Goal: Use online tool/utility: Use online tool/utility

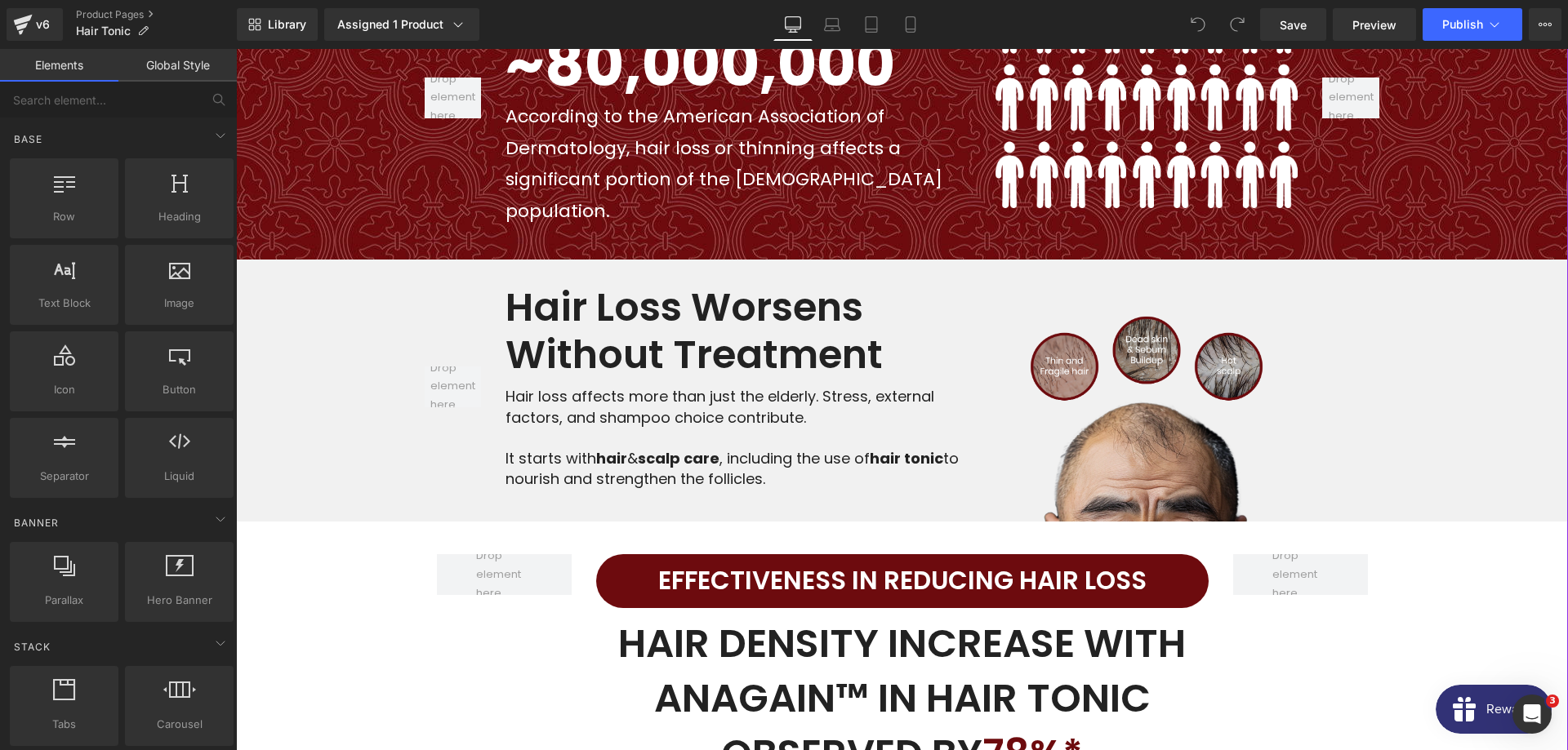
scroll to position [2414, 0]
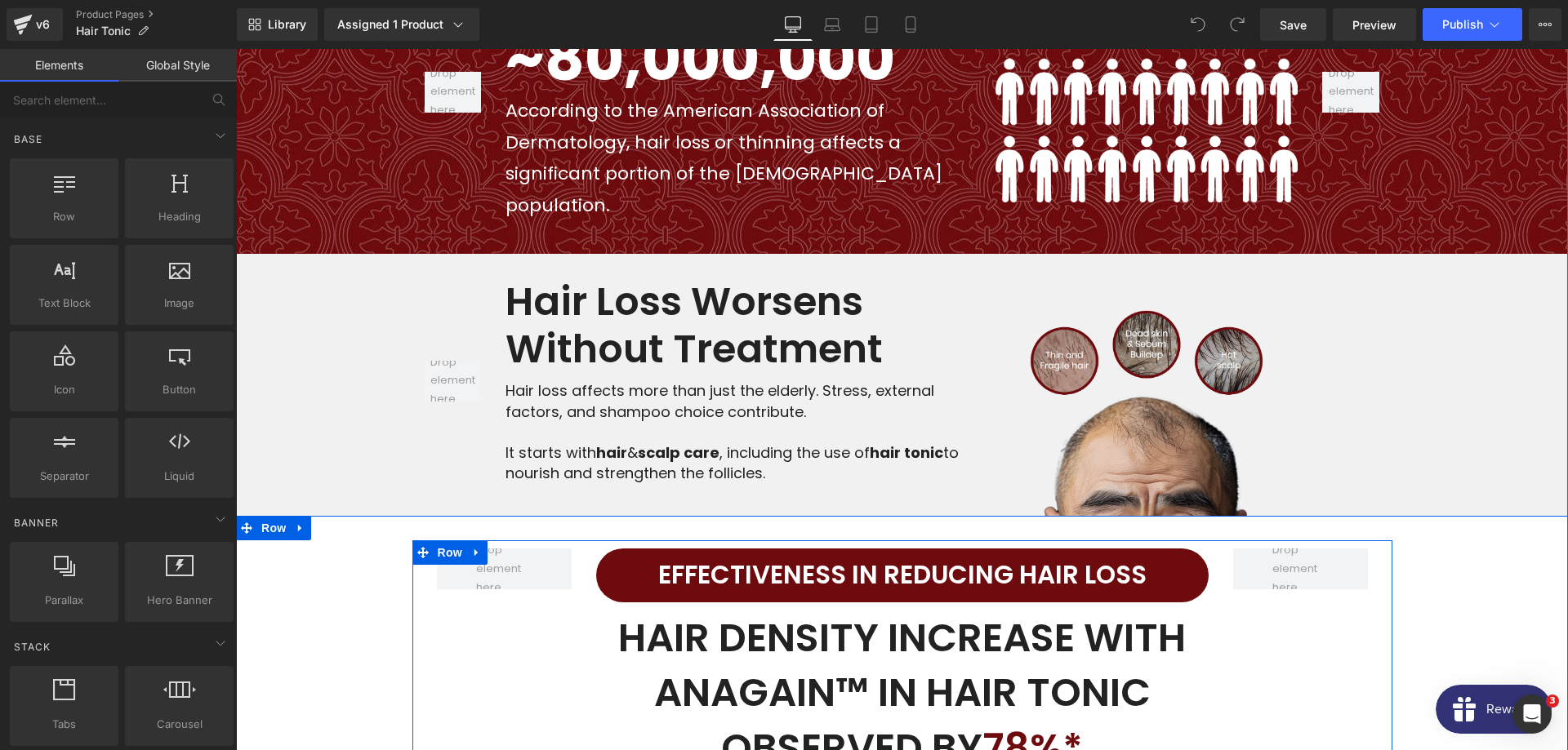
click at [757, 553] on h1 "EFFECTIVENESS IN REDUCING HAIR LOSS" at bounding box center [902, 576] width 612 height 46
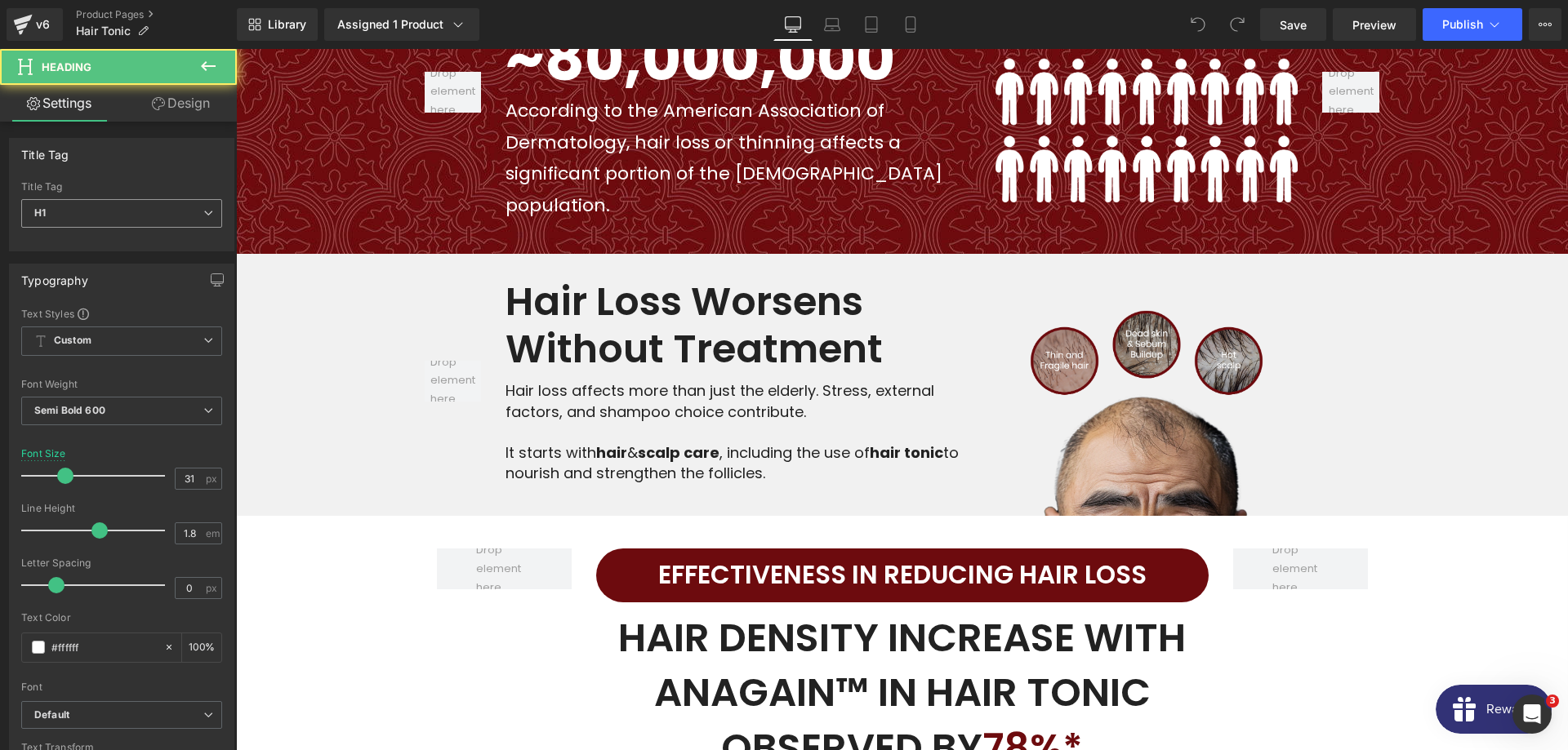
click at [158, 217] on span "H1" at bounding box center [121, 213] width 201 height 29
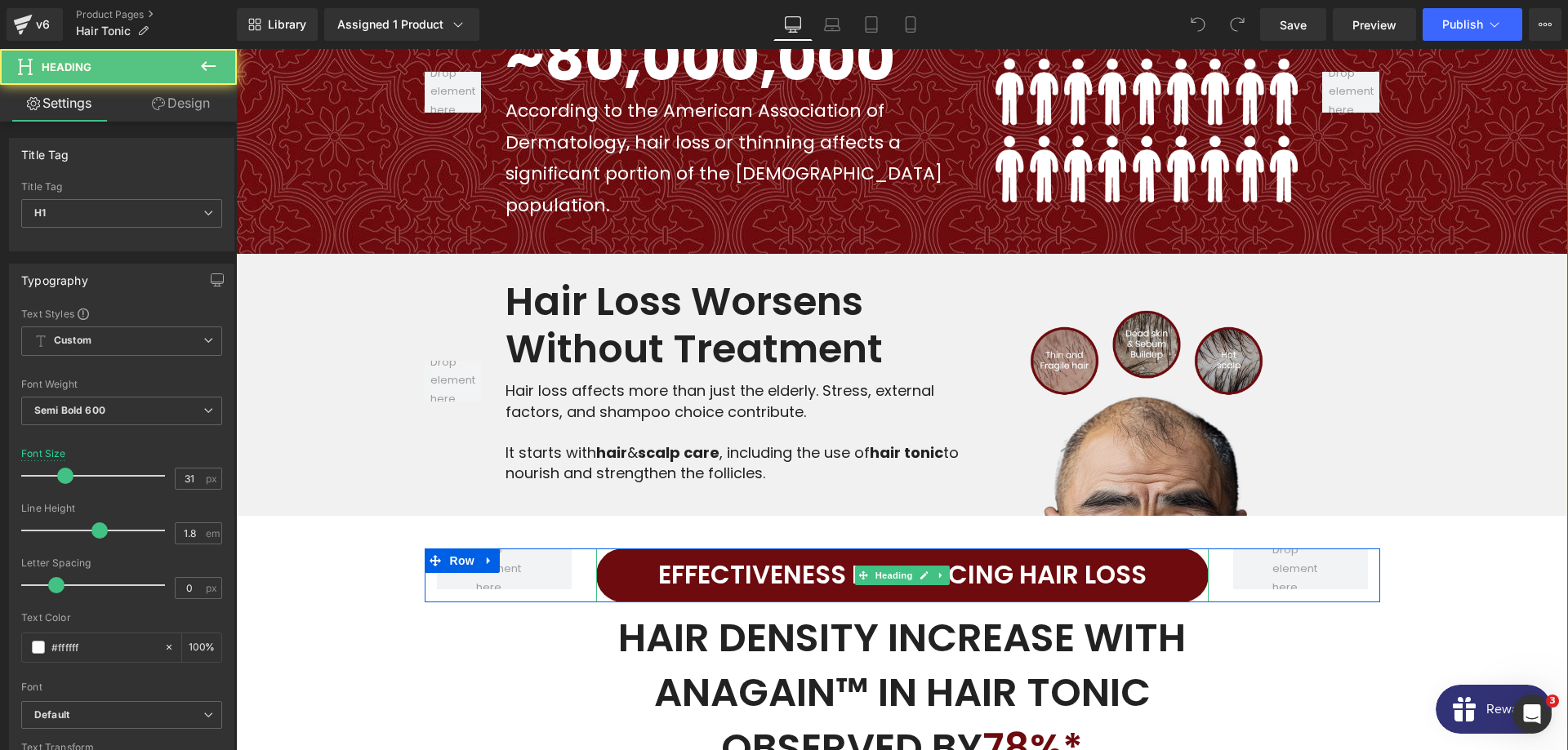
click at [714, 553] on h1 "EFFECTIVENESS IN REDUCING HAIR LOSS" at bounding box center [902, 576] width 612 height 46
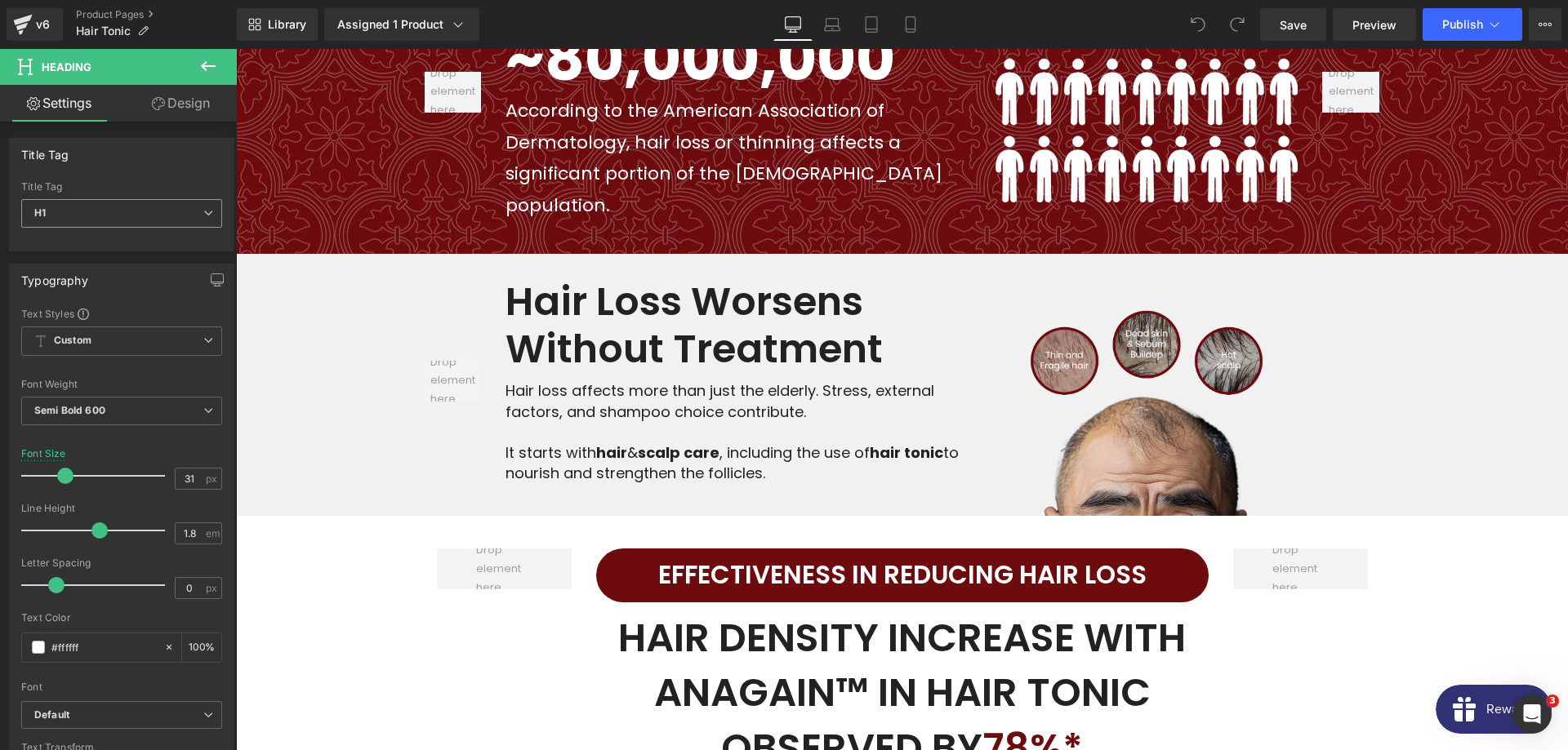
click at [101, 205] on span "H1" at bounding box center [121, 213] width 201 height 29
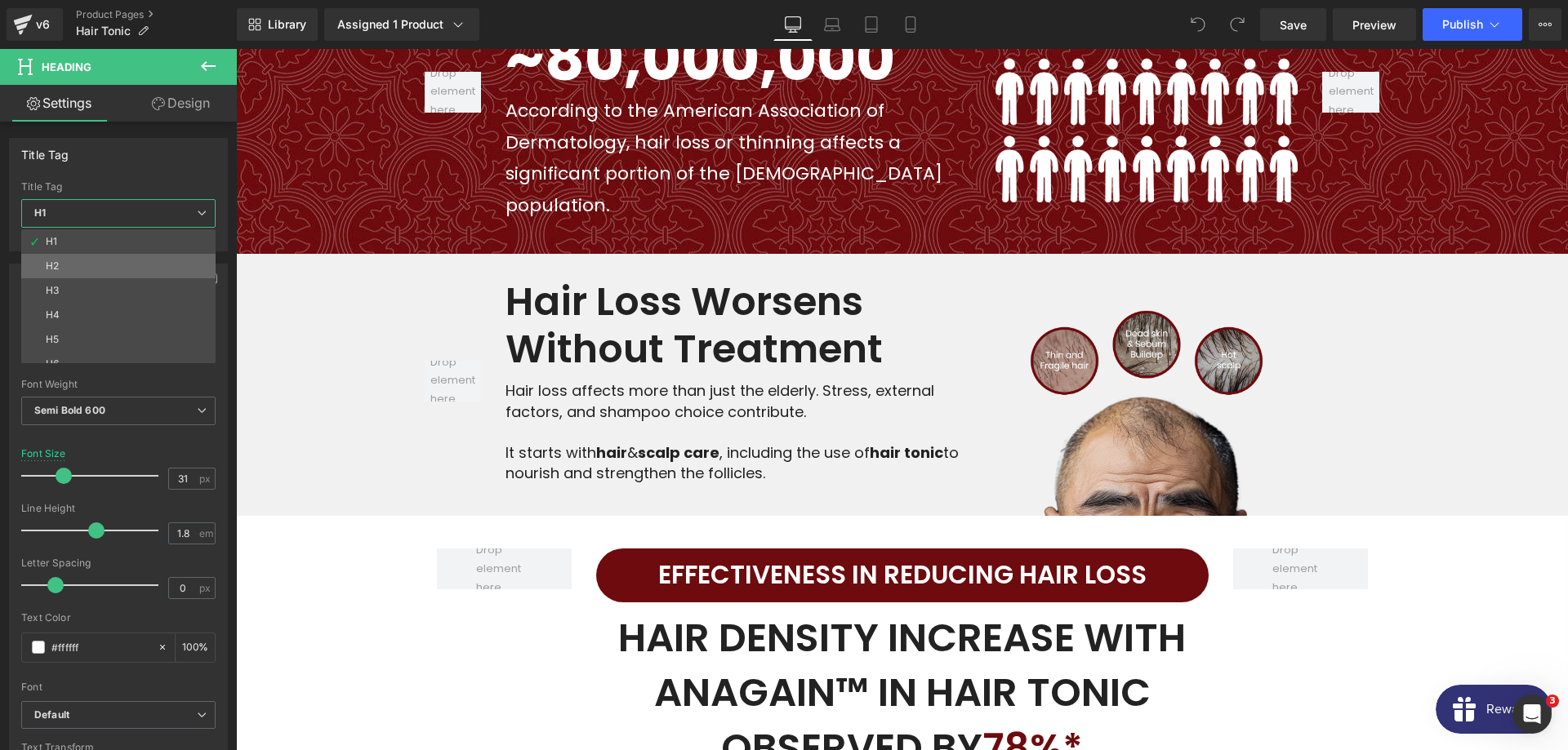
click at [74, 263] on li "H2" at bounding box center [122, 266] width 201 height 25
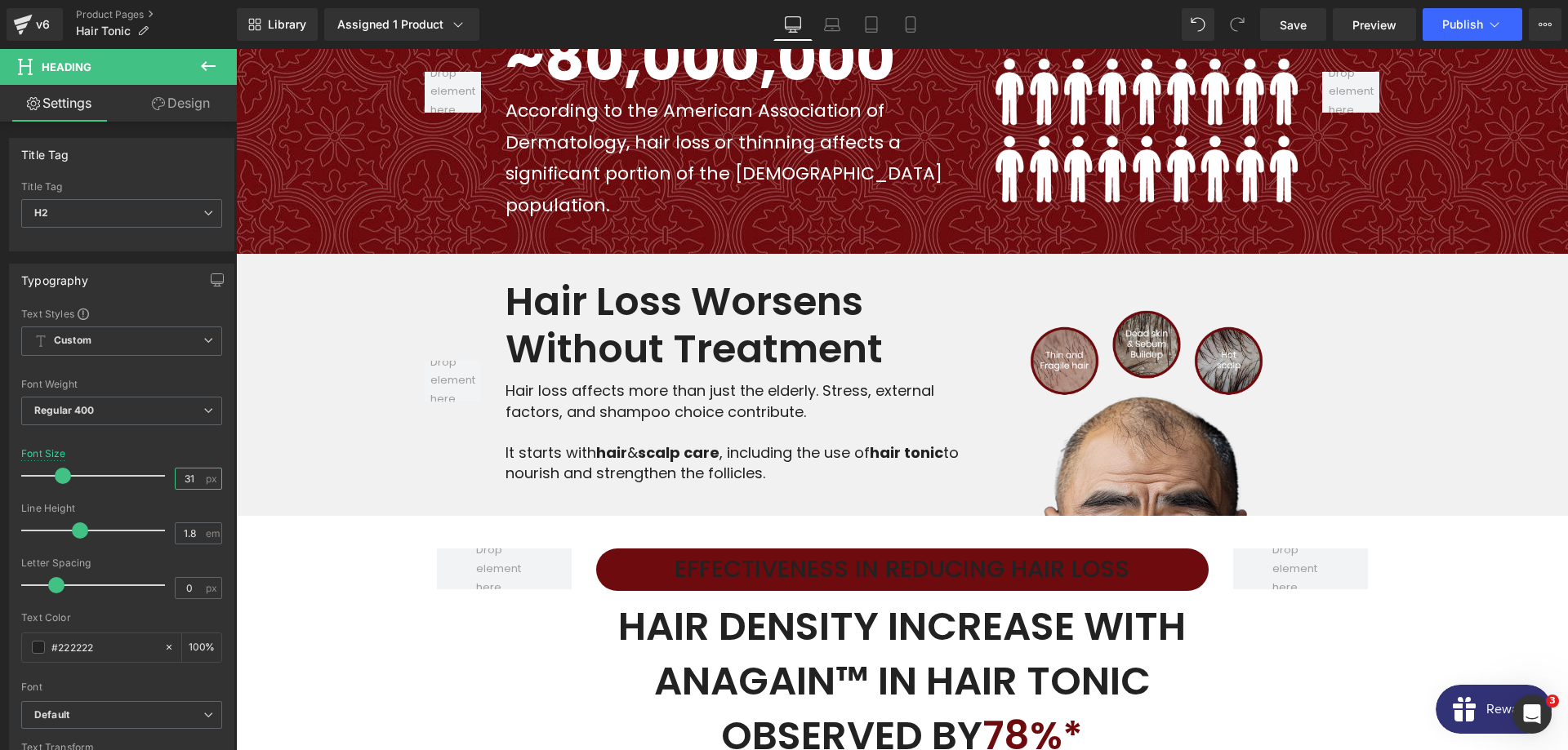
click at [194, 469] on input "31" at bounding box center [190, 478] width 29 height 20
type input "31"
click at [196, 531] on input "1.8" at bounding box center [190, 533] width 29 height 20
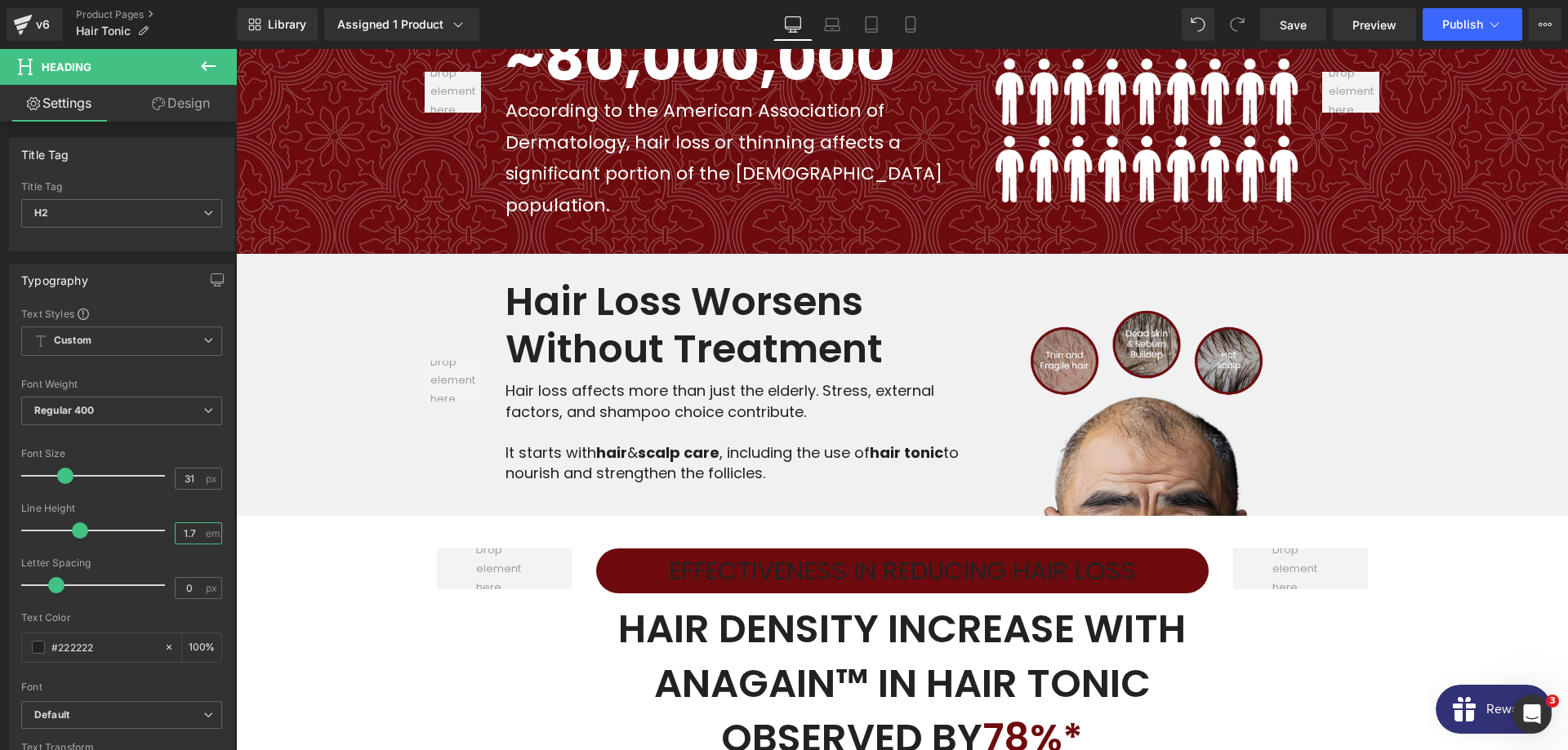
type input "1.8"
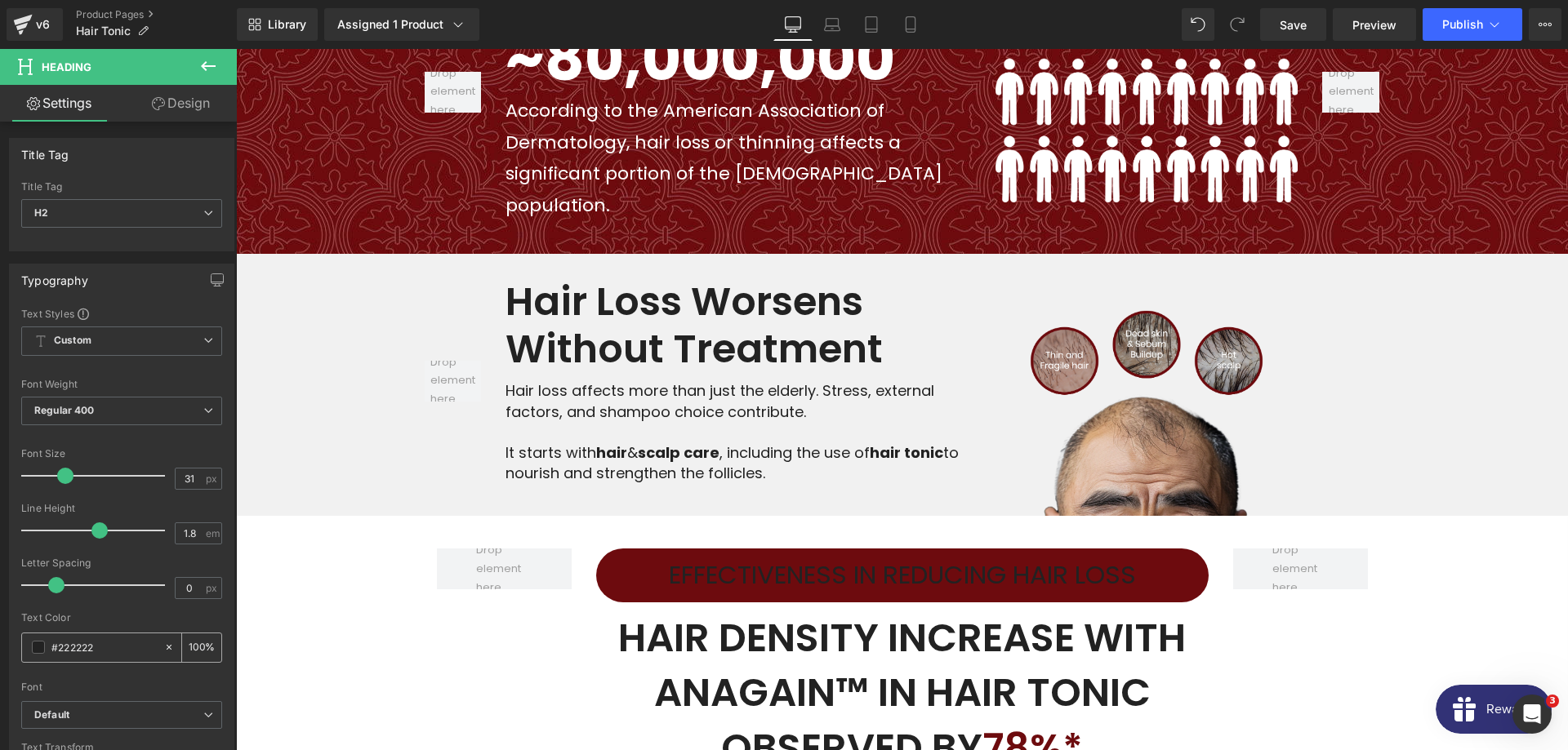
click at [39, 640] on span at bounding box center [38, 647] width 13 height 13
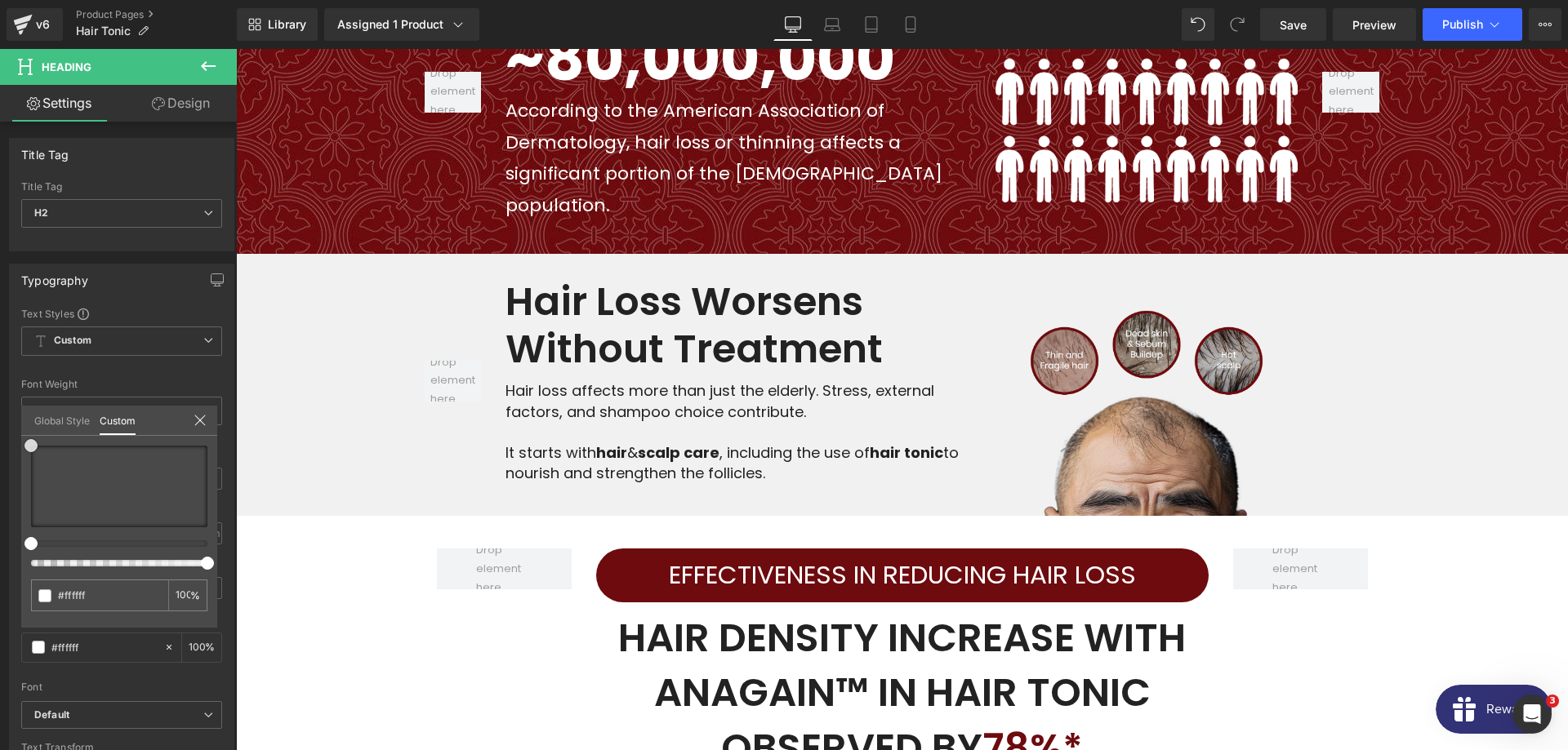
drag, startPoint x: 44, startPoint y: 467, endPoint x: -16, endPoint y: 408, distance: 84.1
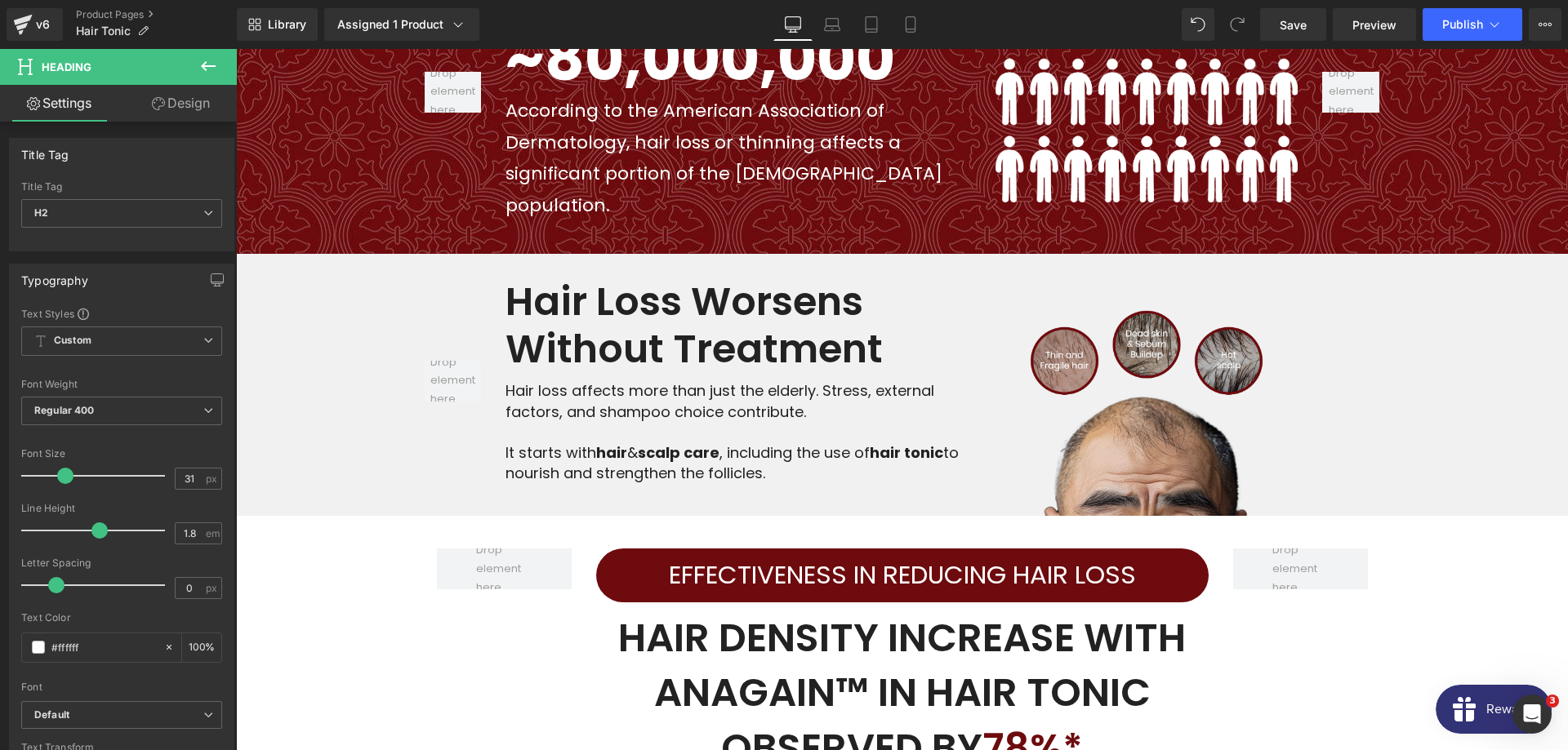
click at [126, 391] on div "Font Weight Regular 400 Thin 100 Semi Thin 200 Light 300 Regular 400 Medium 500…" at bounding box center [121, 411] width 201 height 65
click at [129, 404] on span "Regular 400" at bounding box center [121, 411] width 201 height 29
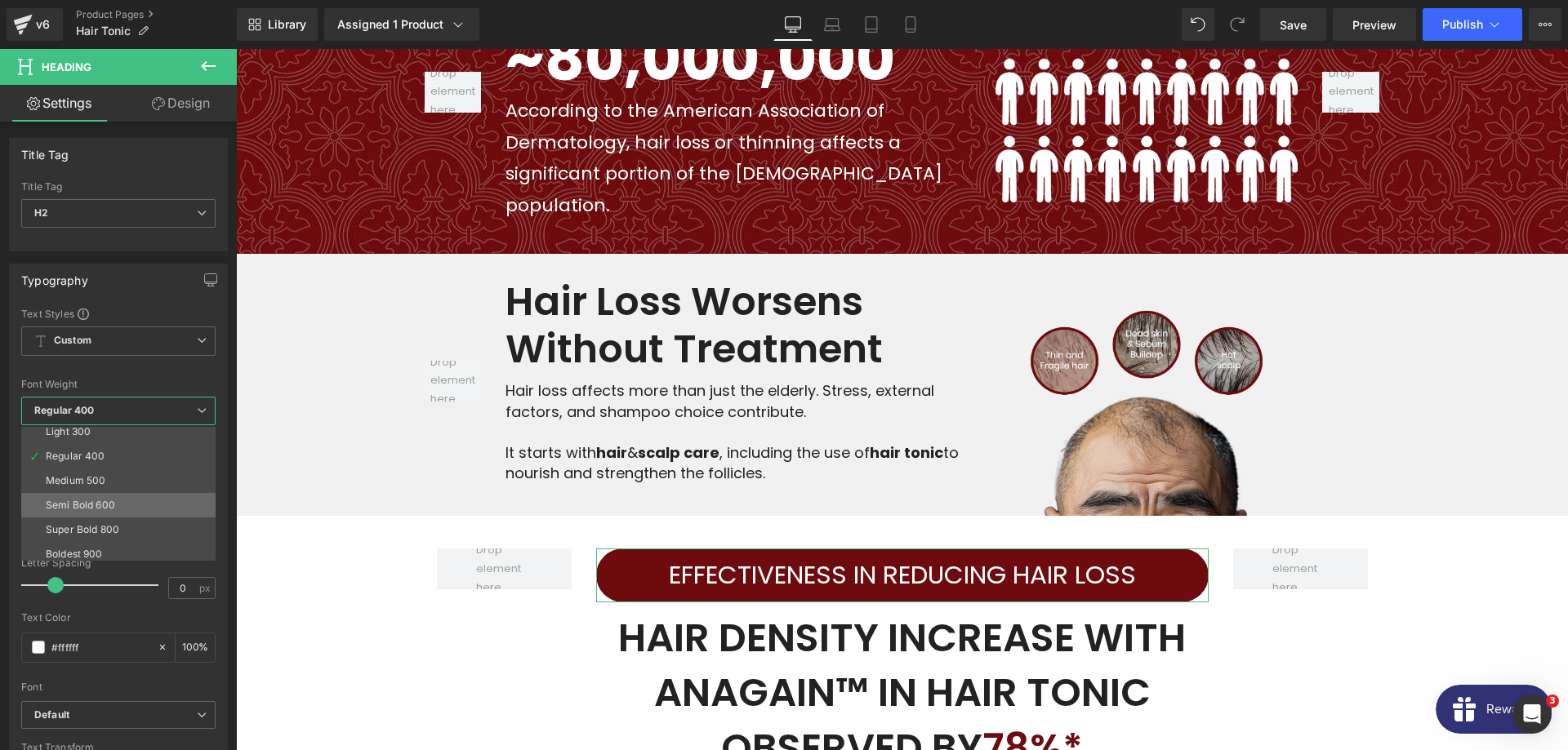
scroll to position [59, 0]
click at [98, 509] on li "Semi Bold 600" at bounding box center [122, 503] width 201 height 25
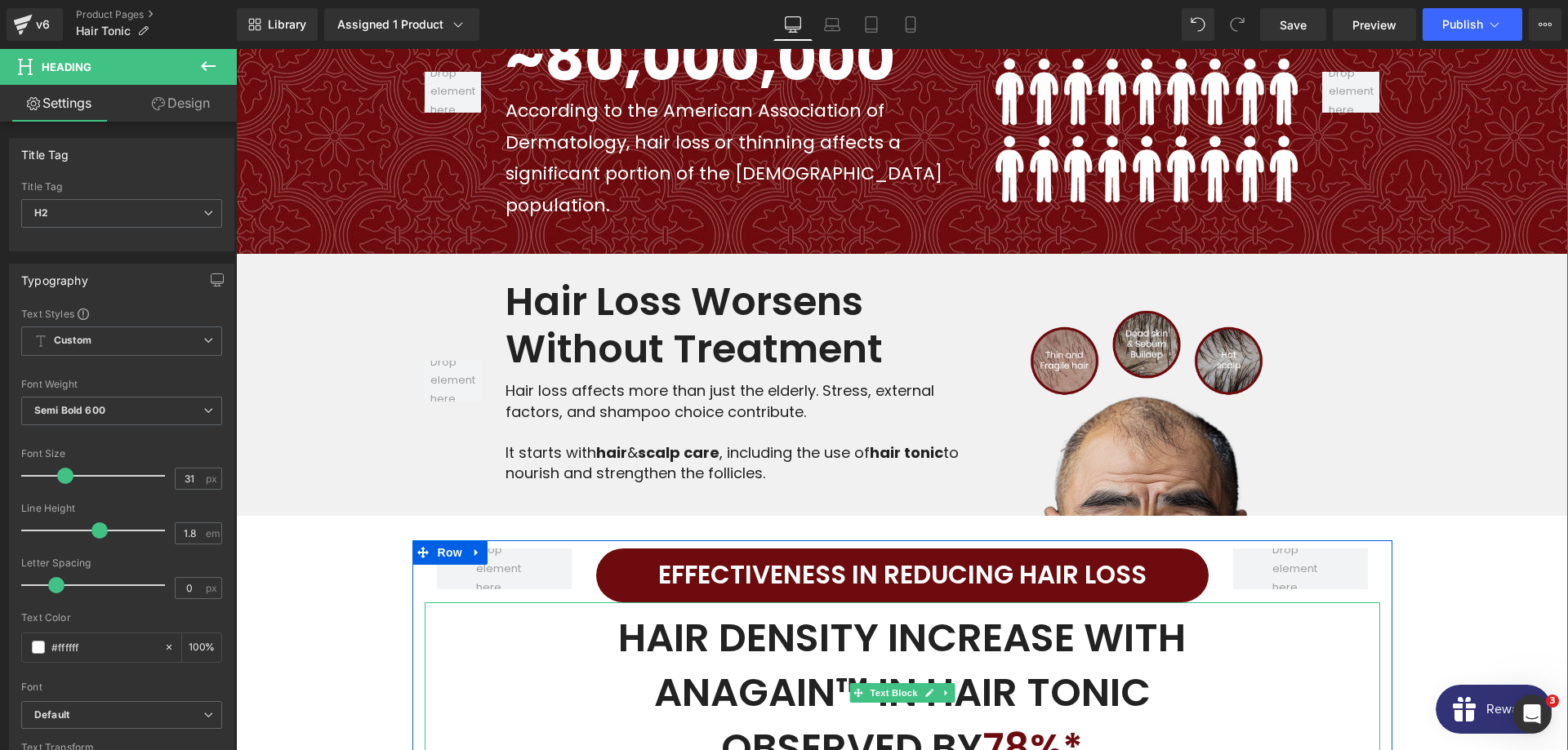
click at [473, 602] on div "HAIR DENSITY INCREASE WITH ANAGAIN™ IN HAIR TONIC OBSERVED BY 78%*" at bounding box center [902, 693] width 955 height 182
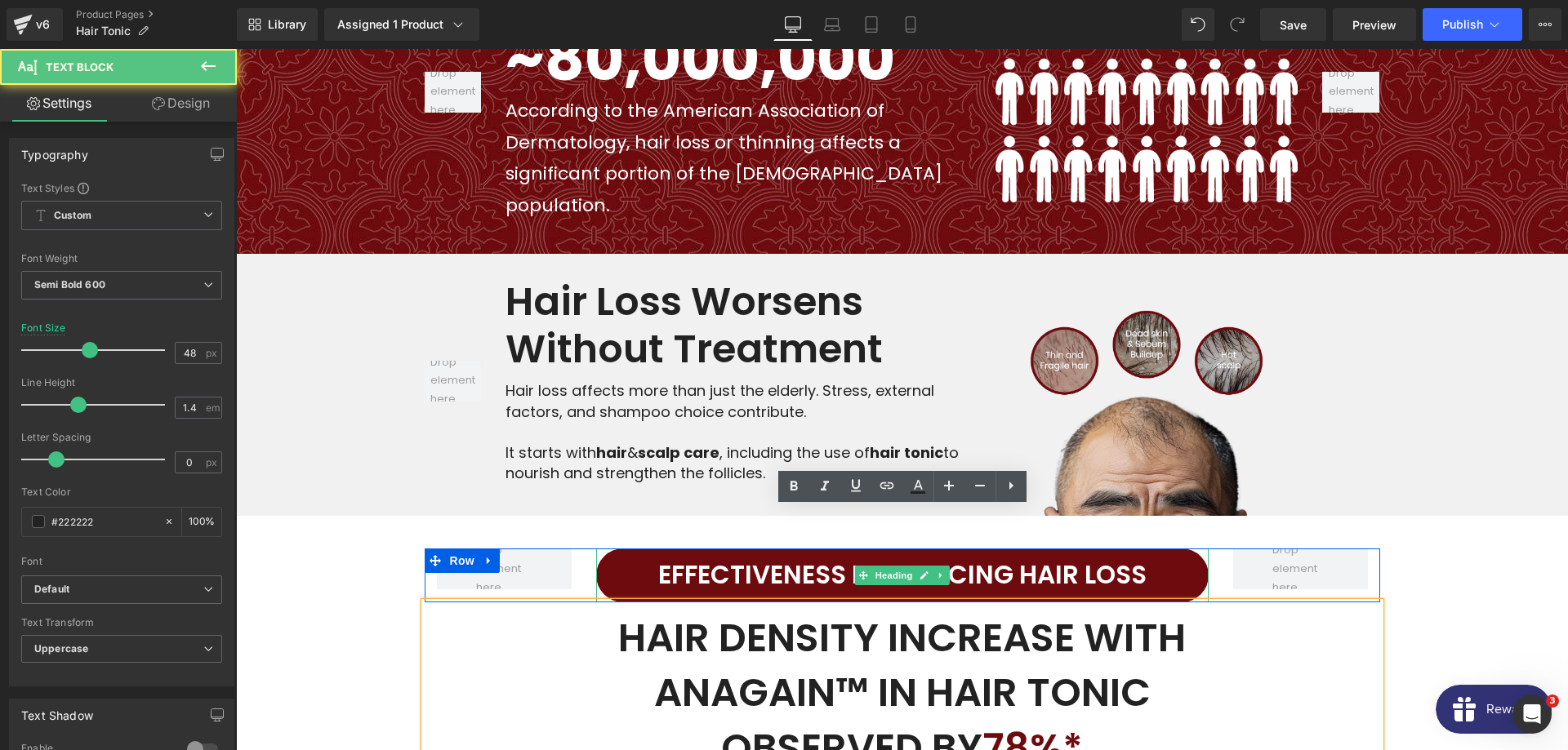
click at [723, 553] on h2 "EFFECTIVENESS IN REDUCING HAIR LOSS" at bounding box center [902, 576] width 612 height 46
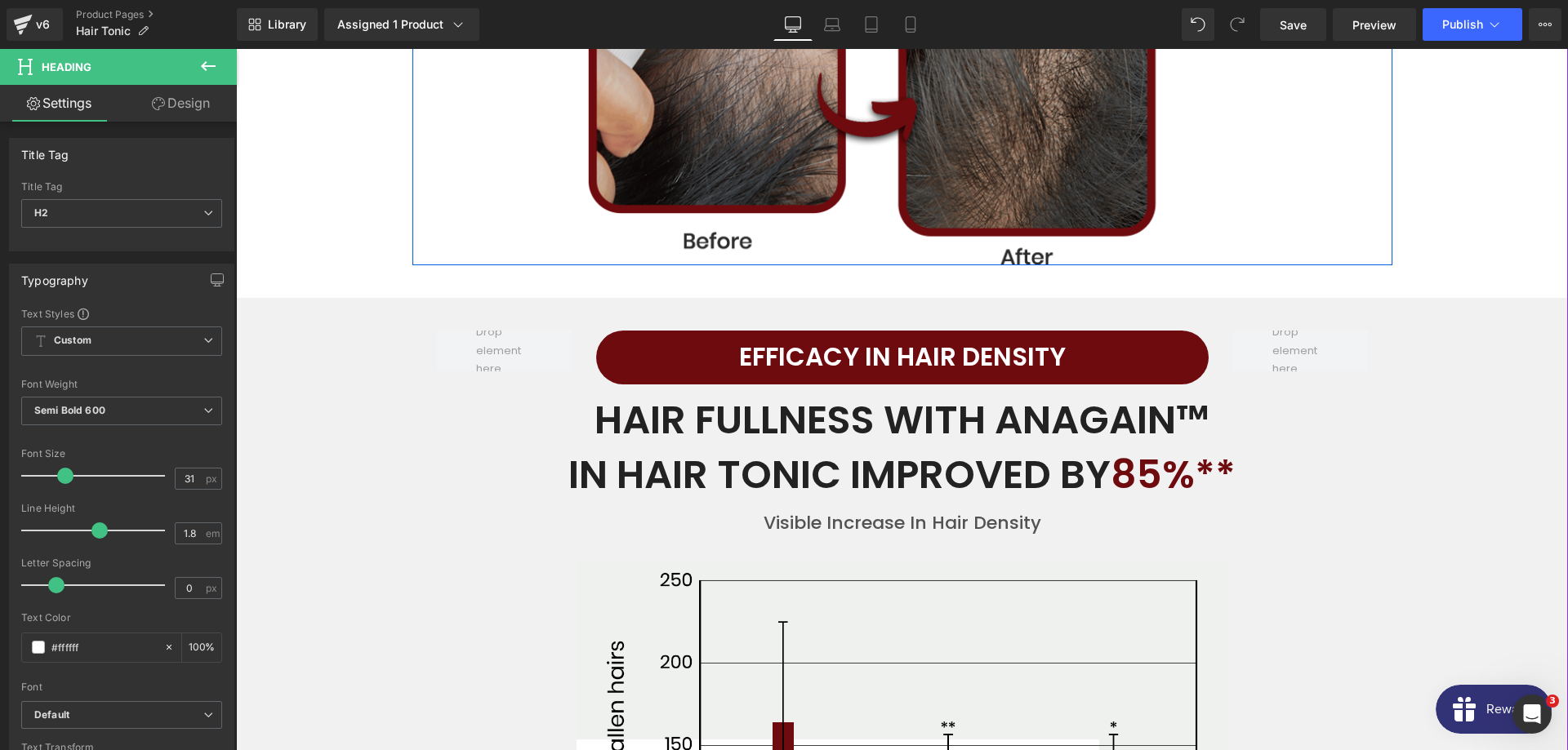
scroll to position [3413, 0]
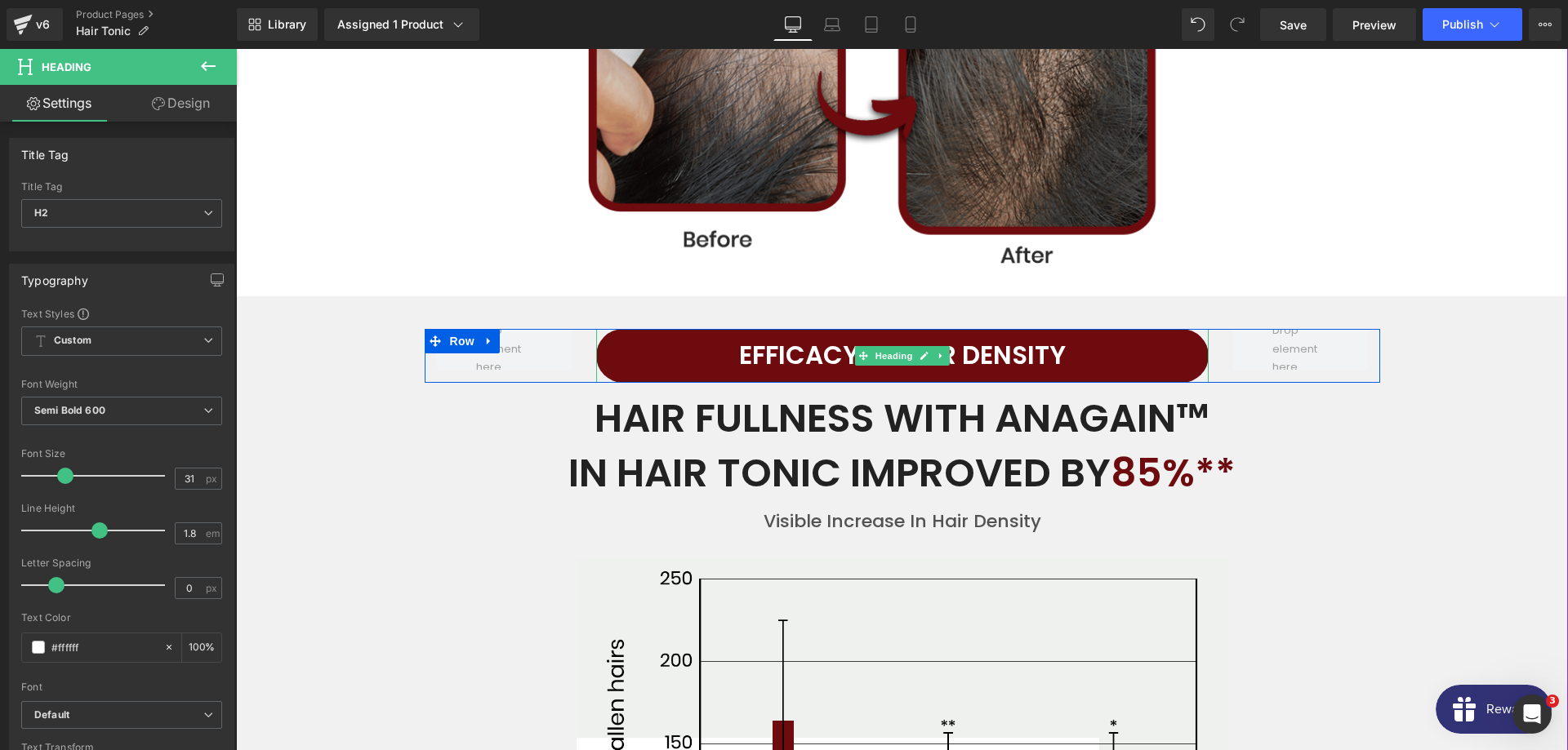
click at [782, 333] on h1 "EFFICACY IN HAIR DENSITY" at bounding box center [902, 356] width 612 height 46
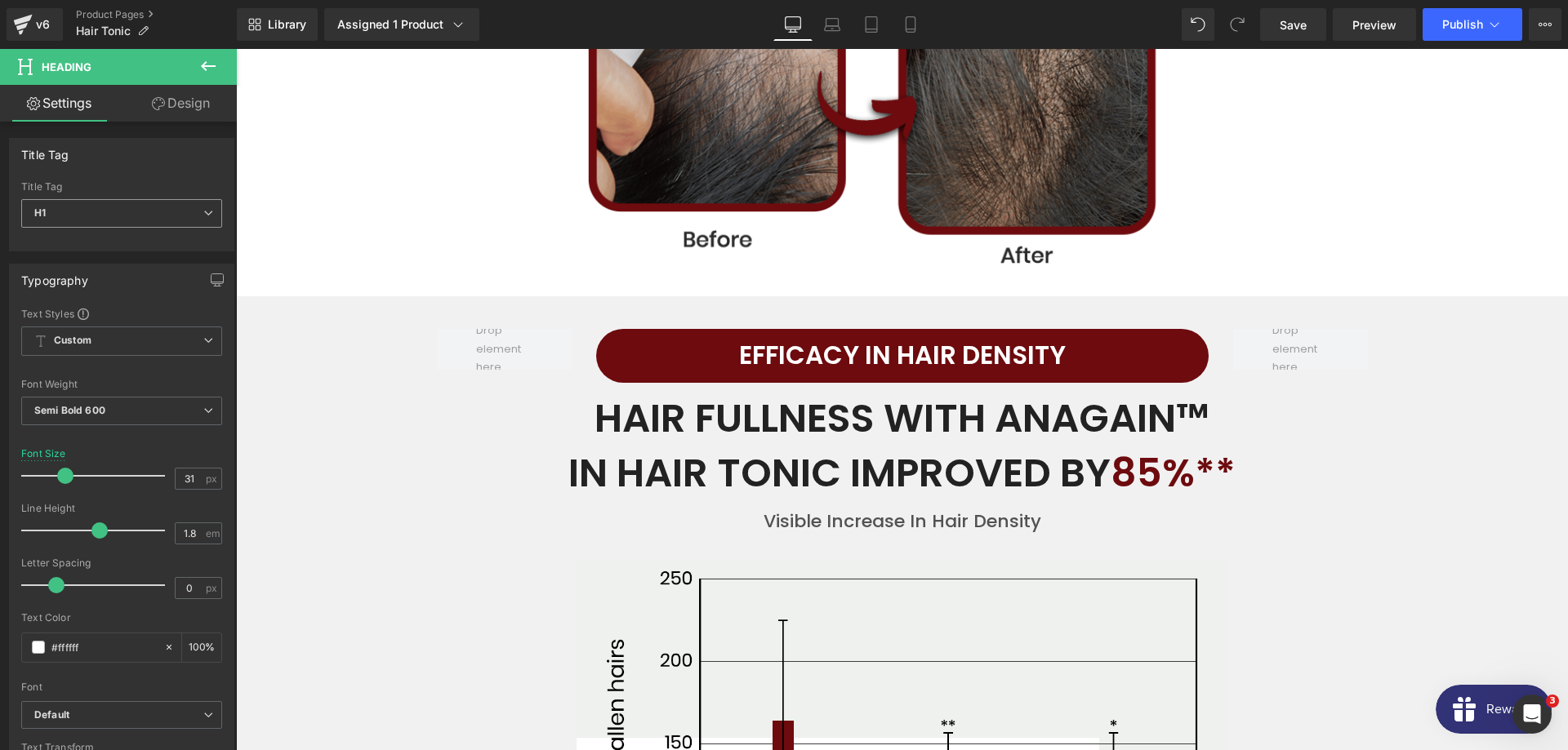
click at [157, 209] on span "H1" at bounding box center [121, 213] width 201 height 29
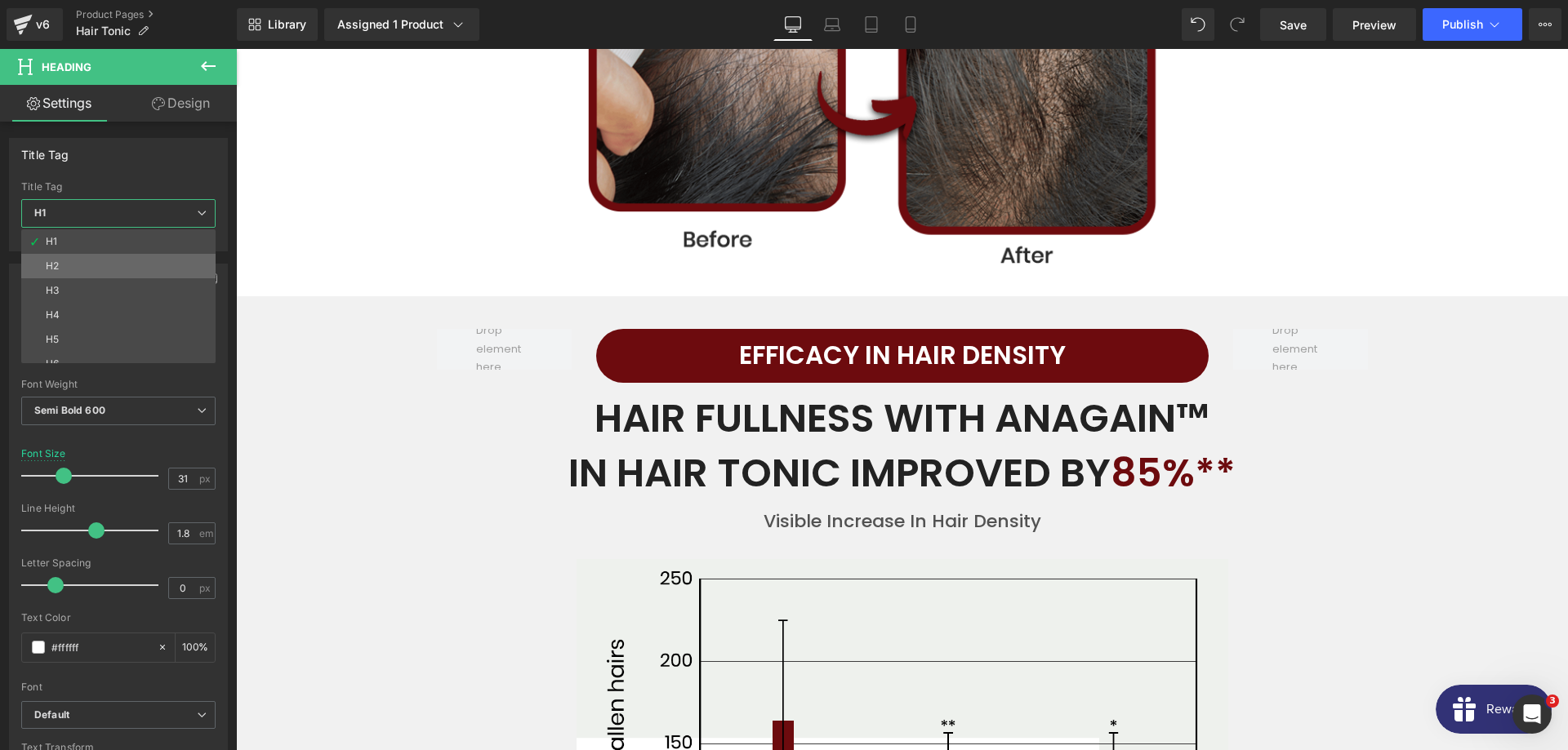
click at [114, 261] on li "H2" at bounding box center [122, 266] width 201 height 25
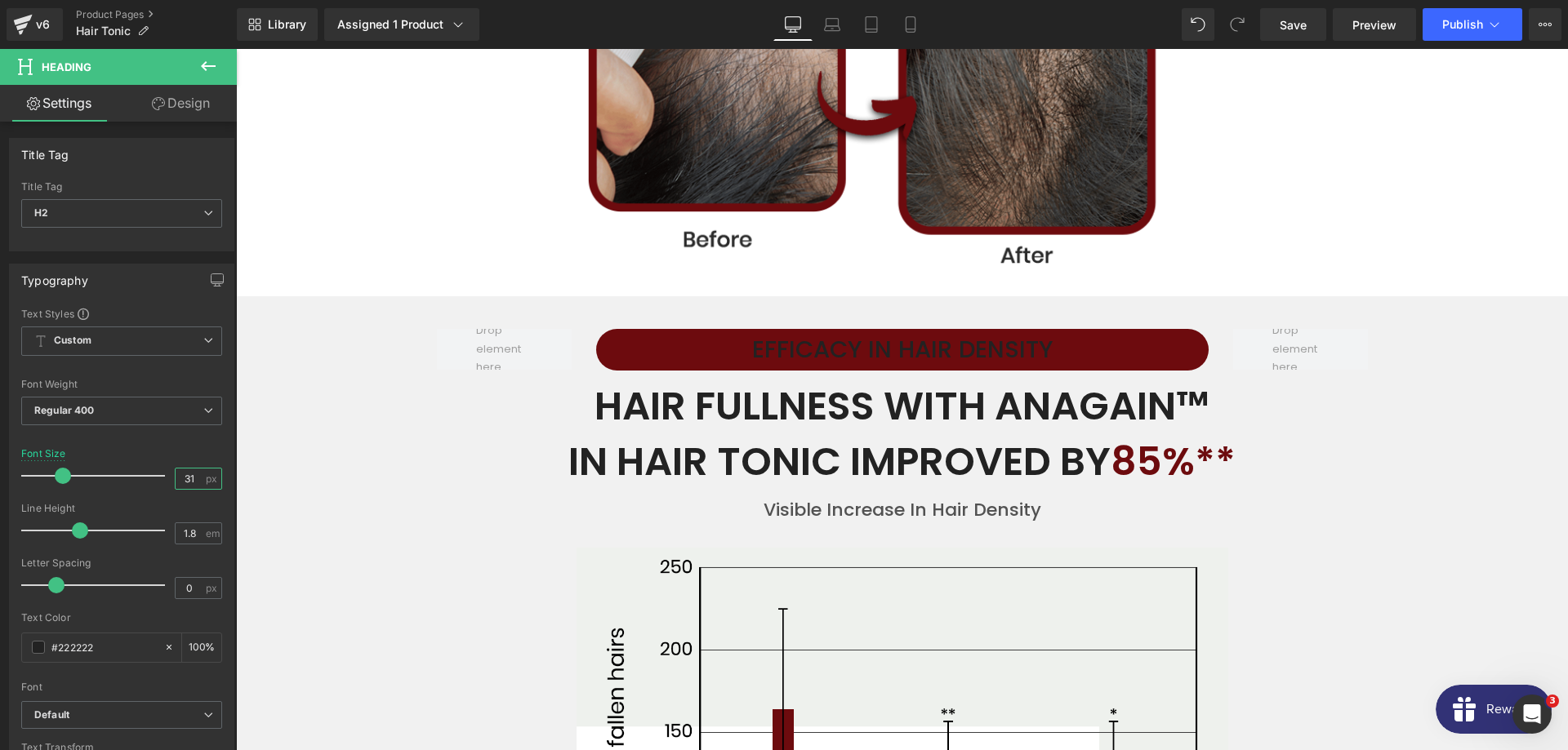
click at [189, 483] on input "31" at bounding box center [190, 478] width 29 height 20
type input "31"
click at [196, 537] on input "1.8" at bounding box center [190, 533] width 29 height 20
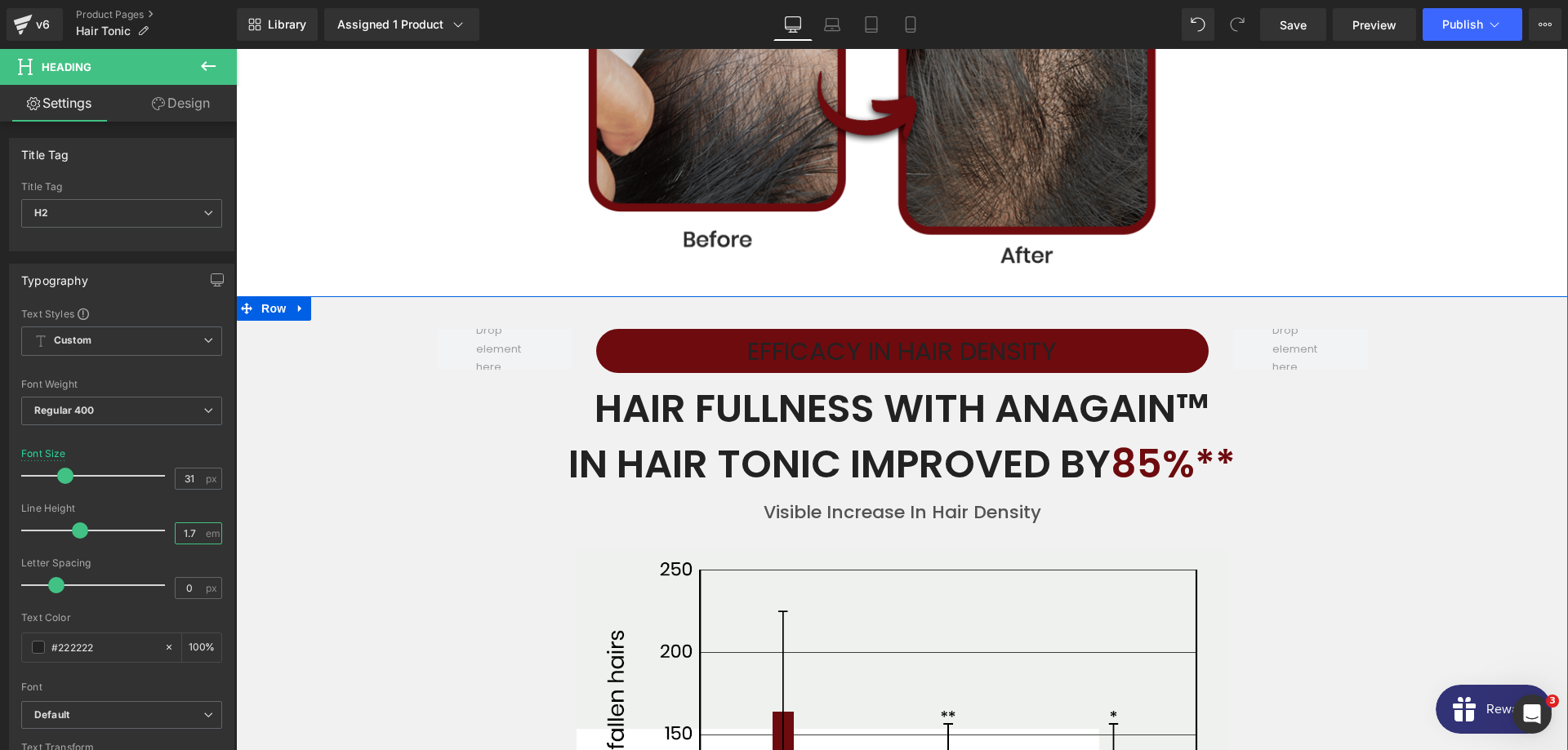
type input "1.8"
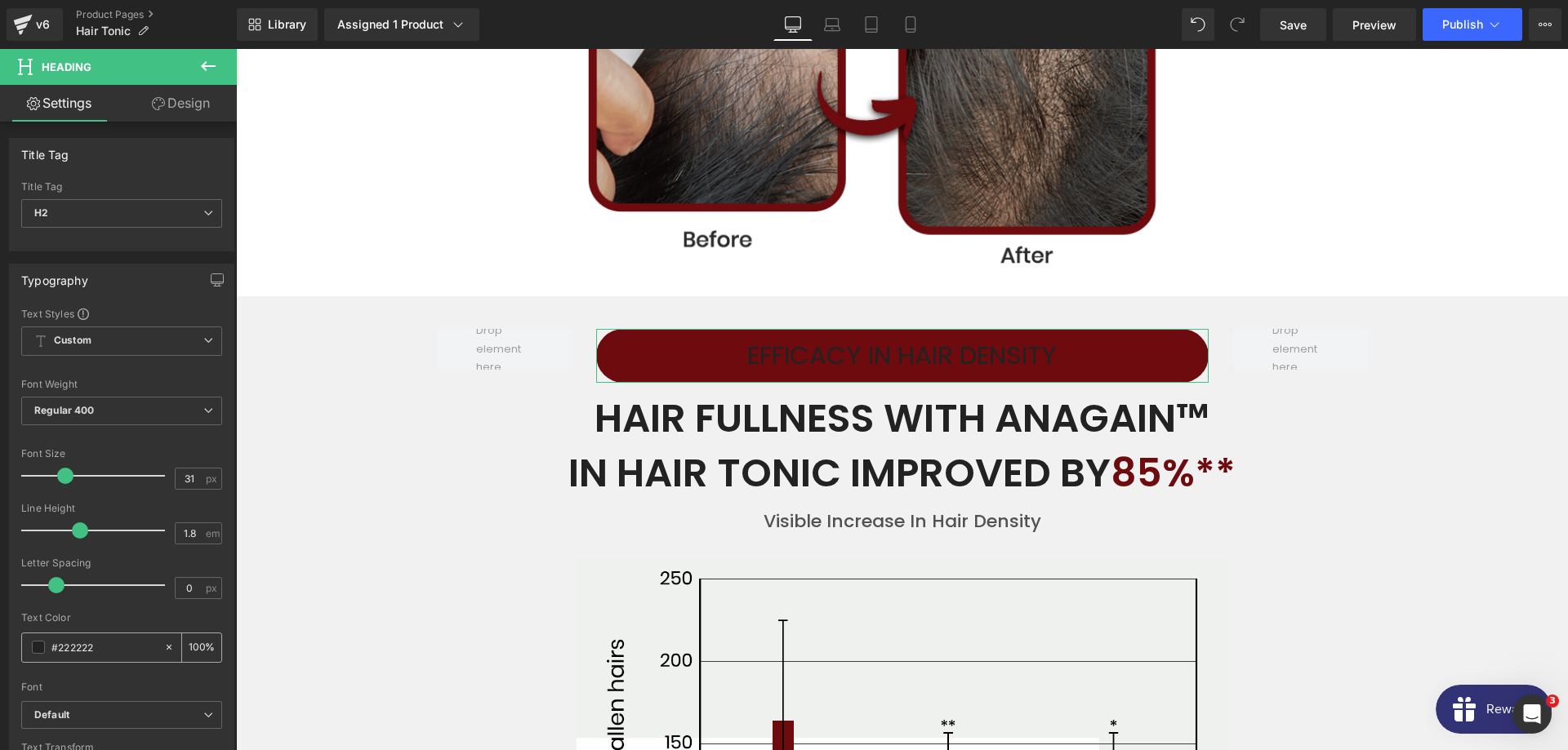
click at [102, 649] on input "#ffffff" at bounding box center [104, 647] width 105 height 18
click at [39, 647] on span at bounding box center [38, 647] width 13 height 13
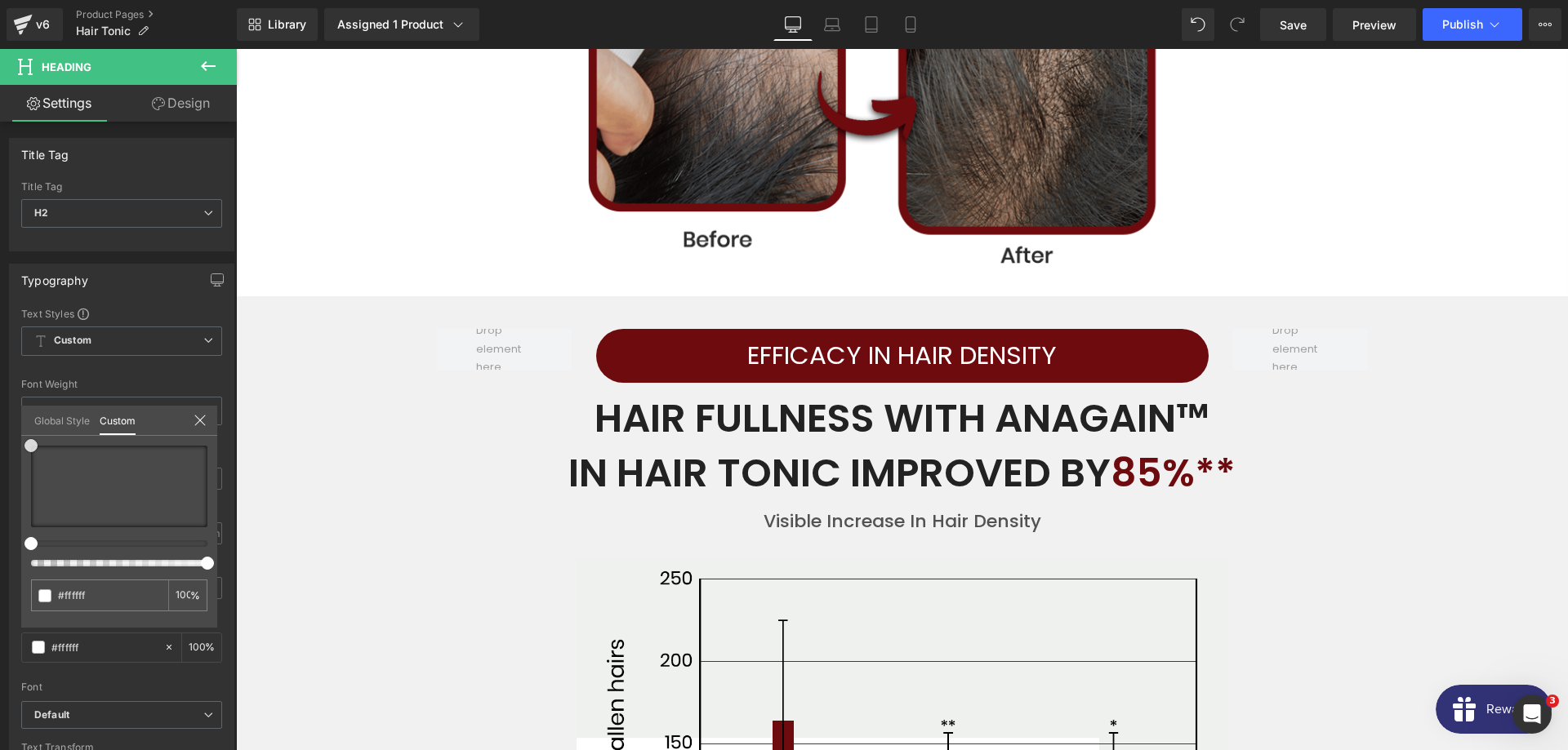
drag, startPoint x: 63, startPoint y: 501, endPoint x: -26, endPoint y: 384, distance: 147.0
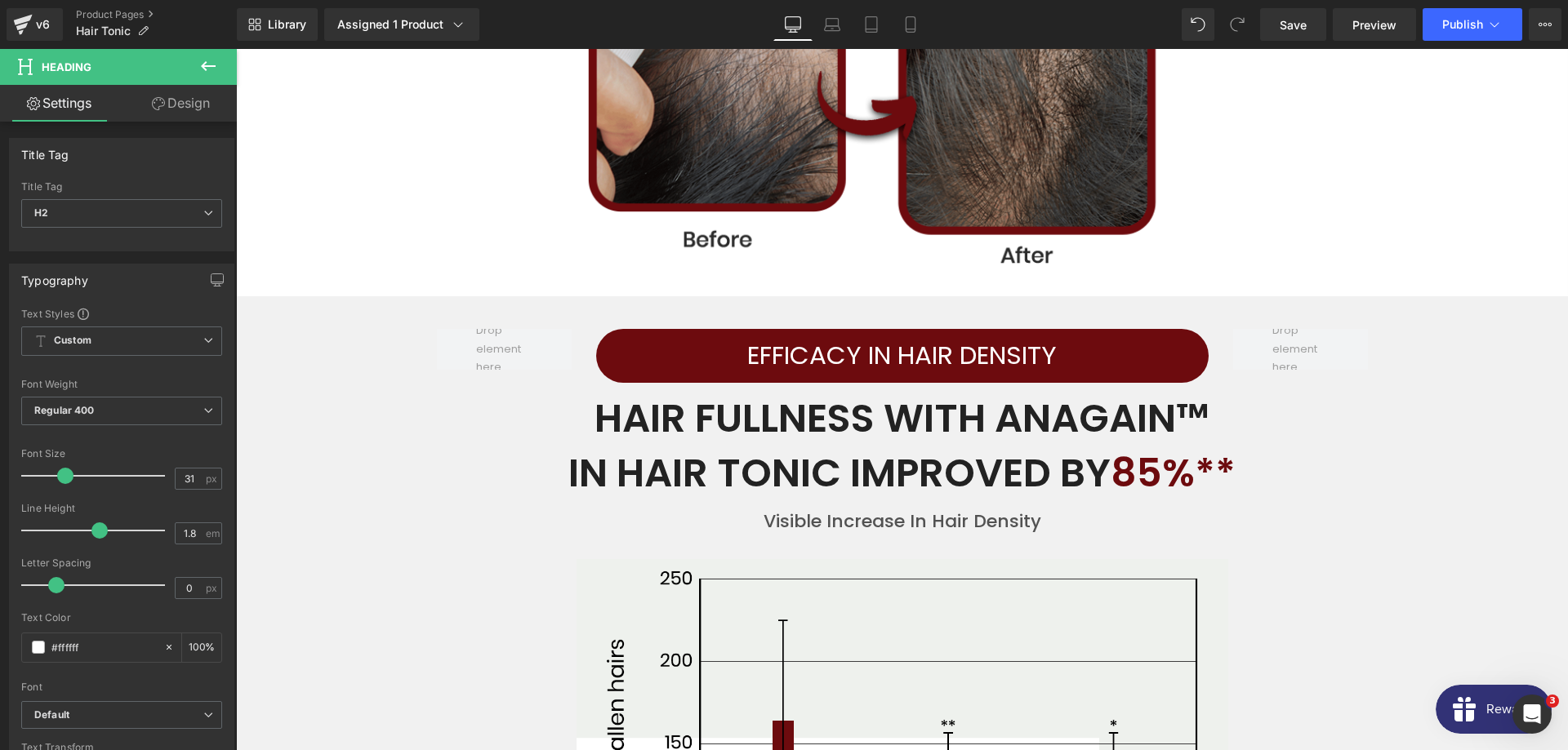
drag, startPoint x: 246, startPoint y: 476, endPoint x: 427, endPoint y: 528, distance: 188.3
click at [98, 413] on span "Regular 400" at bounding box center [121, 411] width 201 height 29
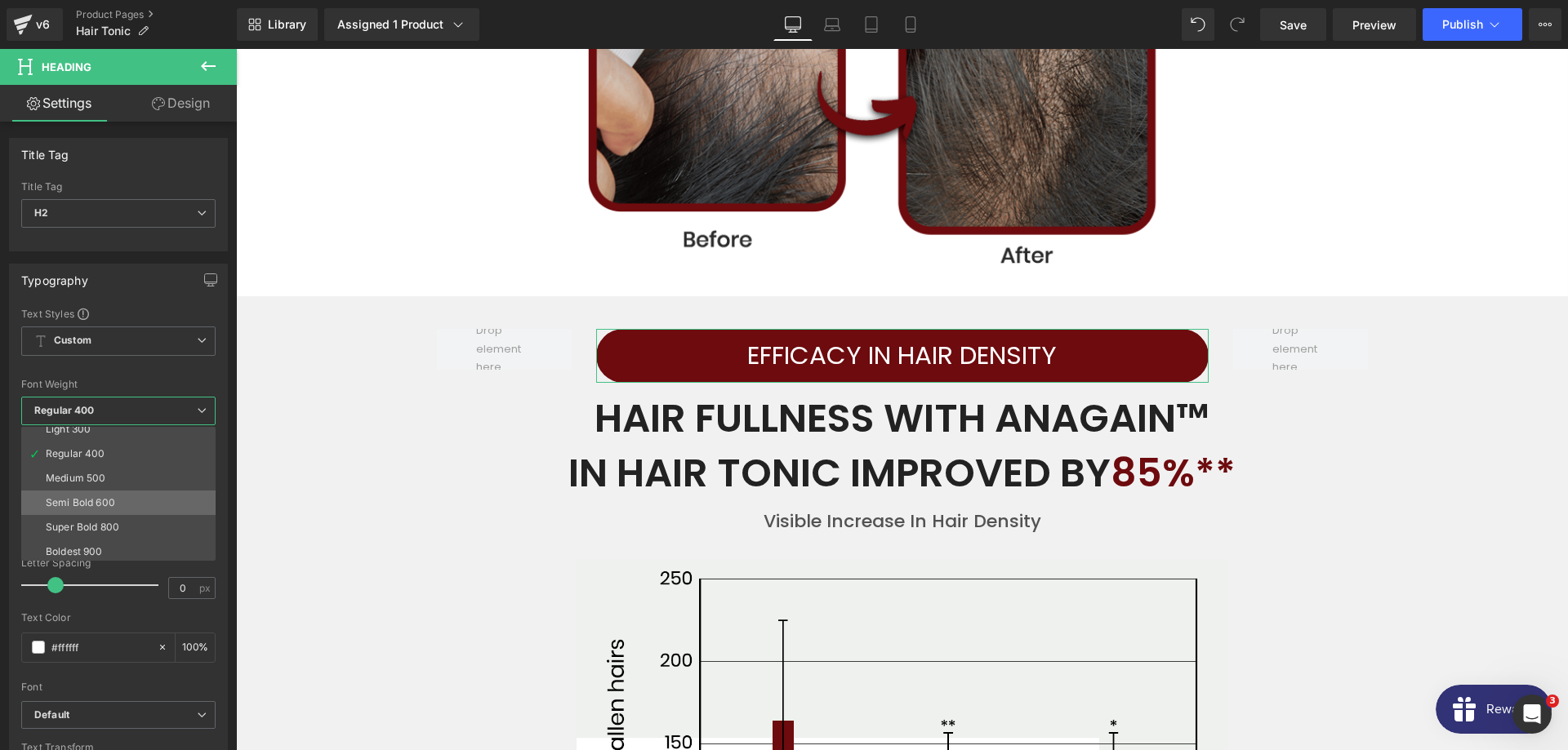
click at [111, 510] on li "Semi Bold 600" at bounding box center [122, 503] width 201 height 25
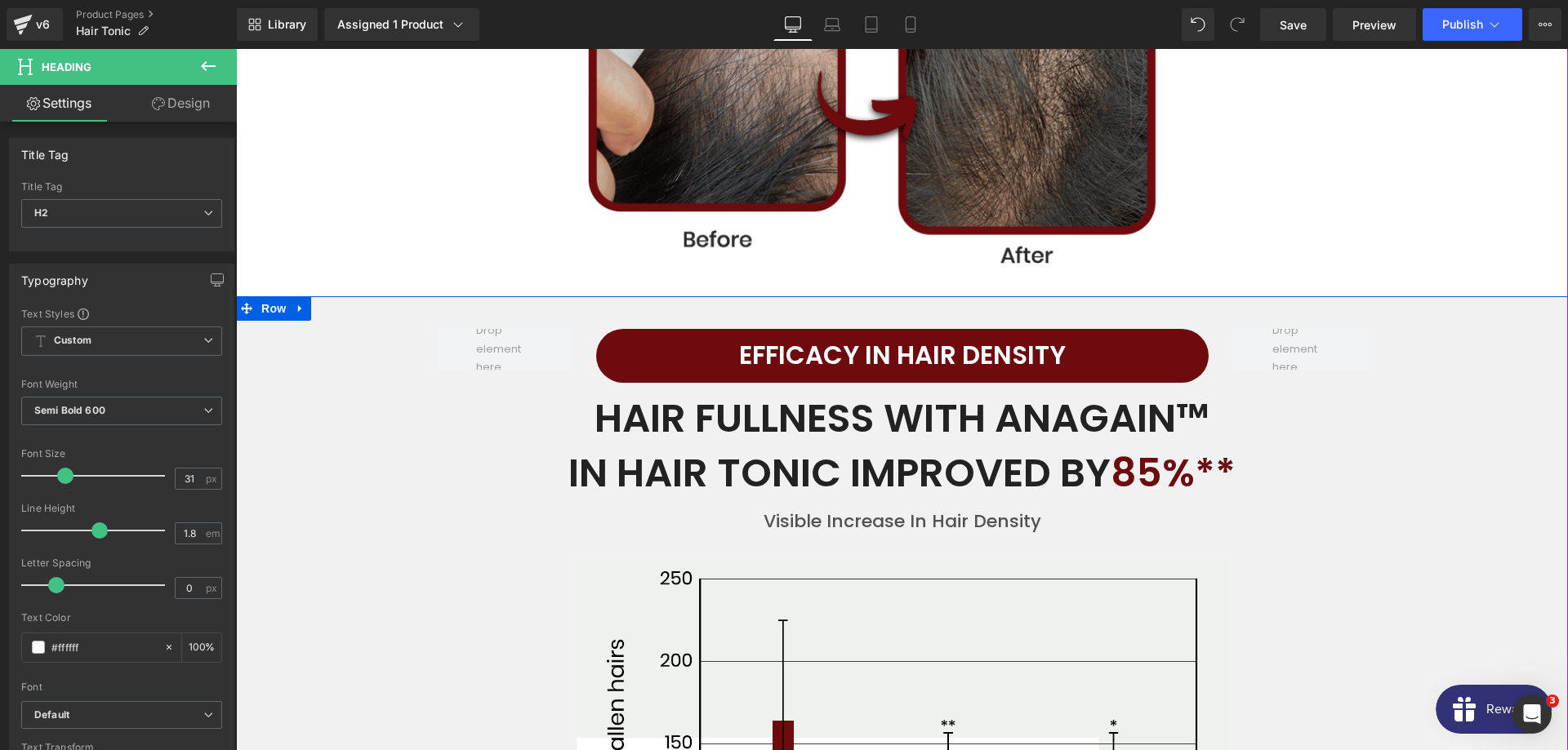
click at [374, 448] on div "EFFICACY IN HAIR DENSITY Heading Row HAIR FULLNESS WITH ANAGAIN™ IN HAIR TONIC …" at bounding box center [901, 680] width 1331 height 720
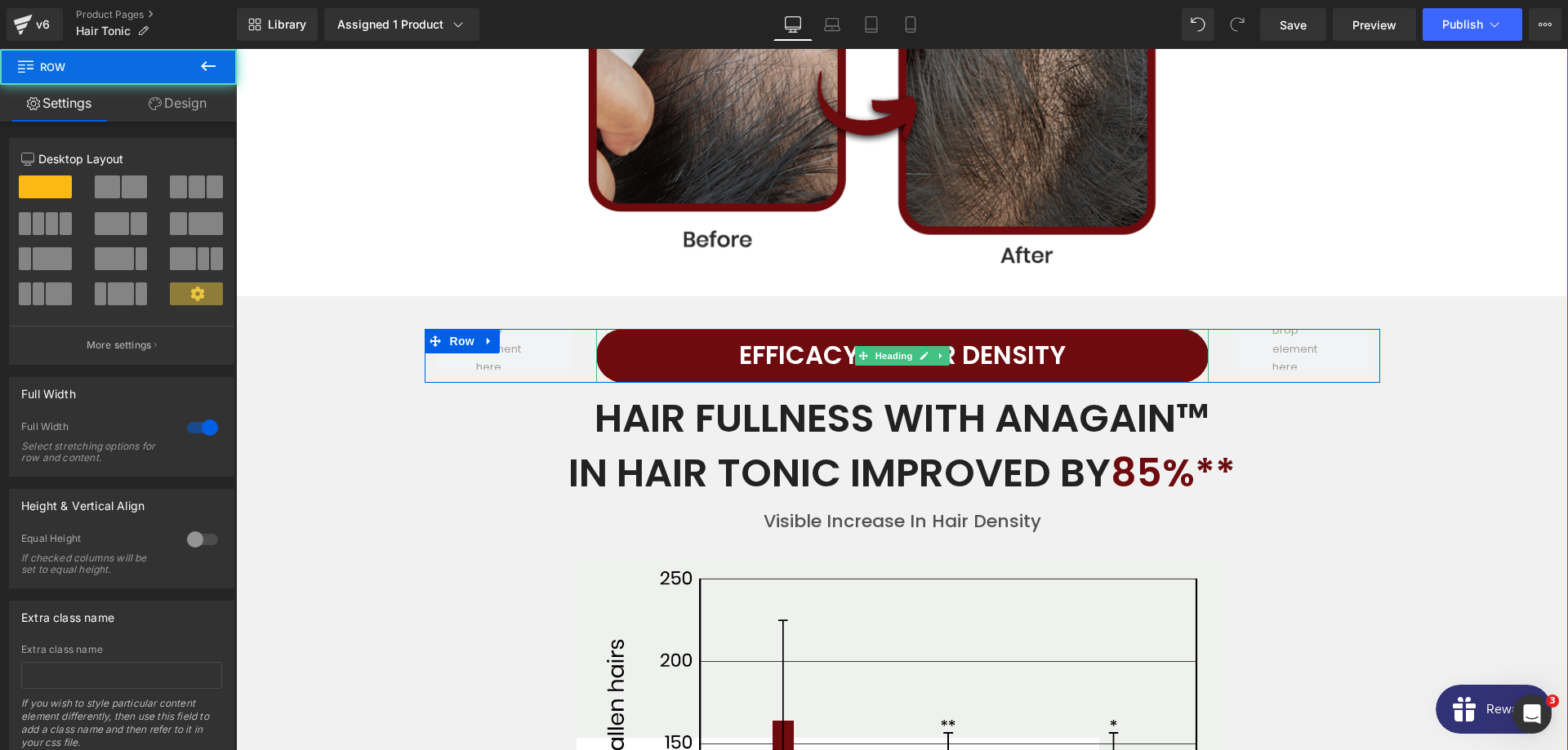
click at [736, 333] on h2 "EFFICACY IN HAIR DENSITY" at bounding box center [902, 356] width 612 height 46
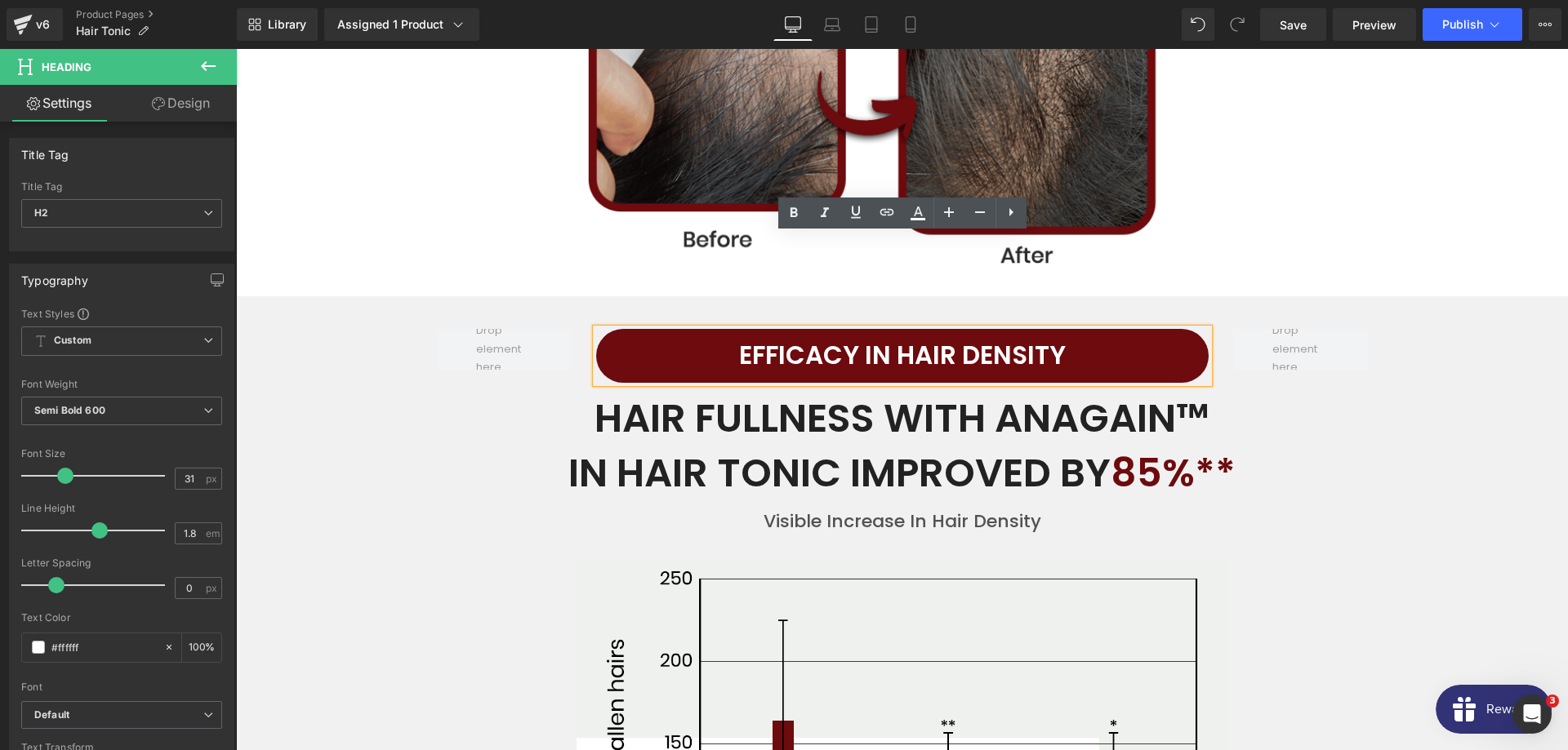
click at [410, 466] on div "EFFICACY IN HAIR DENSITY Heading Row HAIR FULLNESS WITH ANAGAIN™ IN HAIR TONIC …" at bounding box center [901, 680] width 1331 height 720
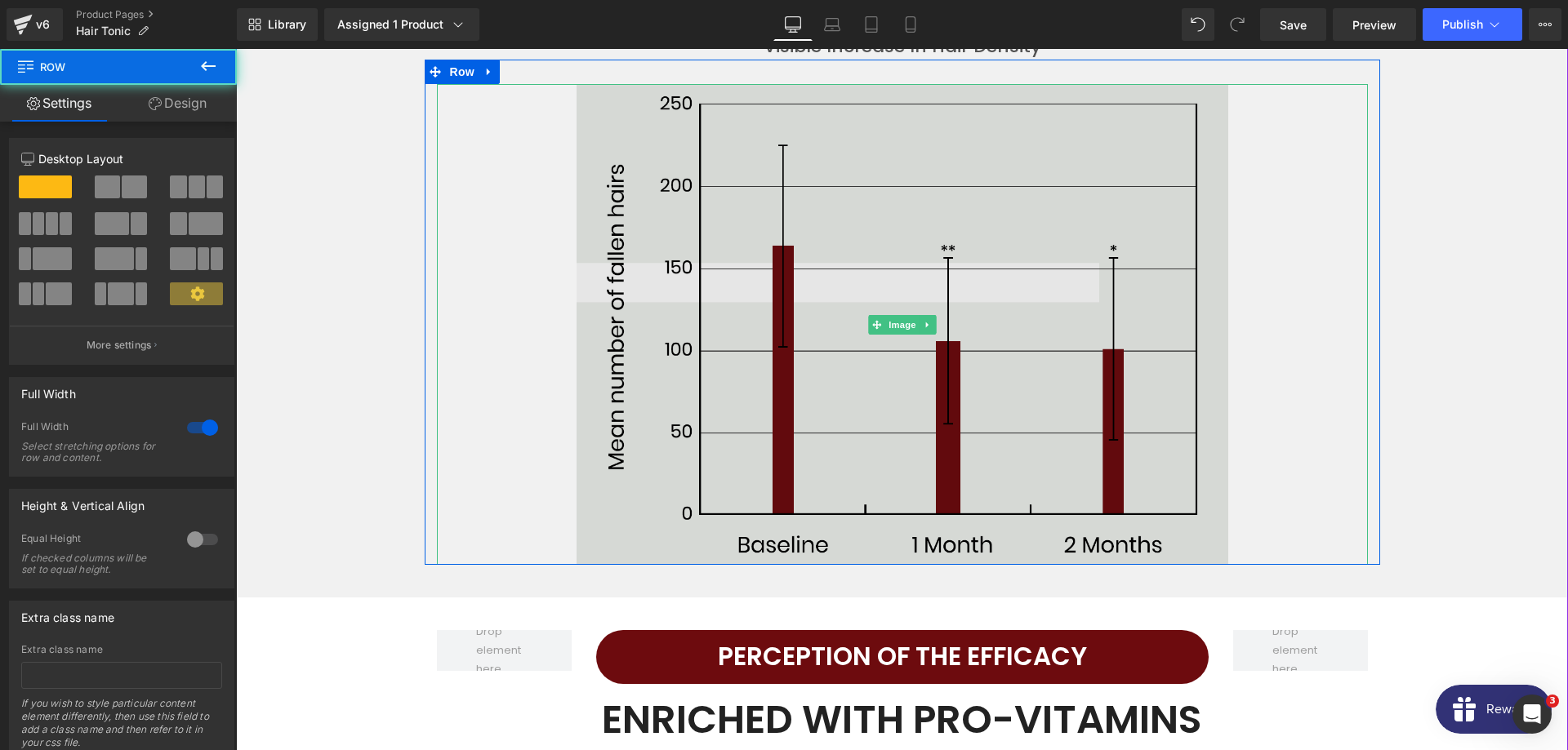
scroll to position [3995, 0]
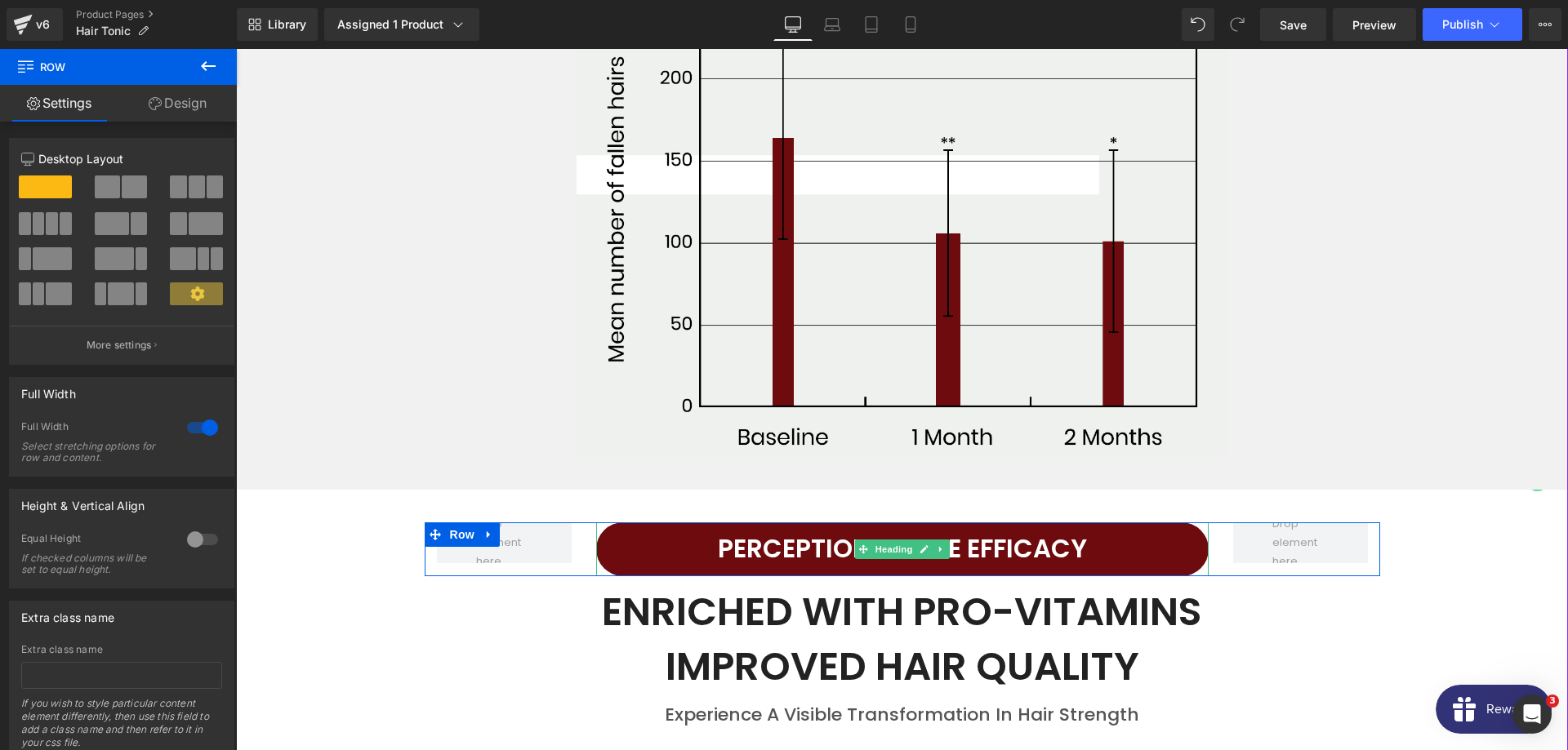
click at [750, 527] on h1 "Perception of the Efficacy" at bounding box center [902, 550] width 612 height 46
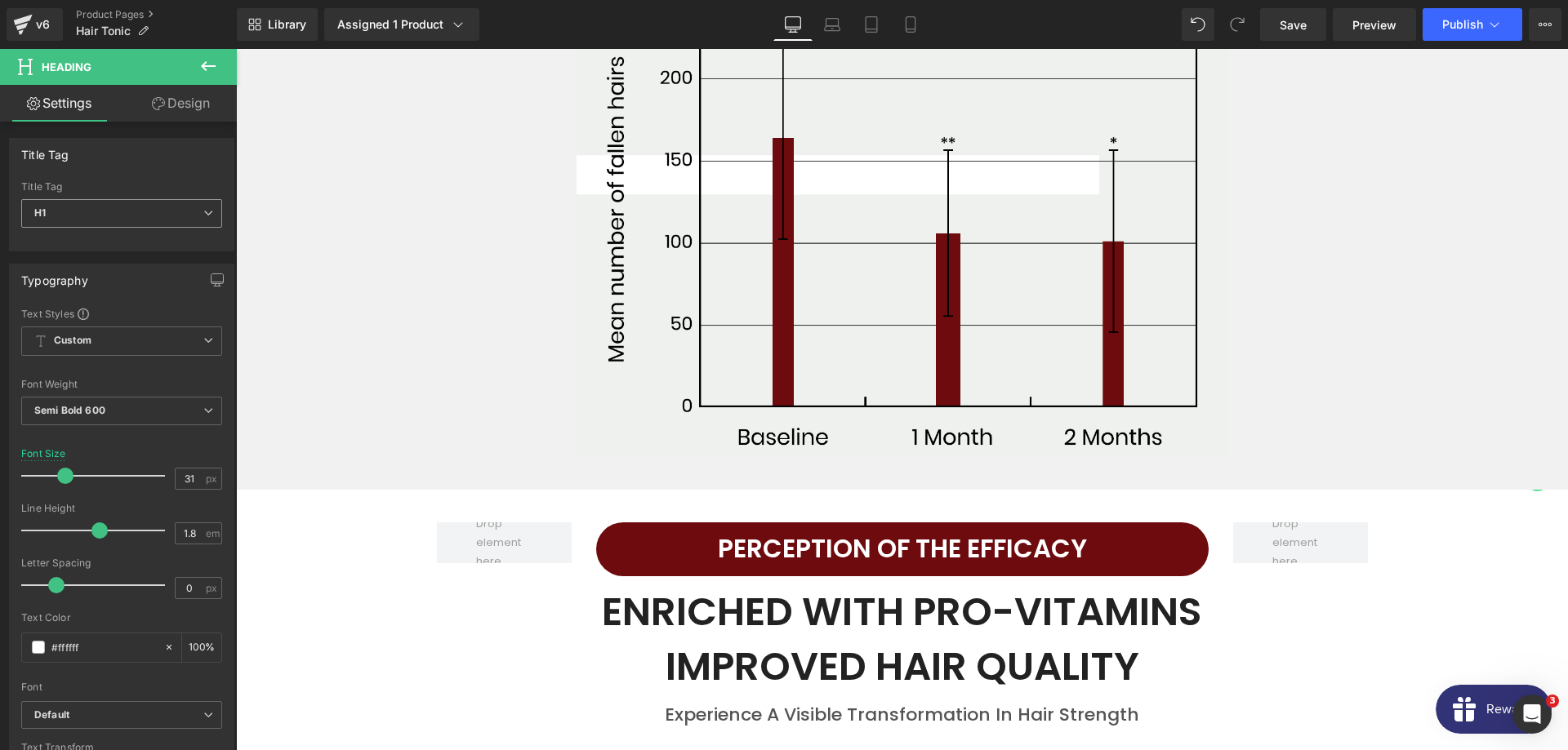
click at [108, 214] on span "H1" at bounding box center [121, 213] width 201 height 29
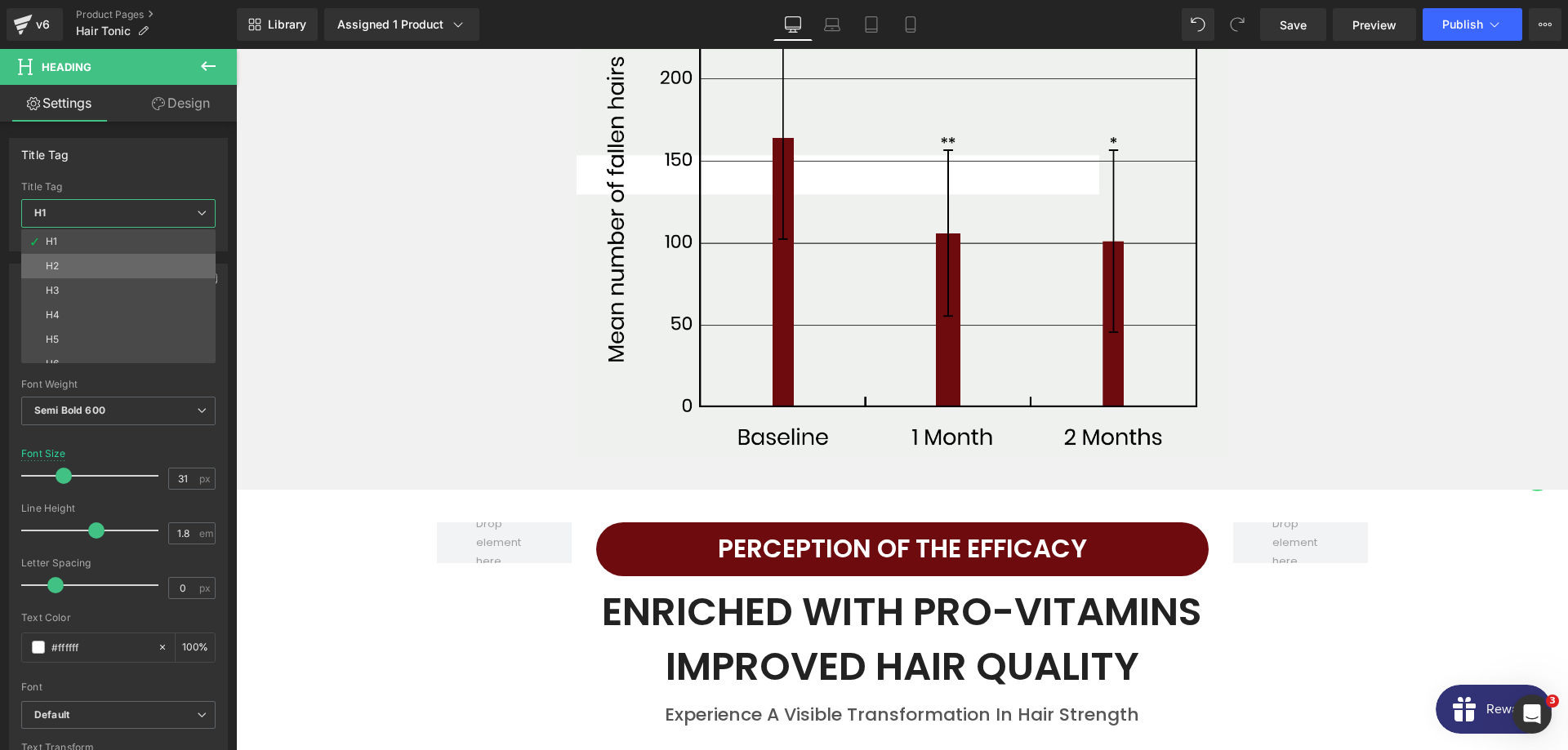
click at [92, 261] on li "H2" at bounding box center [122, 266] width 201 height 25
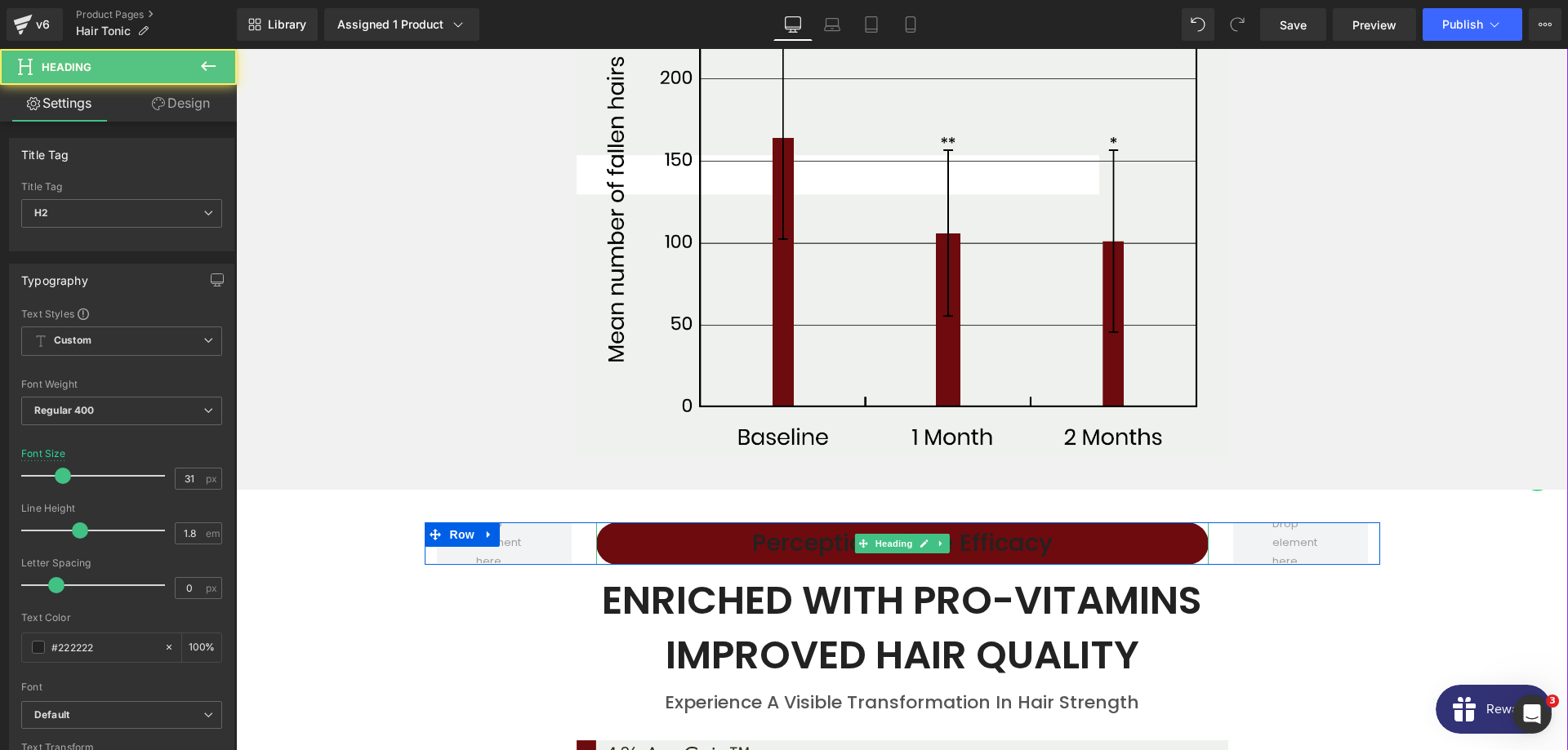
click at [779, 527] on h2 "Perception of the Efficacy" at bounding box center [902, 543] width 612 height 34
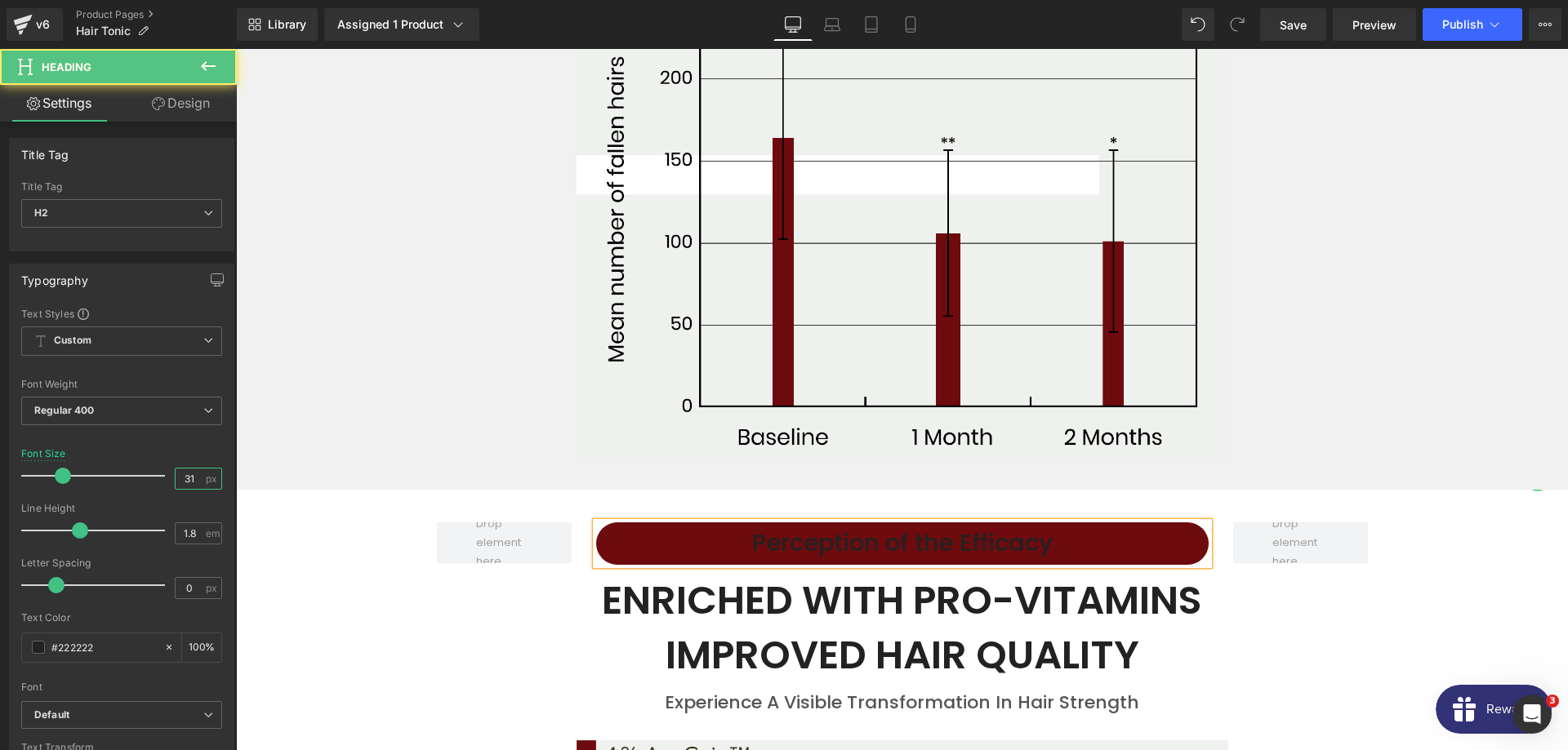
click at [199, 473] on input "31" at bounding box center [190, 478] width 29 height 20
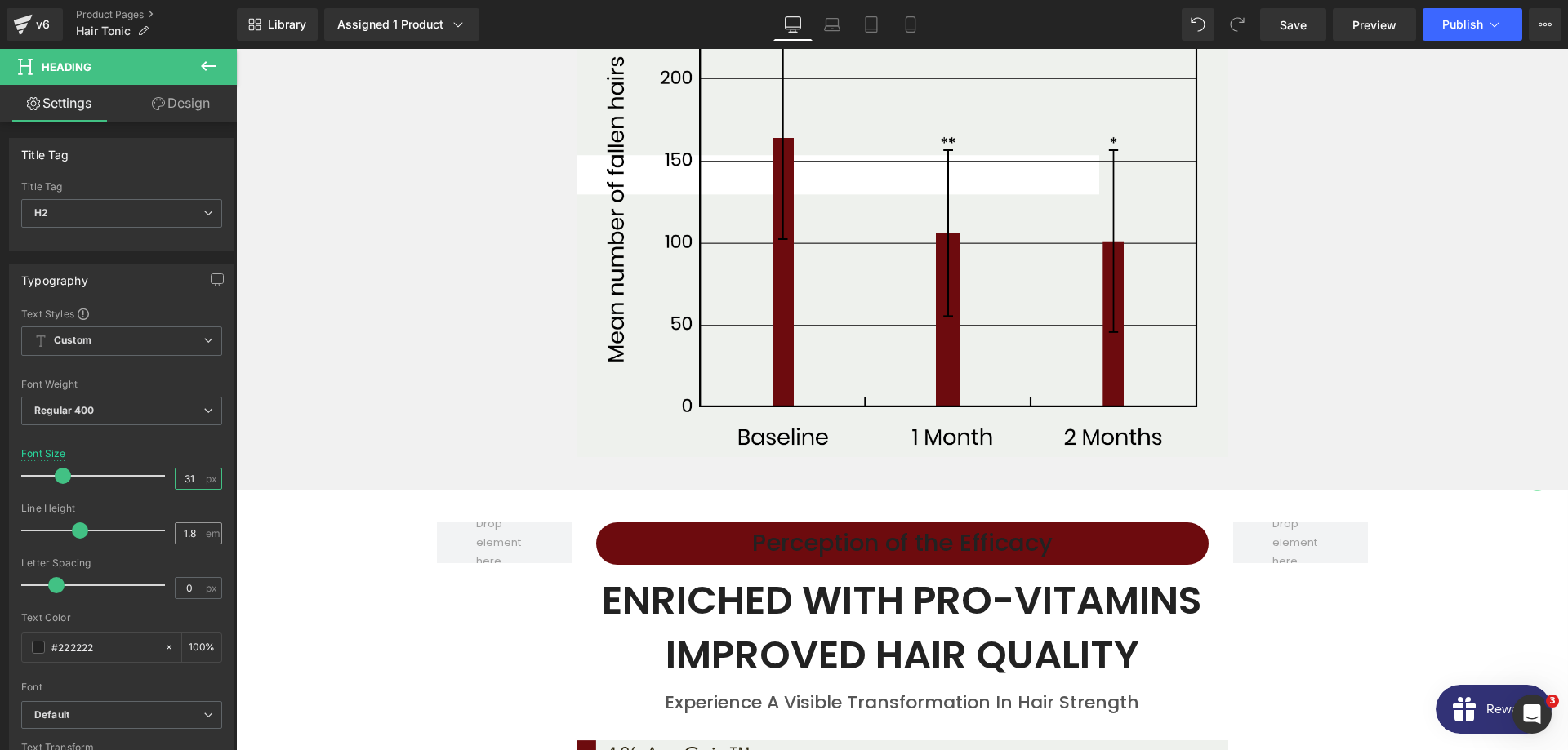
type input "32"
click at [187, 541] on input "1.8" at bounding box center [190, 533] width 29 height 20
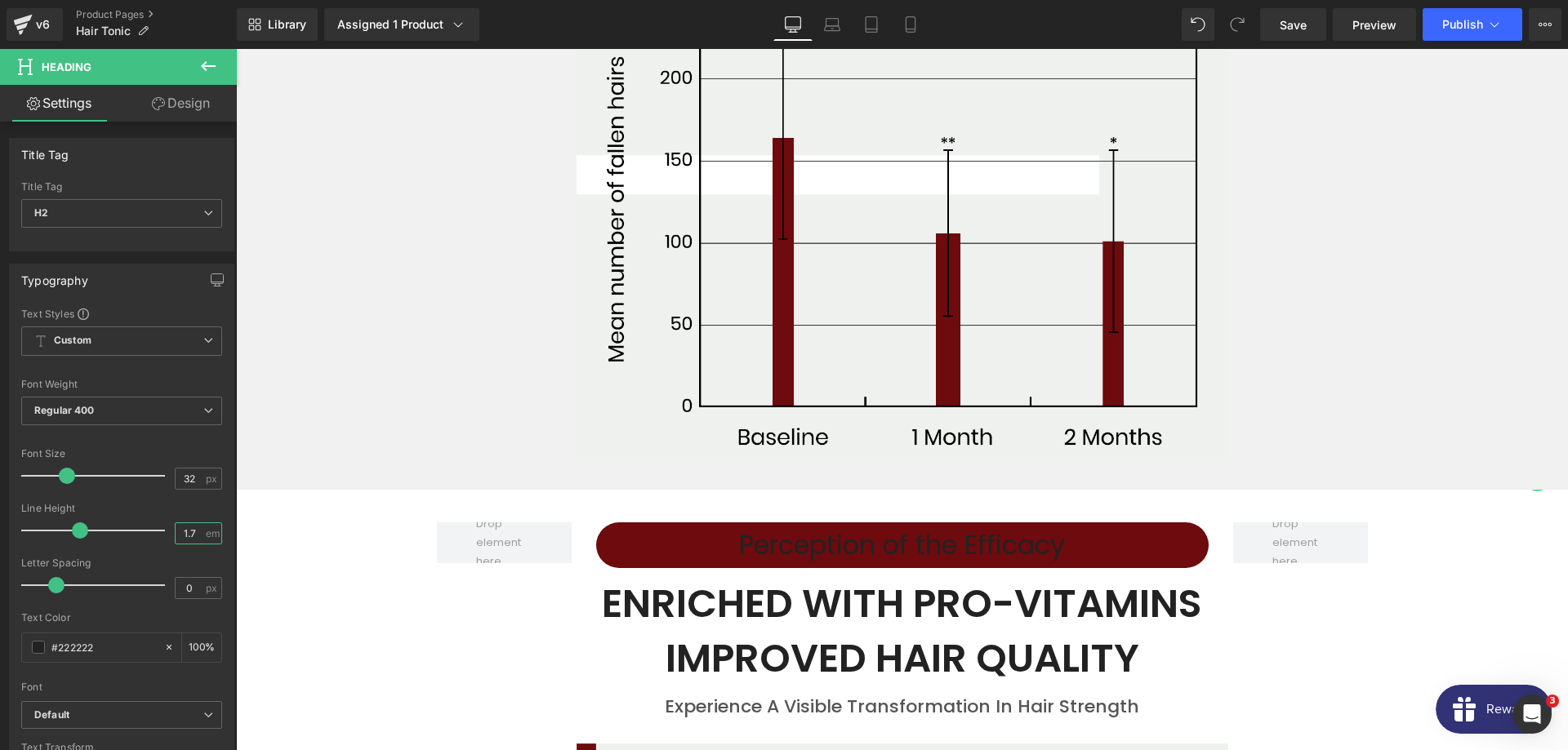
type input "1.8"
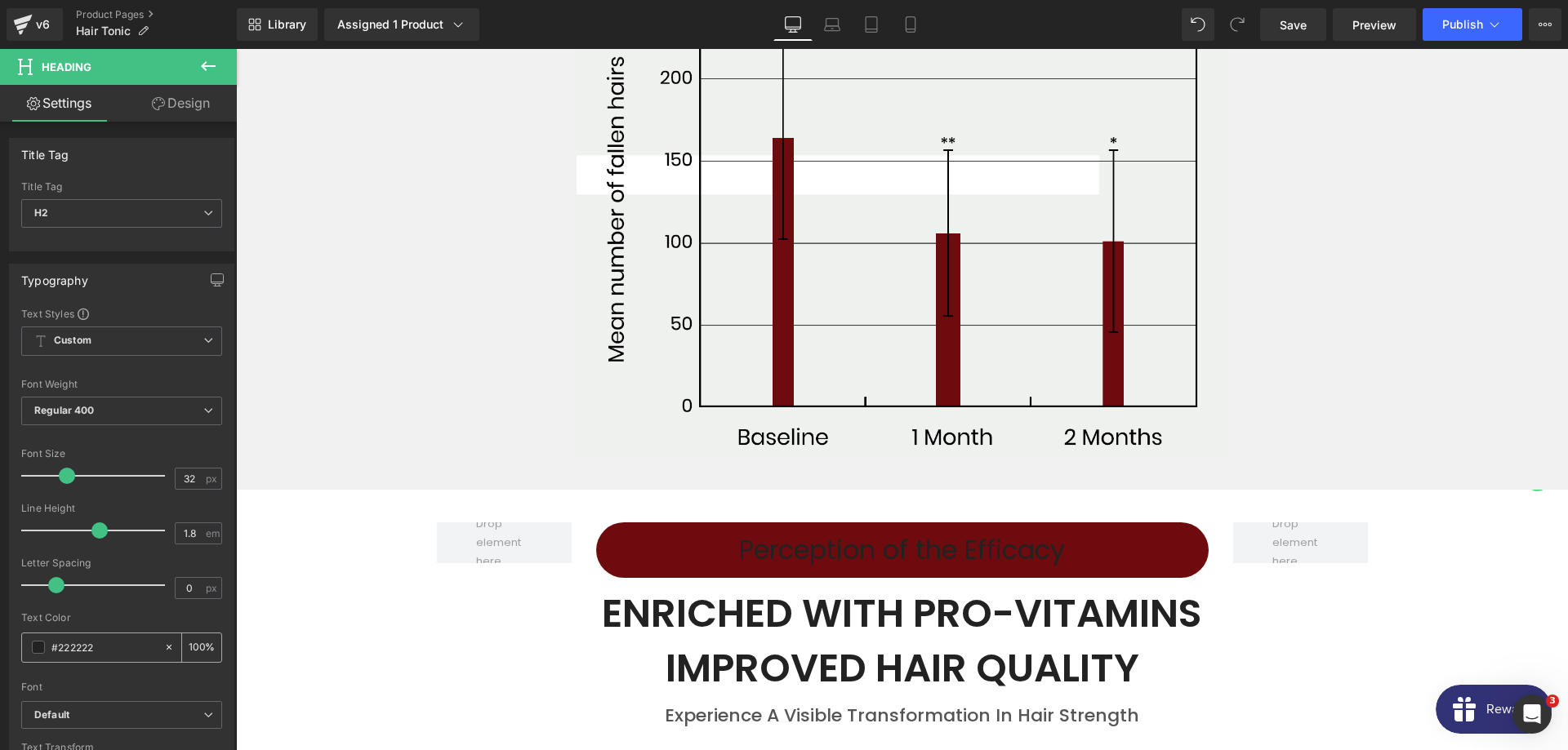
click at [136, 642] on input "#ffffff" at bounding box center [104, 647] width 105 height 18
click at [35, 651] on span at bounding box center [38, 647] width 13 height 13
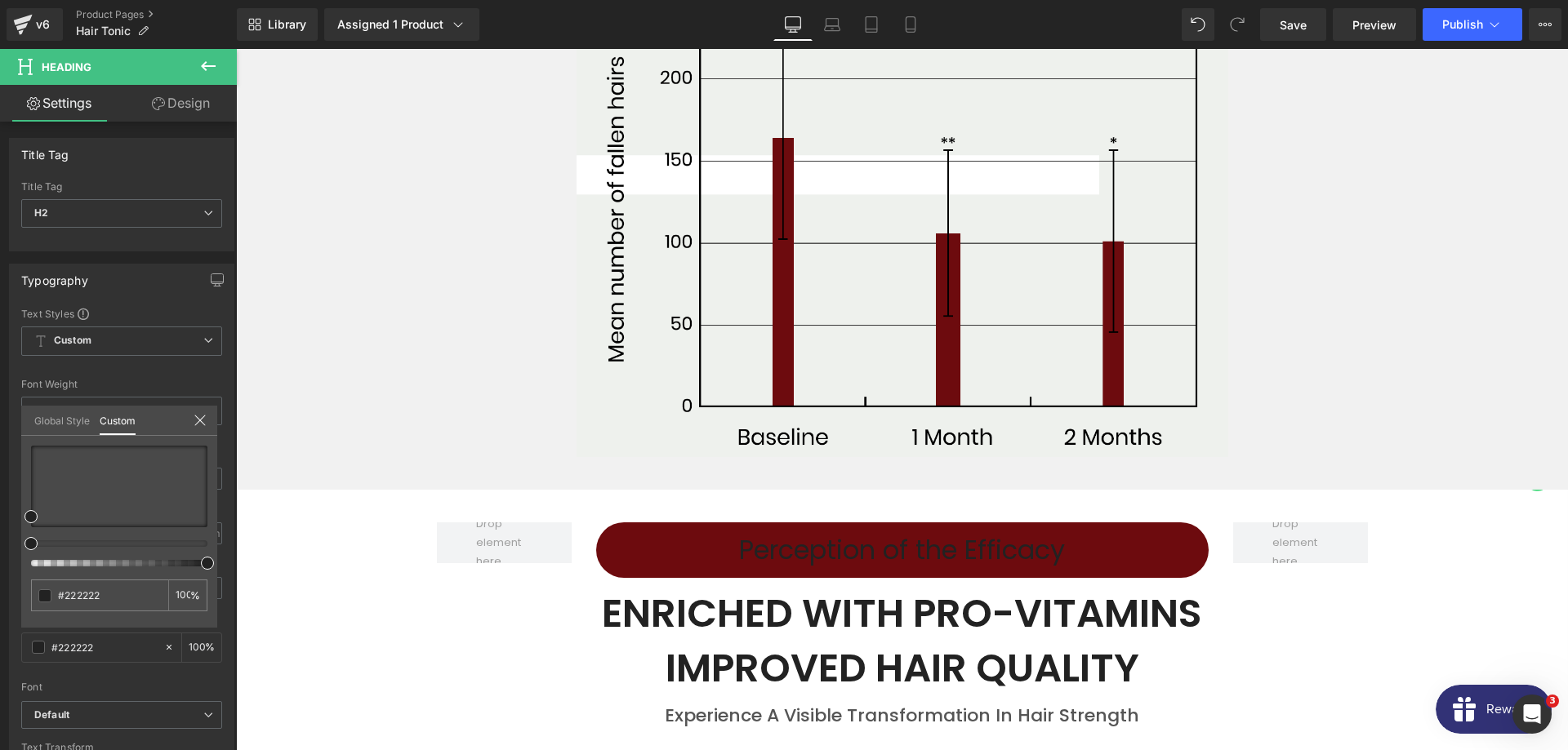
drag, startPoint x: 48, startPoint y: 559, endPoint x: 42, endPoint y: 546, distance: 14.3
click at [42, 546] on div at bounding box center [119, 506] width 177 height 121
drag, startPoint x: 16, startPoint y: 465, endPoint x: -53, endPoint y: 346, distance: 137.6
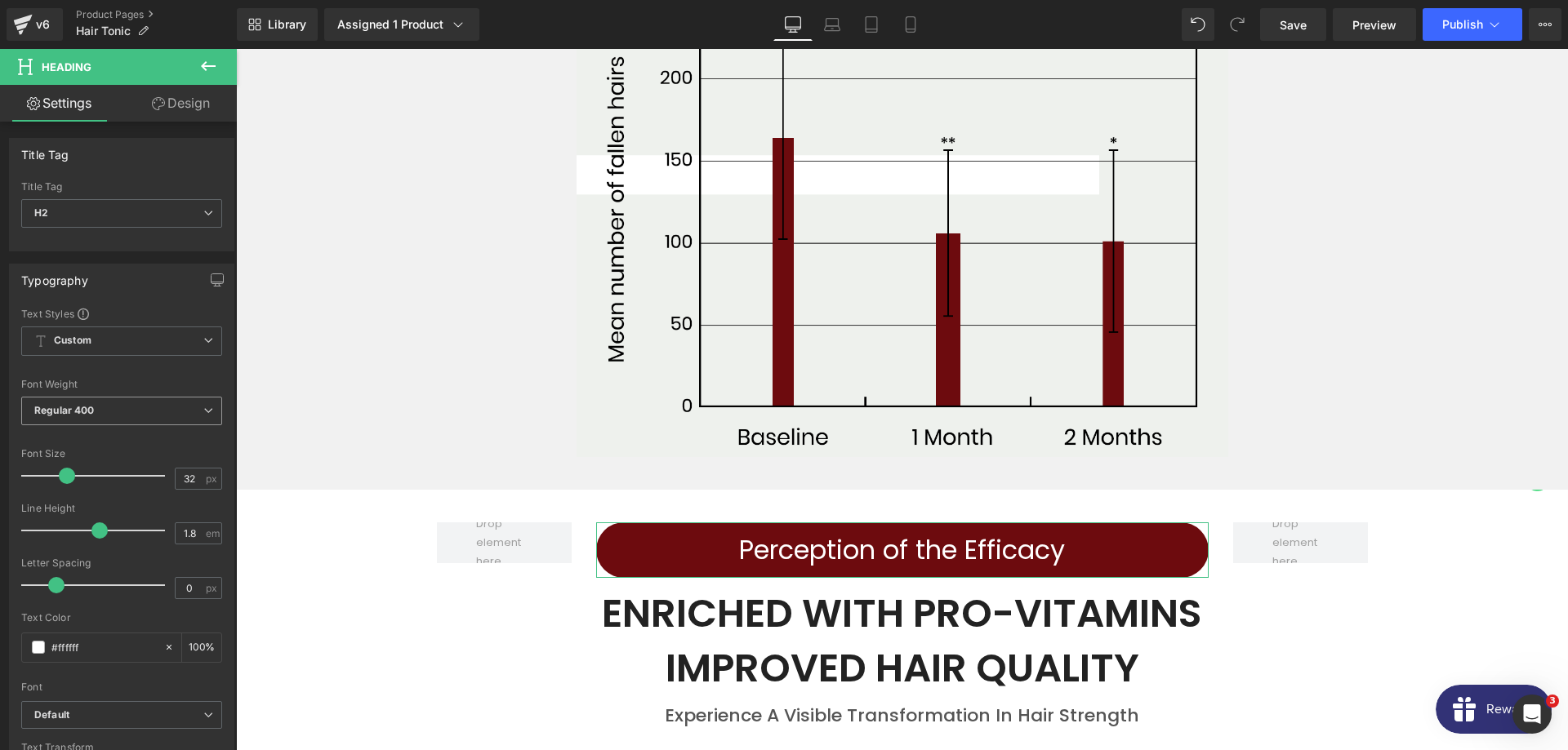
click at [87, 406] on b "Regular 400" at bounding box center [65, 410] width 61 height 12
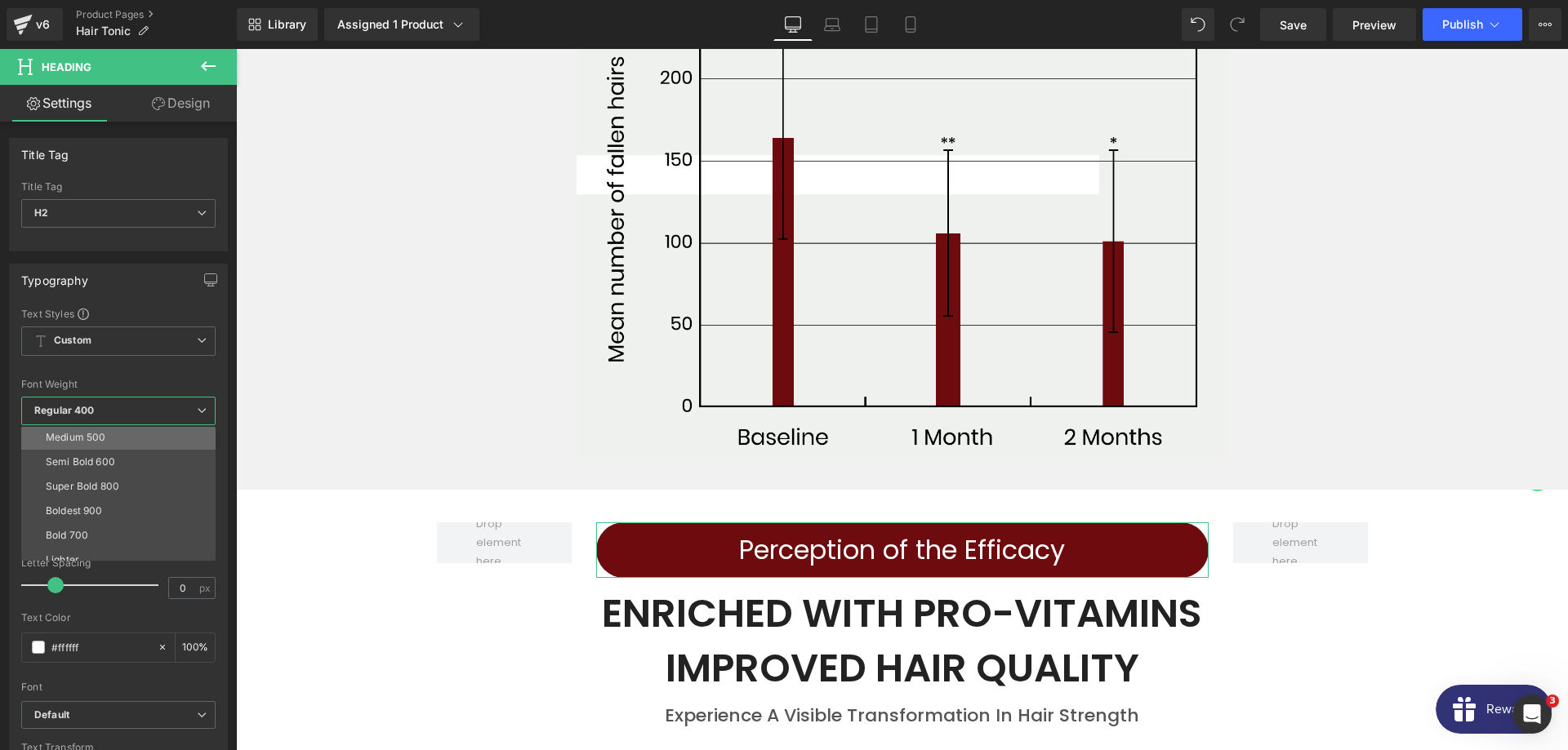
scroll to position [118, 0]
click at [98, 446] on div "Semi Bold 600" at bounding box center [80, 444] width 70 height 11
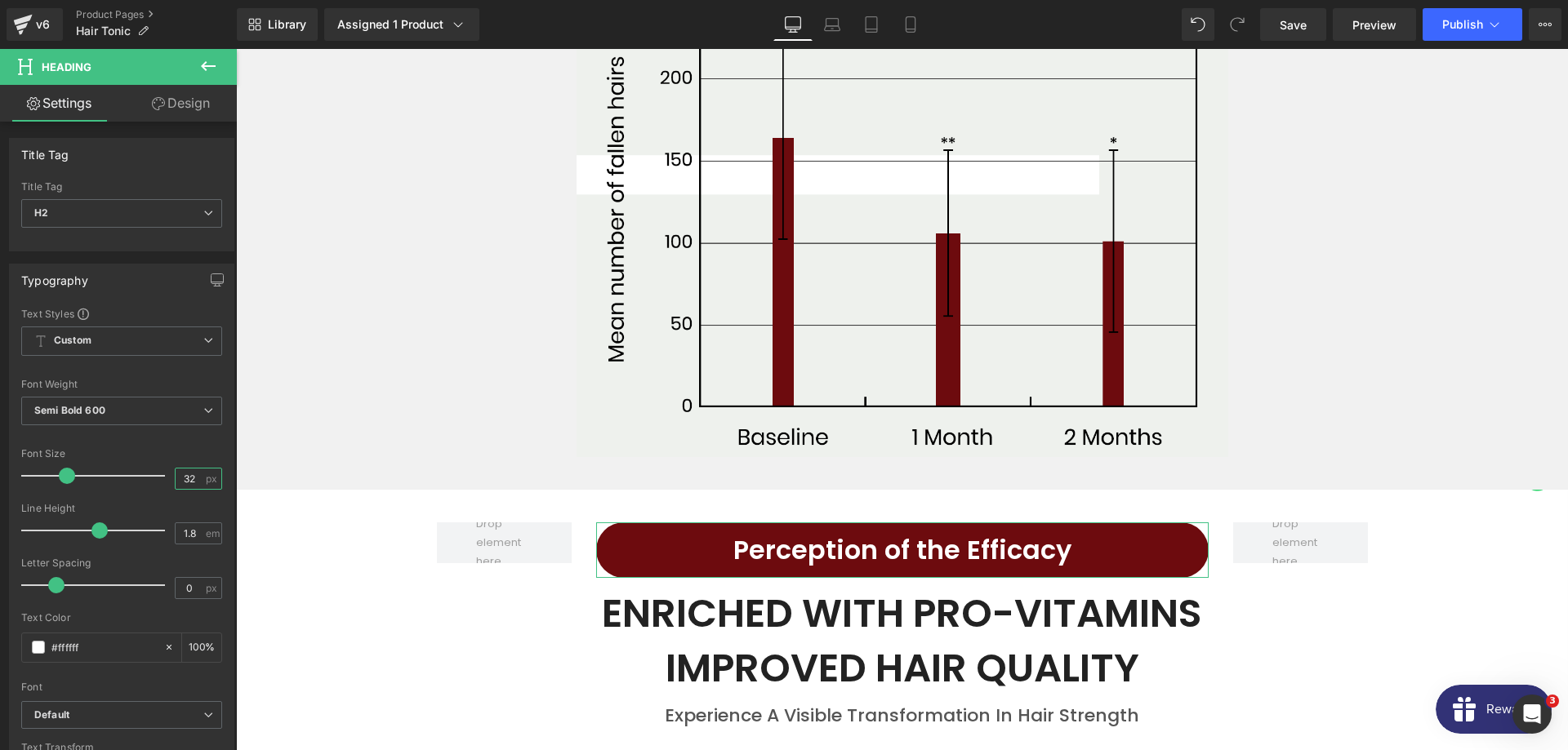
click at [193, 476] on input "32" at bounding box center [190, 478] width 29 height 20
type input "31"
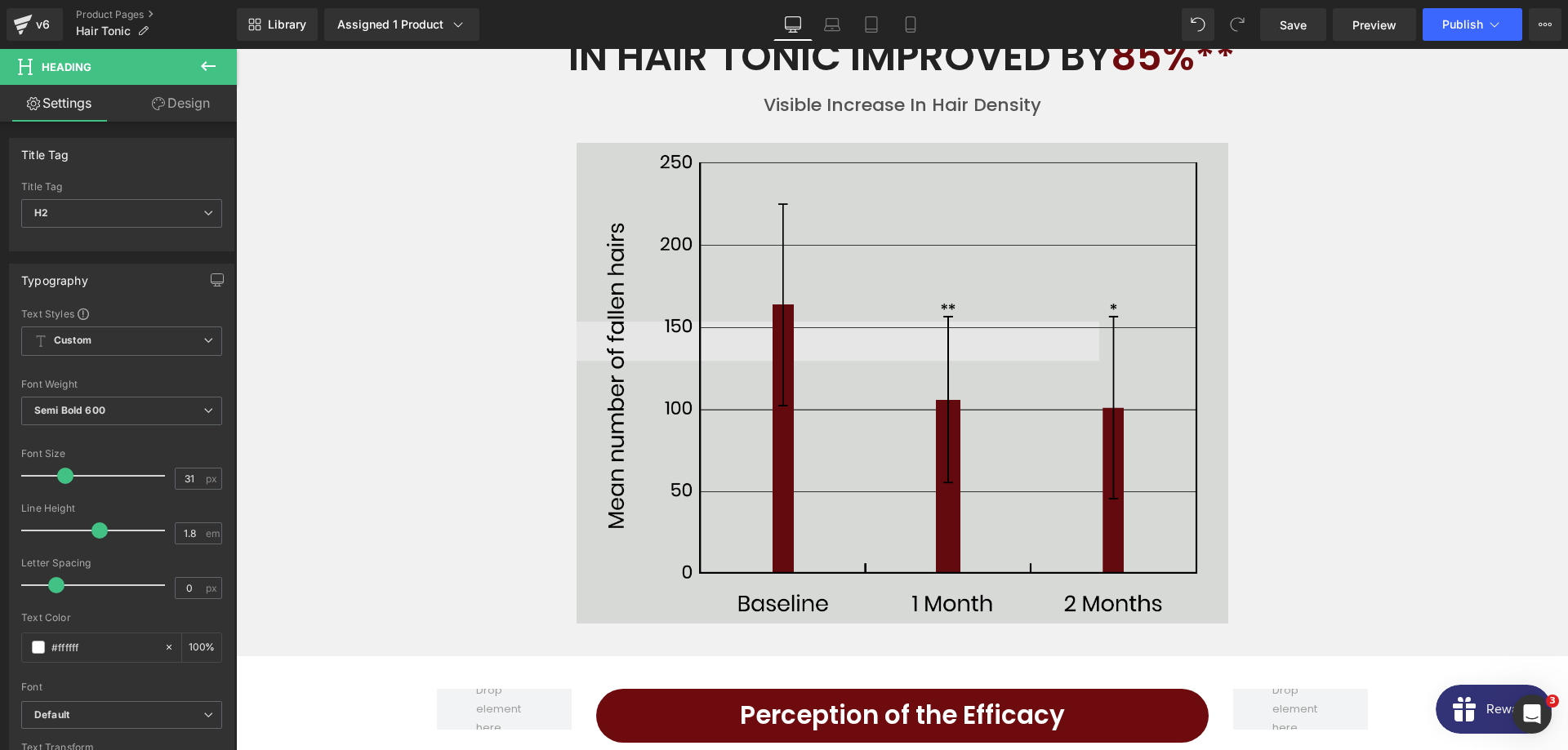
scroll to position [4162, 0]
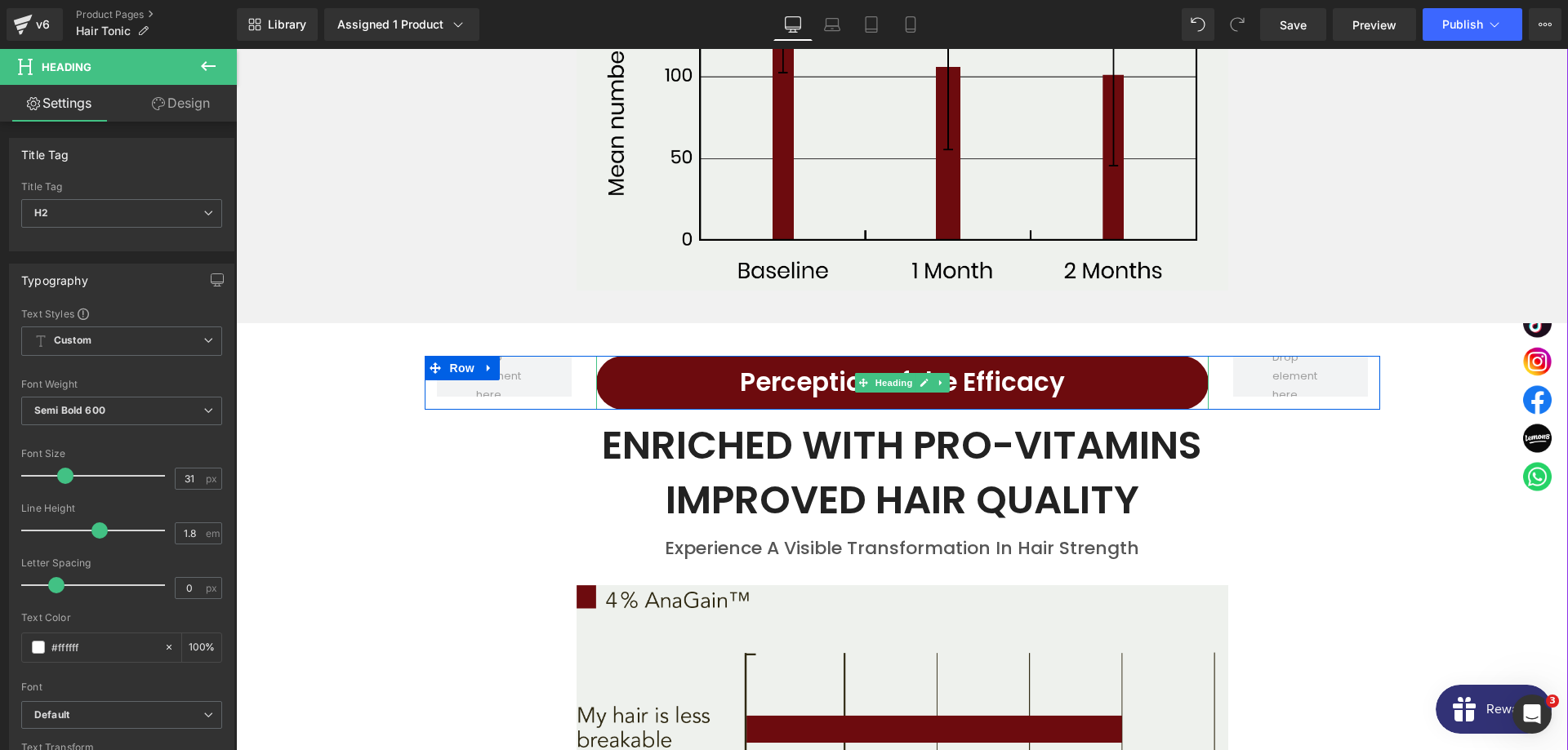
click at [740, 360] on h2 "Perception of the Efficacy" at bounding box center [902, 383] width 612 height 46
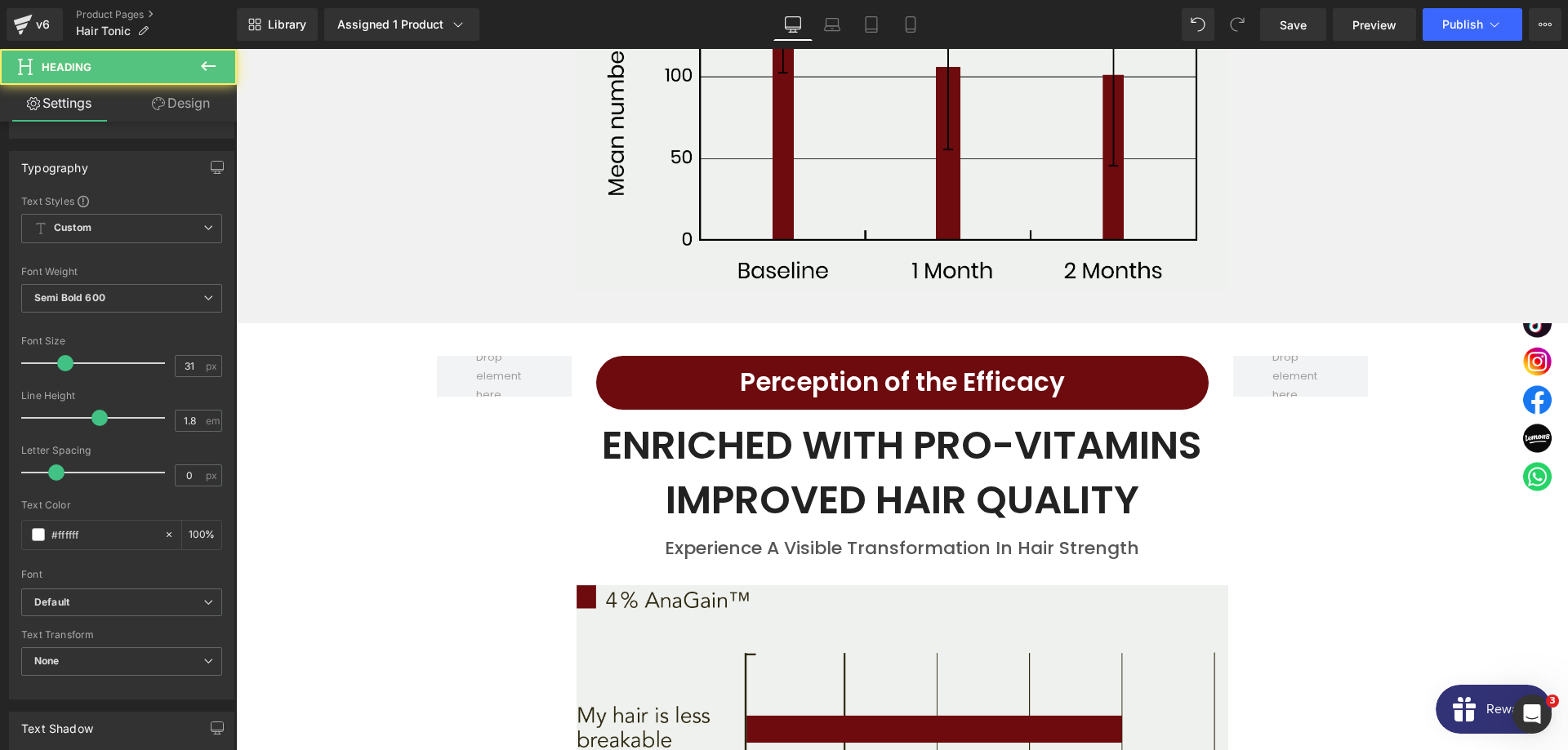
scroll to position [249, 0]
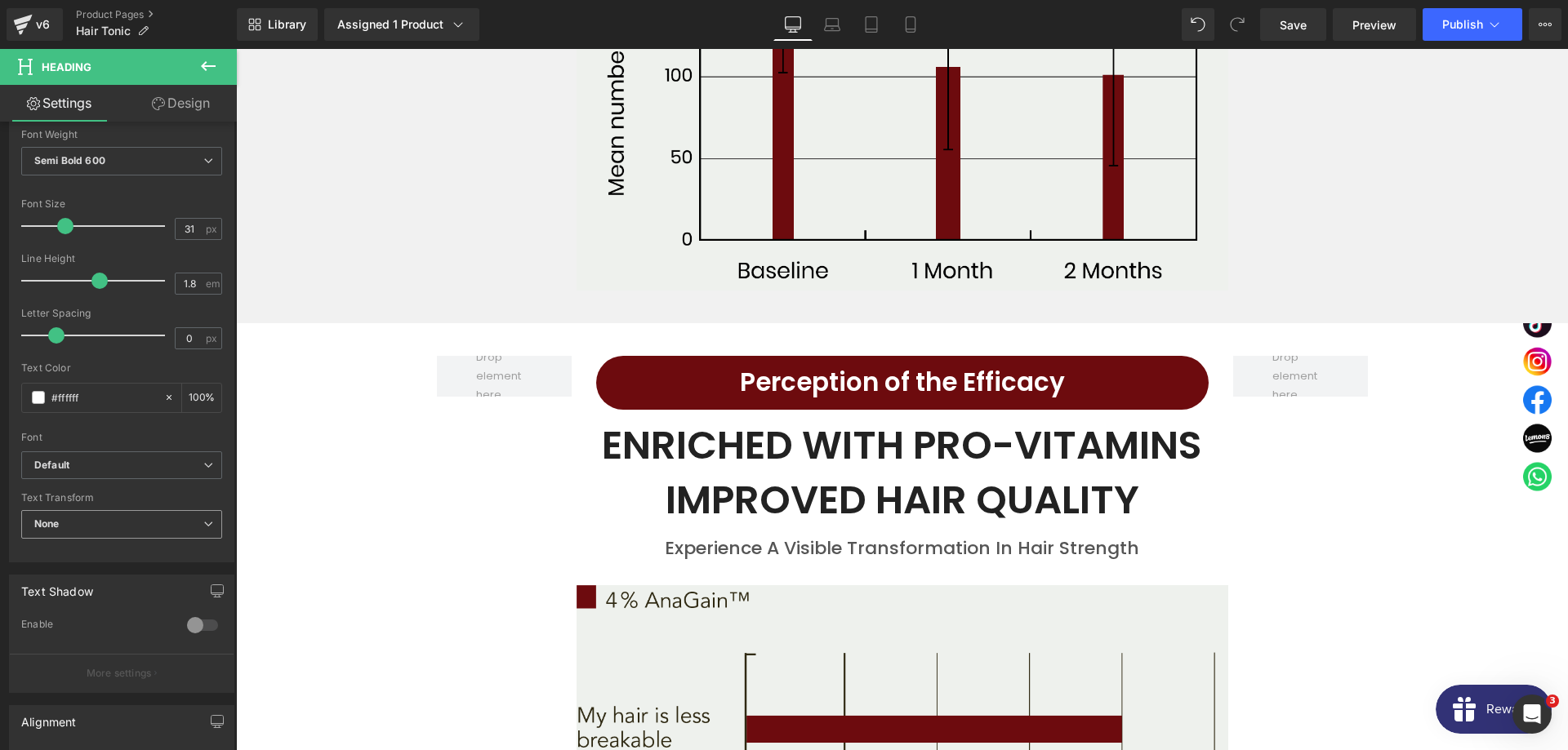
click at [97, 514] on span "None" at bounding box center [121, 524] width 201 height 29
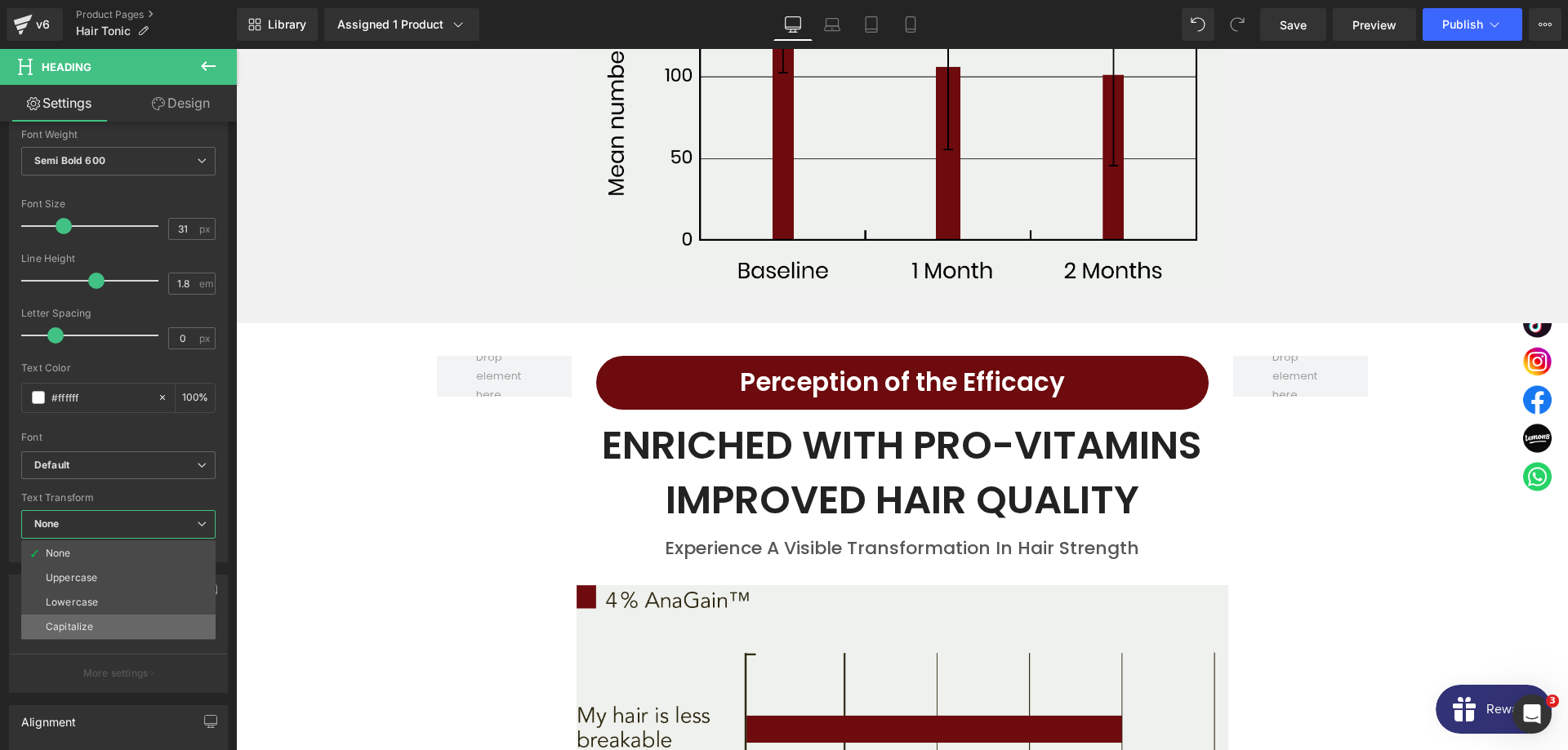
click at [90, 621] on div "Capitalize" at bounding box center [70, 626] width 47 height 11
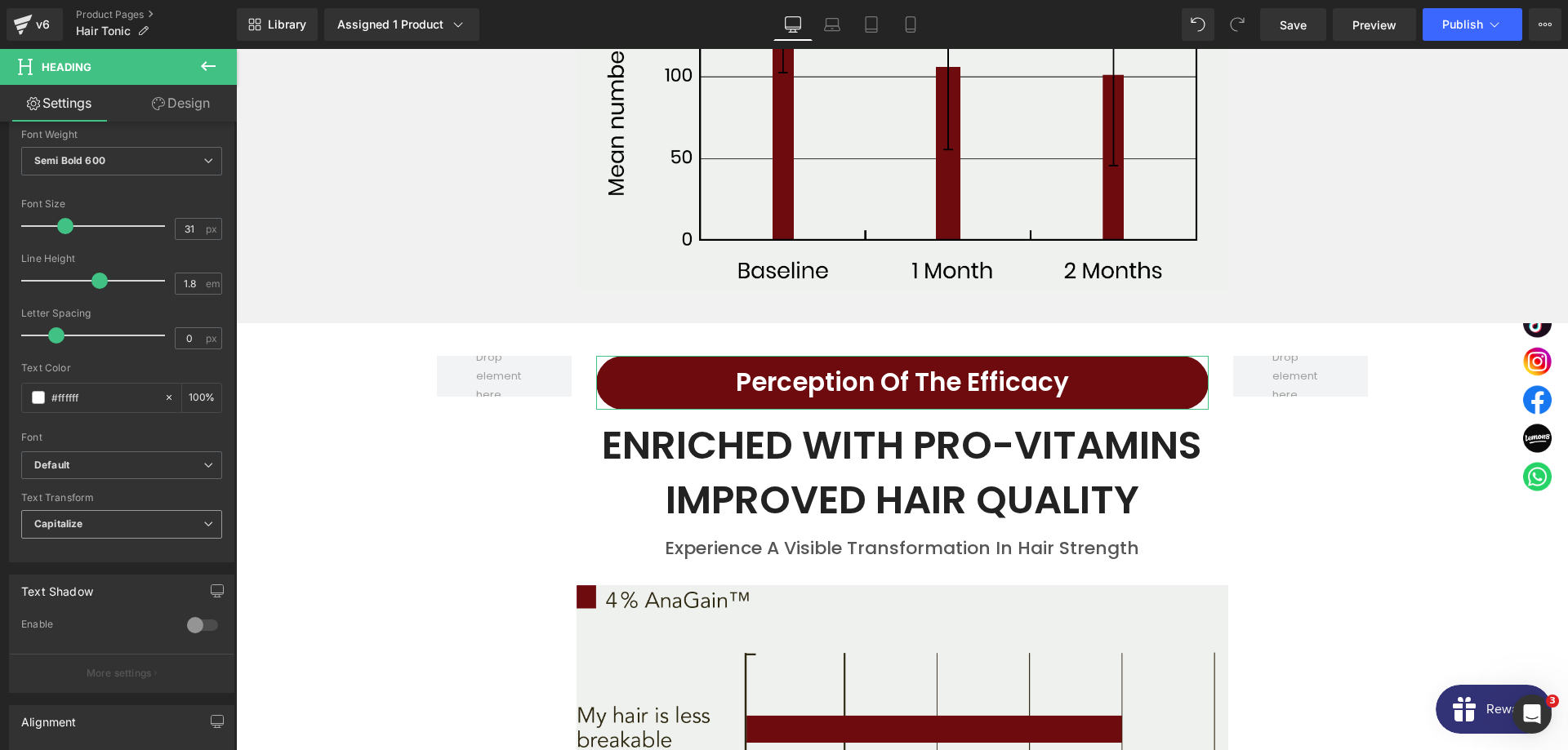
click at [119, 524] on span "Capitalize" at bounding box center [121, 524] width 201 height 29
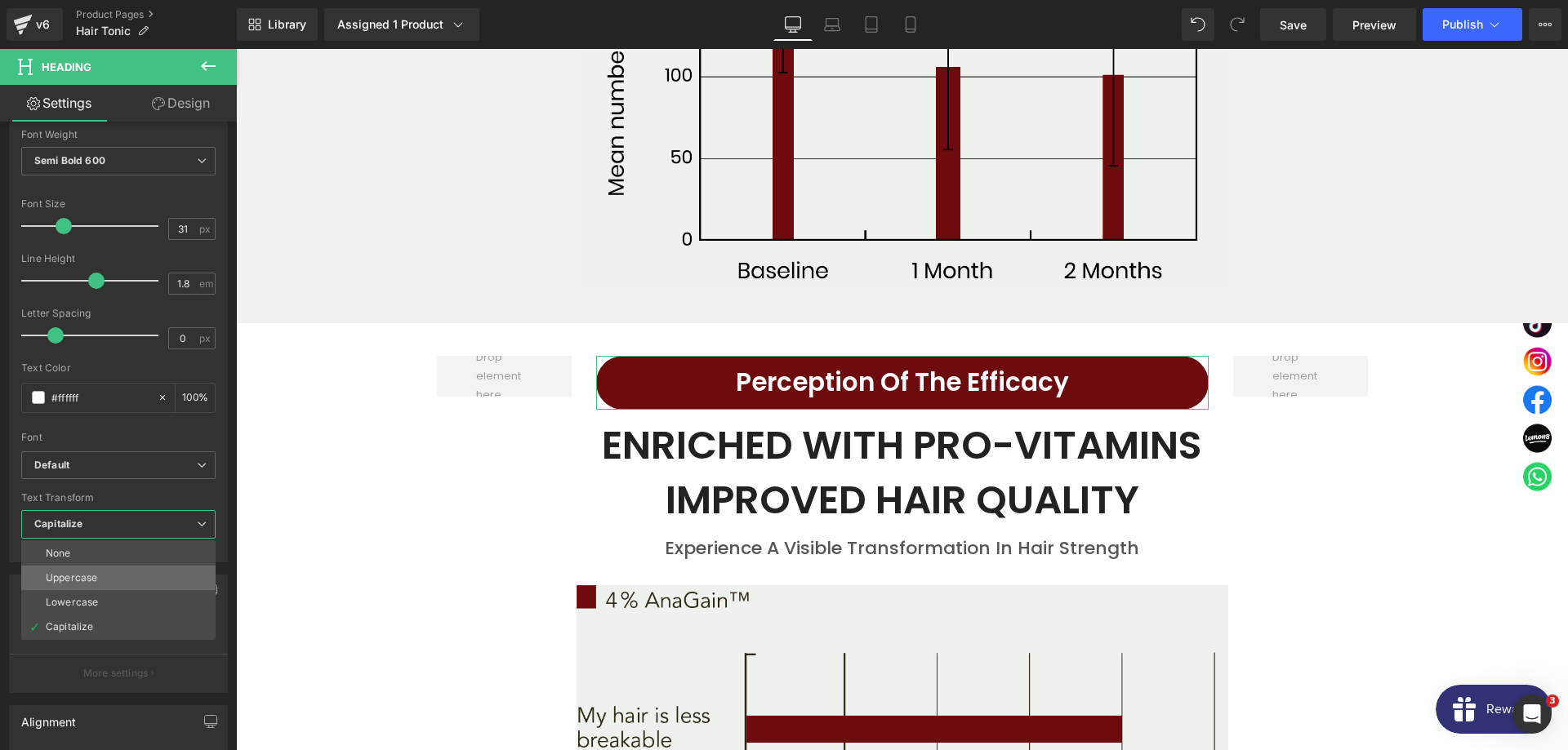
click at [102, 573] on li "Uppercase" at bounding box center [118, 577] width 194 height 25
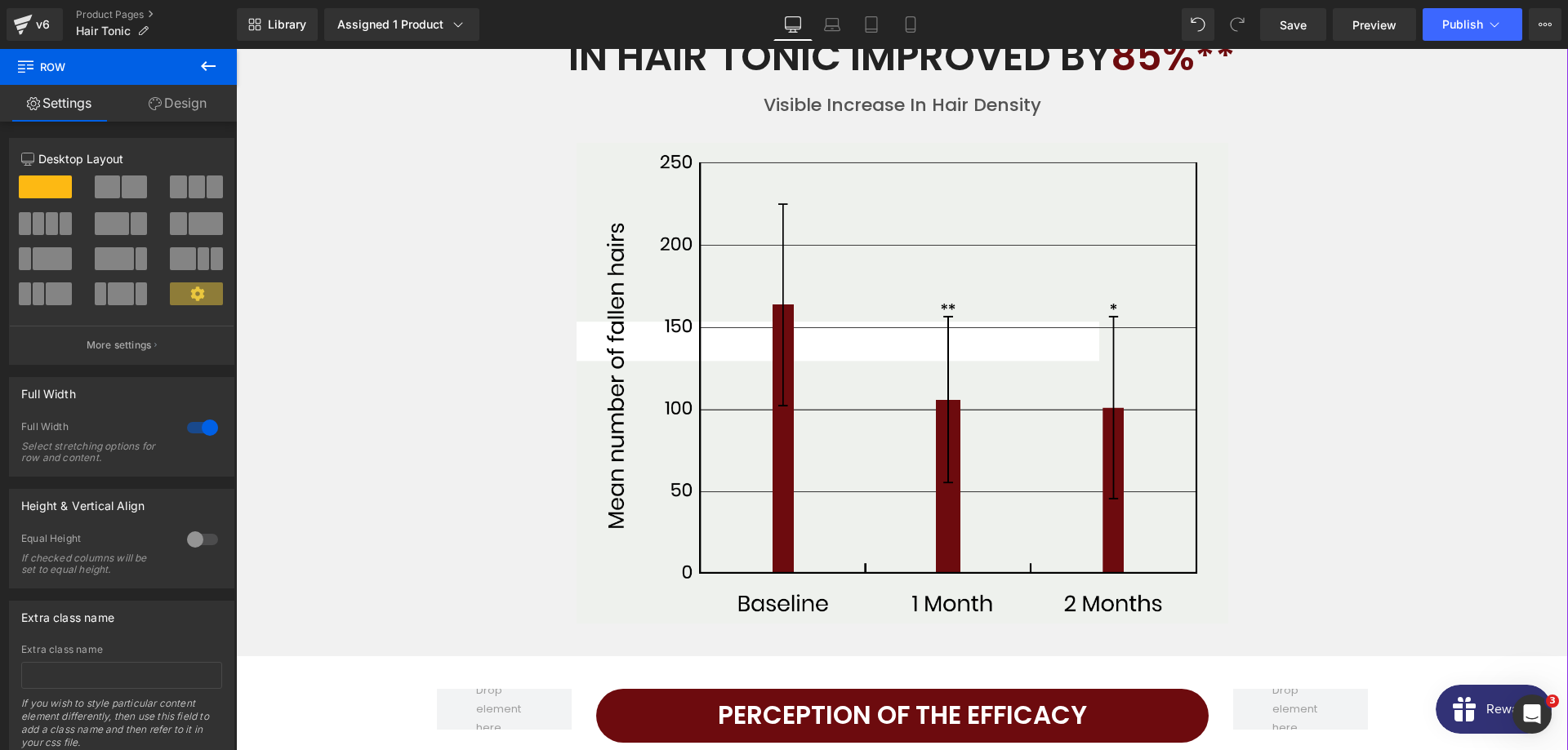
scroll to position [4246, 0]
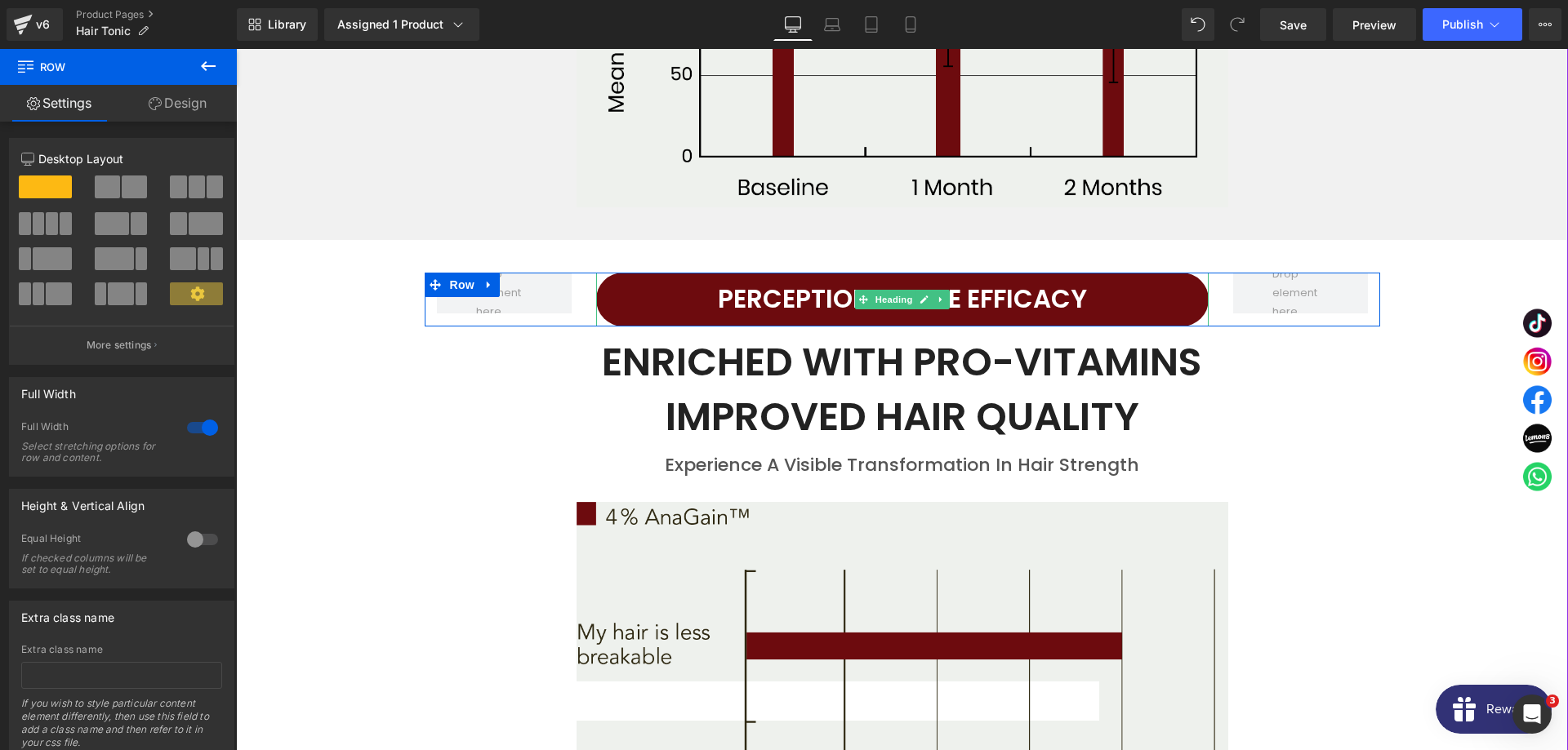
click at [752, 276] on h2 "Perception of the Efficacy" at bounding box center [902, 299] width 612 height 46
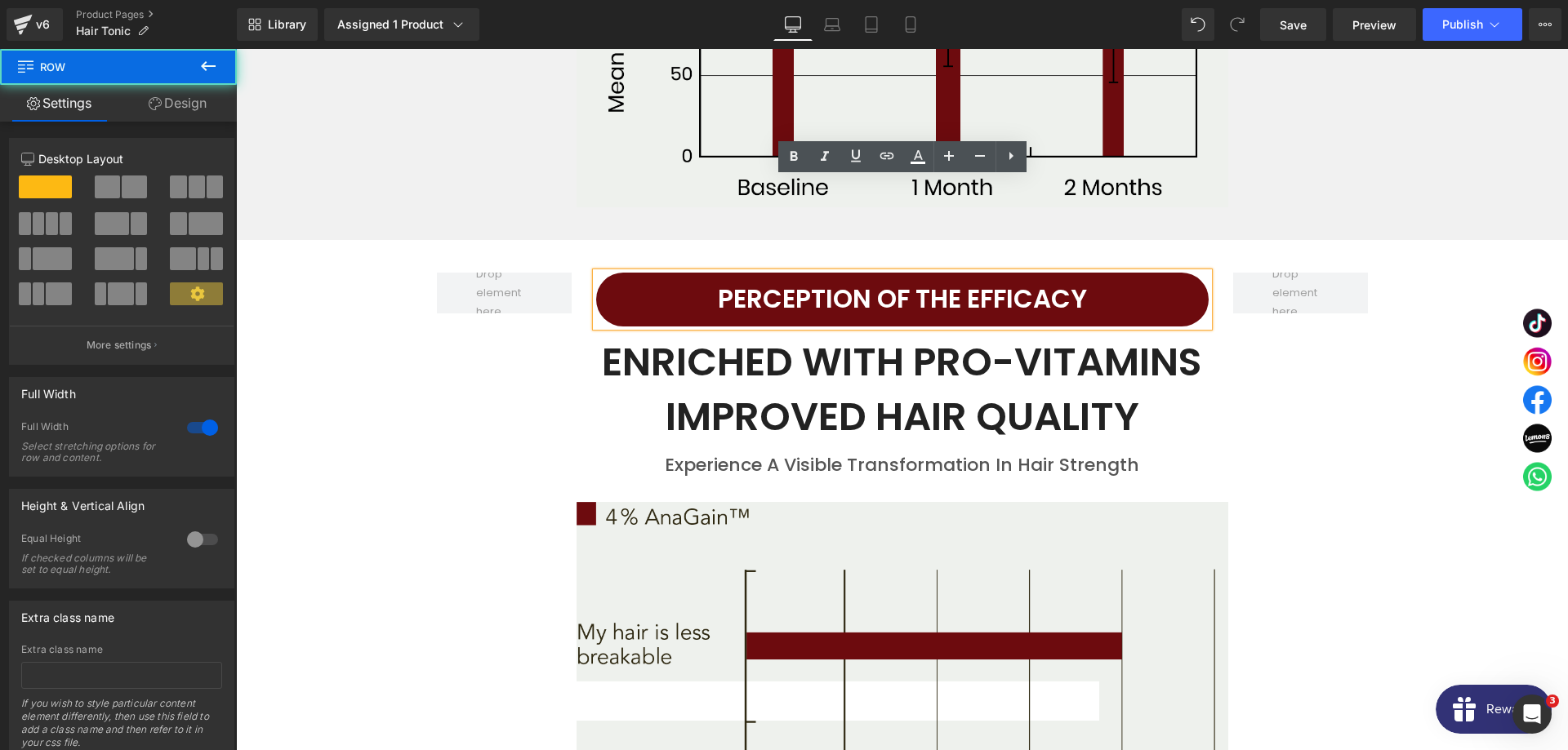
click at [404, 456] on div "Perception of the Efficacy Heading Row ENRICHED with PRO-VITAMINs improved hair…" at bounding box center [901, 700] width 1331 height 872
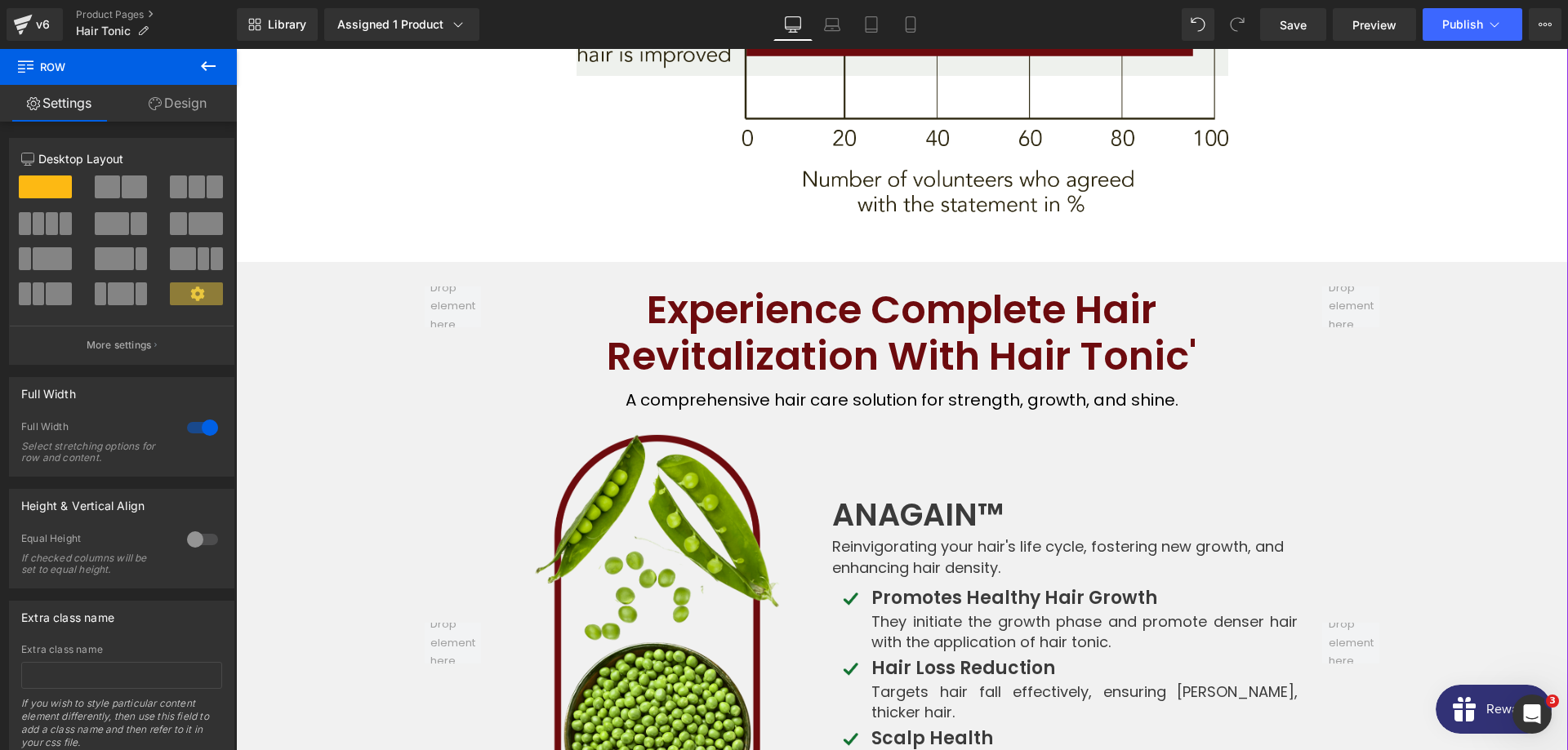
scroll to position [5328, 0]
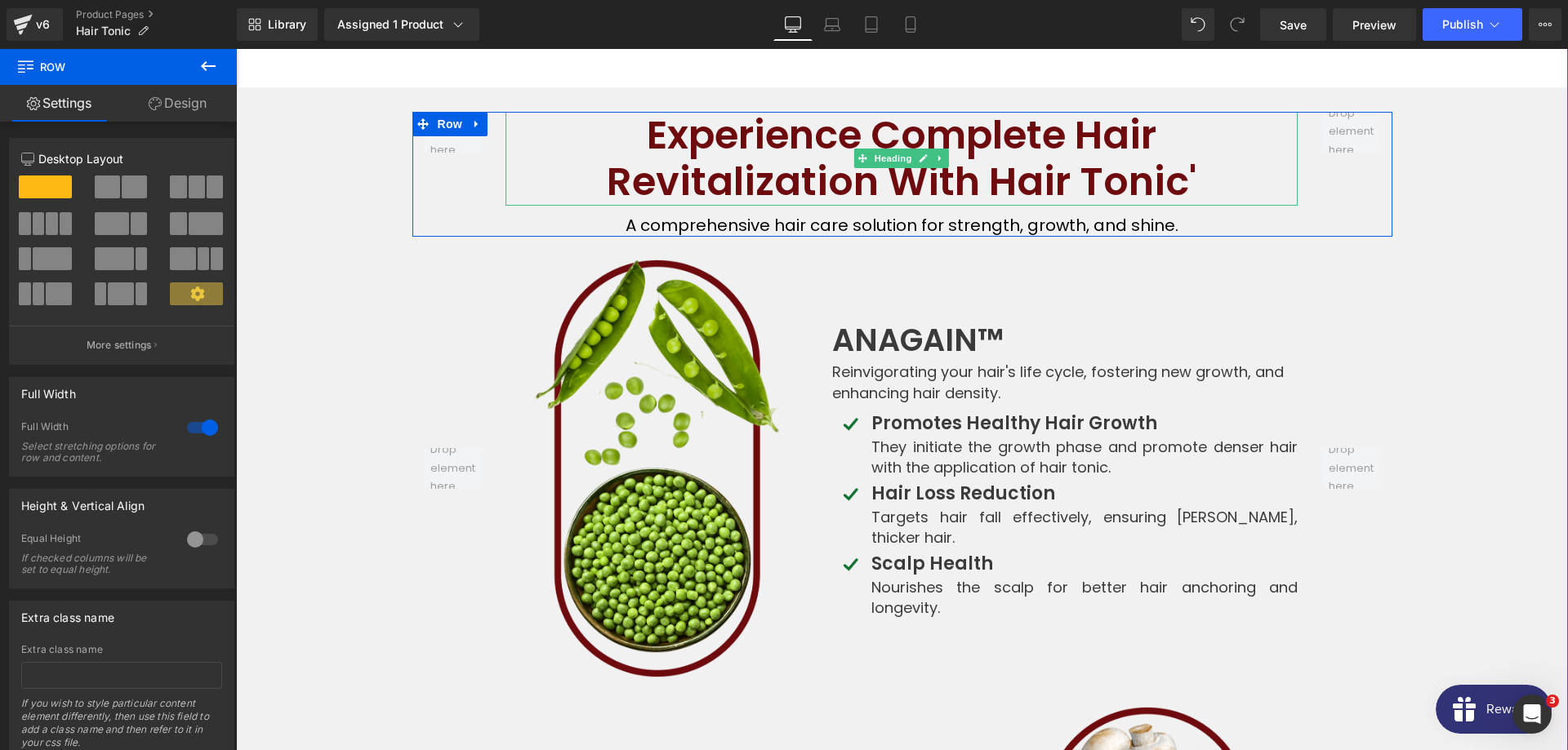
click at [741, 159] on h2 "Revitalization With Hair Tonic'" at bounding box center [902, 182] width 792 height 47
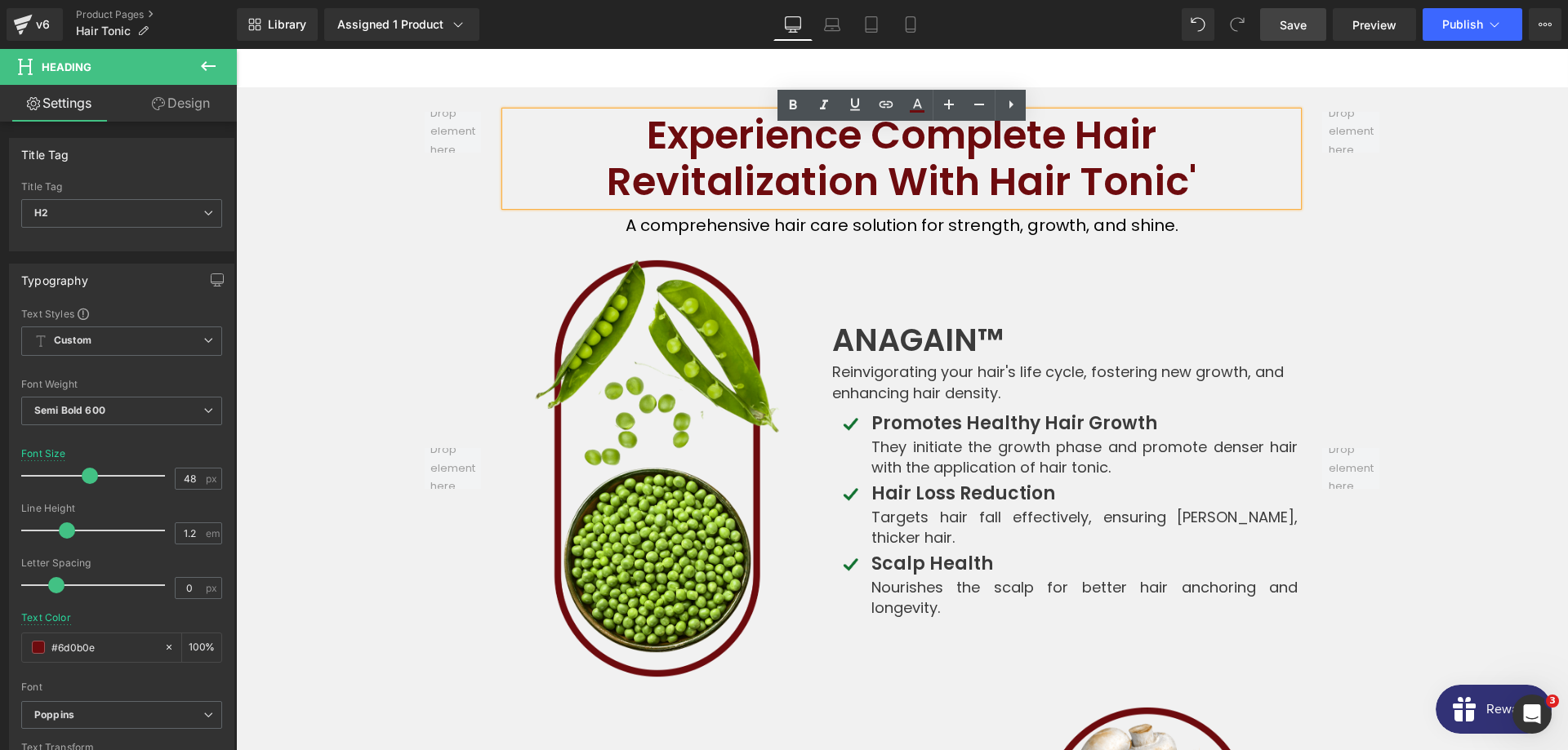
click at [1307, 31] on span "Save" at bounding box center [1293, 25] width 27 height 17
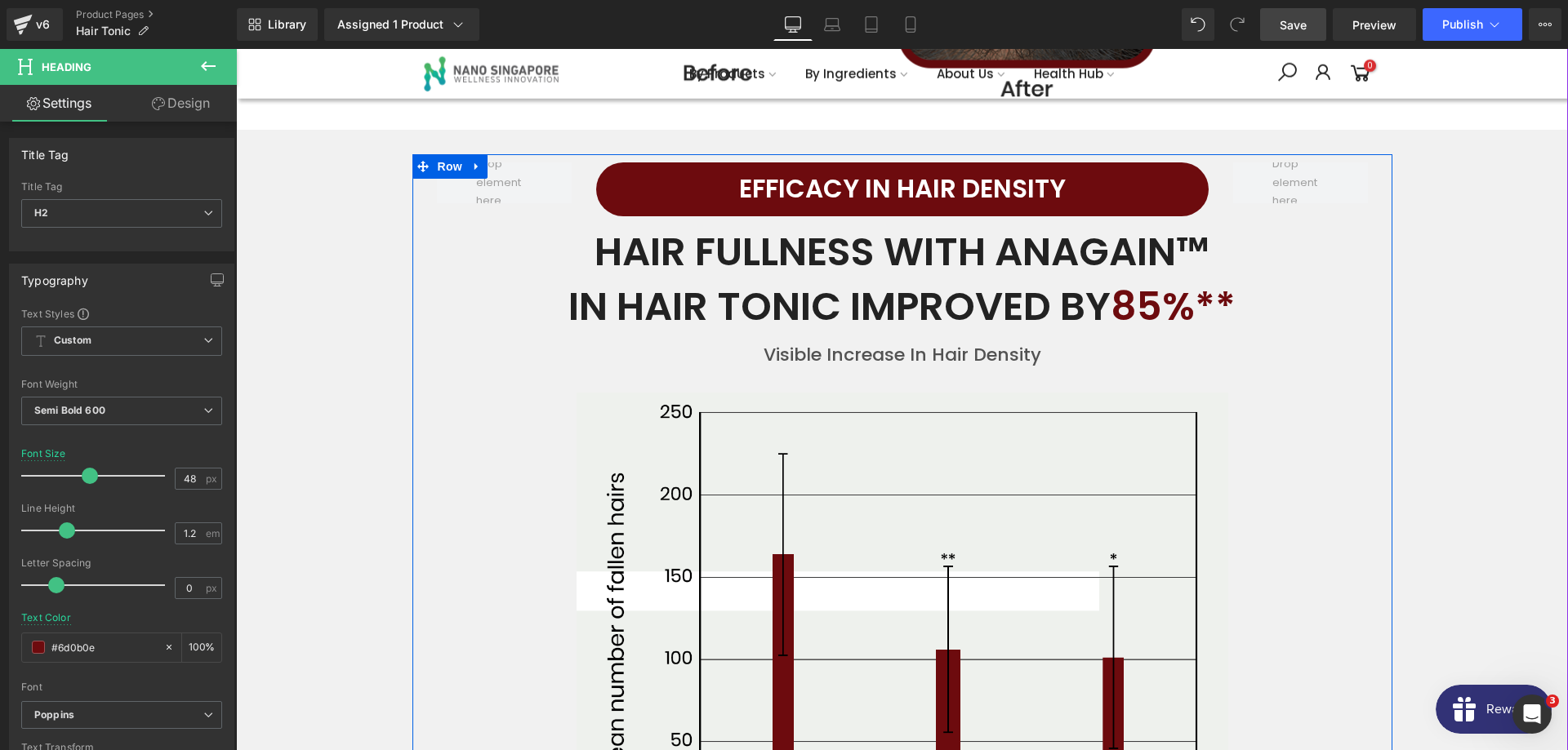
scroll to position [3413, 0]
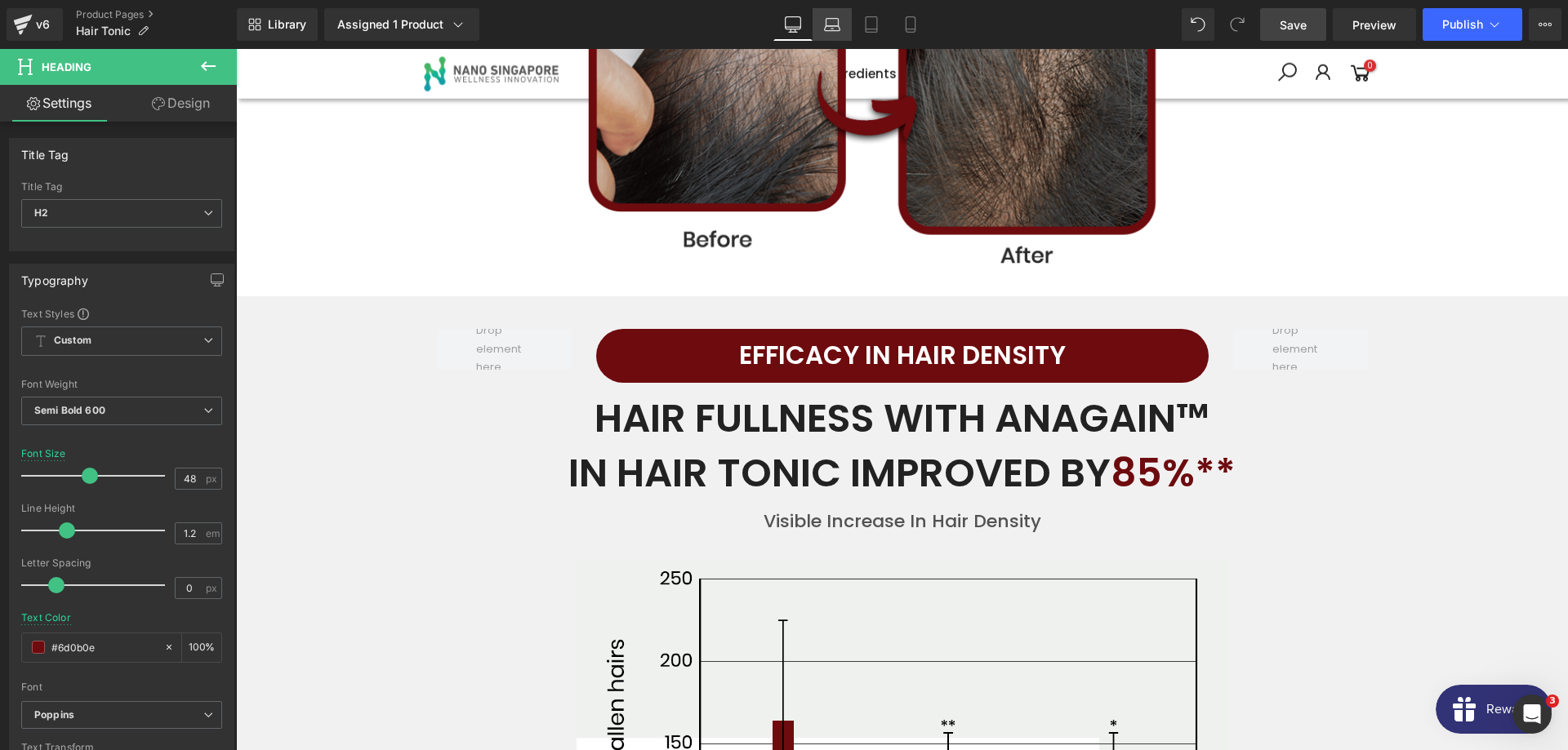
click at [831, 25] on icon at bounding box center [832, 25] width 16 height 16
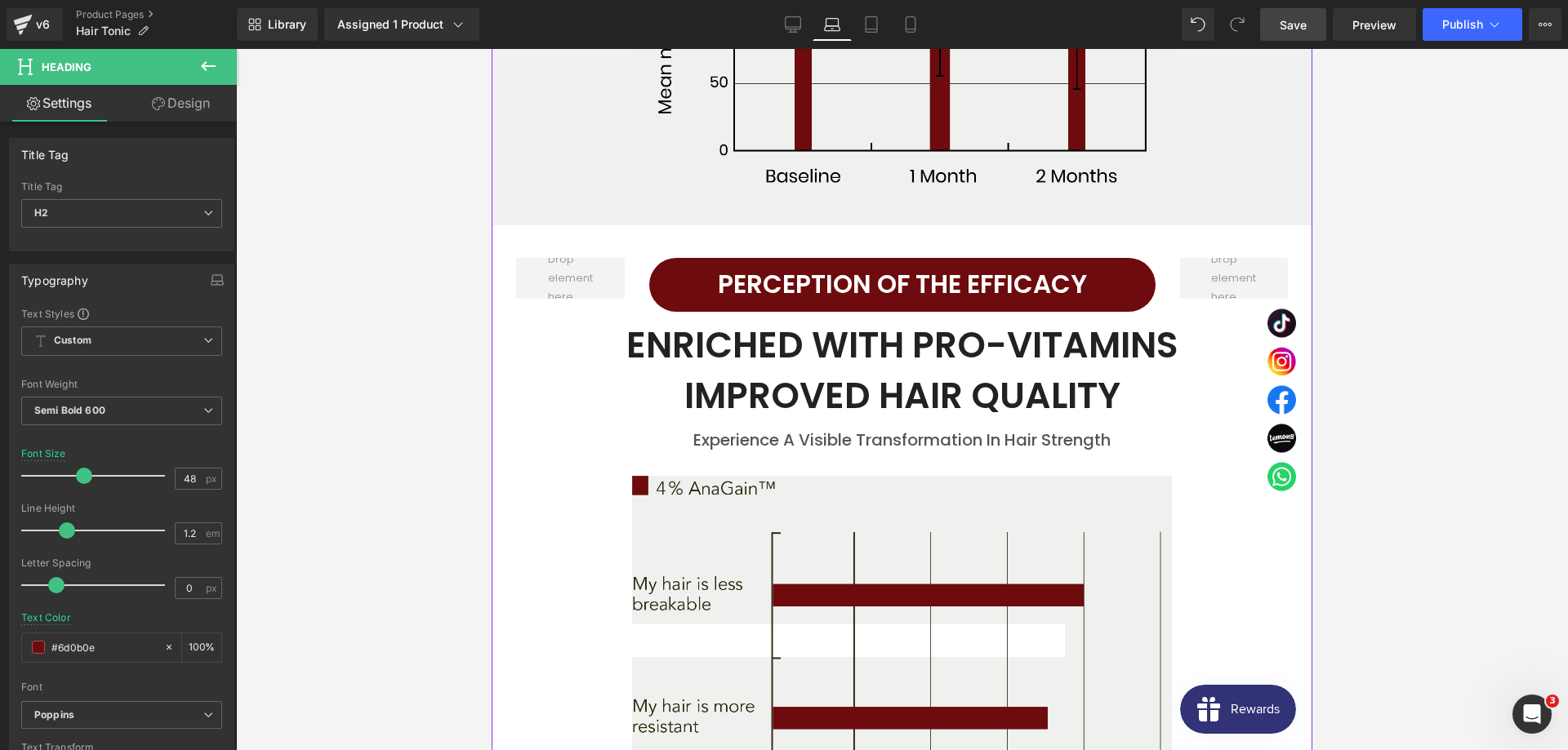
scroll to position [3577, 0]
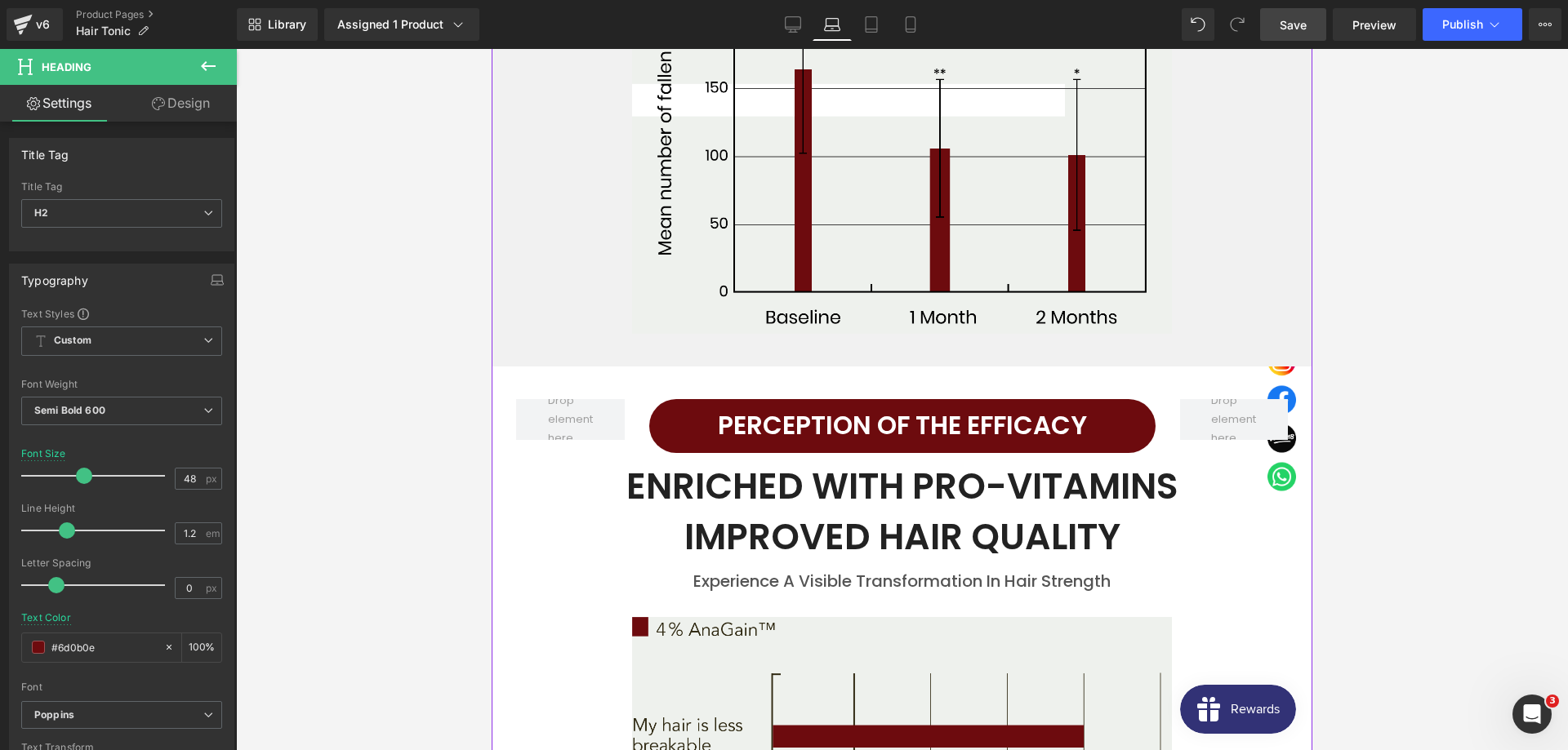
click at [821, 403] on h2 "Perception of the Efficacy" at bounding box center [902, 426] width 507 height 46
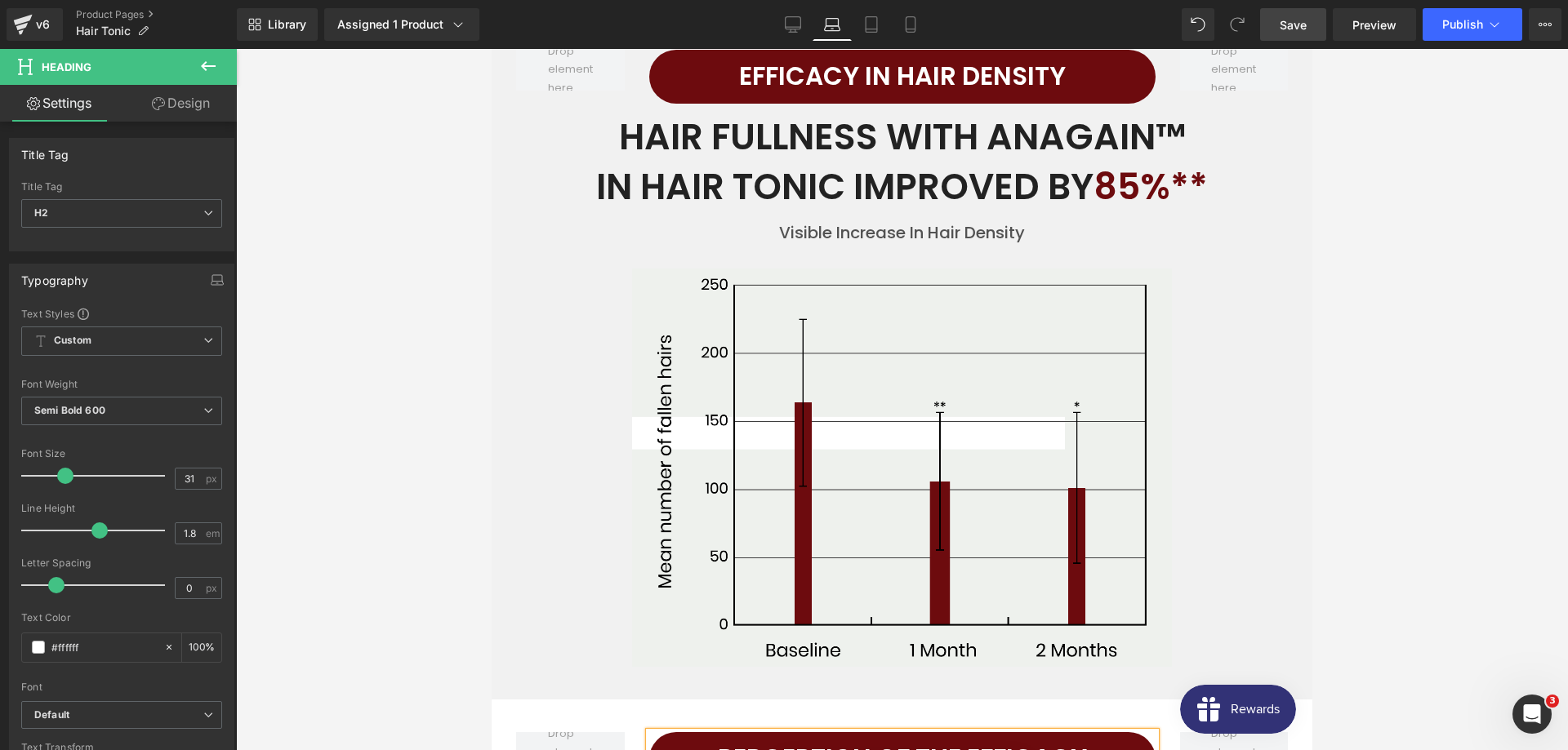
scroll to position [2995, 0]
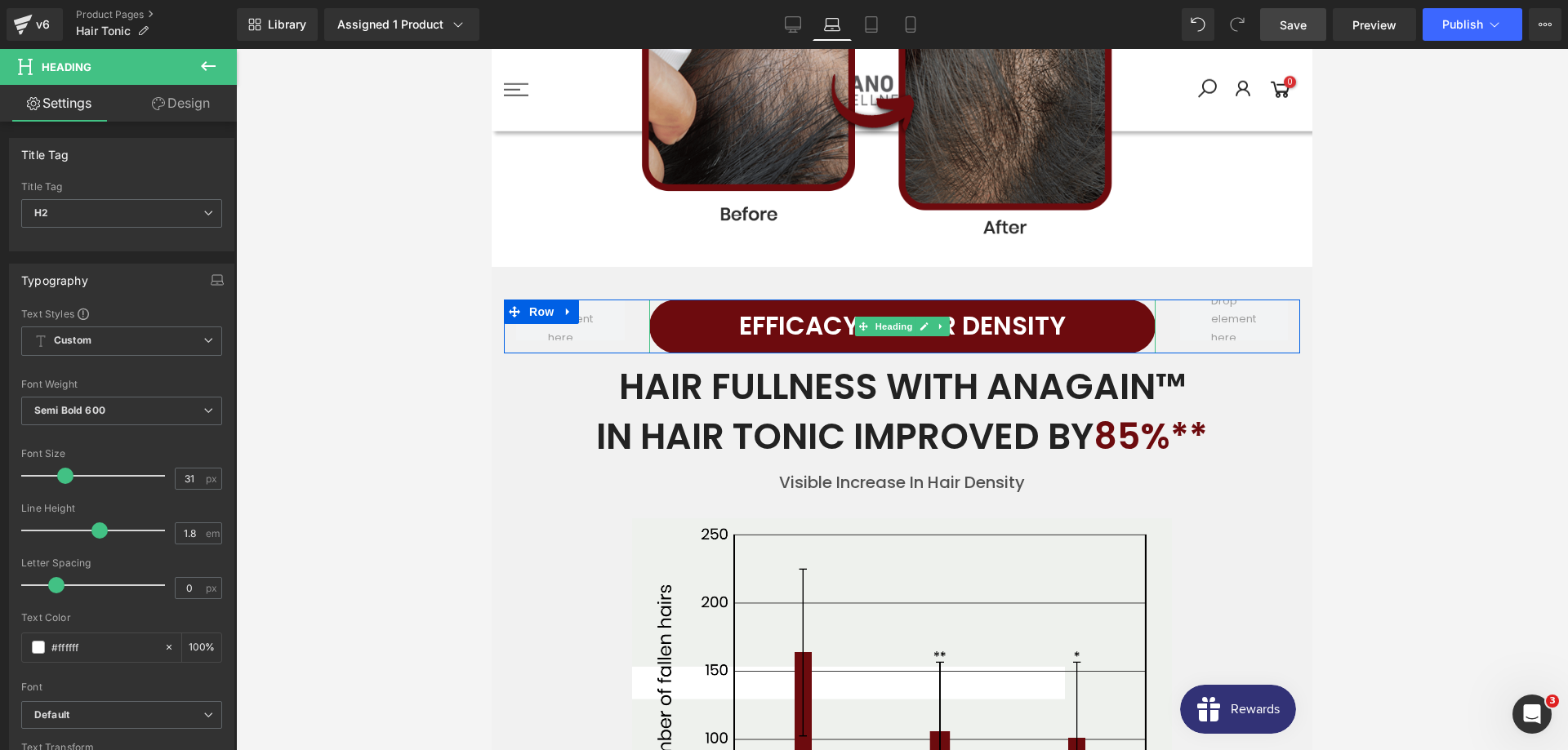
click at [797, 303] on h2 "EFFICACY IN HAIR DENSITY" at bounding box center [902, 326] width 507 height 46
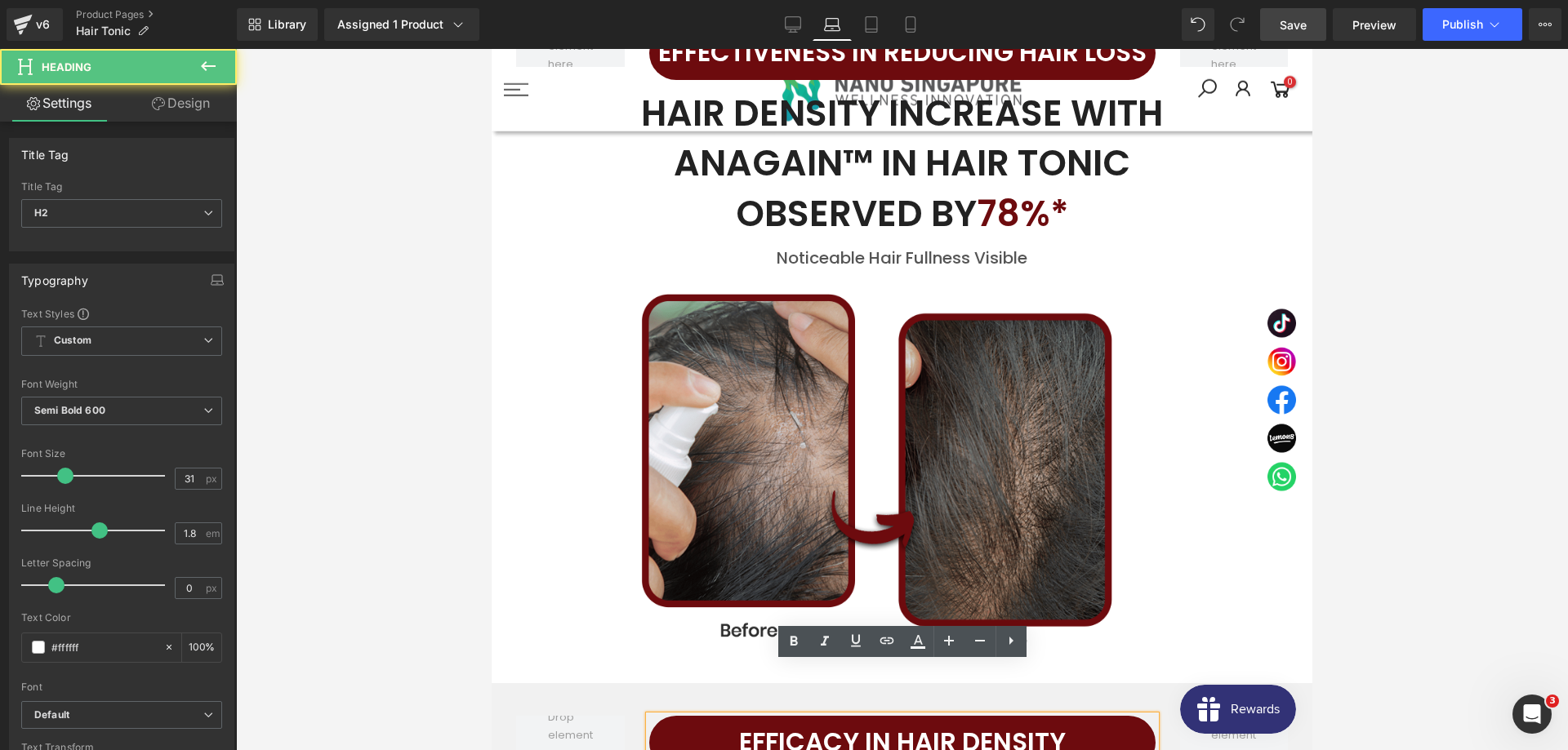
scroll to position [2246, 0]
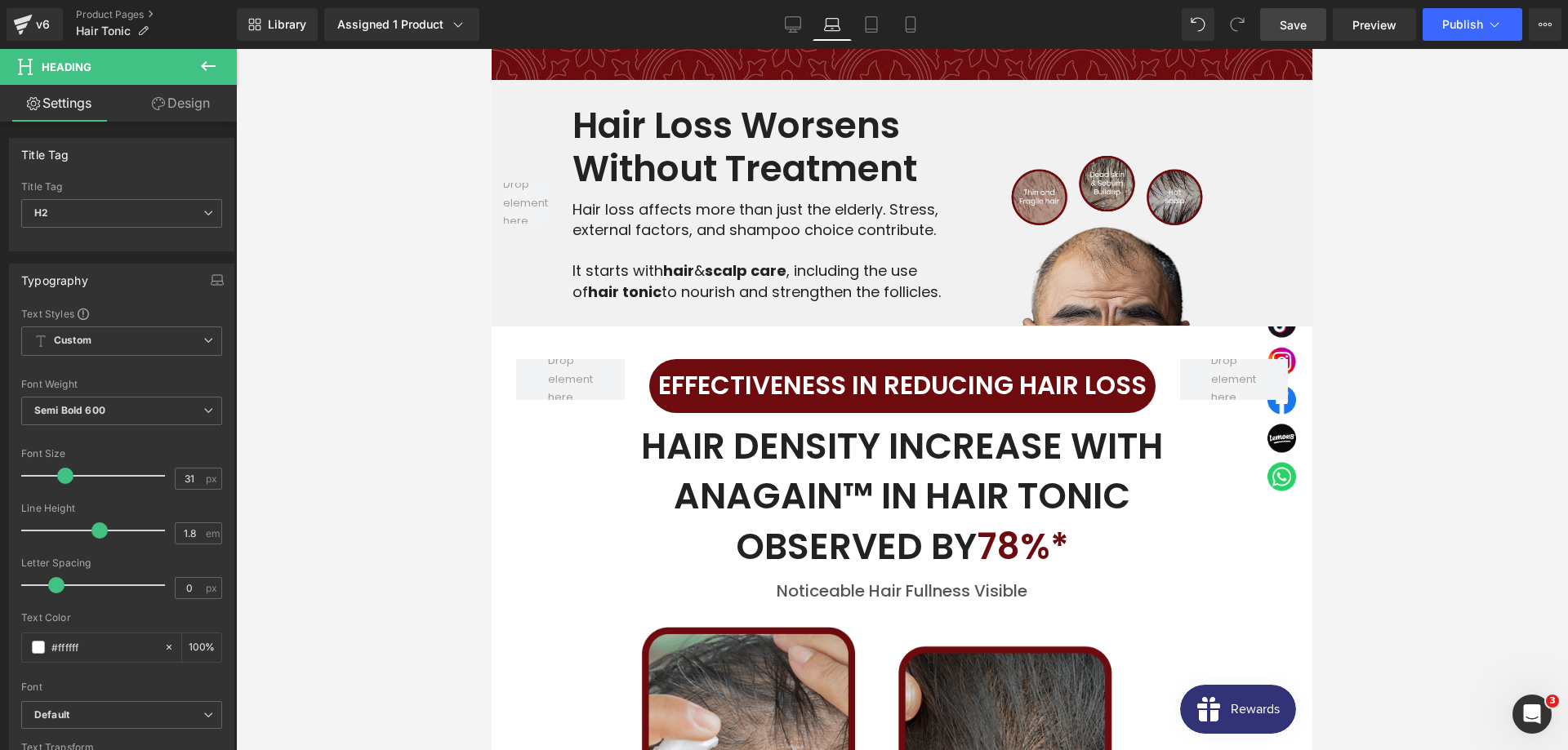
click at [804, 363] on h2 "EFFECTIVENESS IN REDUCING HAIR LOSS" at bounding box center [902, 386] width 507 height 46
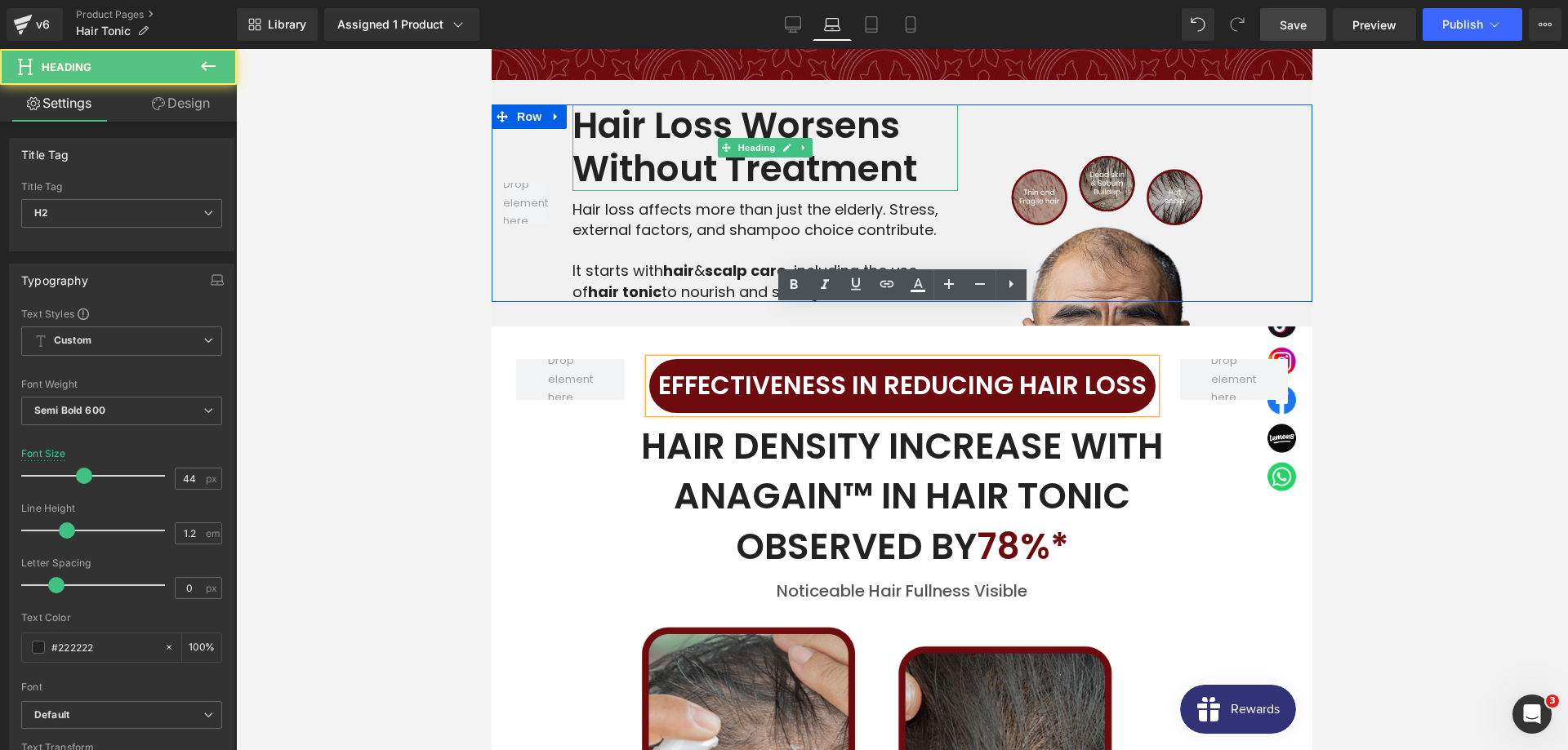
click at [700, 105] on h2 "Hair Loss Worsens Without Treatment" at bounding box center [765, 148] width 386 height 87
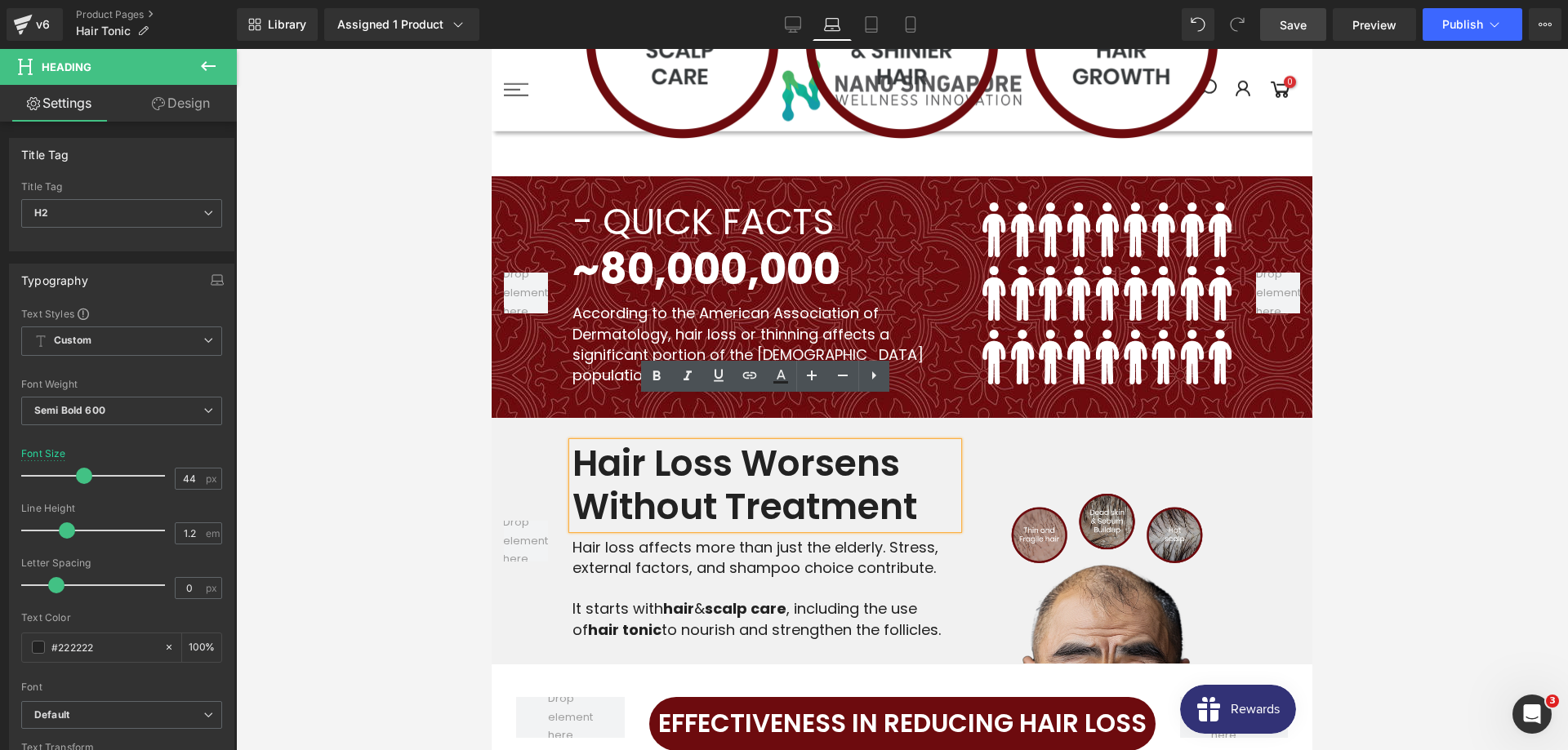
scroll to position [1664, 0]
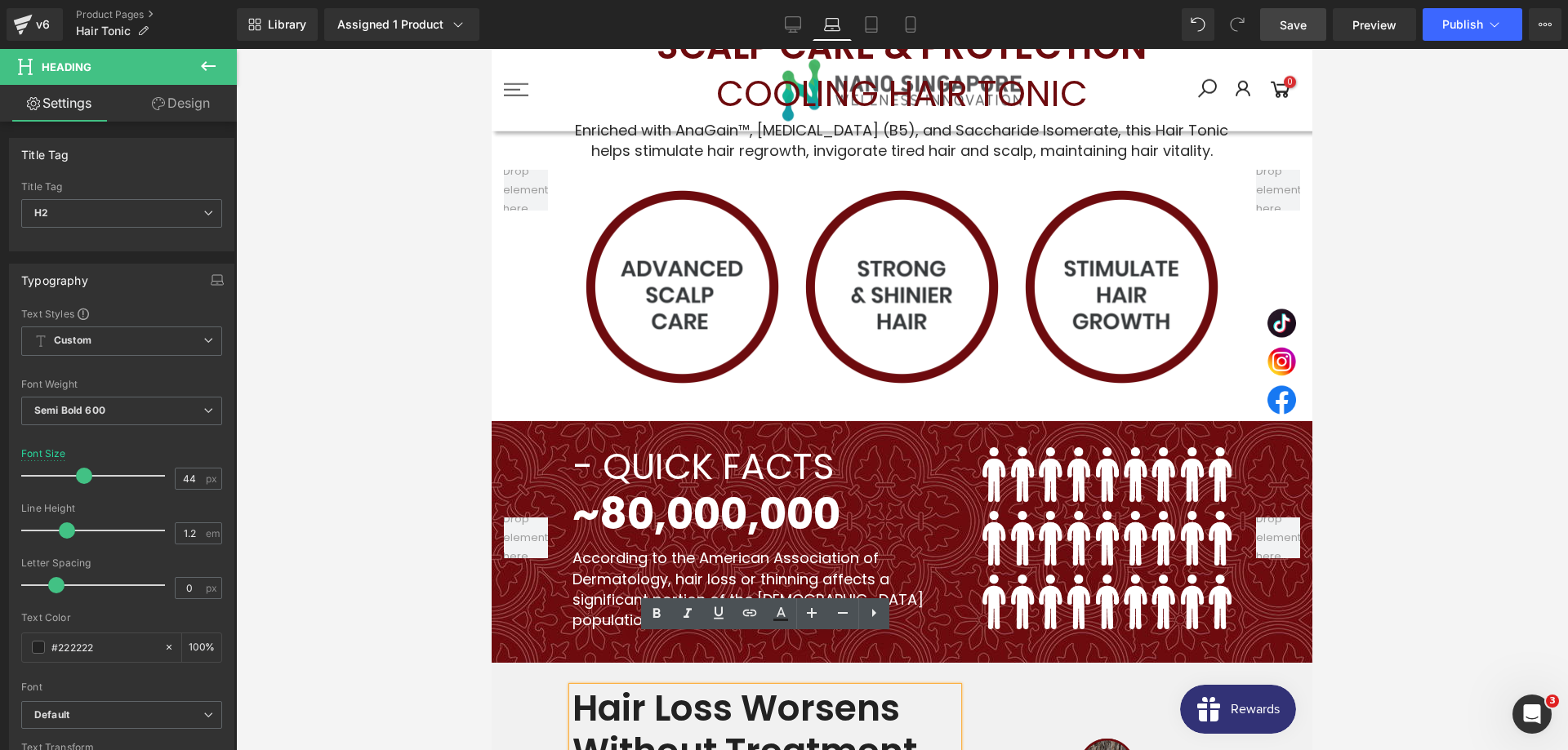
click at [680, 446] on h2 "- QUICK FACTS" at bounding box center [765, 467] width 386 height 43
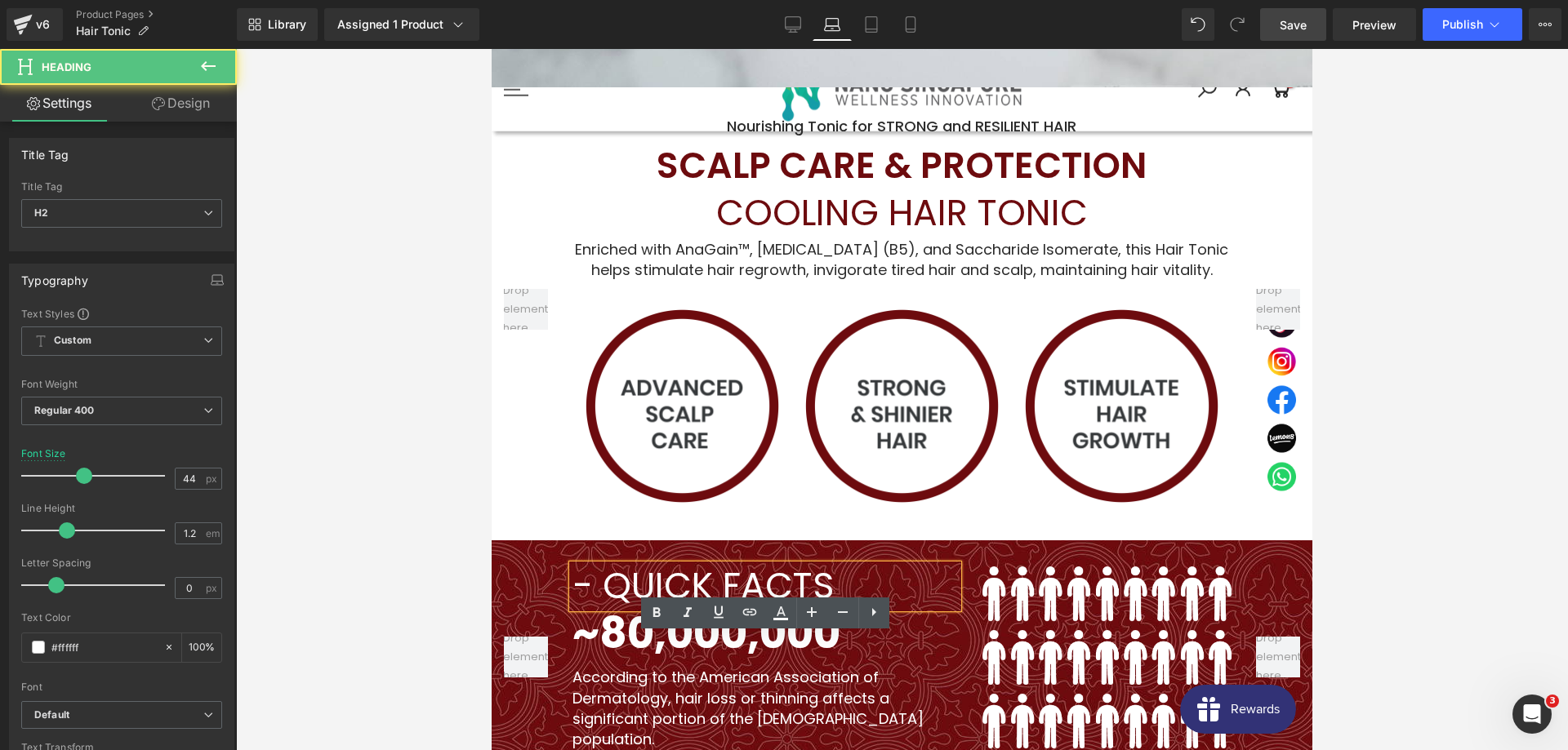
scroll to position [1413, 0]
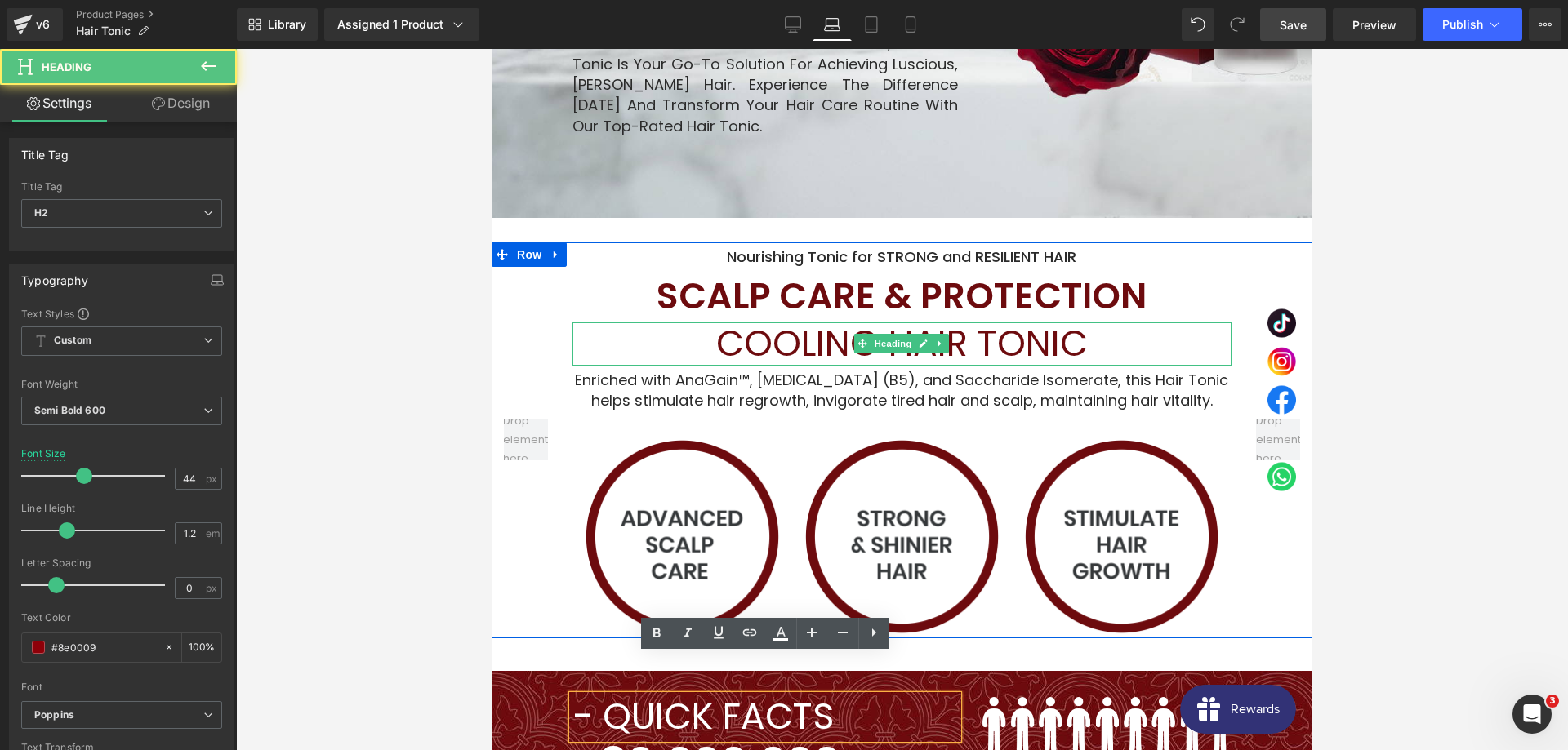
click at [795, 318] on span "COOLING HAIR TONIC" at bounding box center [902, 343] width 372 height 50
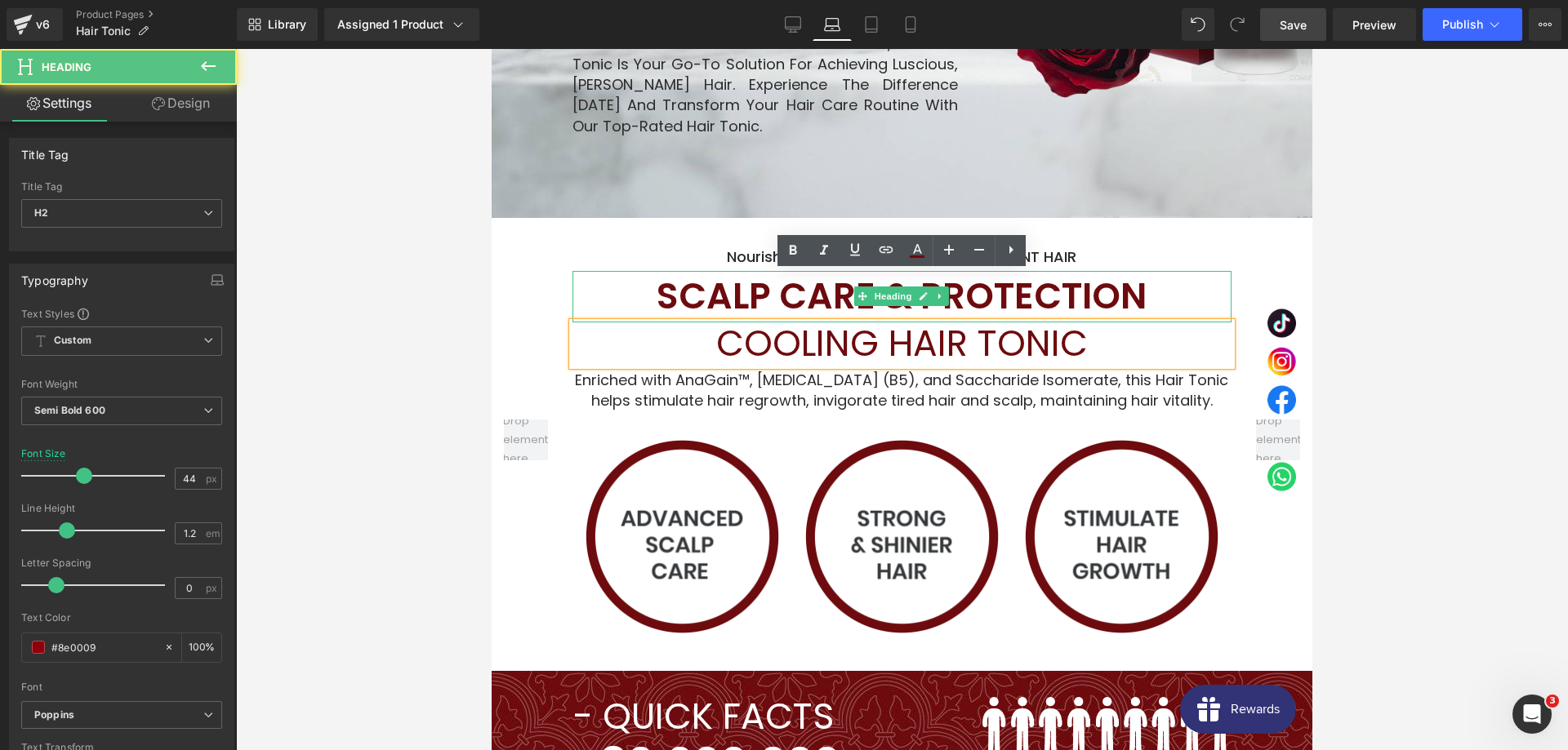
click at [759, 271] on span "SCALP CARE & PROTECTION" at bounding box center [901, 295] width 490 height 50
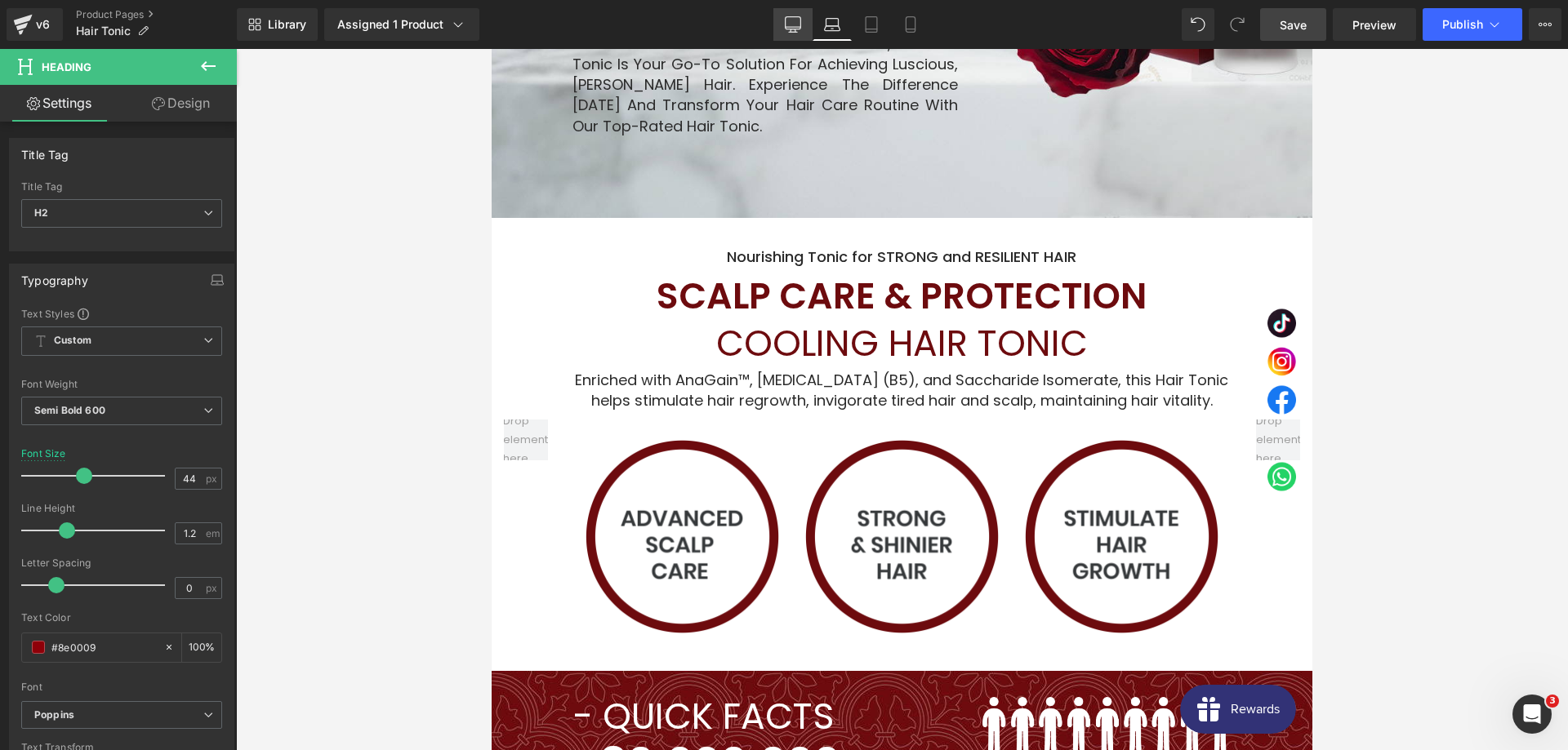
click at [787, 28] on icon at bounding box center [793, 25] width 16 height 16
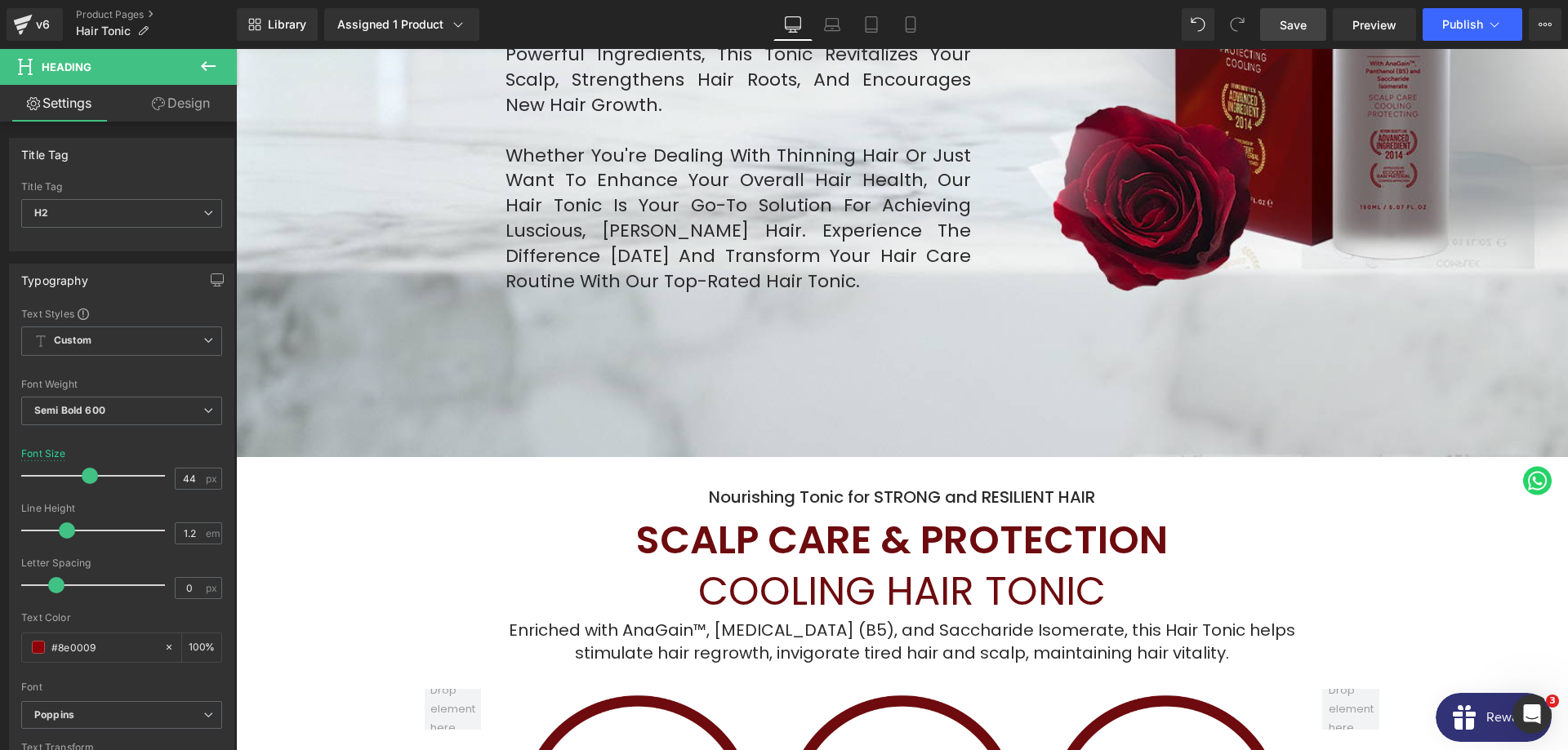
scroll to position [1642, 0]
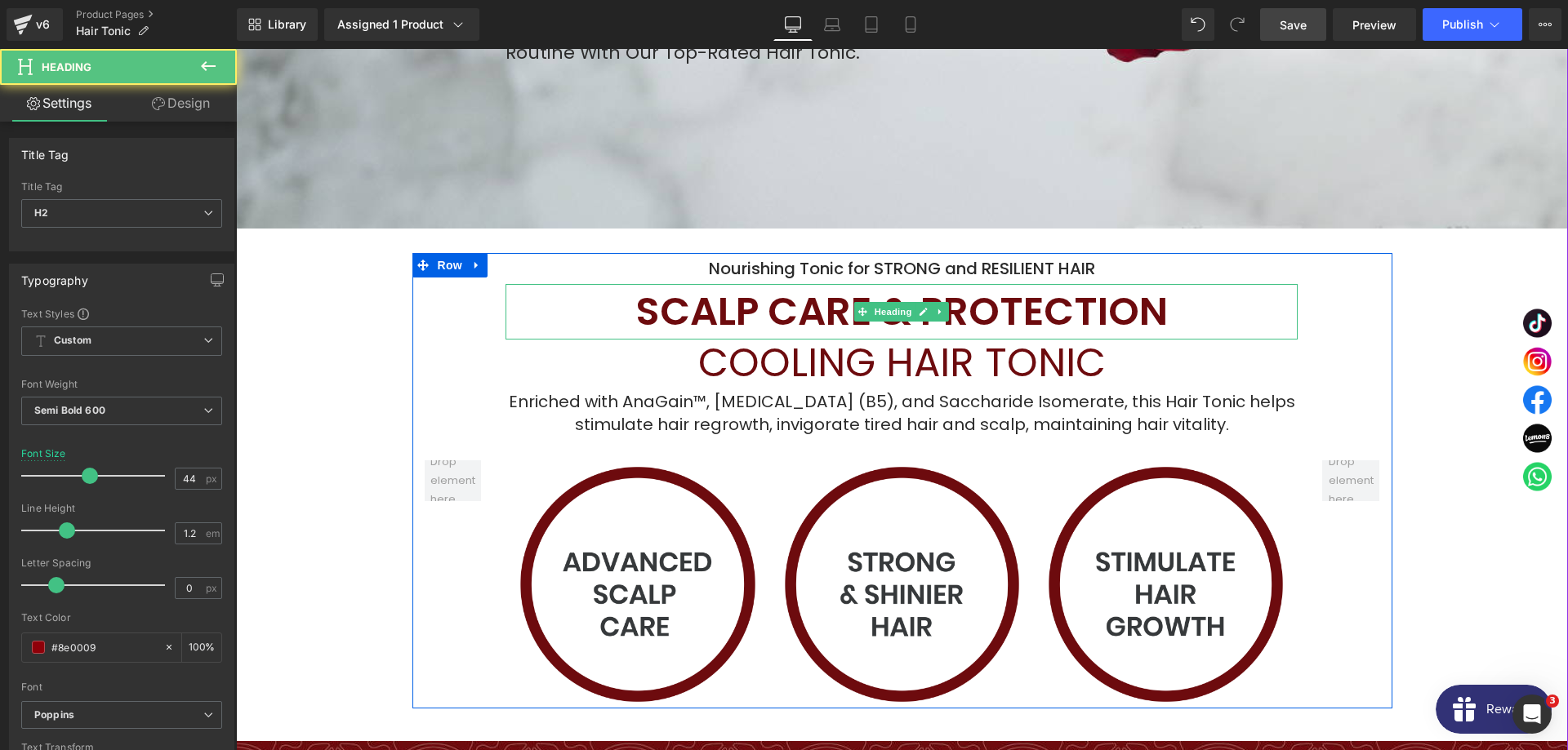
click at [747, 284] on span "SCALP CARE & PROTECTION" at bounding box center [902, 311] width 532 height 55
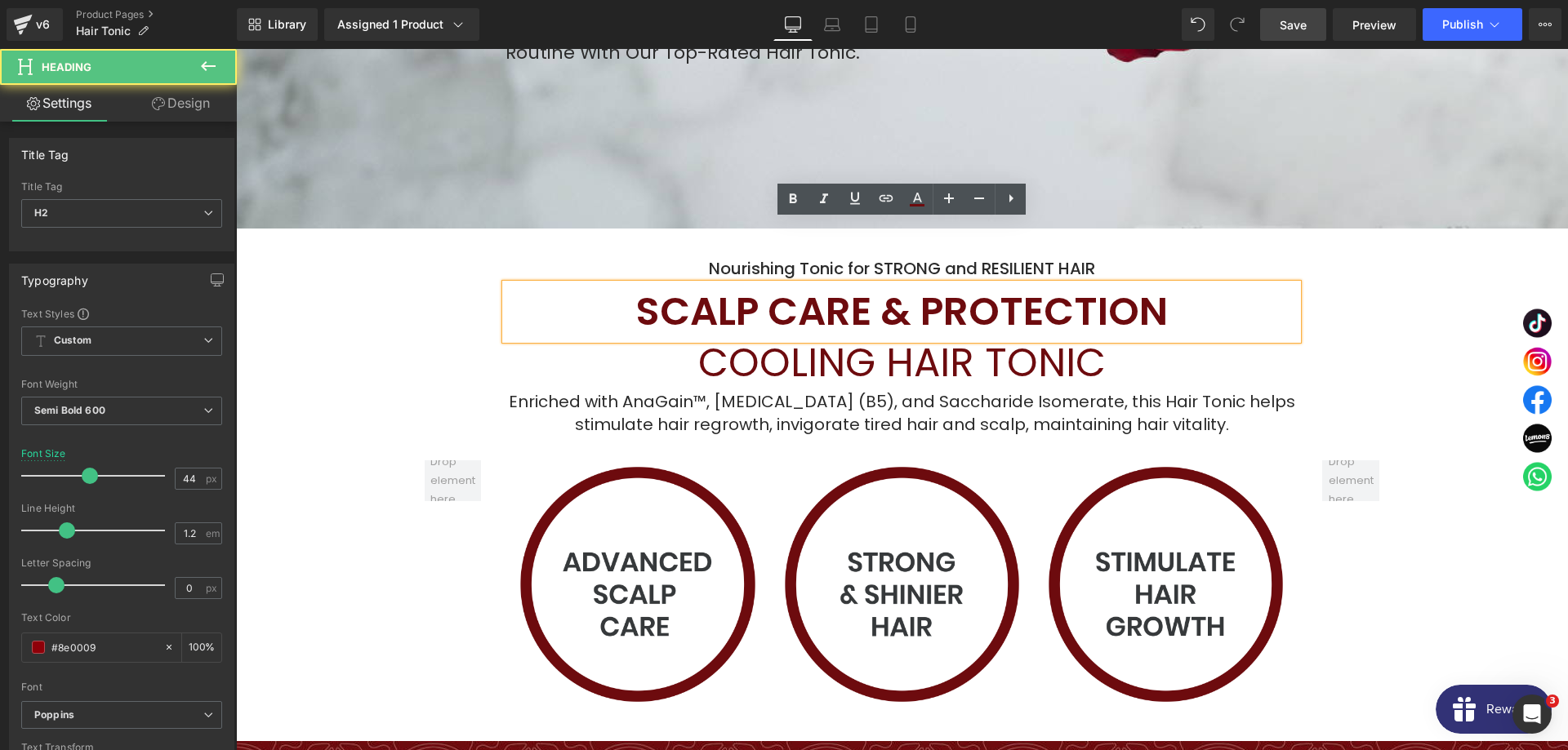
click at [765, 335] on span "COOLING HAIR TONIC" at bounding box center [902, 362] width 408 height 55
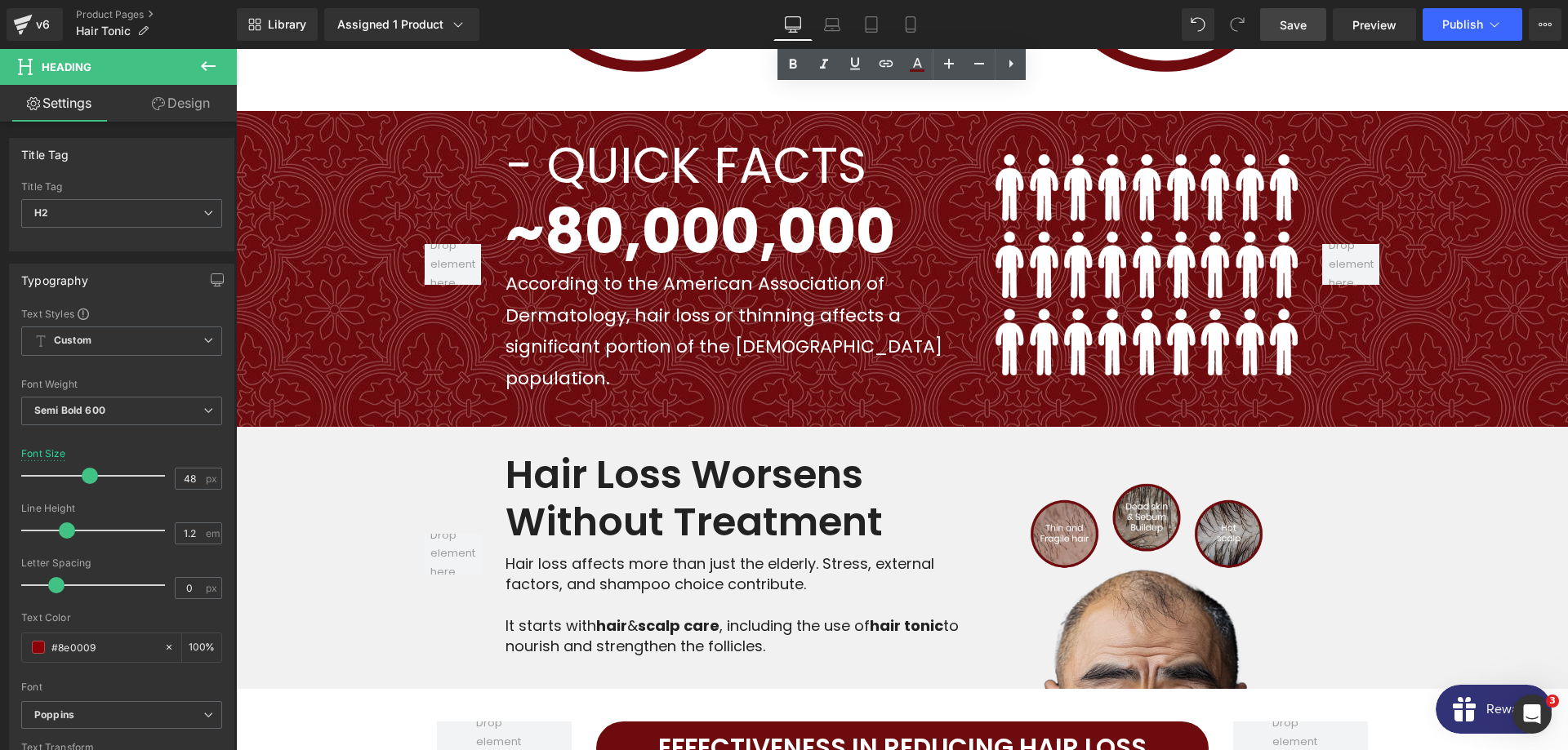
scroll to position [2308, 0]
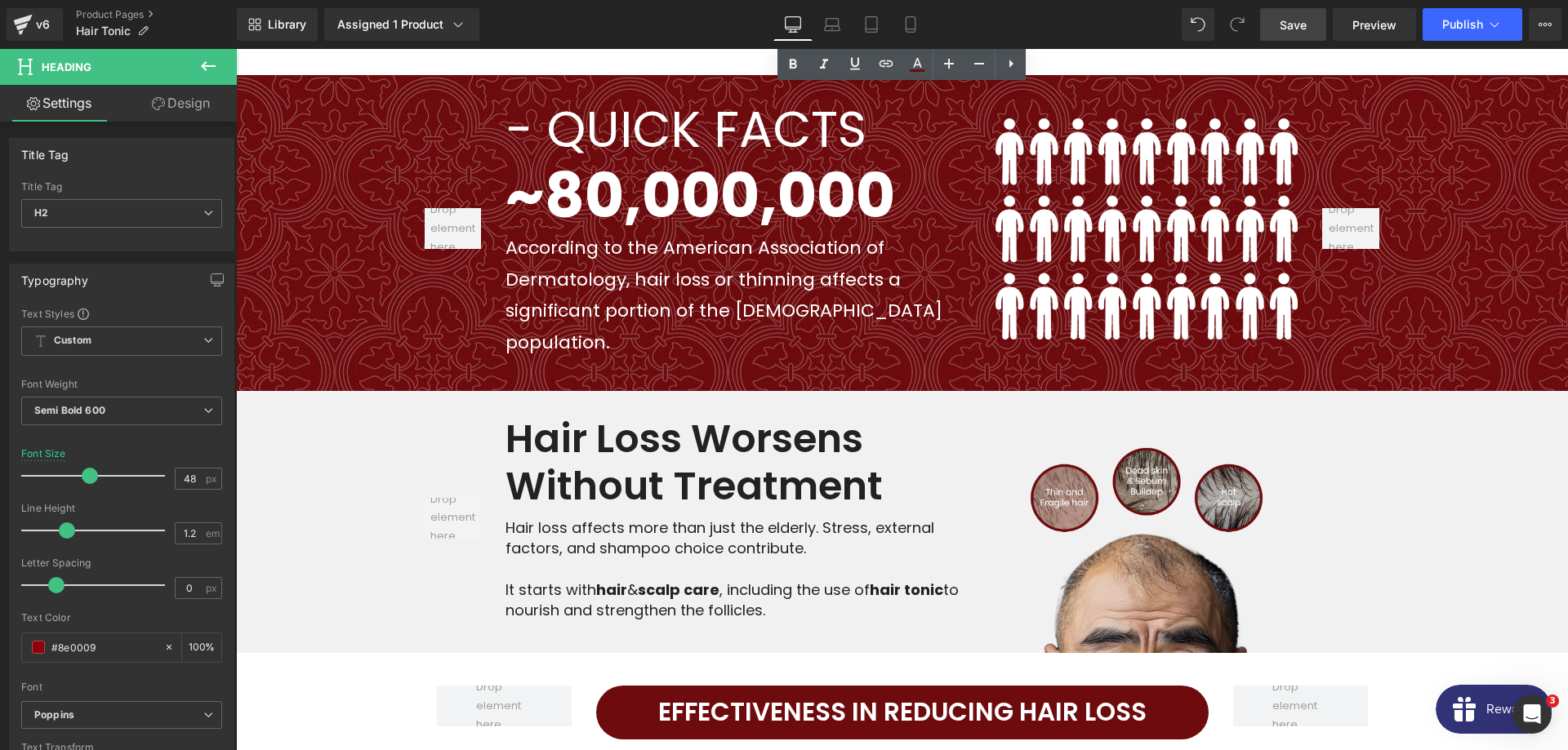
click at [659, 415] on h2 "Hair Loss Worsens Without Treatment" at bounding box center [738, 462] width 466 height 94
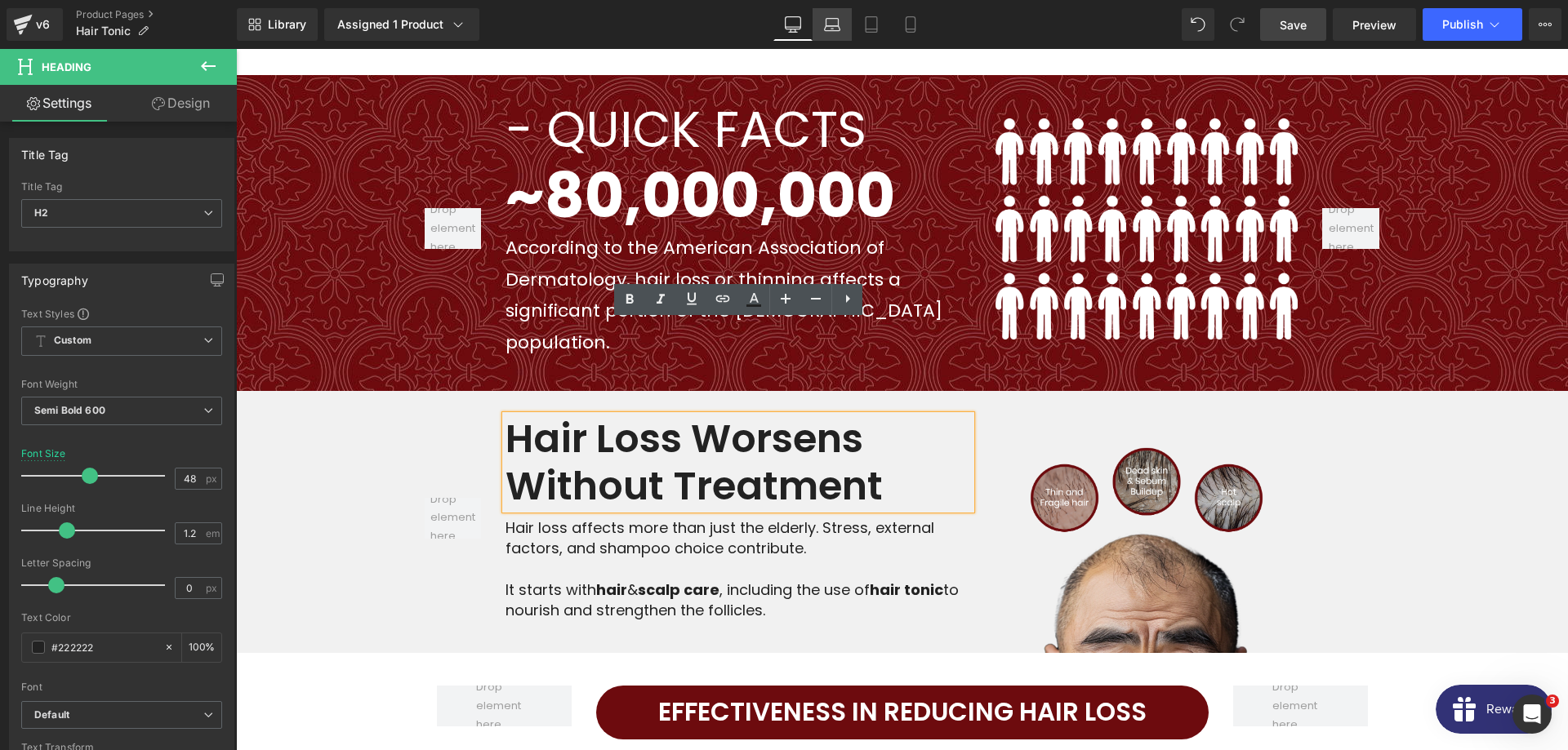
click at [828, 33] on link "Laptop" at bounding box center [832, 25] width 39 height 33
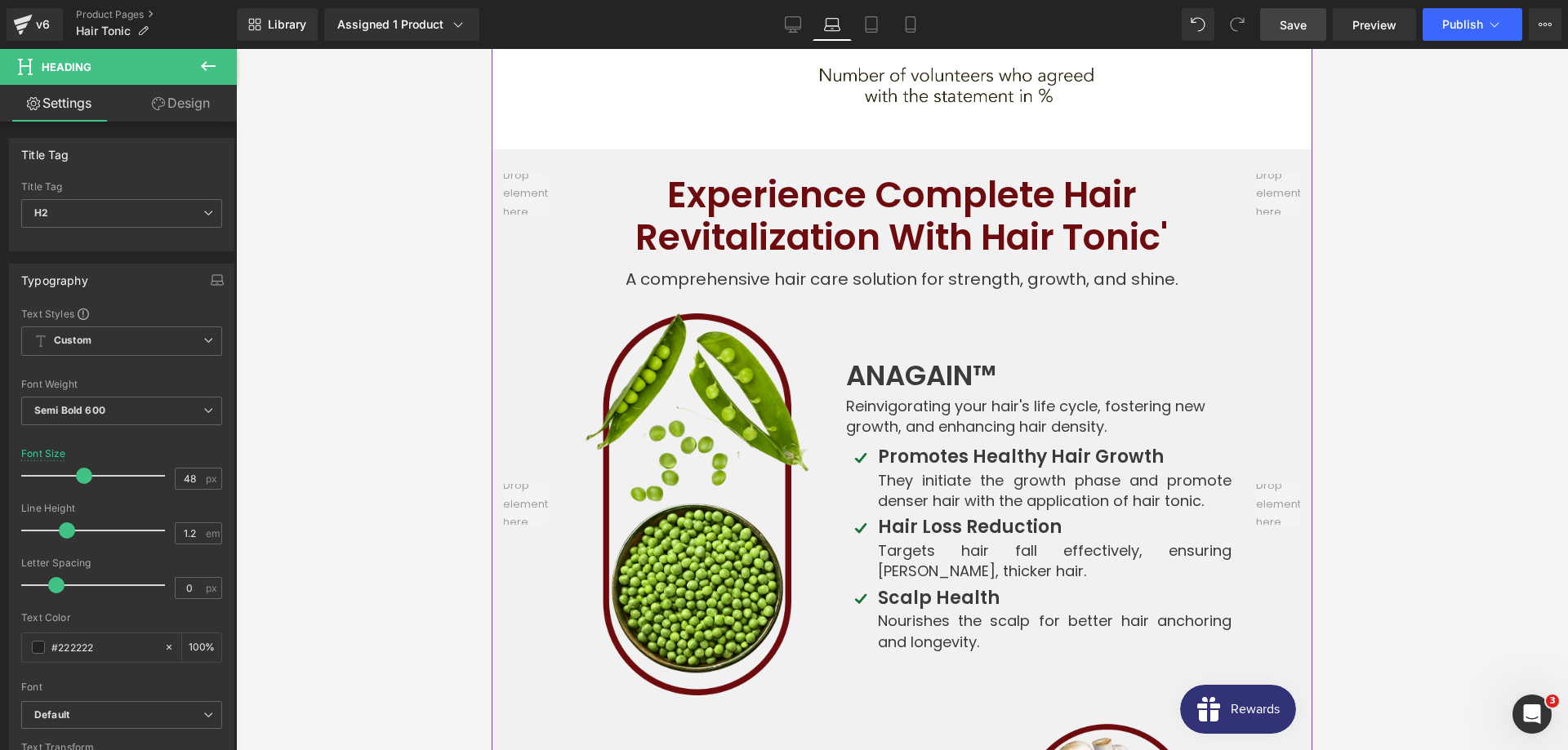
scroll to position [4641, 0]
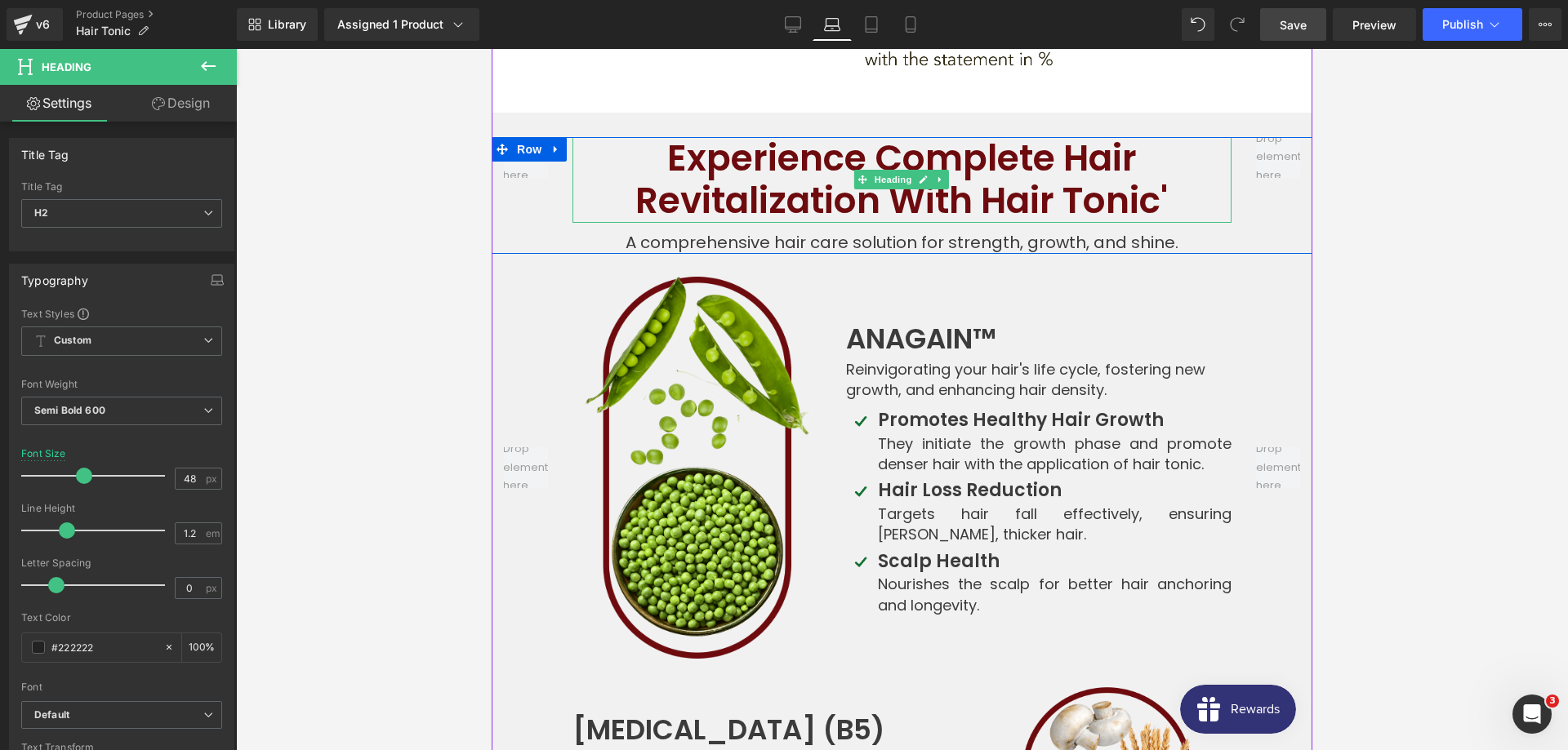
click at [836, 180] on h2 "Revitalization With Hair Tonic'" at bounding box center [901, 201] width 659 height 43
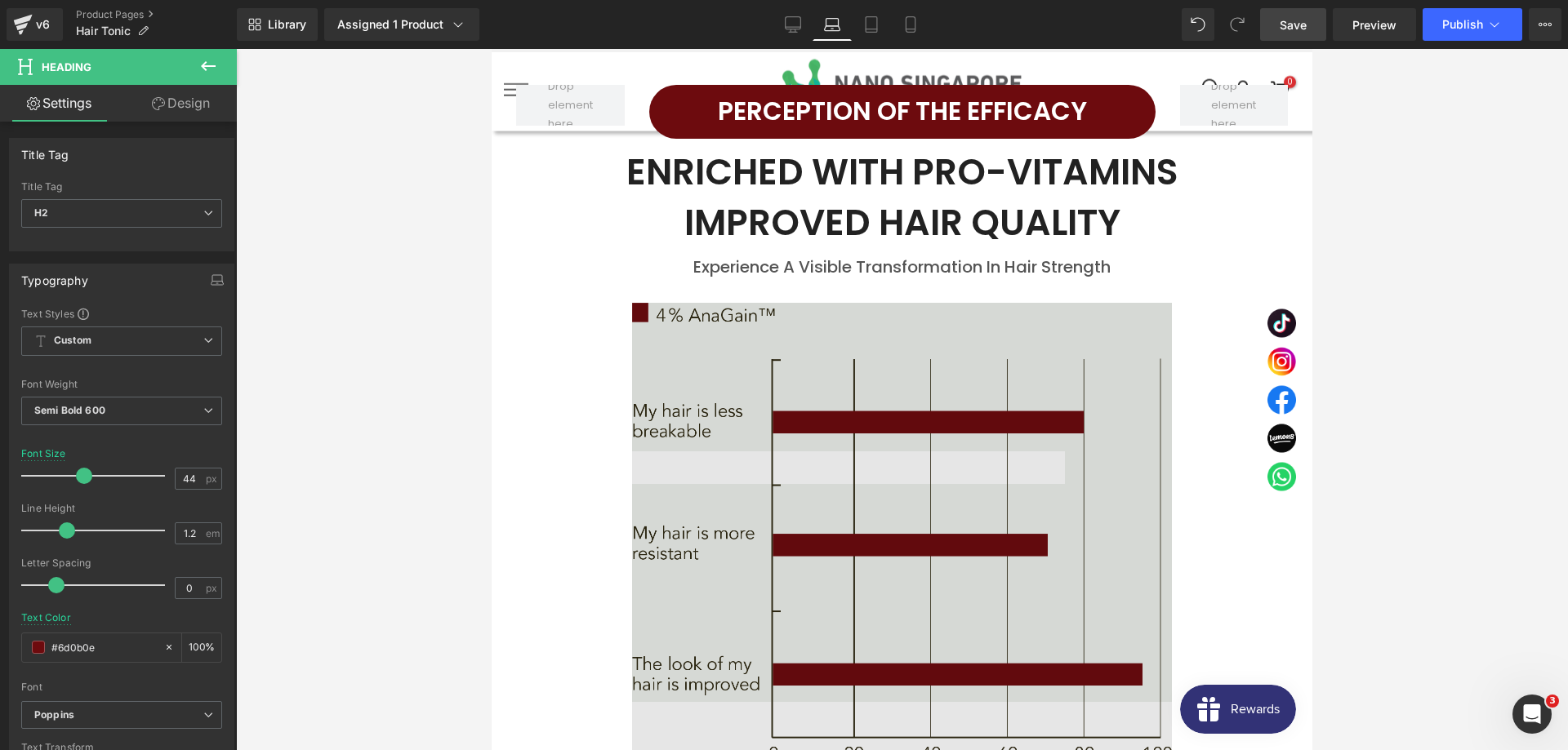
scroll to position [3559, 0]
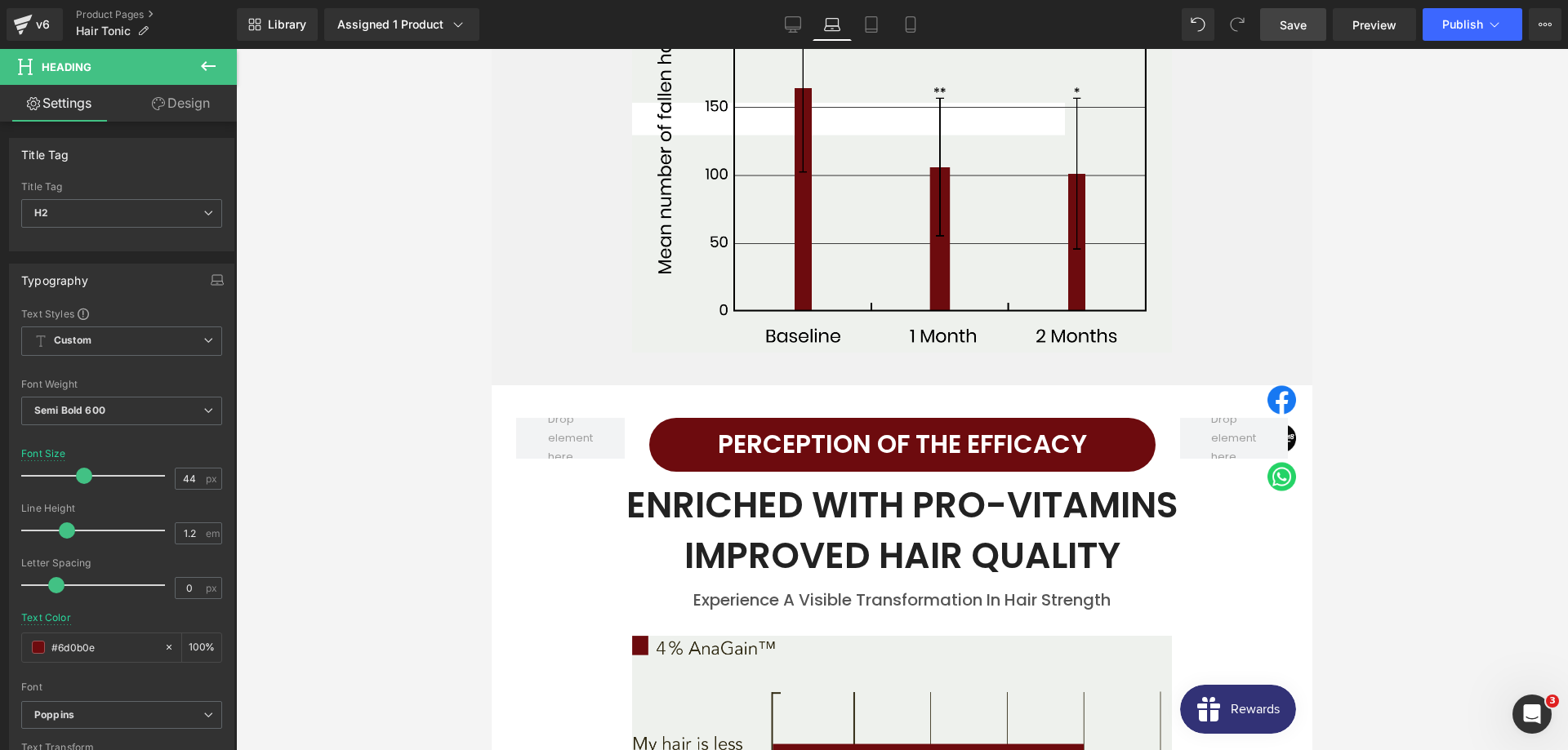
click at [833, 422] on h2 "Perception of the Efficacy" at bounding box center [902, 445] width 507 height 46
click at [201, 479] on input "31" at bounding box center [190, 478] width 29 height 20
type input "28"
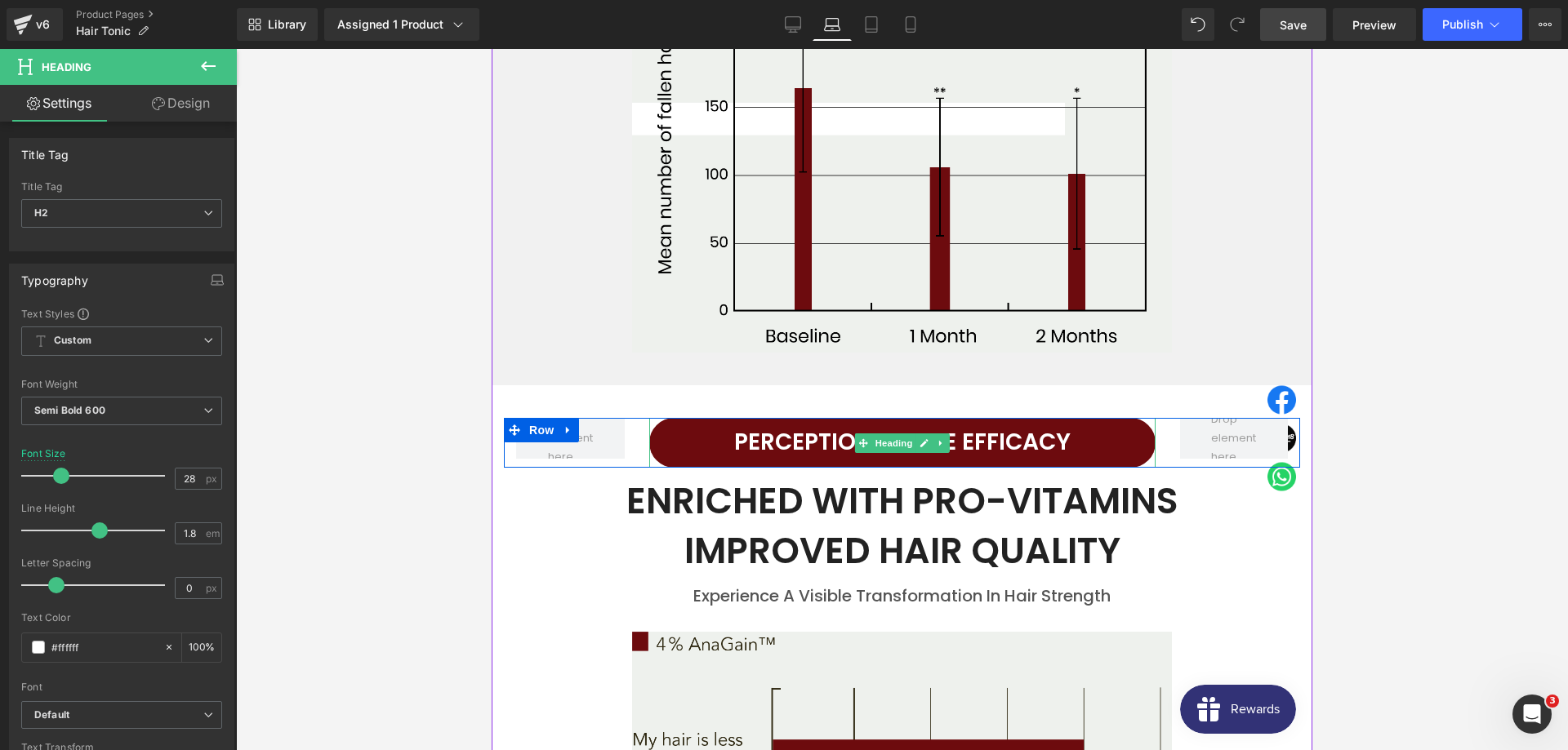
click at [743, 422] on h2 "Perception of the Efficacy" at bounding box center [902, 442] width 507 height 41
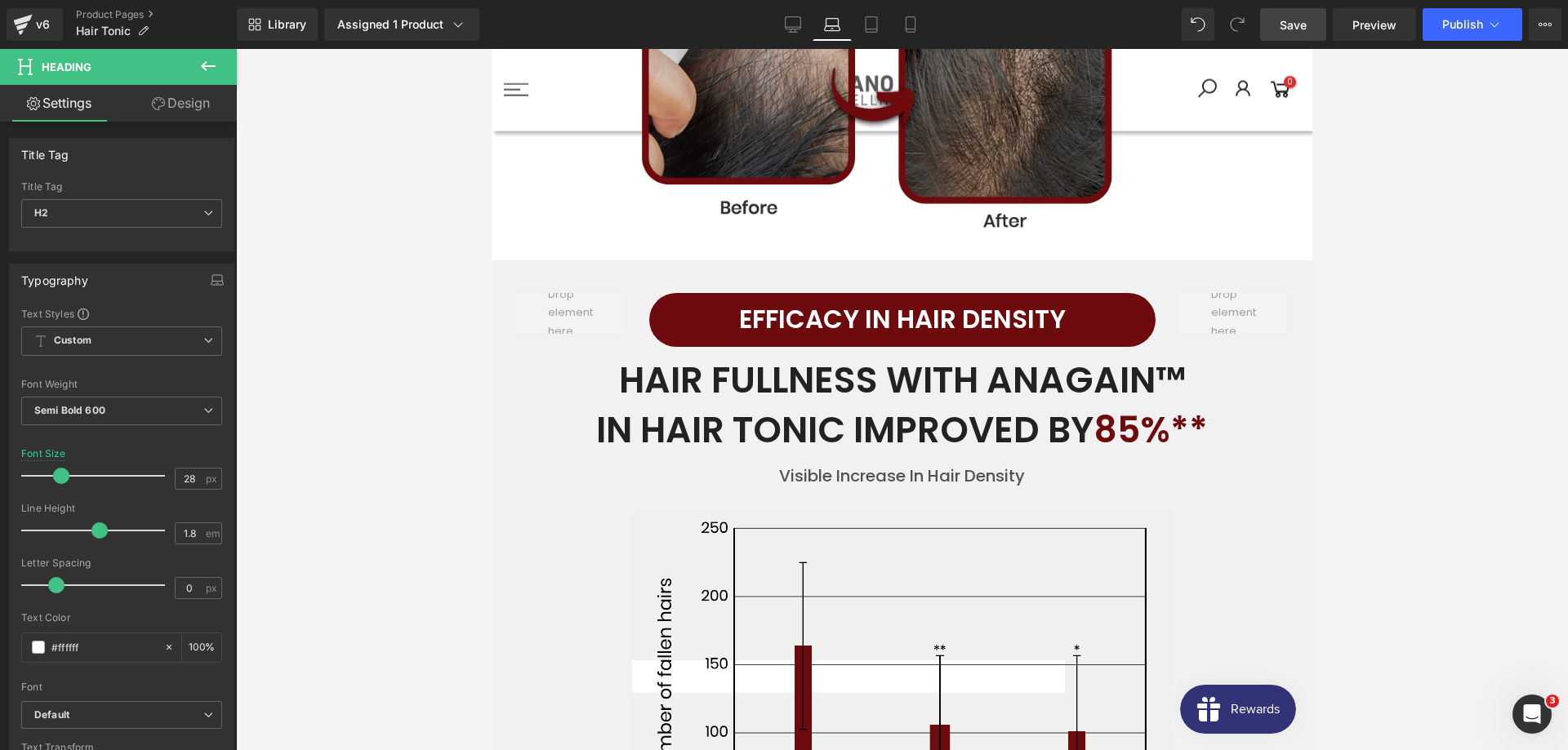
scroll to position [2976, 0]
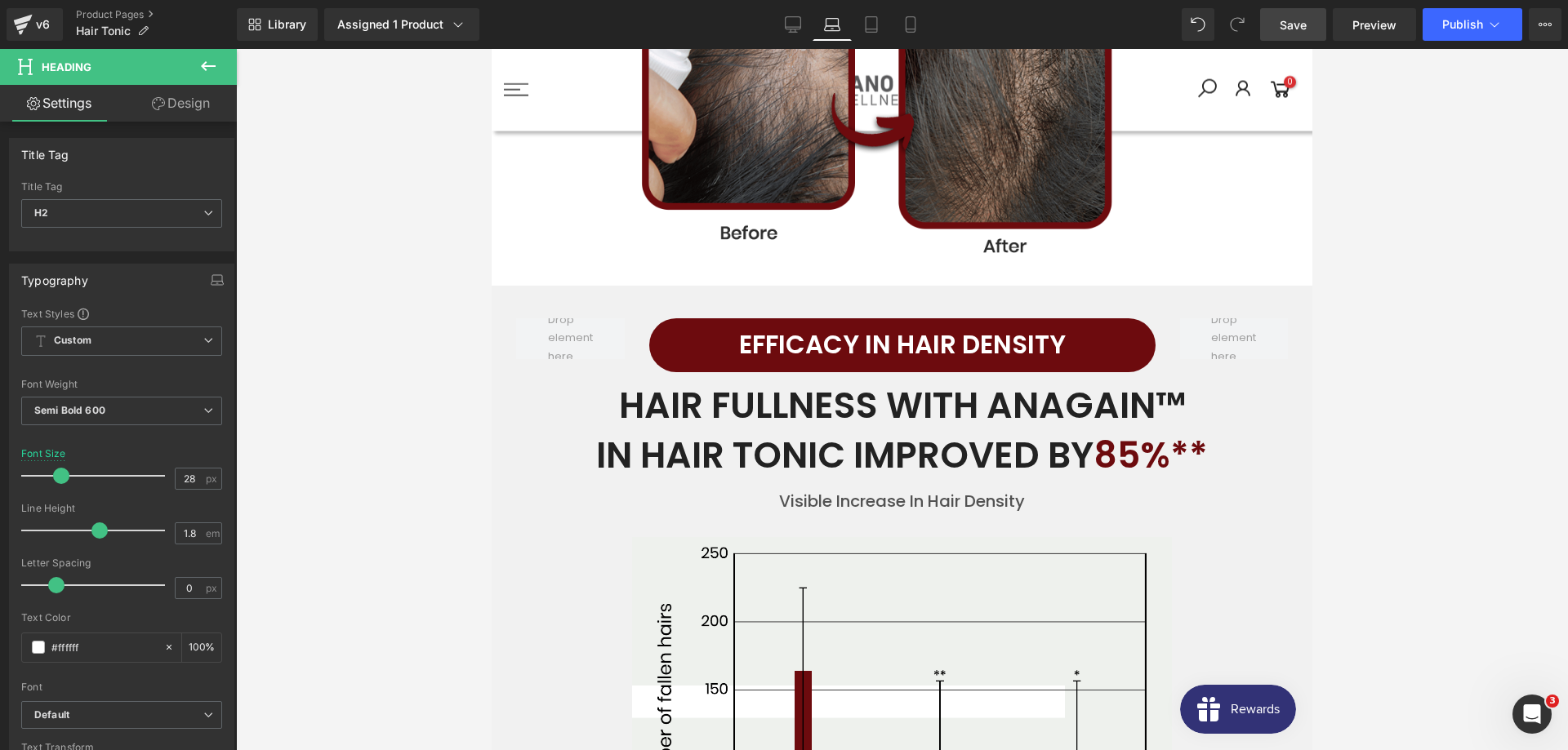
click at [800, 322] on h2 "EFFICACY IN HAIR DENSITY" at bounding box center [902, 345] width 507 height 46
click at [204, 474] on div "31 px" at bounding box center [199, 478] width 47 height 22
click at [191, 479] on input "31" at bounding box center [190, 478] width 29 height 20
type input "28"
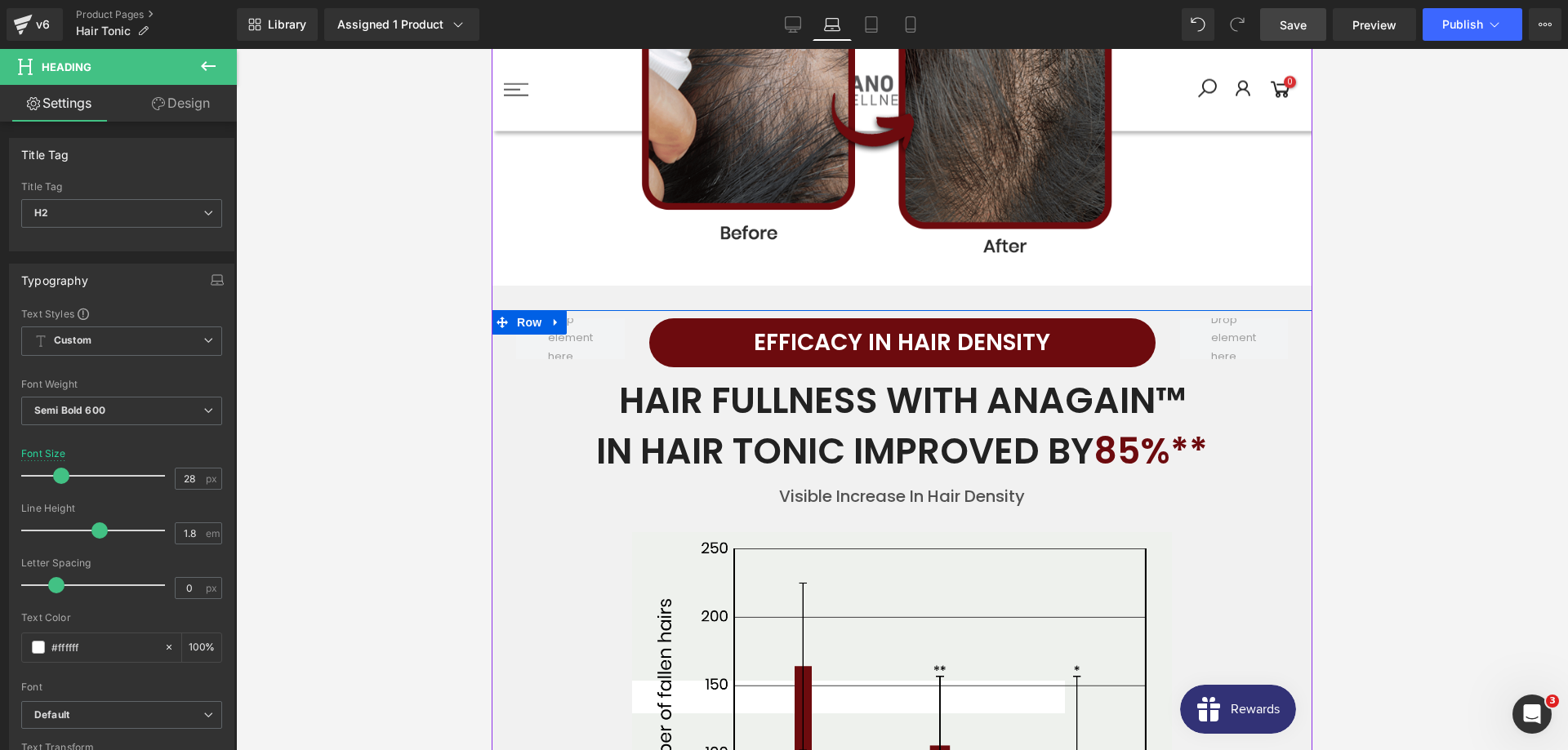
click at [820, 322] on h2 "EFFICACY IN HAIR DENSITY" at bounding box center [902, 343] width 507 height 41
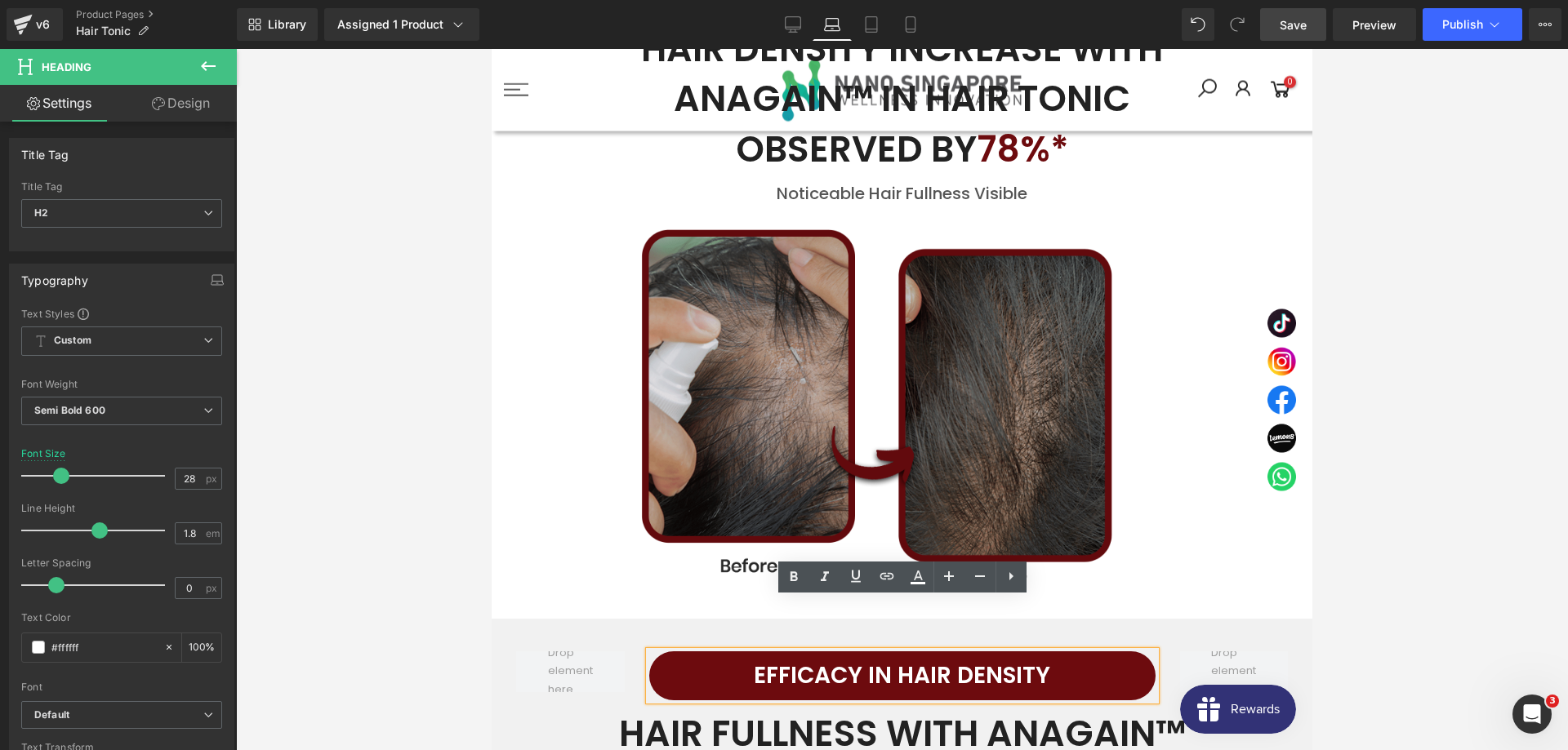
scroll to position [2394, 0]
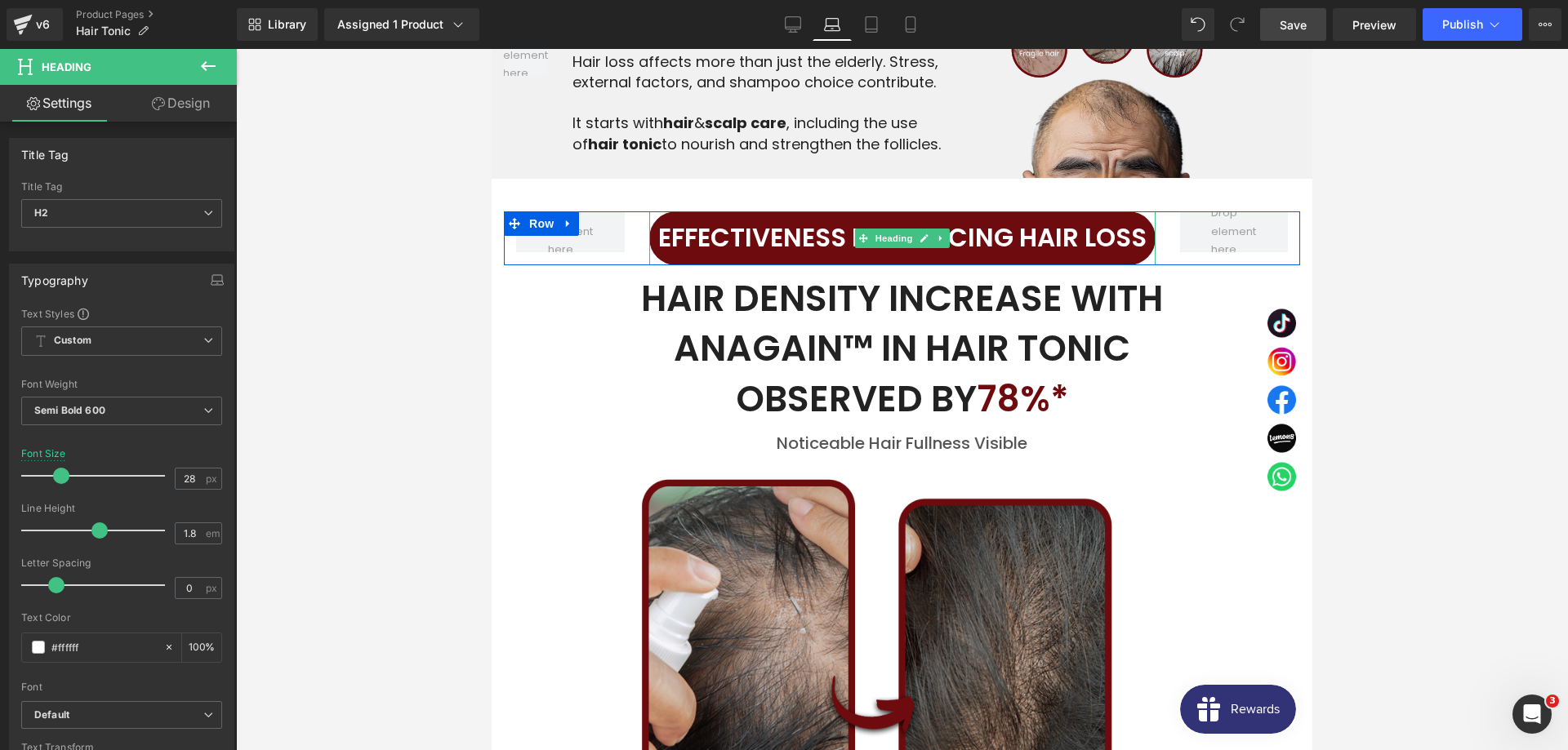
click at [801, 215] on h2 "EFFECTIVENESS IN REDUCING HAIR LOSS" at bounding box center [902, 238] width 507 height 46
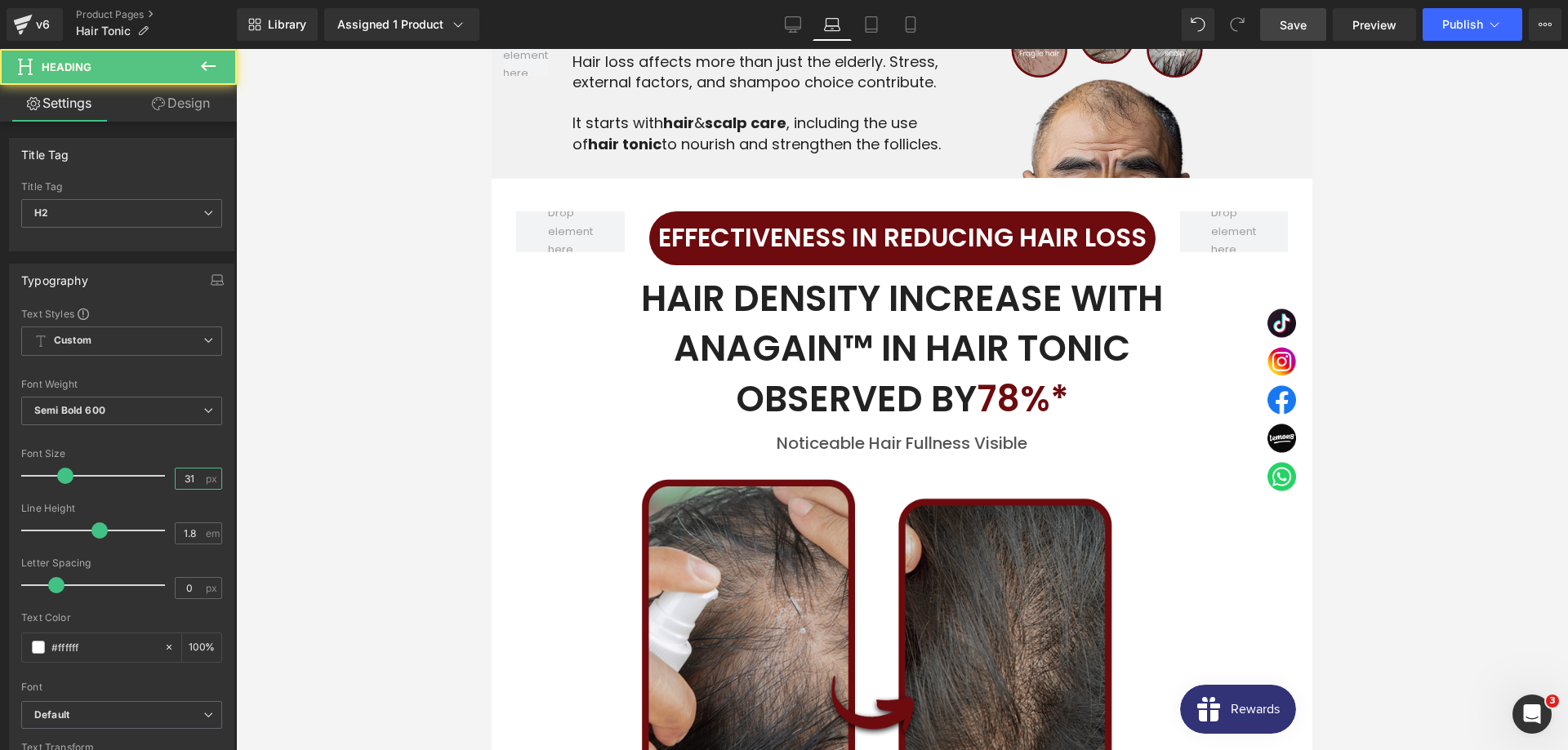
click at [202, 478] on input "31" at bounding box center [190, 478] width 29 height 20
type input "28"
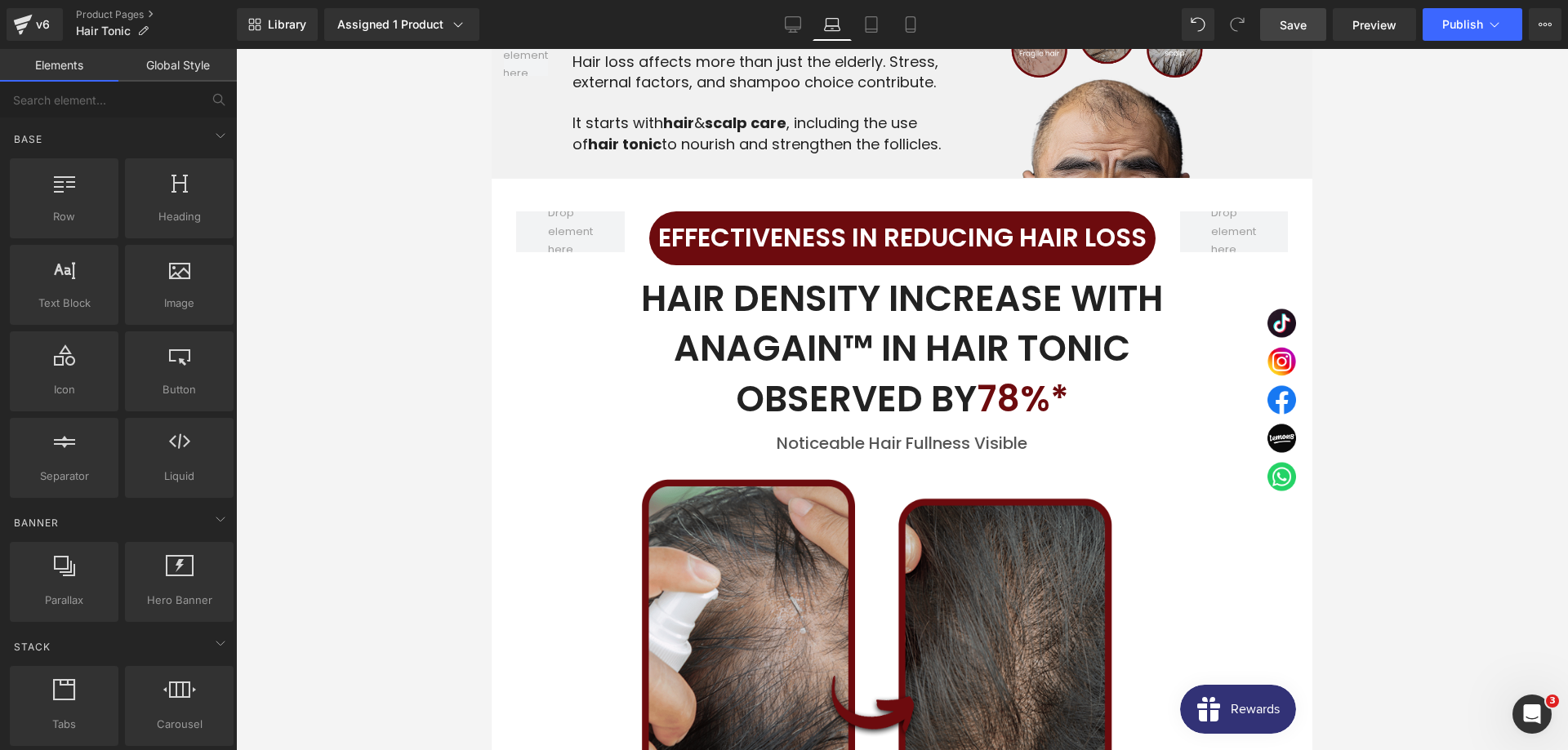
click at [373, 387] on div at bounding box center [901, 399] width 1331 height 701
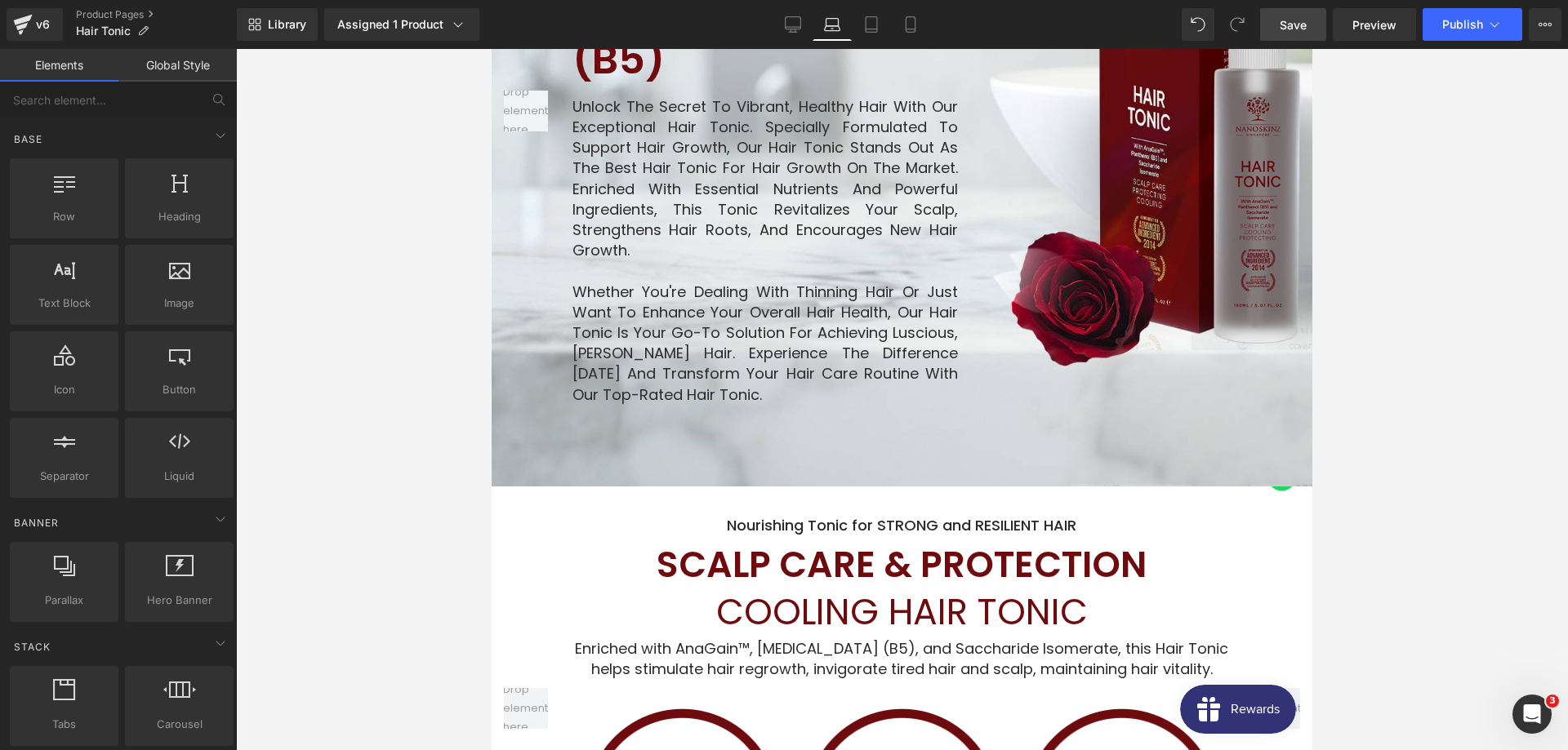
scroll to position [812, 0]
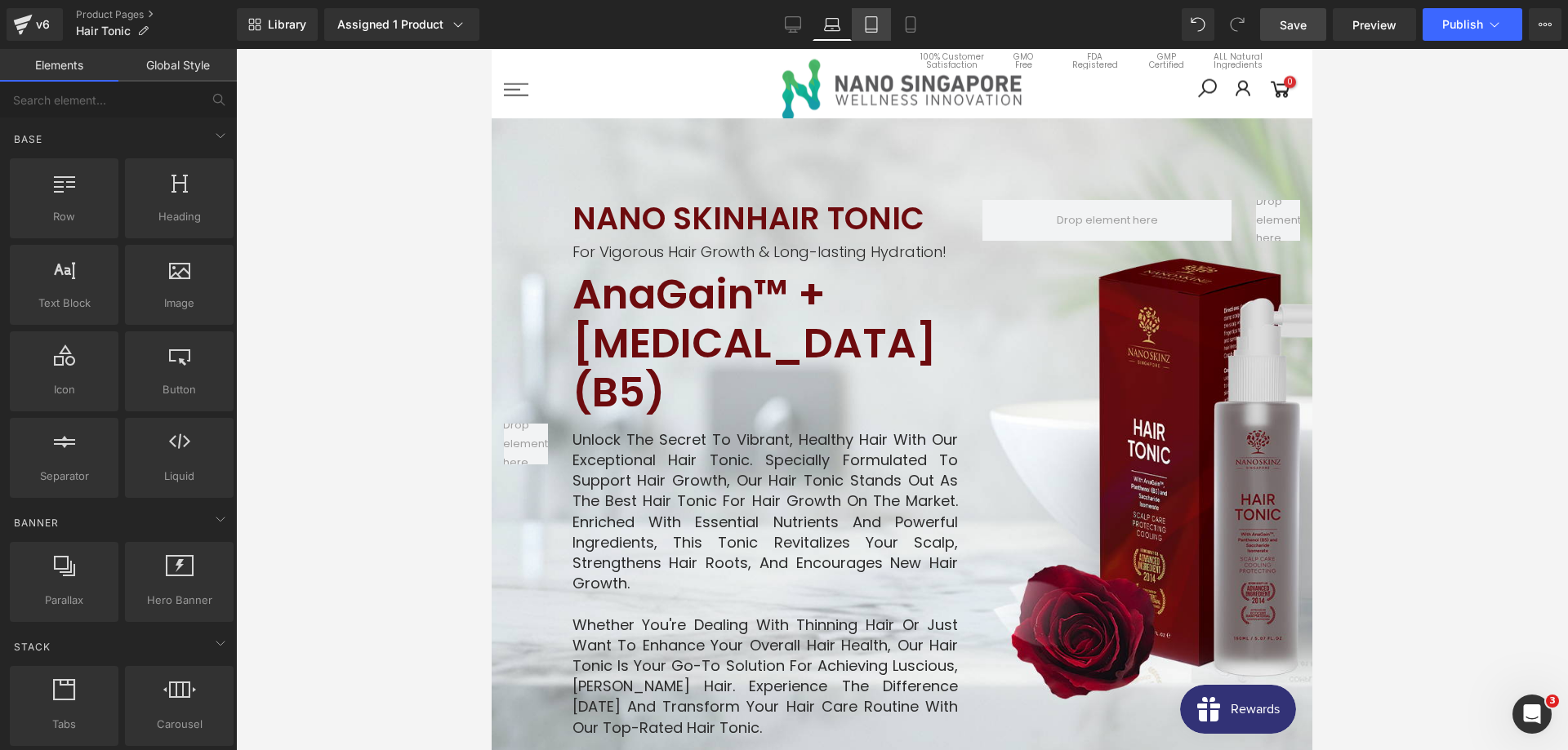
click at [867, 24] on icon at bounding box center [872, 25] width 11 height 16
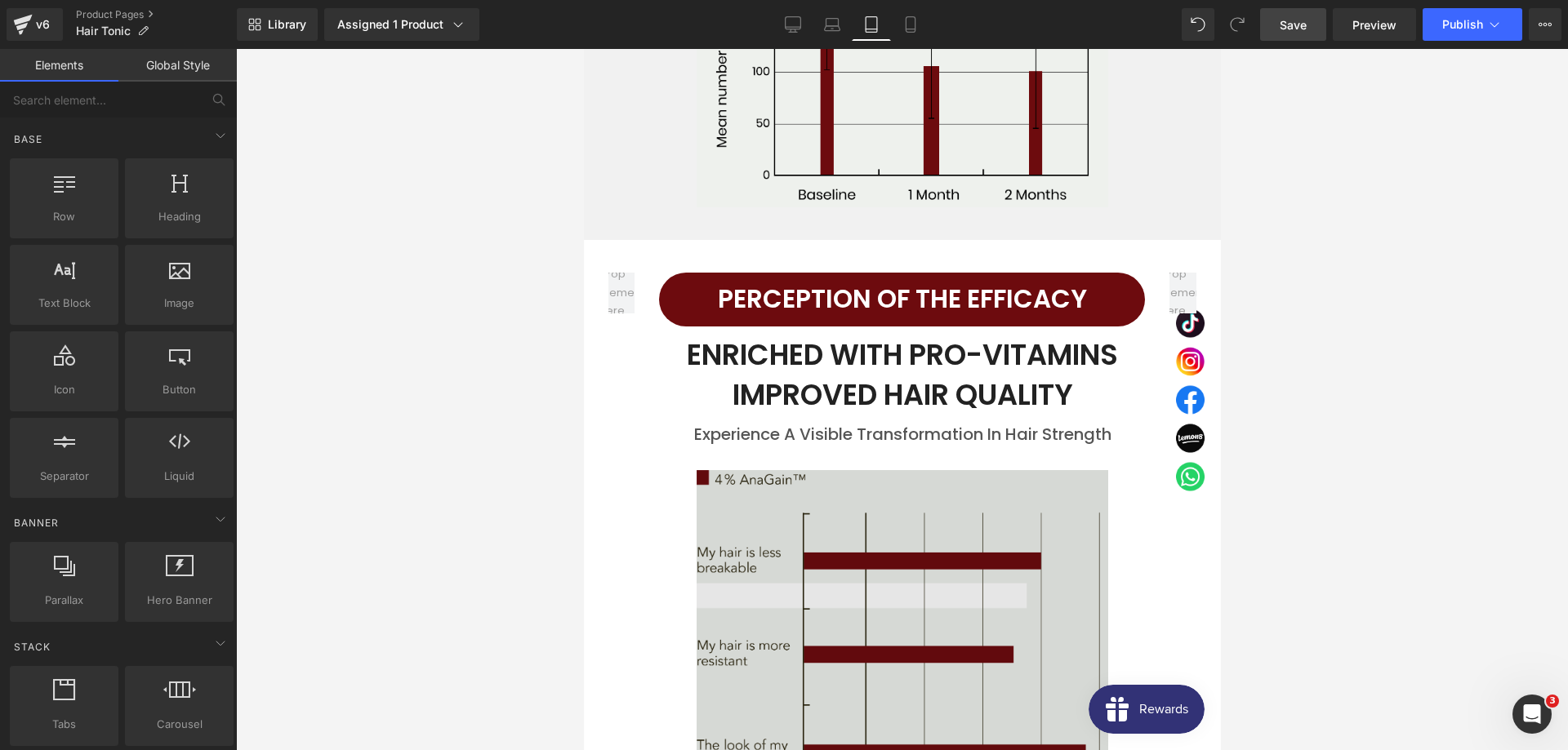
scroll to position [3543, 0]
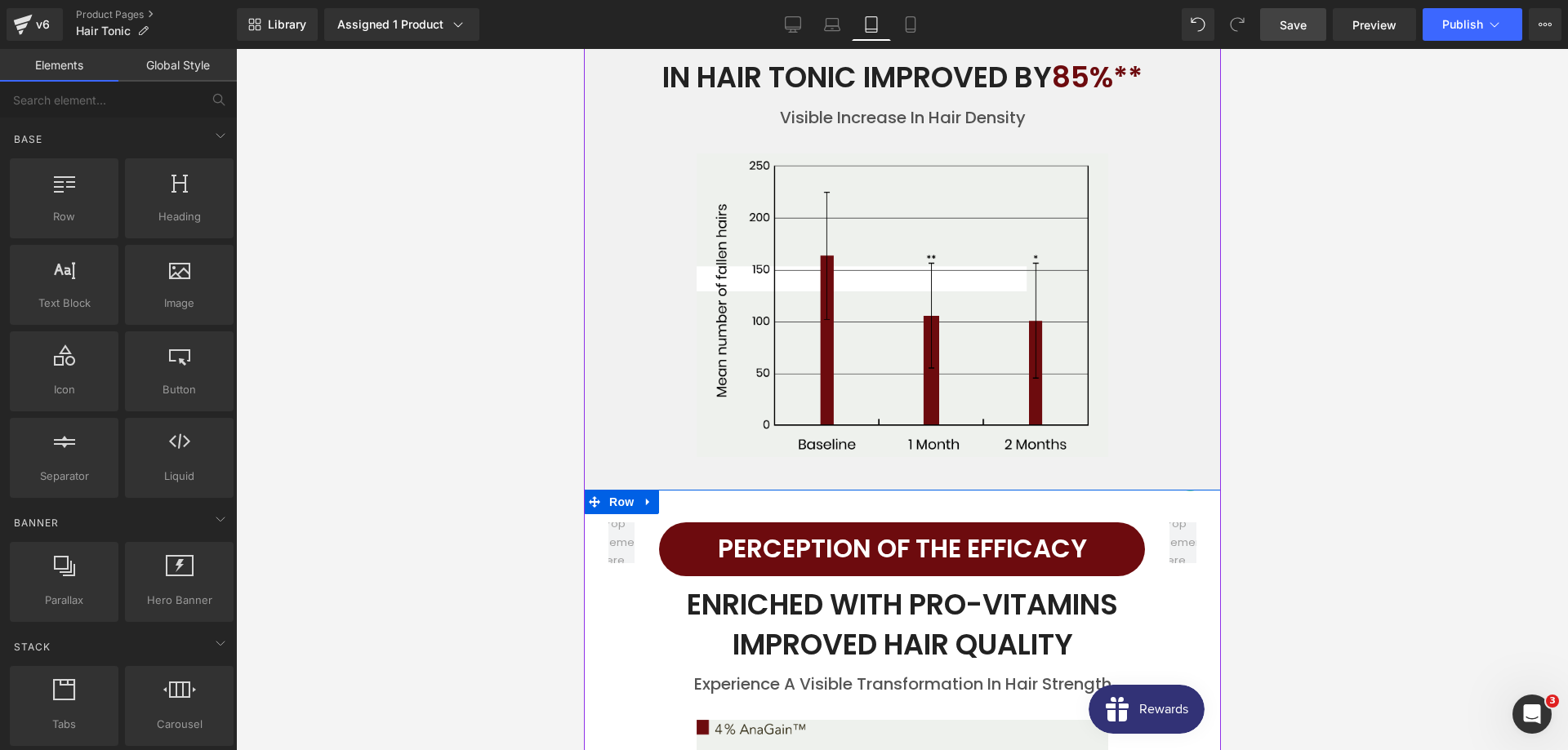
click at [804, 527] on h2 "Perception of the Efficacy" at bounding box center [901, 550] width 486 height 46
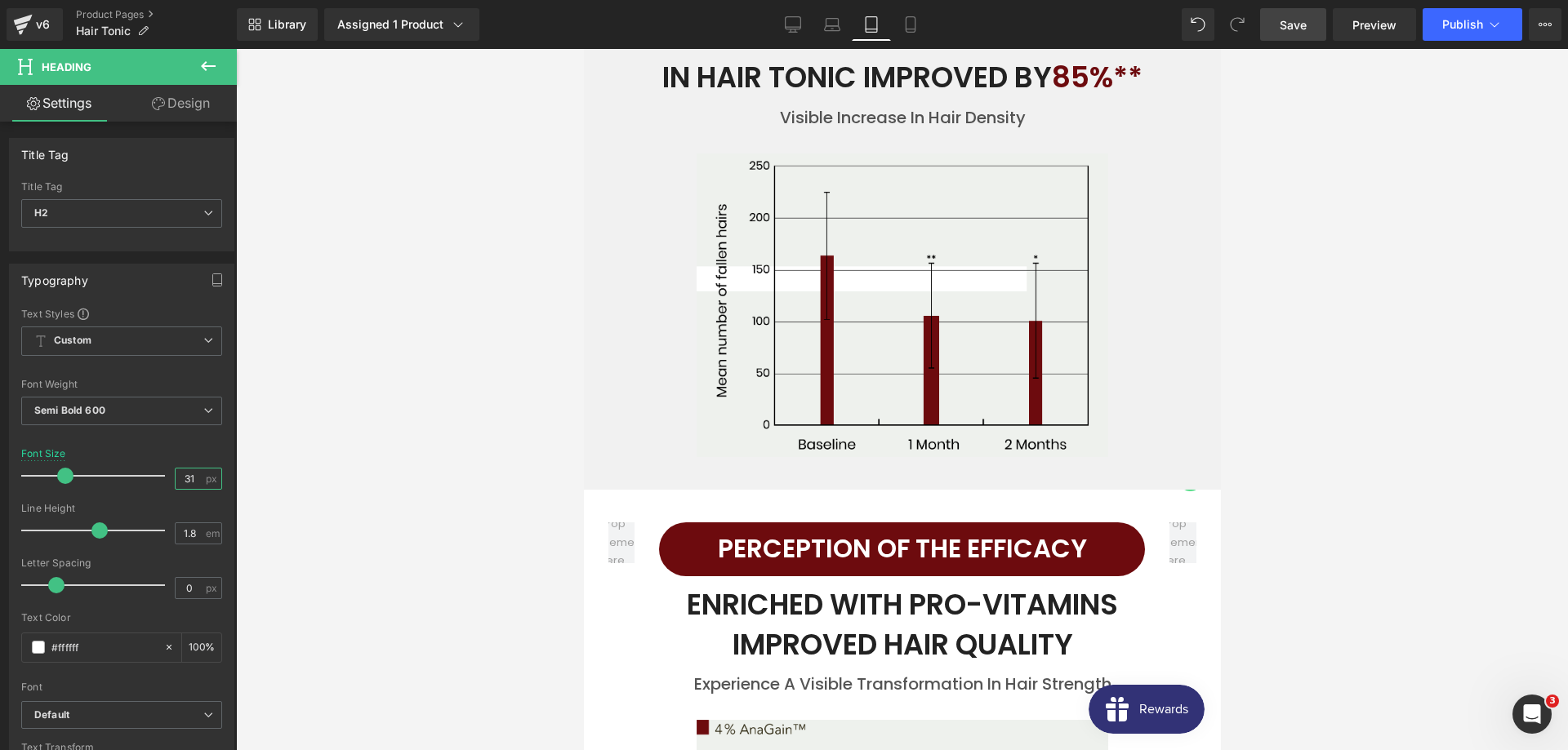
click at [199, 485] on input "31" at bounding box center [190, 478] width 29 height 20
type input "28"
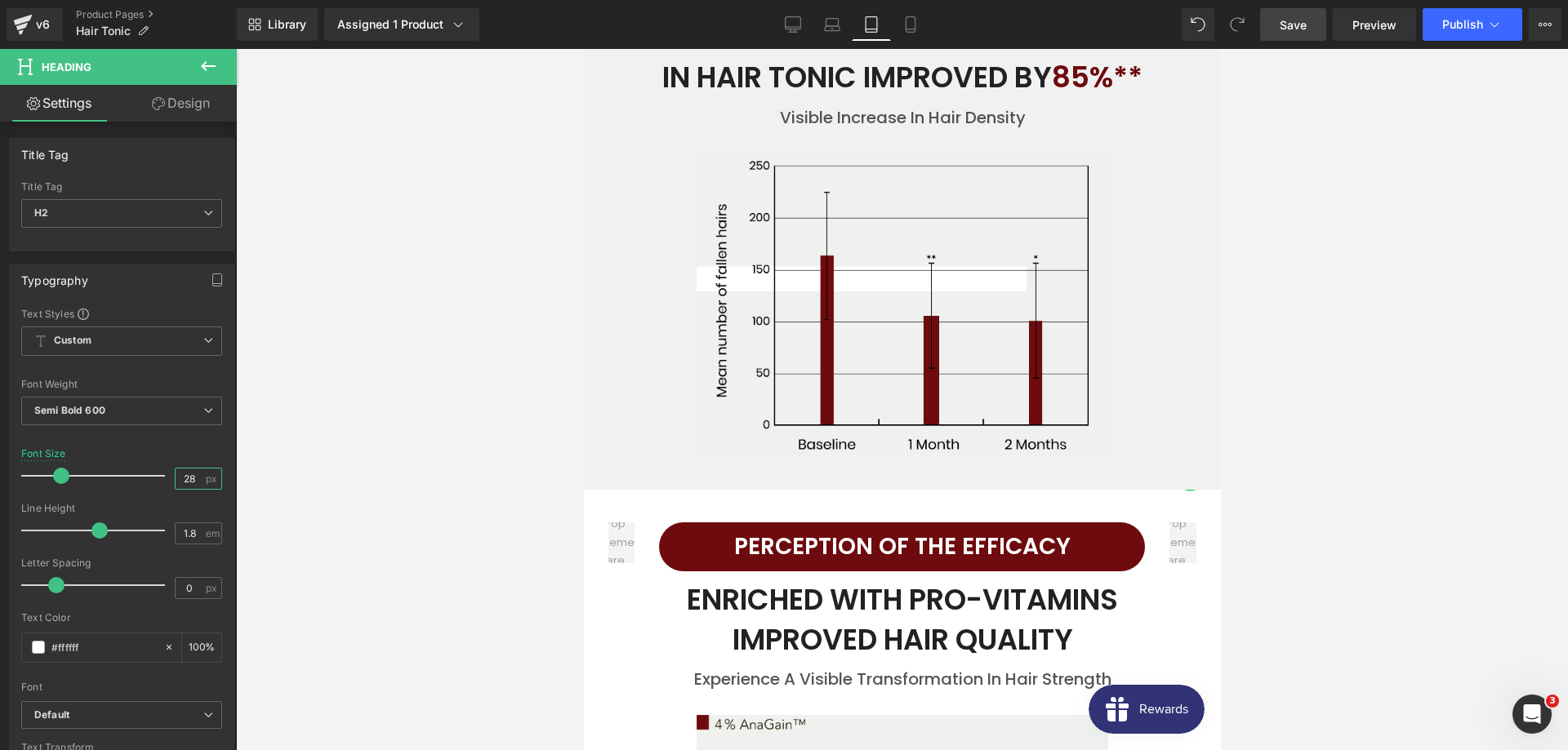
click at [583, 49] on div "40px" at bounding box center [583, 49] width 0 height 0
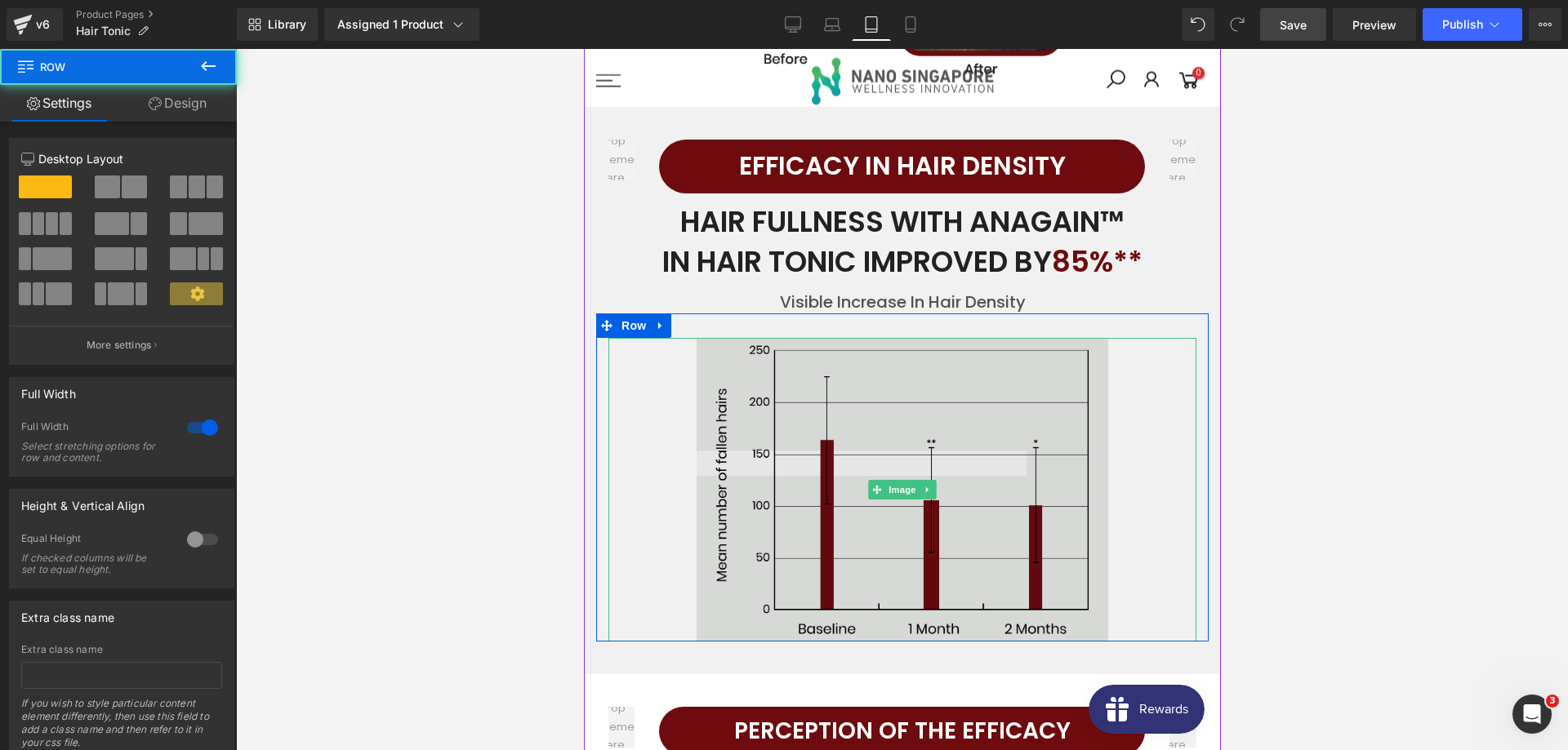
scroll to position [3209, 0]
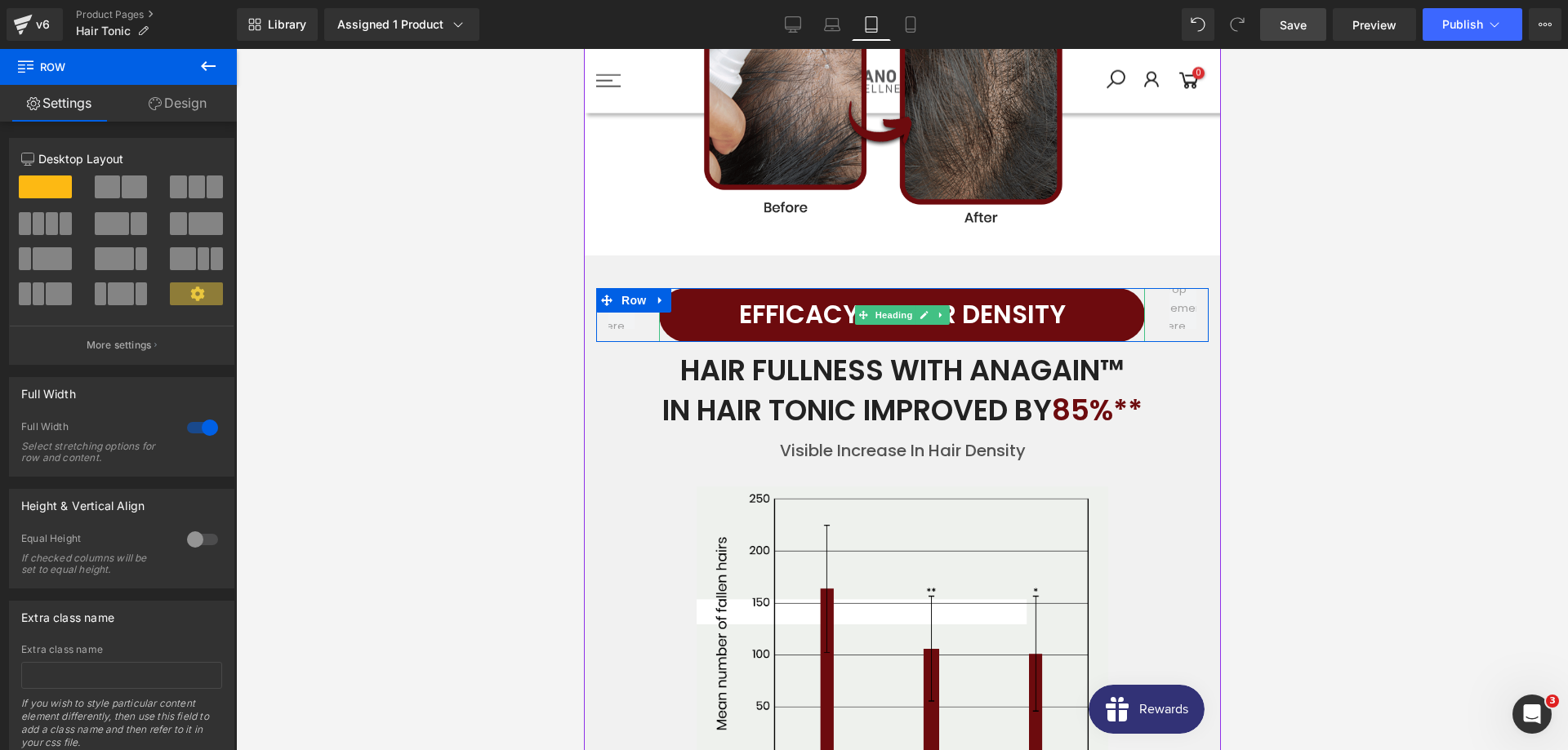
click at [829, 299] on h2 "EFFICACY IN HAIR DENSITY" at bounding box center [901, 315] width 486 height 46
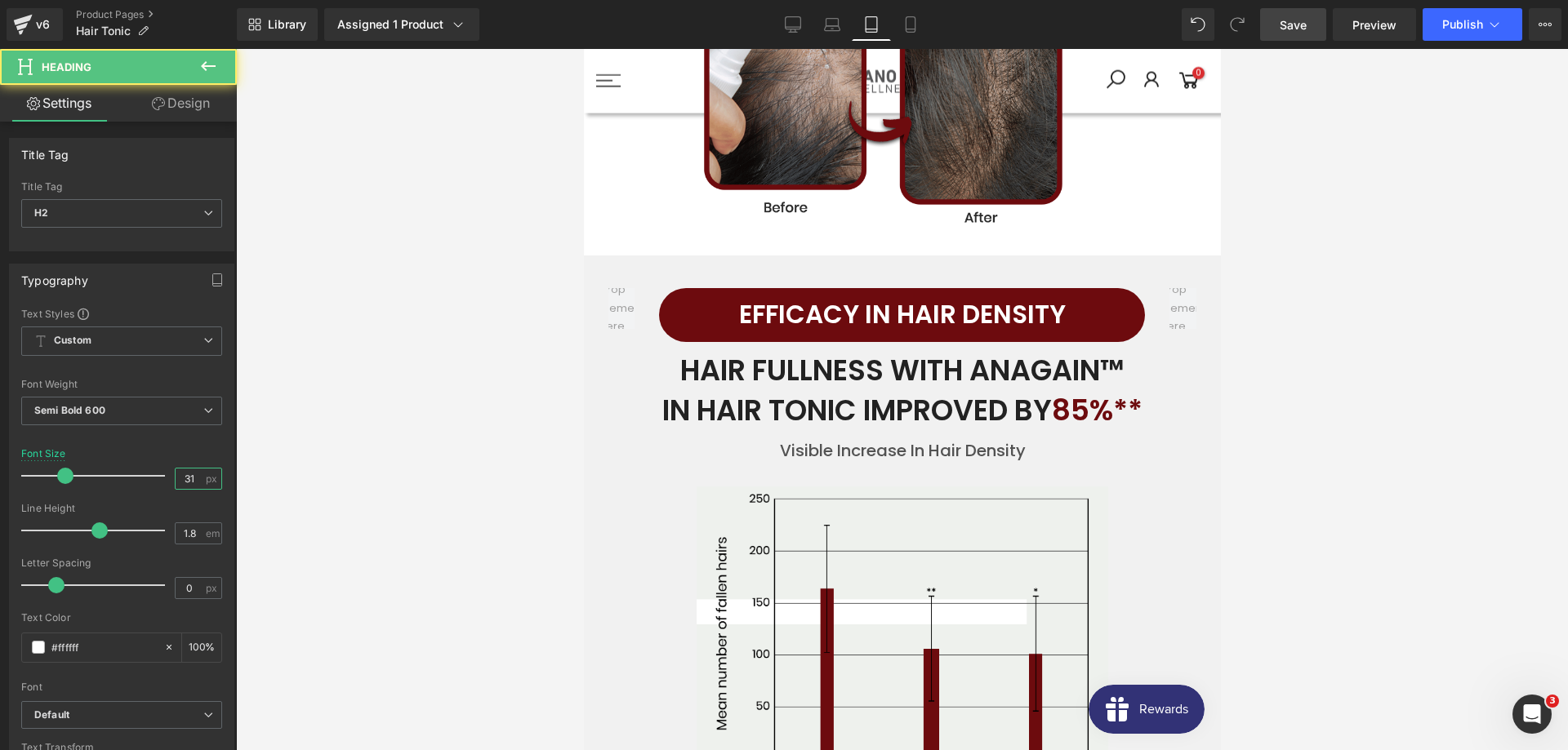
click at [200, 485] on input "31" at bounding box center [190, 478] width 29 height 20
type input "28"
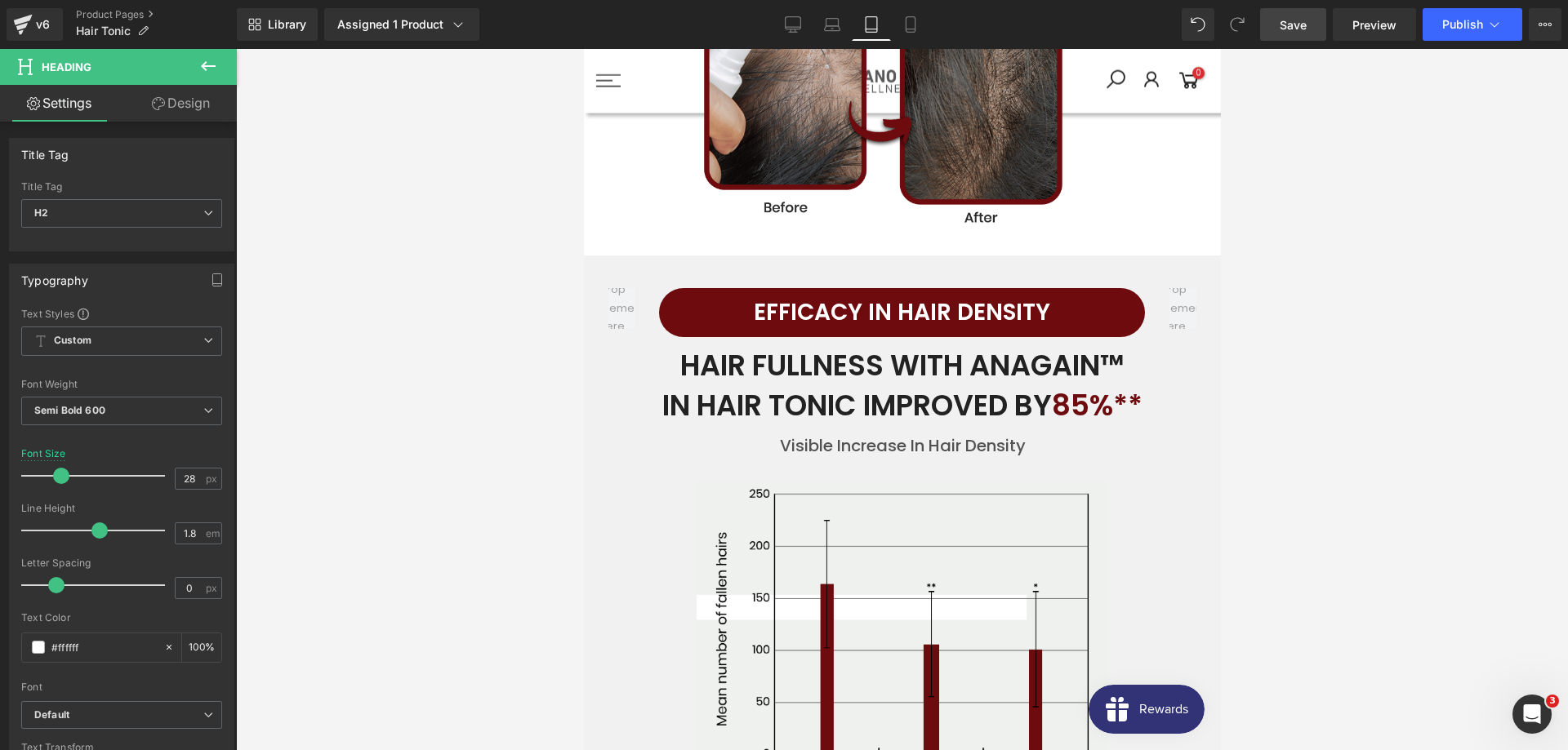
click at [453, 473] on div at bounding box center [901, 399] width 1331 height 701
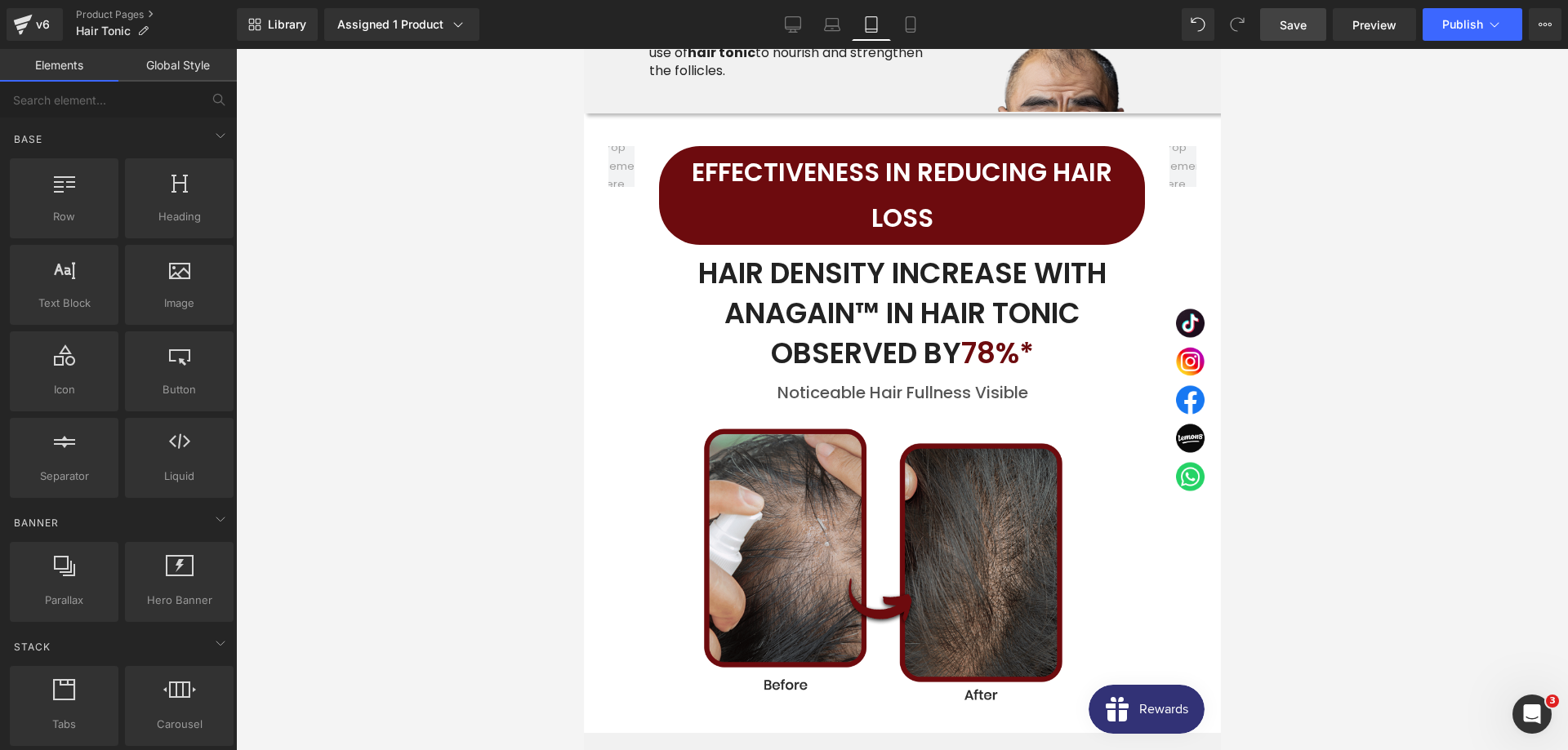
scroll to position [2627, 0]
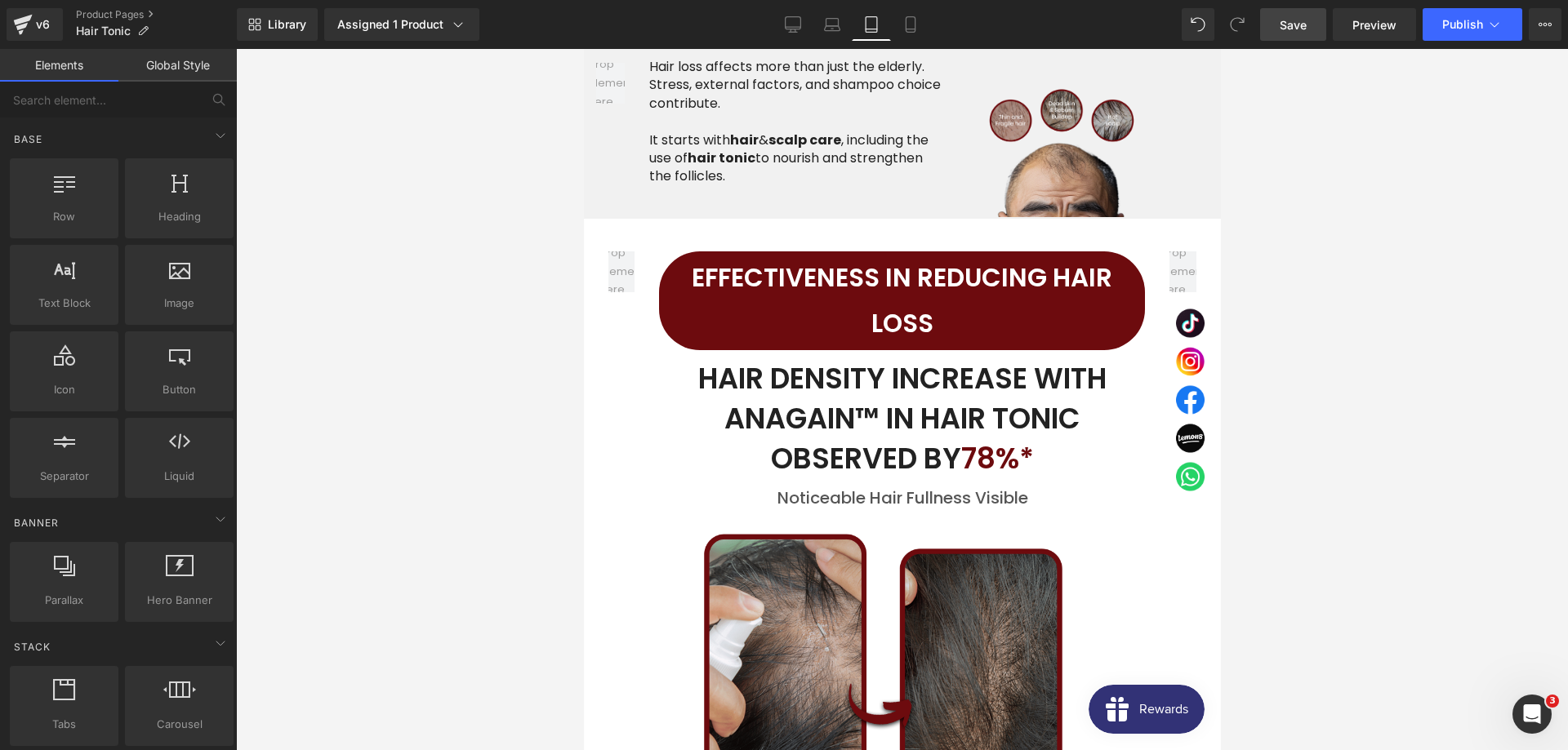
click at [792, 299] on h2 "EFFECTIVENESS IN REDUCING HAIR LOSS" at bounding box center [901, 301] width 486 height 92
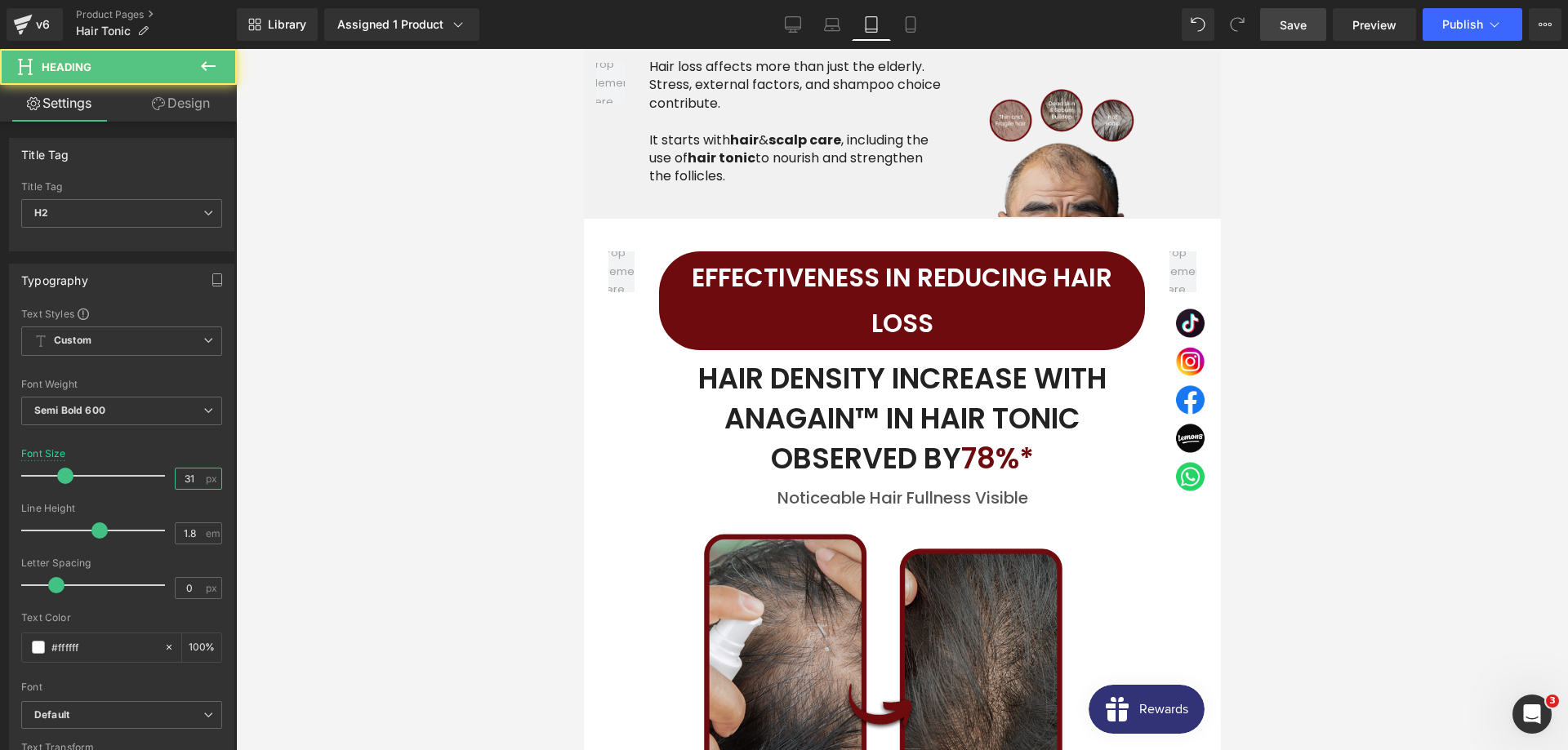
click at [200, 474] on input "31" at bounding box center [190, 478] width 29 height 20
type input "28"
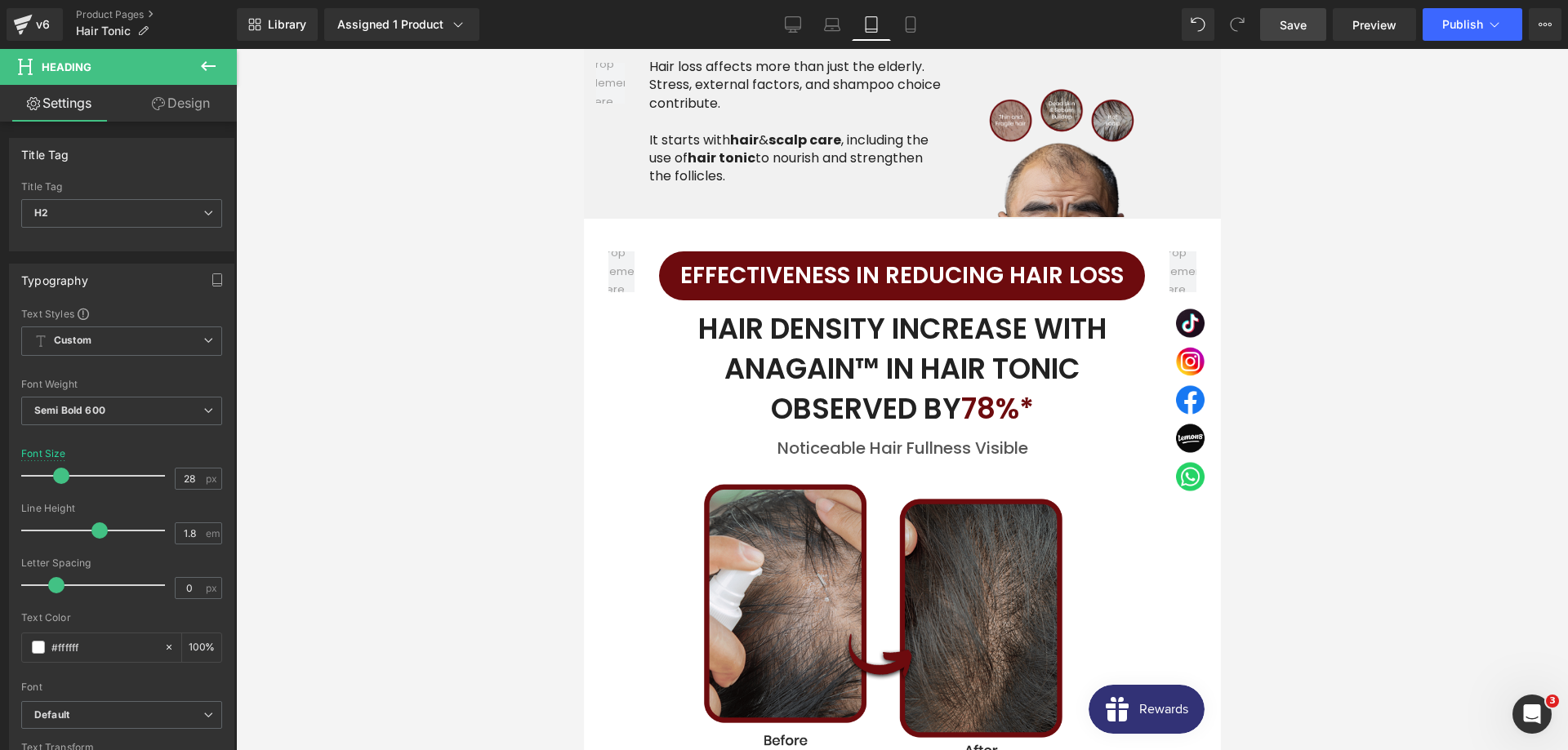
click at [444, 457] on div at bounding box center [901, 399] width 1331 height 701
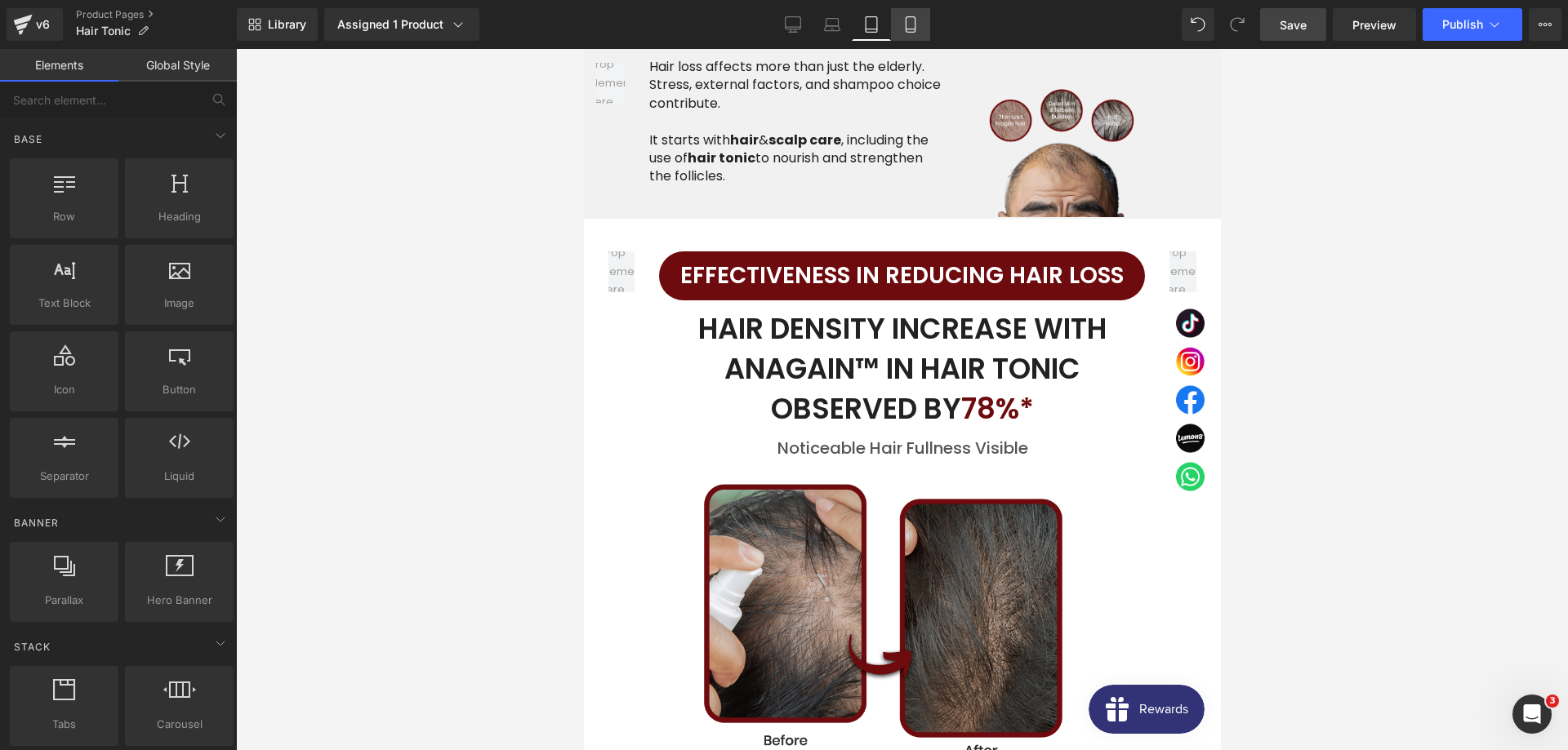
click at [910, 26] on icon at bounding box center [911, 25] width 16 height 16
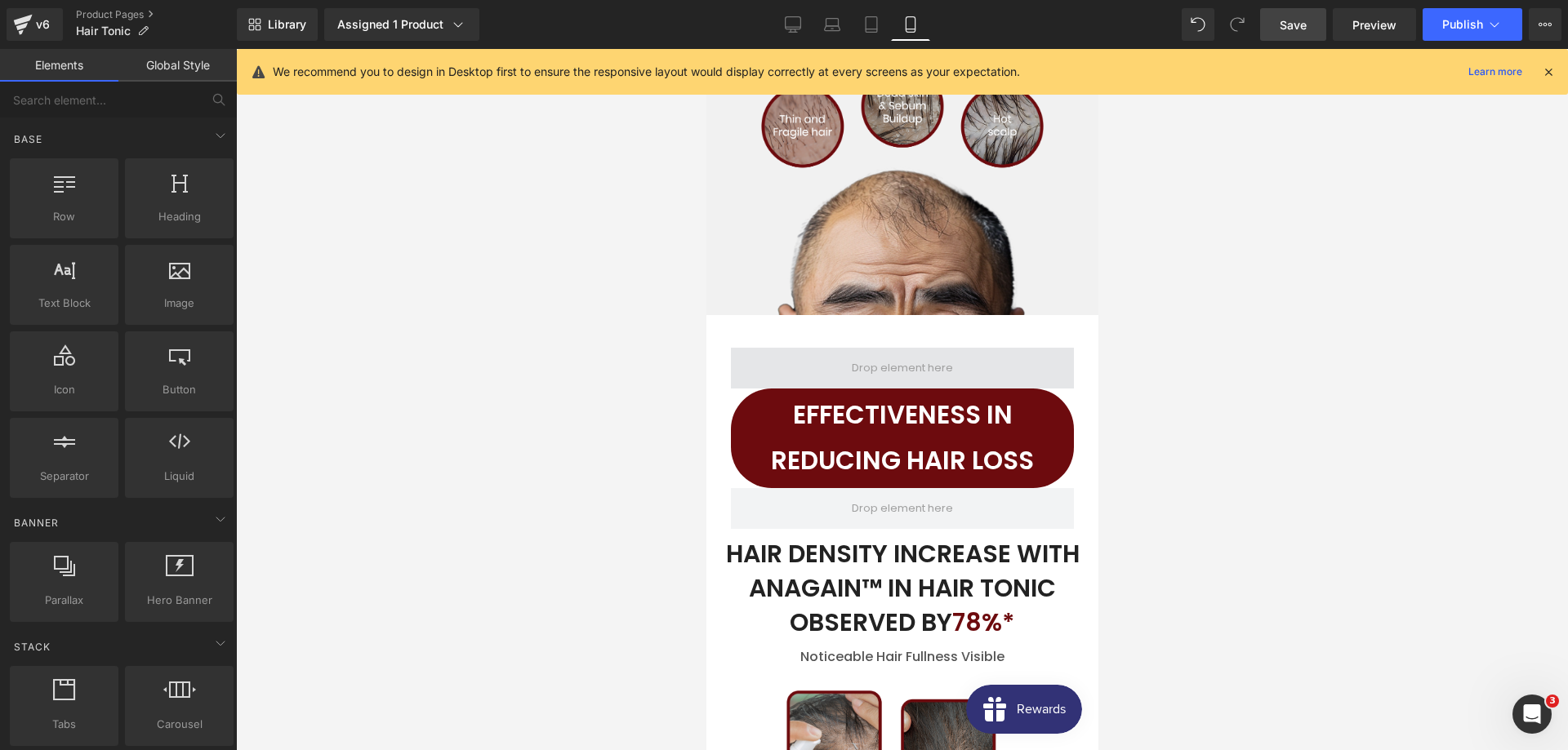
scroll to position [3474, 0]
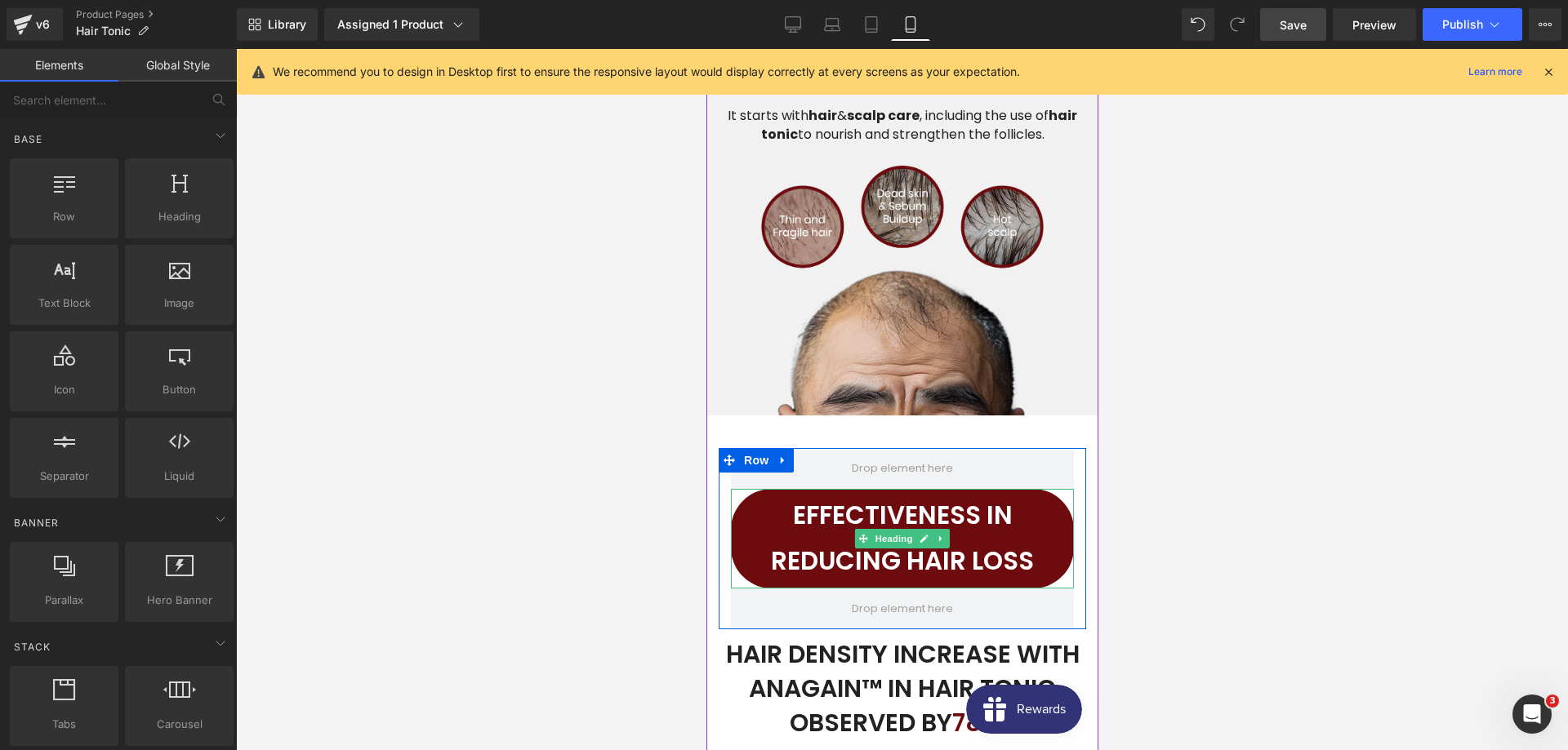
click at [862, 534] on icon at bounding box center [863, 538] width 9 height 9
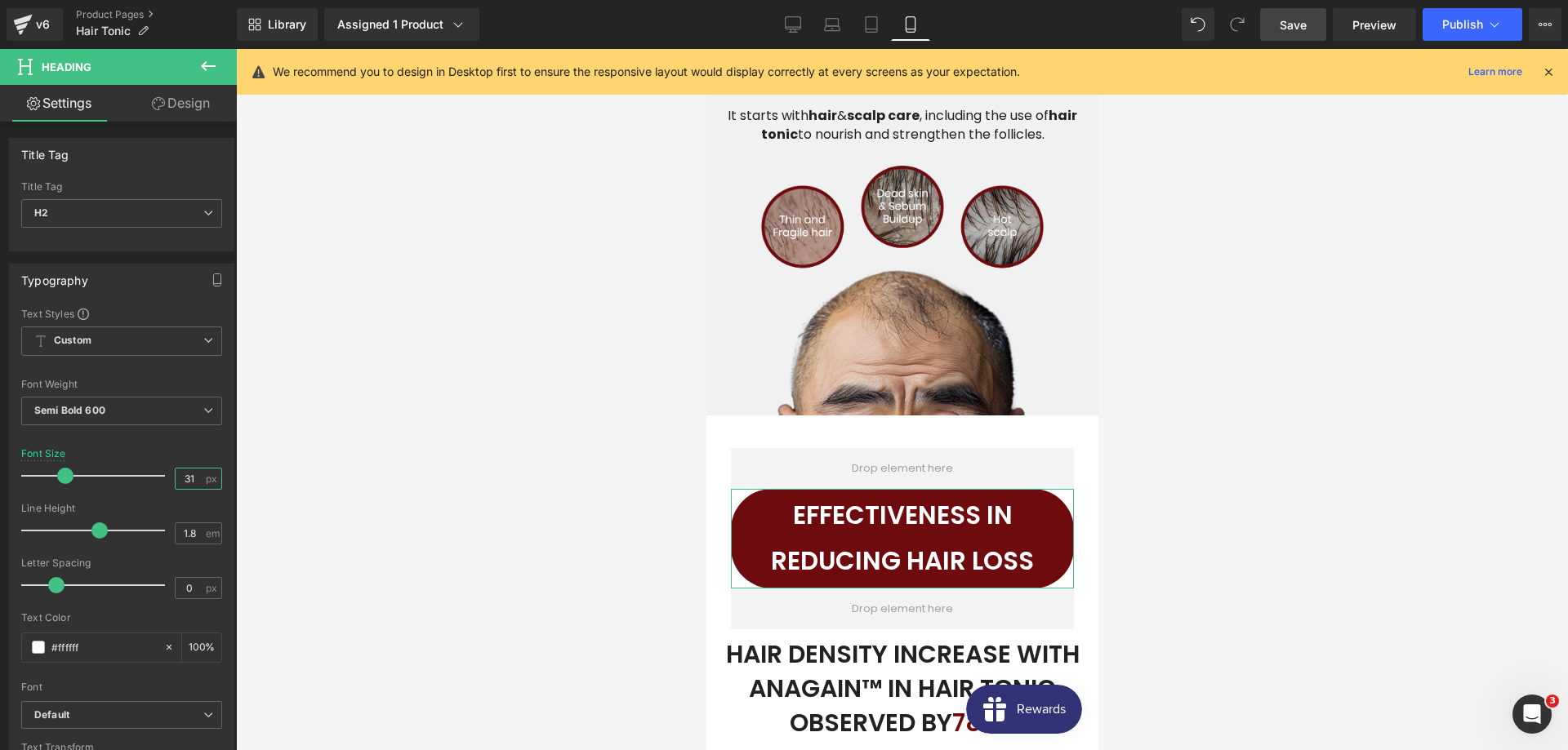
click at [197, 483] on input "31" at bounding box center [190, 478] width 29 height 20
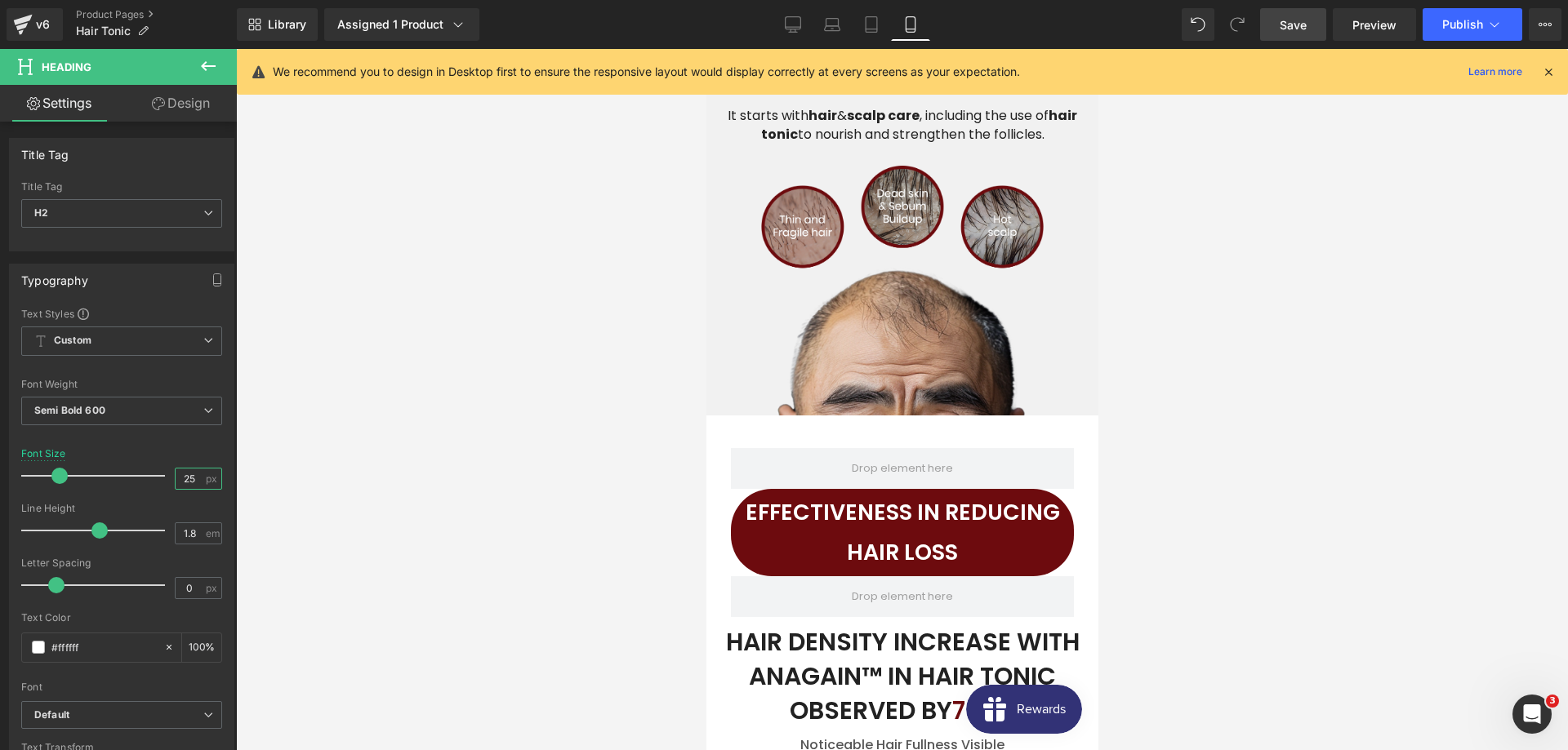
type input "24"
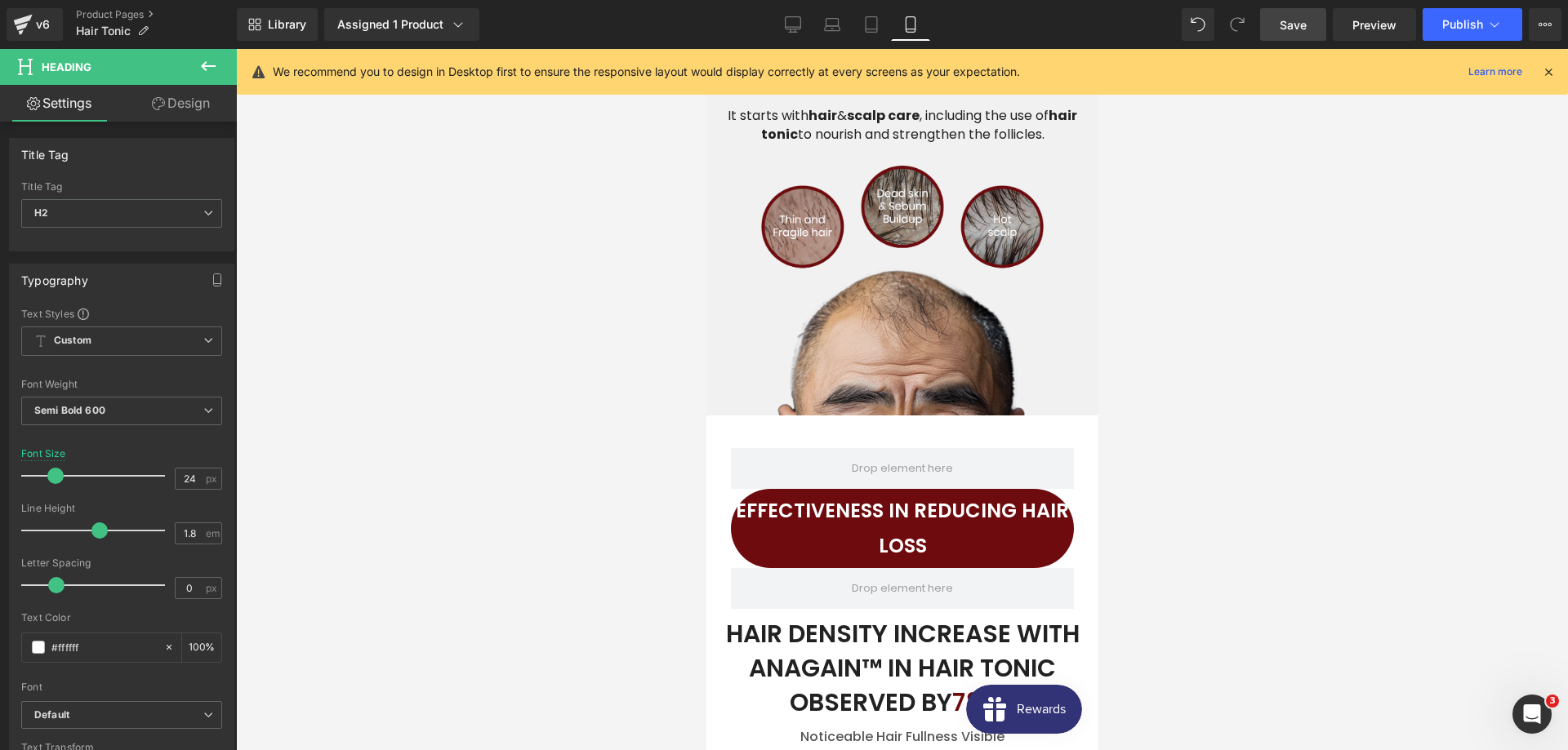
click at [567, 438] on div at bounding box center [901, 399] width 1331 height 701
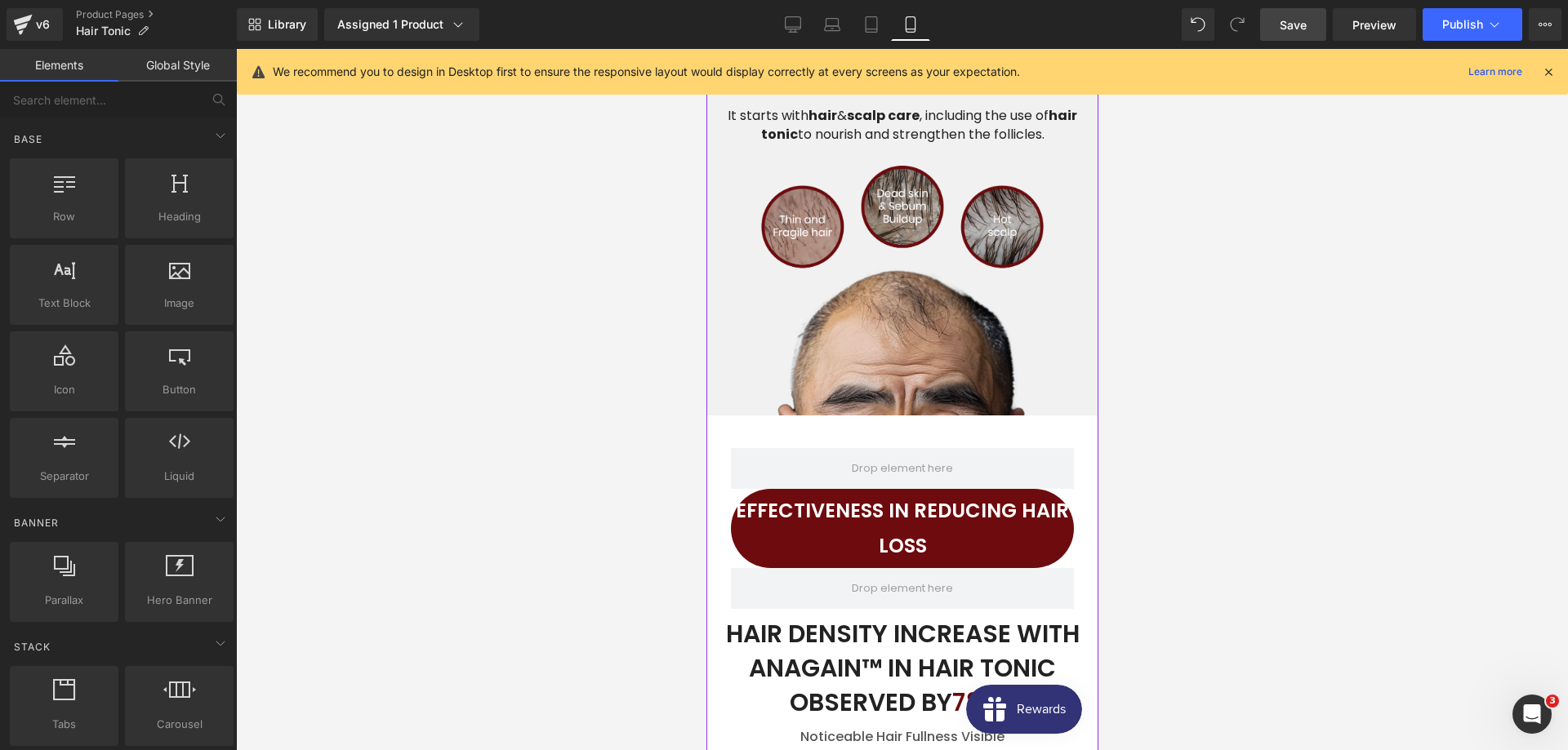
click at [825, 616] on div "HAIR DENSITY INCREASE WITH ANAGAIN™ IN HAIR TONIC OBSERVED BY 78%*" at bounding box center [901, 668] width 367 height 119
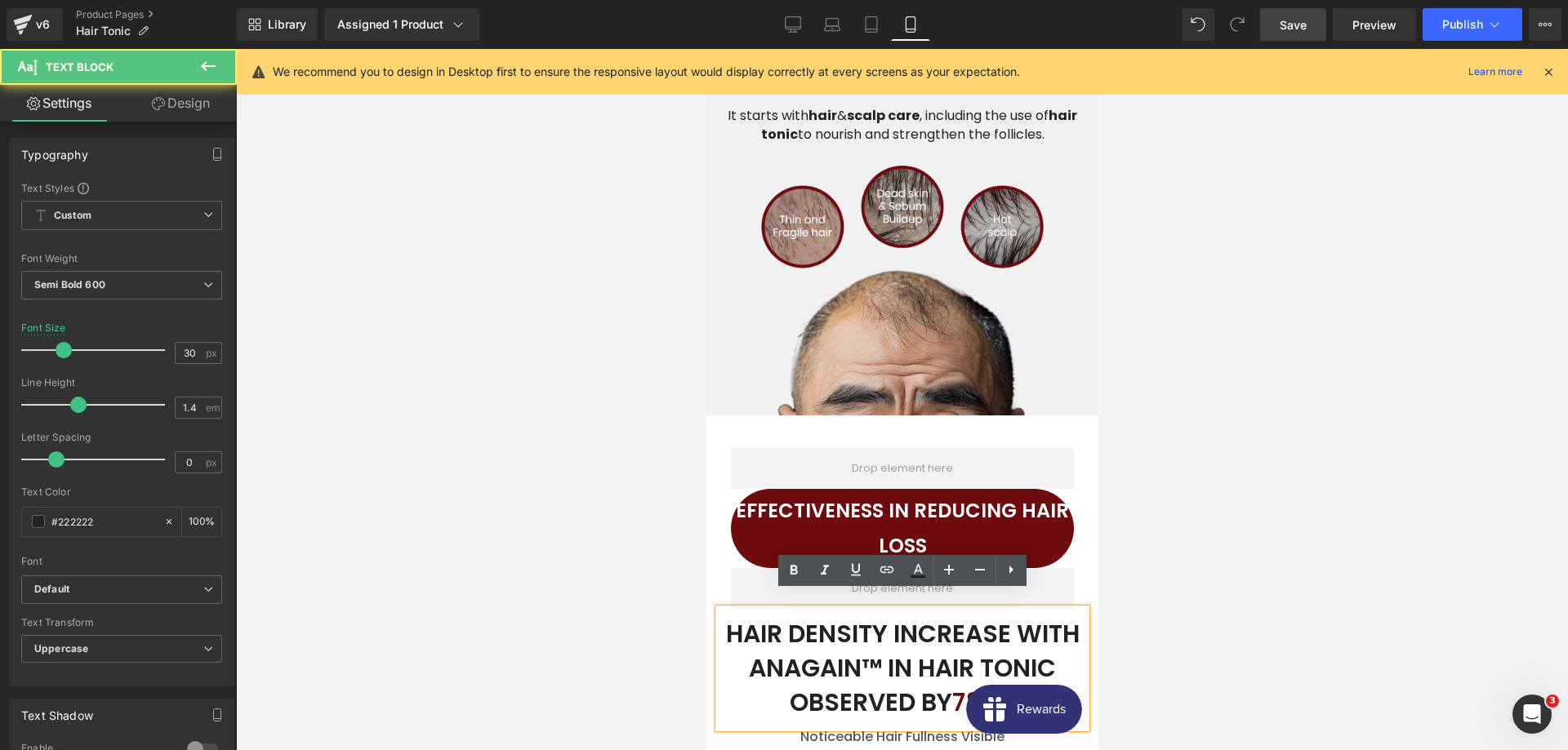
click at [837, 512] on h2 "EFFECTIVENESS IN REDUCING HAIR LOSS" at bounding box center [901, 528] width 343 height 70
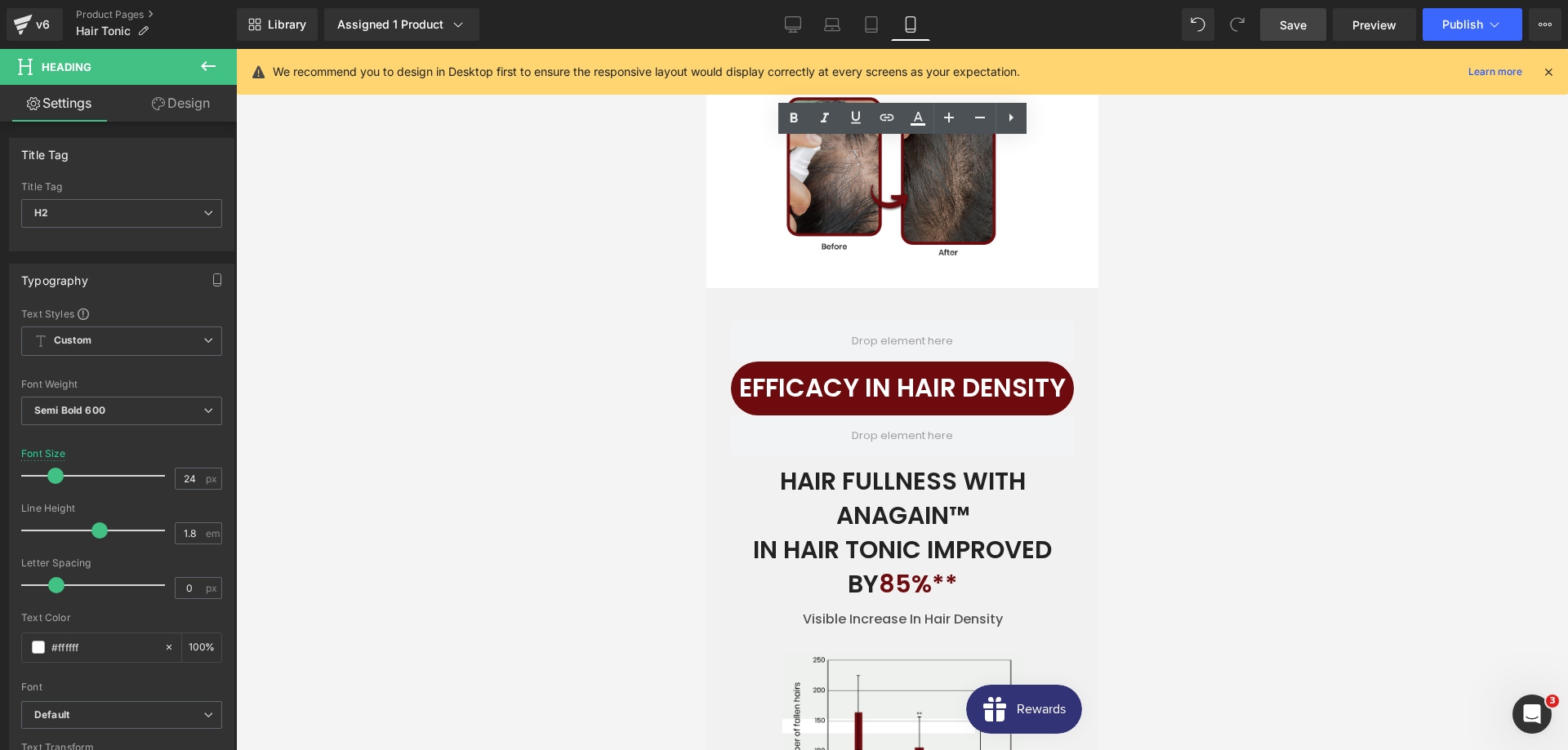
scroll to position [4223, 0]
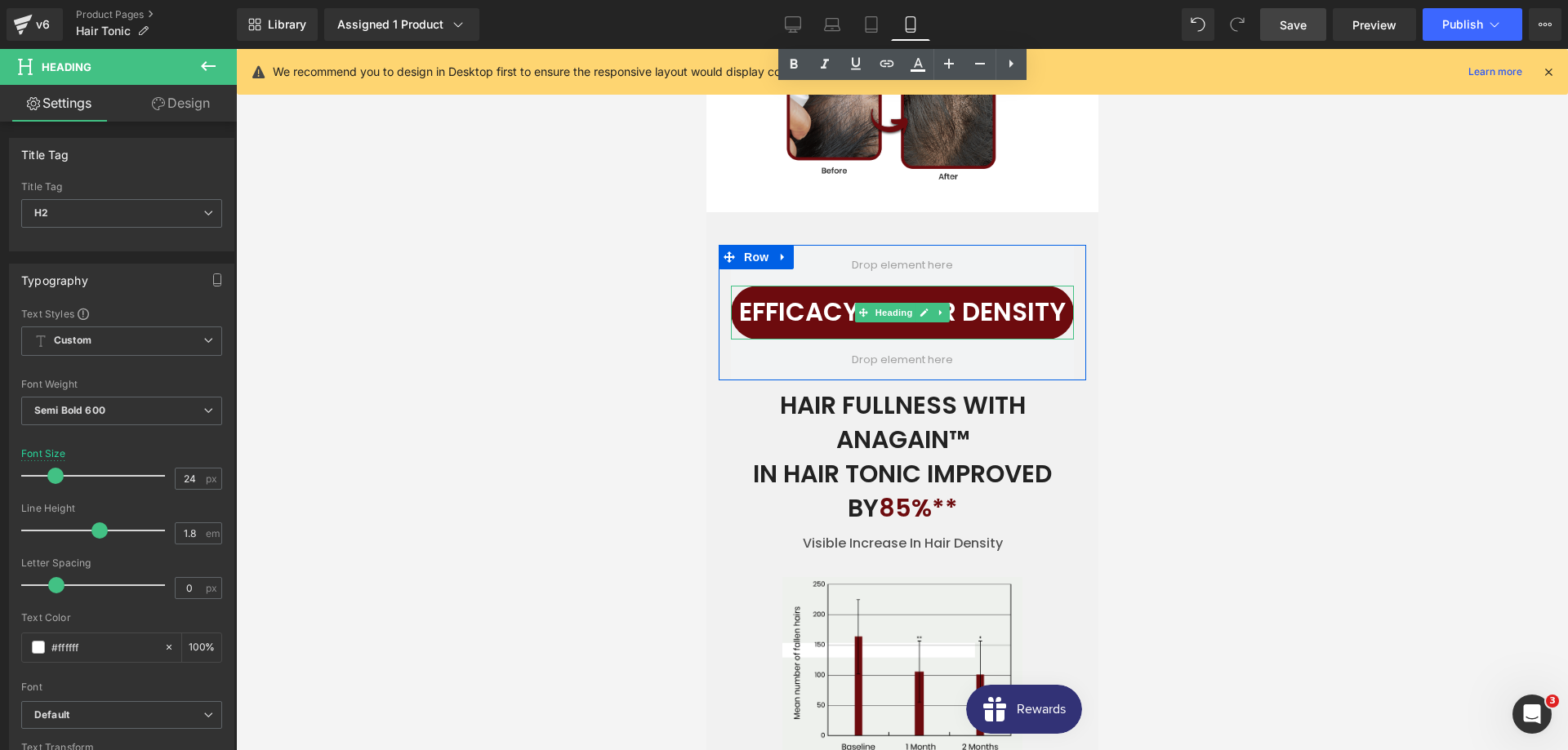
click at [834, 297] on h2 "EFFICACY IN HAIR DENSITY" at bounding box center [901, 312] width 343 height 46
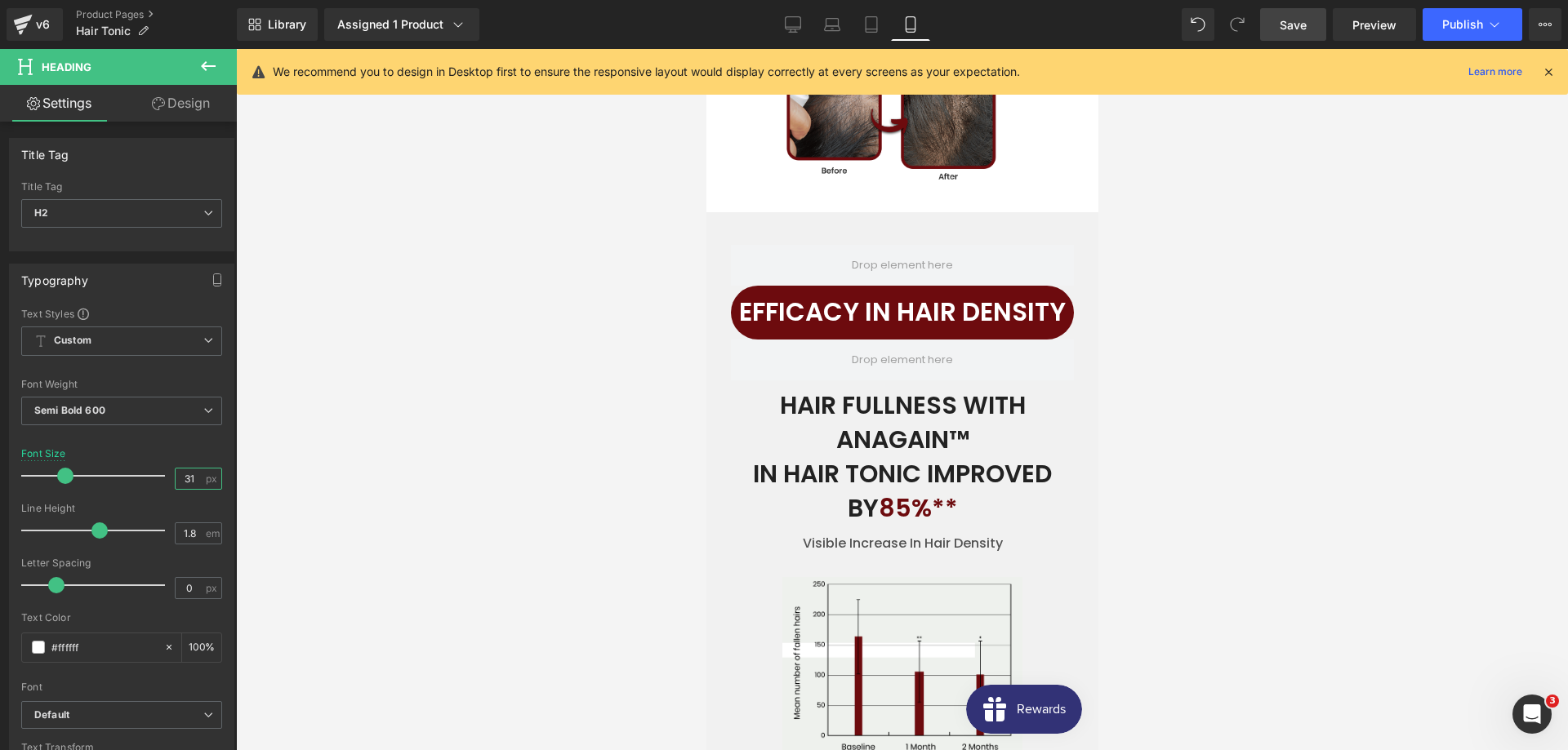
click at [191, 482] on input "31" at bounding box center [190, 478] width 29 height 20
type input "24"
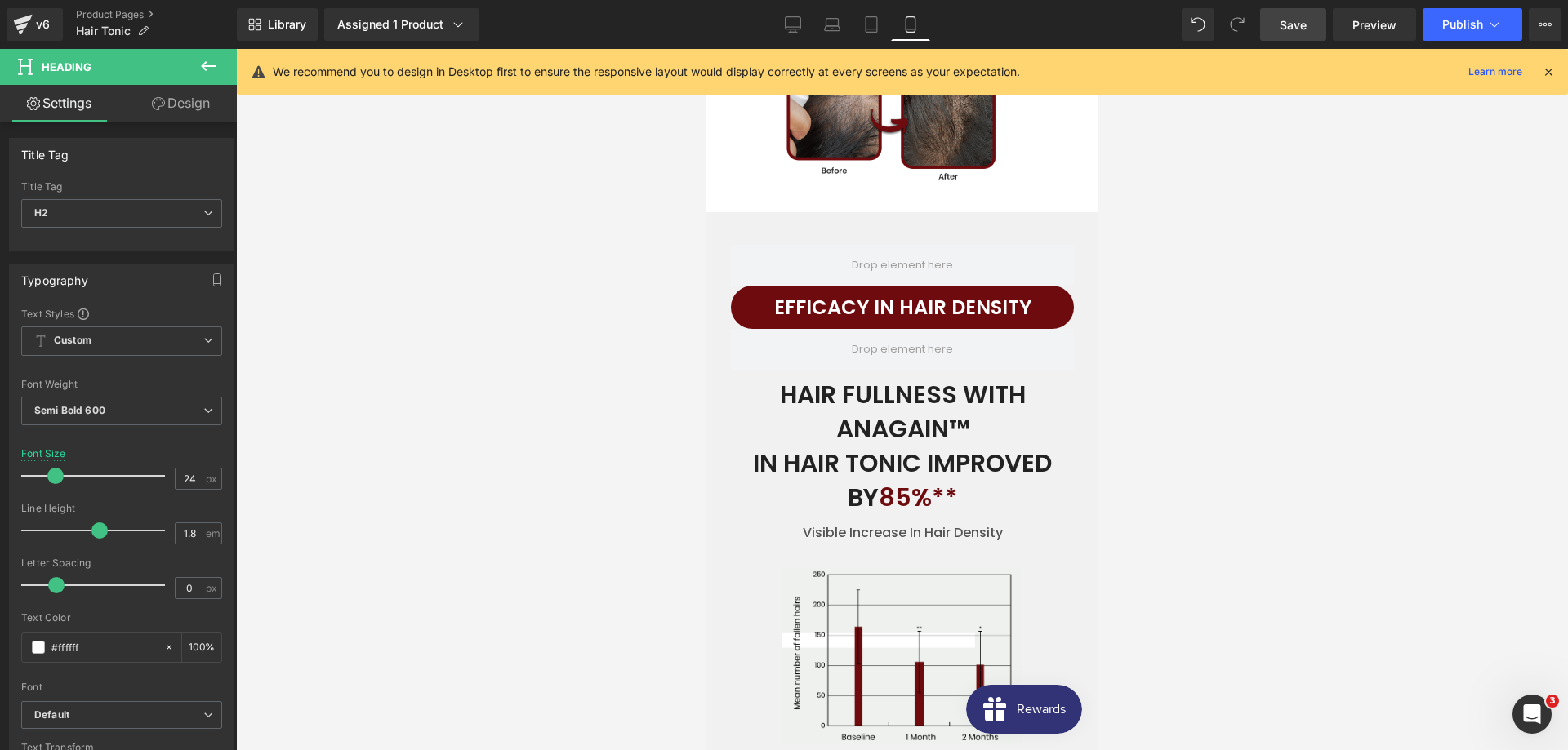
click at [589, 450] on div at bounding box center [901, 399] width 1331 height 701
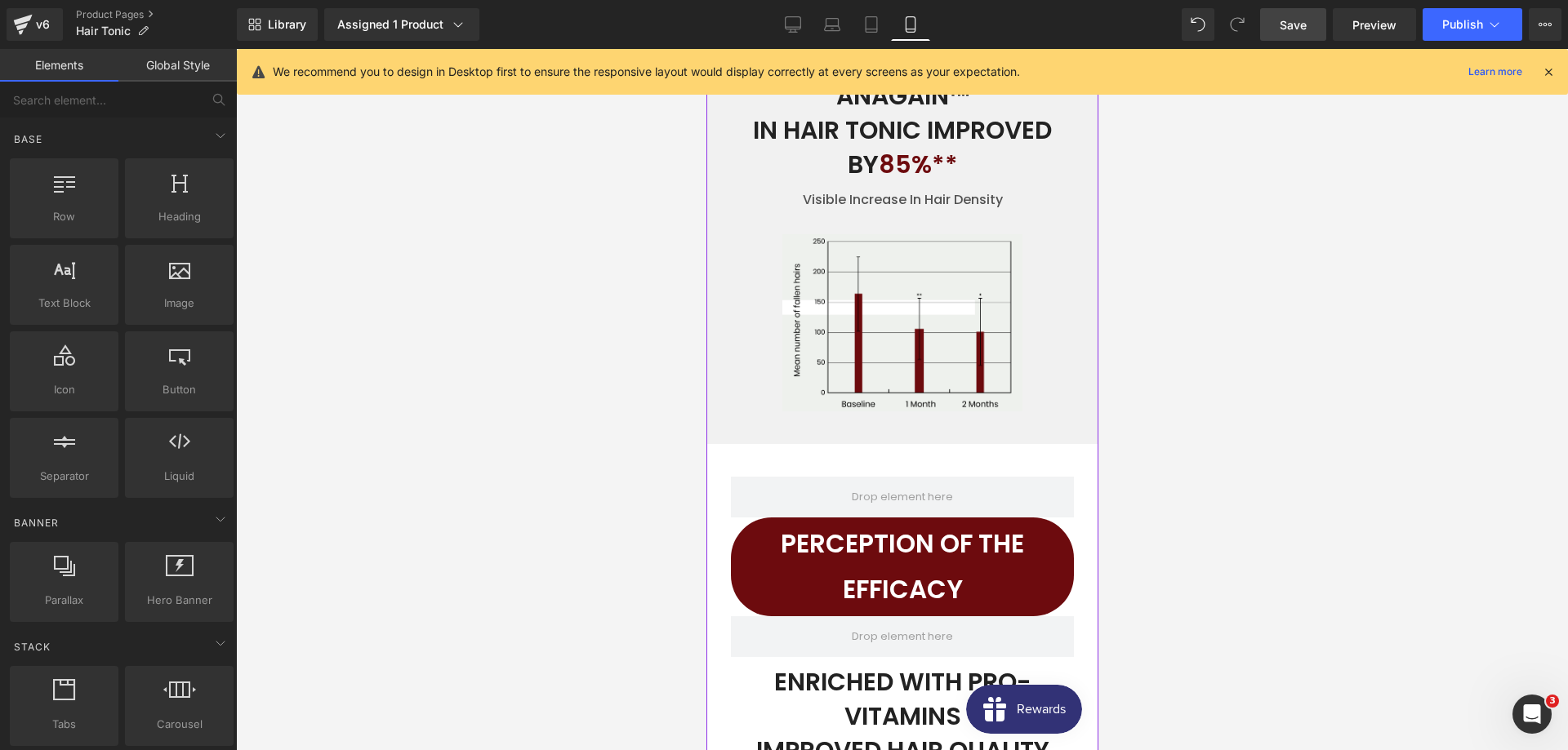
scroll to position [4805, 0]
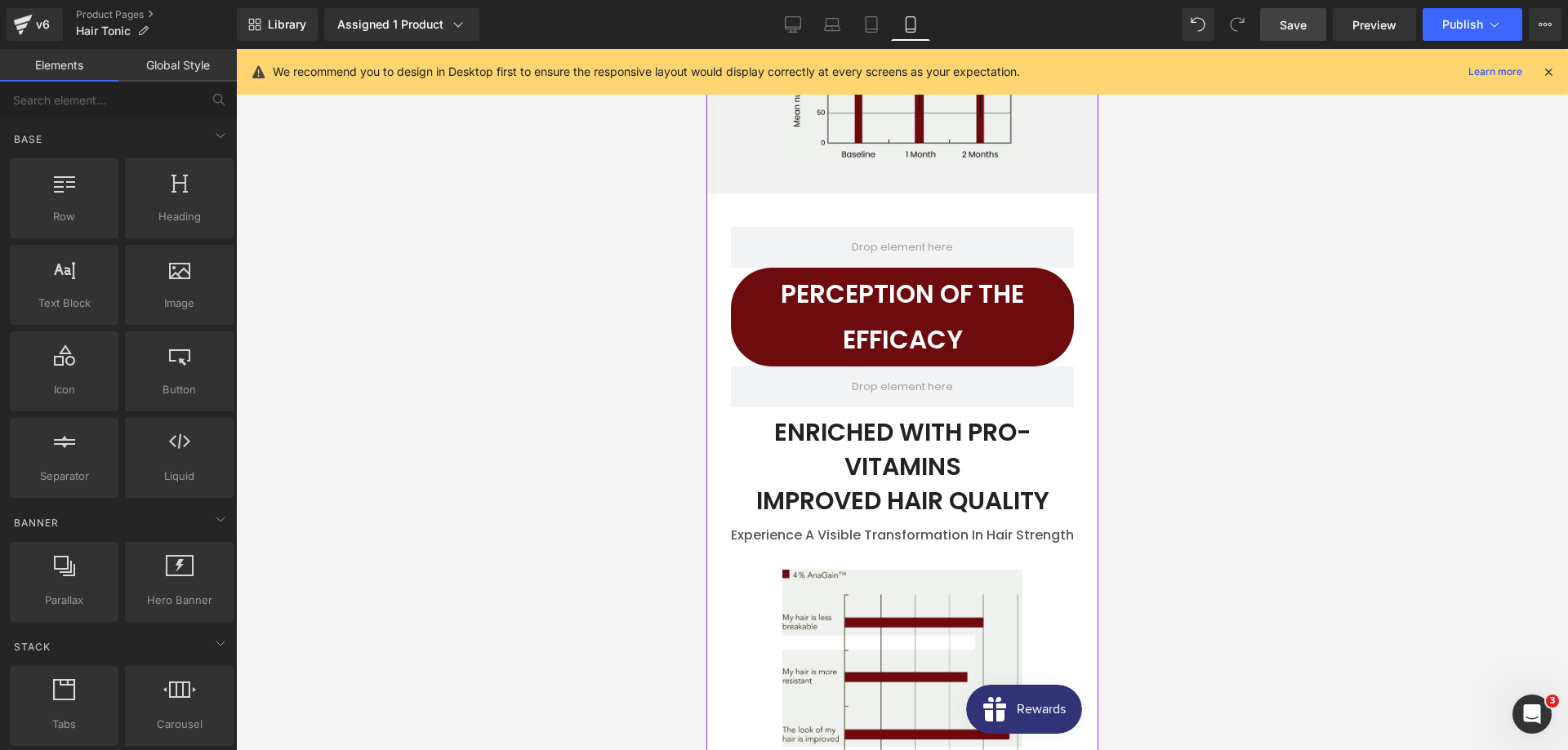
click at [866, 295] on div "Perception of the Efficacy Heading" at bounding box center [901, 317] width 343 height 100
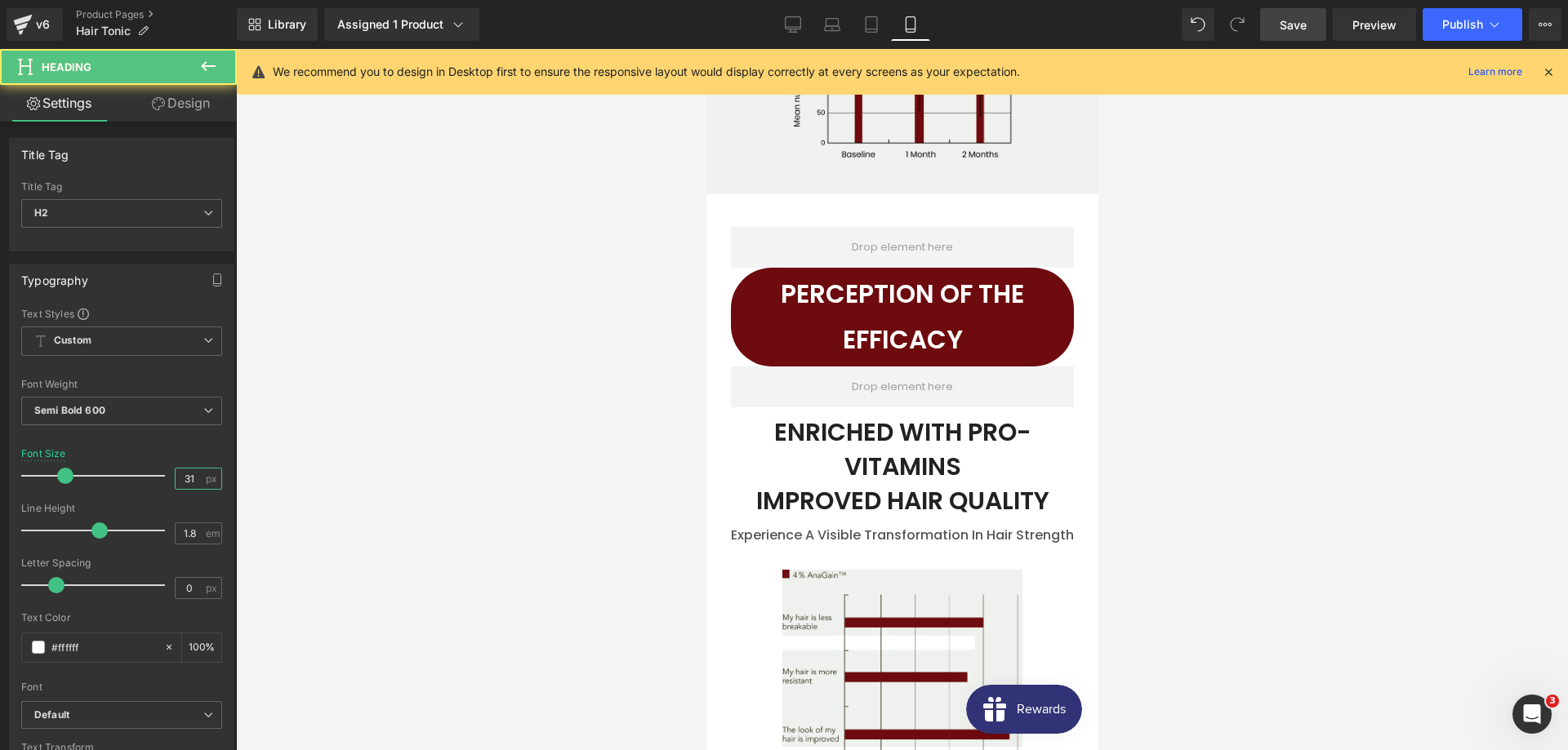
click at [196, 480] on input "31" at bounding box center [190, 478] width 29 height 20
type input "24"
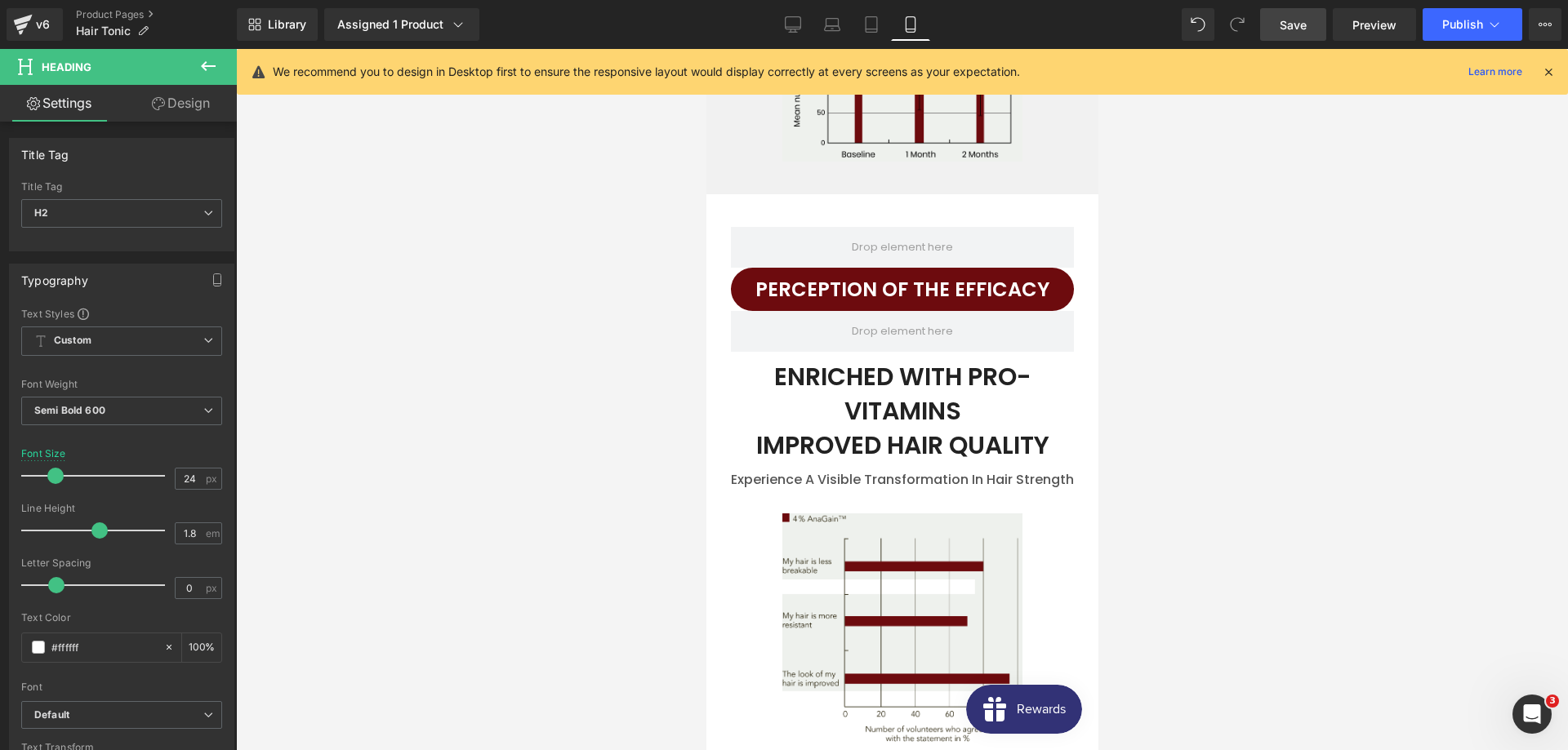
click at [502, 422] on div at bounding box center [901, 399] width 1331 height 701
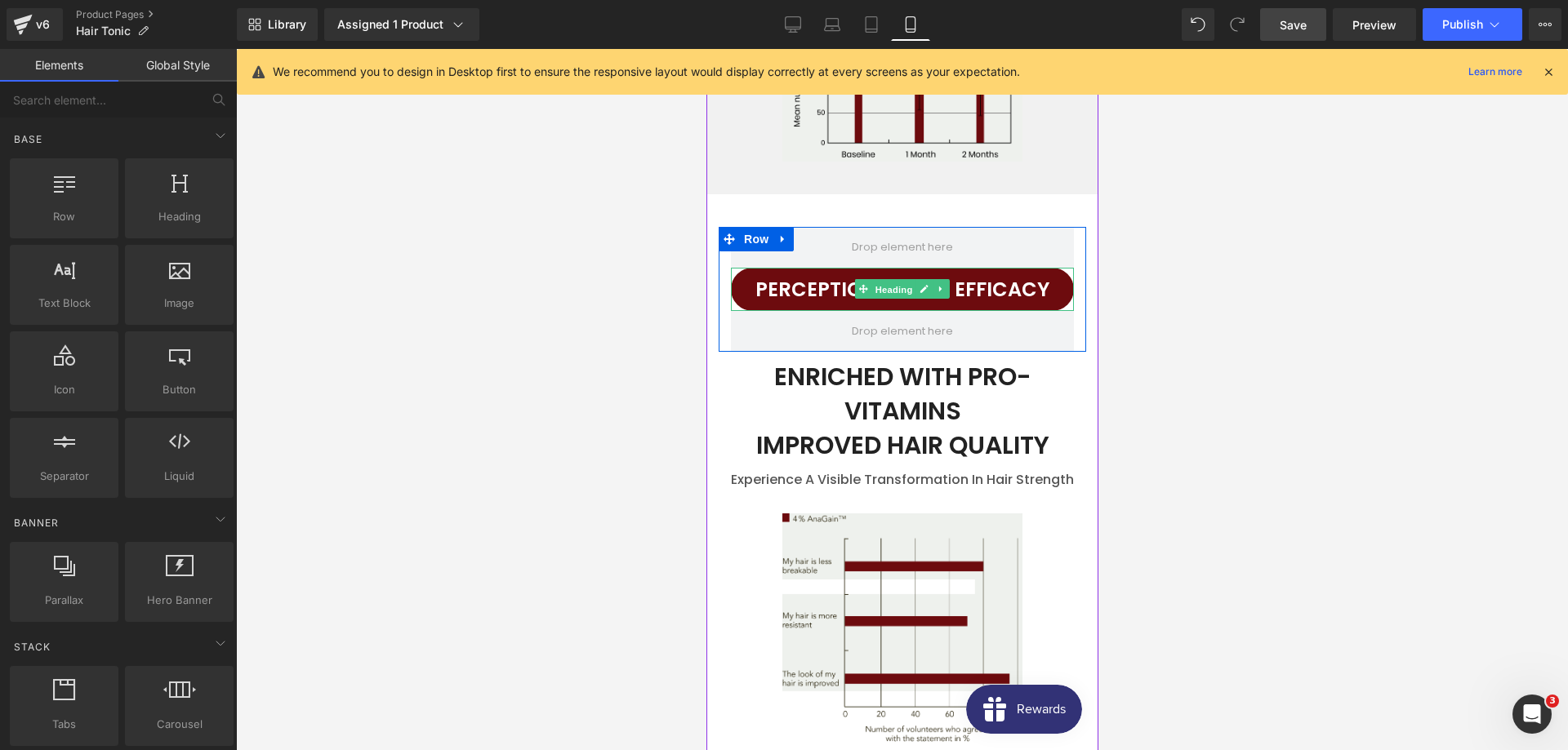
click at [877, 280] on span "Heading" at bounding box center [894, 290] width 44 height 20
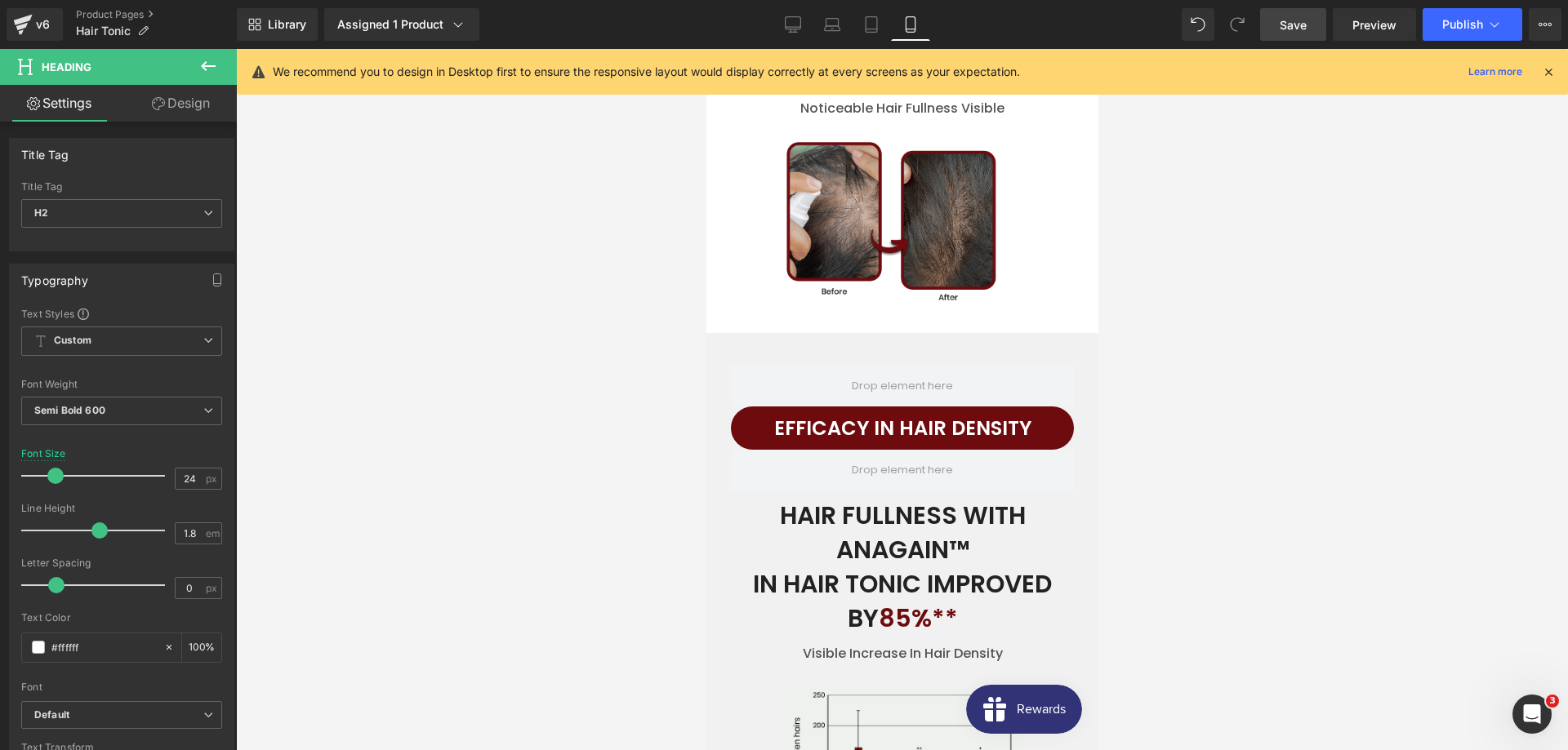
scroll to position [4056, 0]
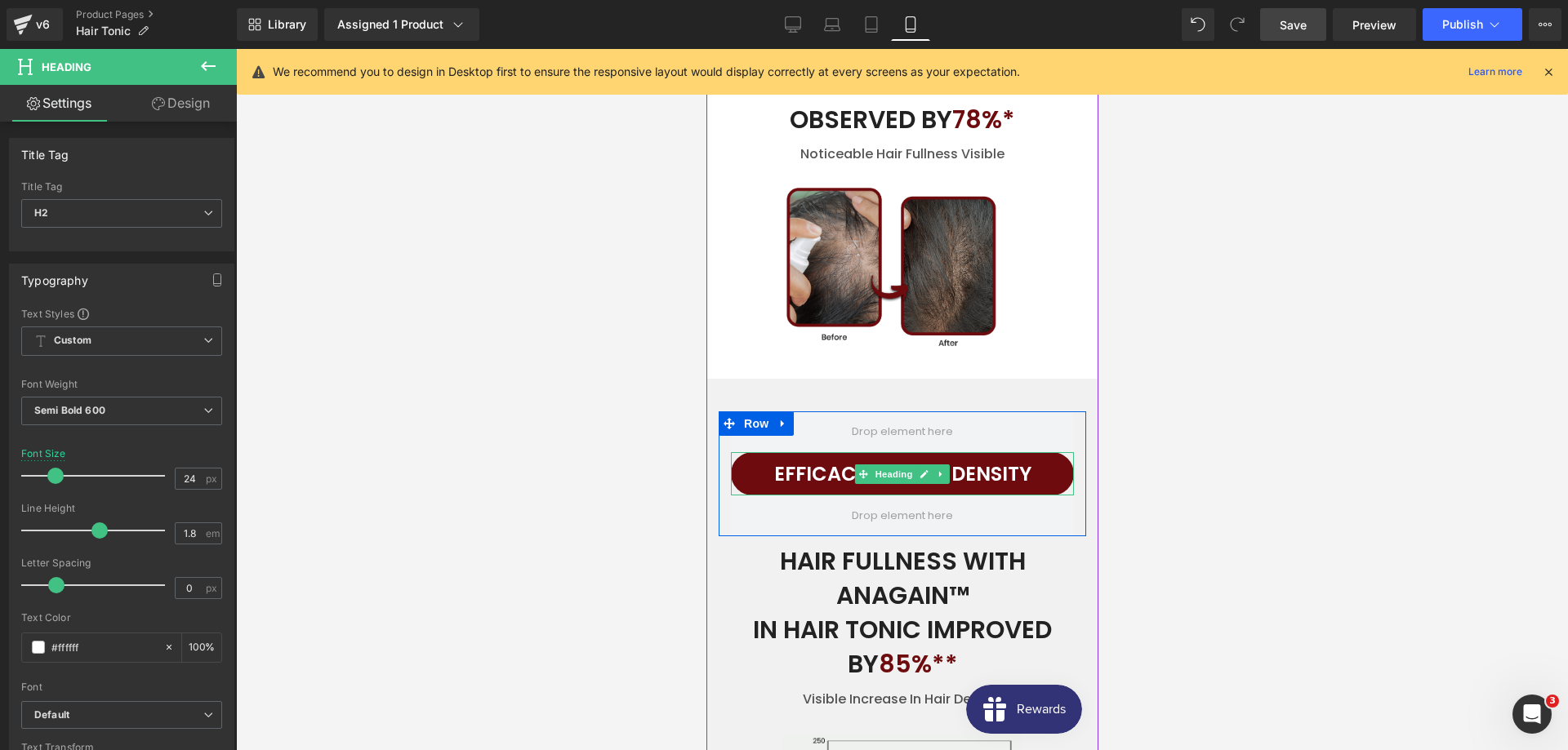
click at [849, 456] on h2 "EFFICACY IN HAIR DENSITY" at bounding box center [901, 474] width 343 height 35
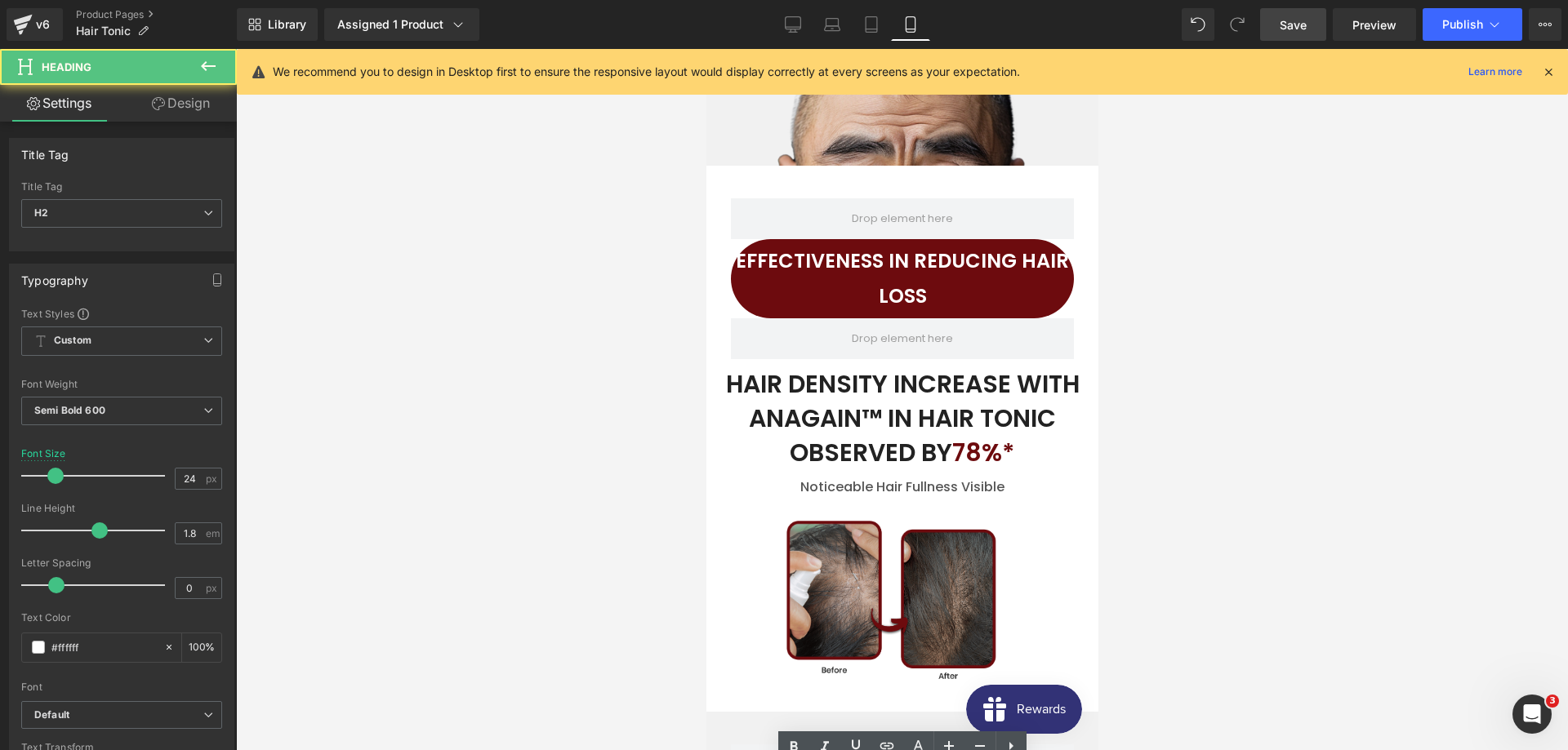
scroll to position [3474, 0]
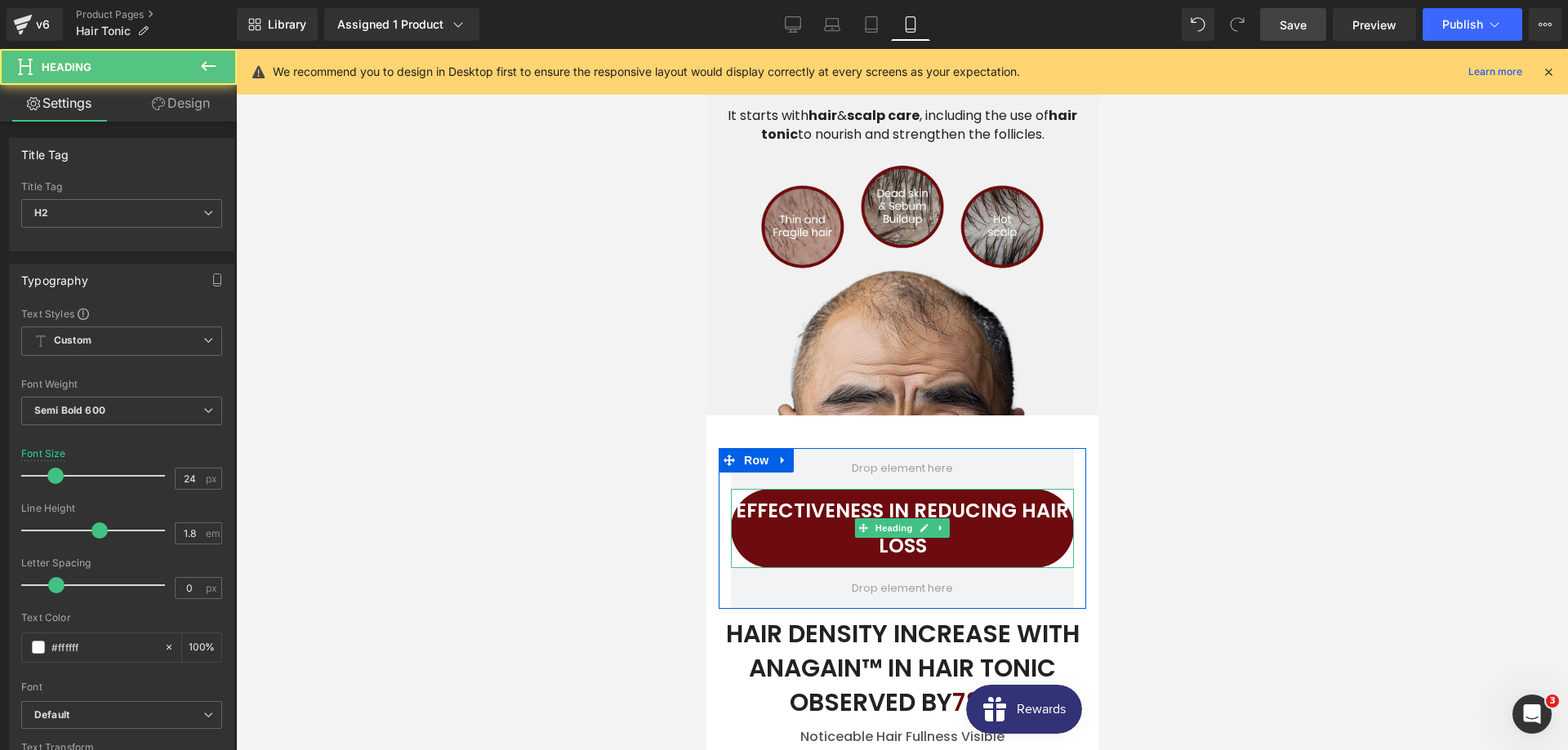
click at [863, 509] on div "EFFECTIVENESS IN REDUCING HAIR LOSS Heading" at bounding box center [901, 528] width 343 height 79
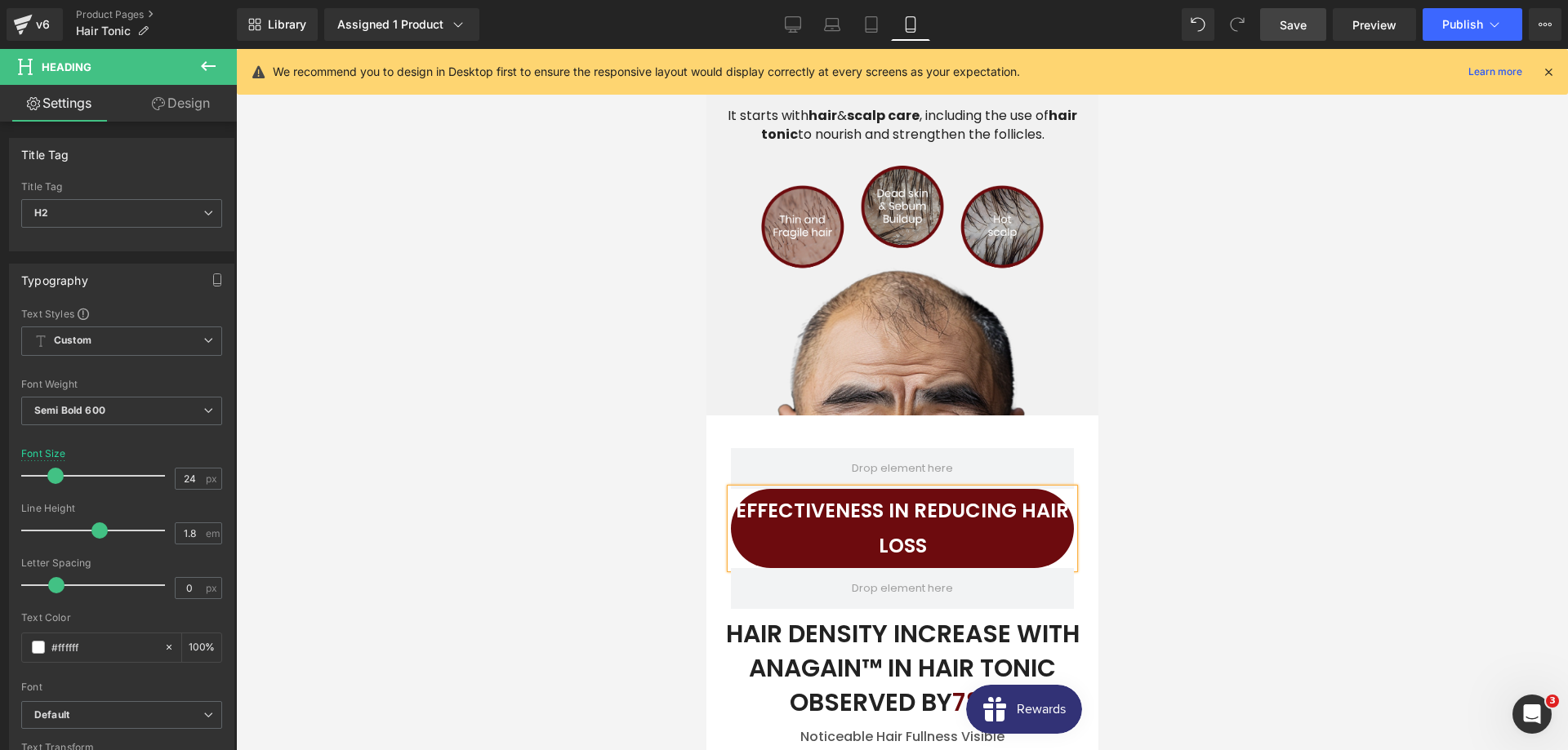
click at [1311, 25] on link "Save" at bounding box center [1293, 25] width 66 height 33
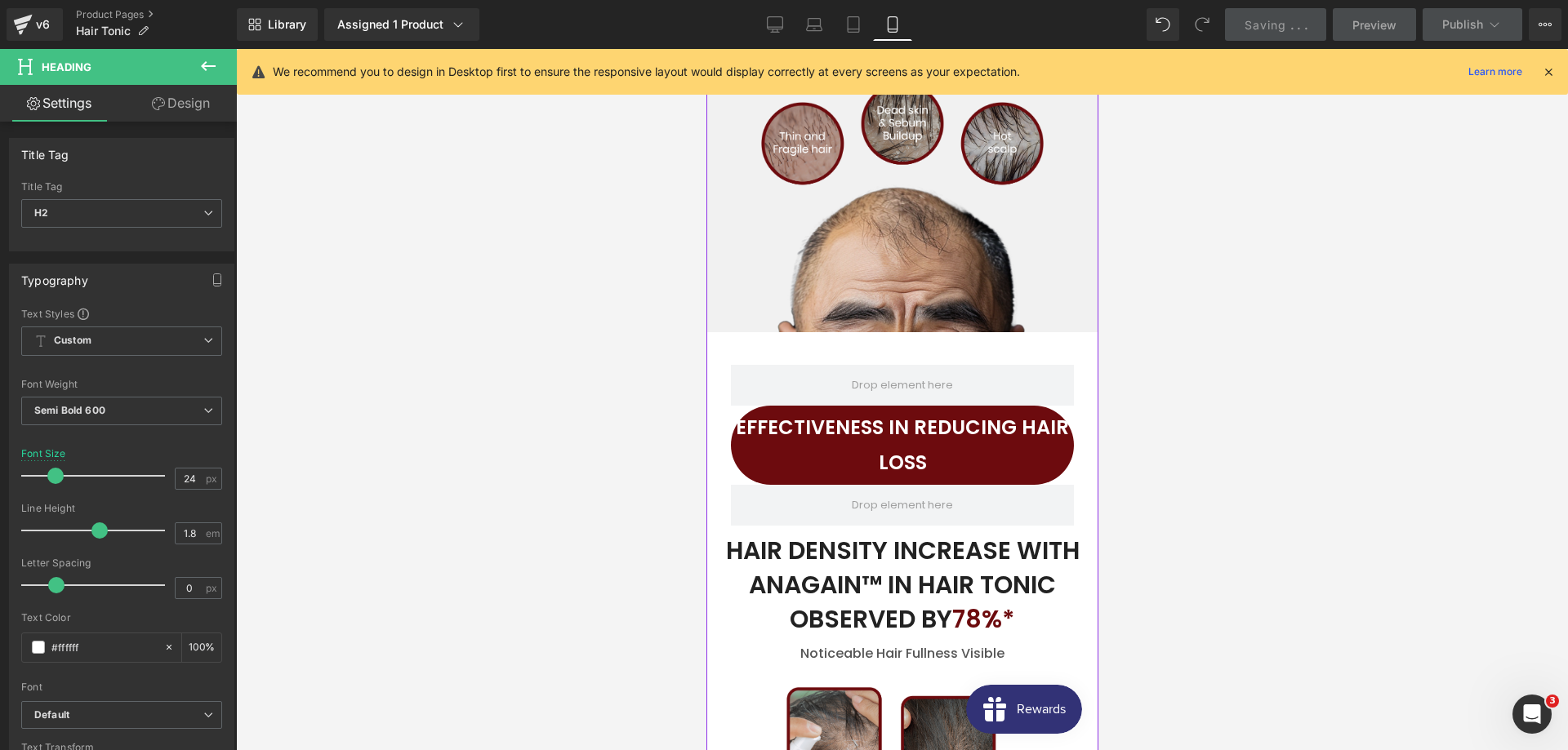
scroll to position [3890, 0]
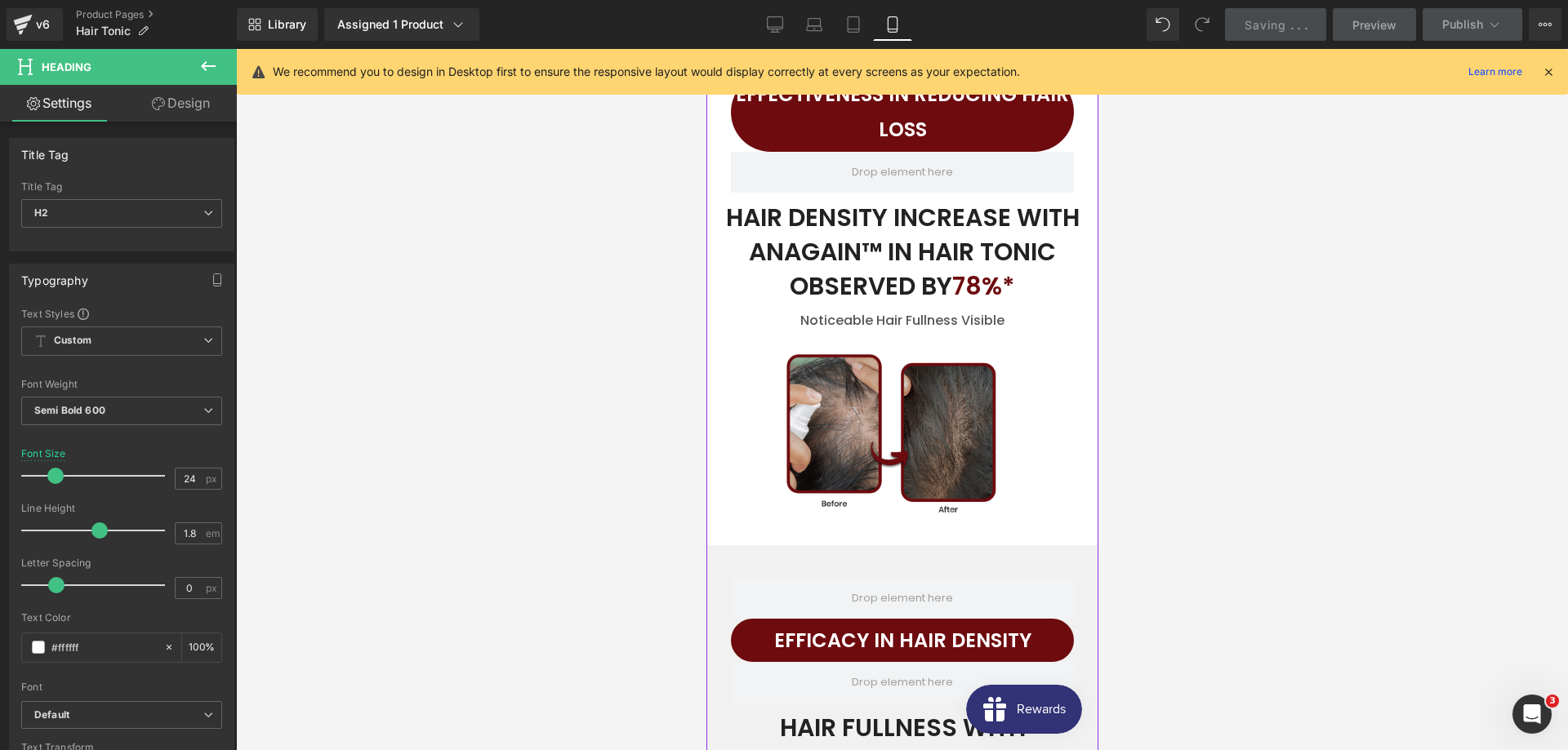
click at [844, 243] on div "HAIR DENSITY INCREASE WITH ANAGAIN™ IN HAIR TONIC OBSERVED BY 78%*" at bounding box center [901, 252] width 367 height 119
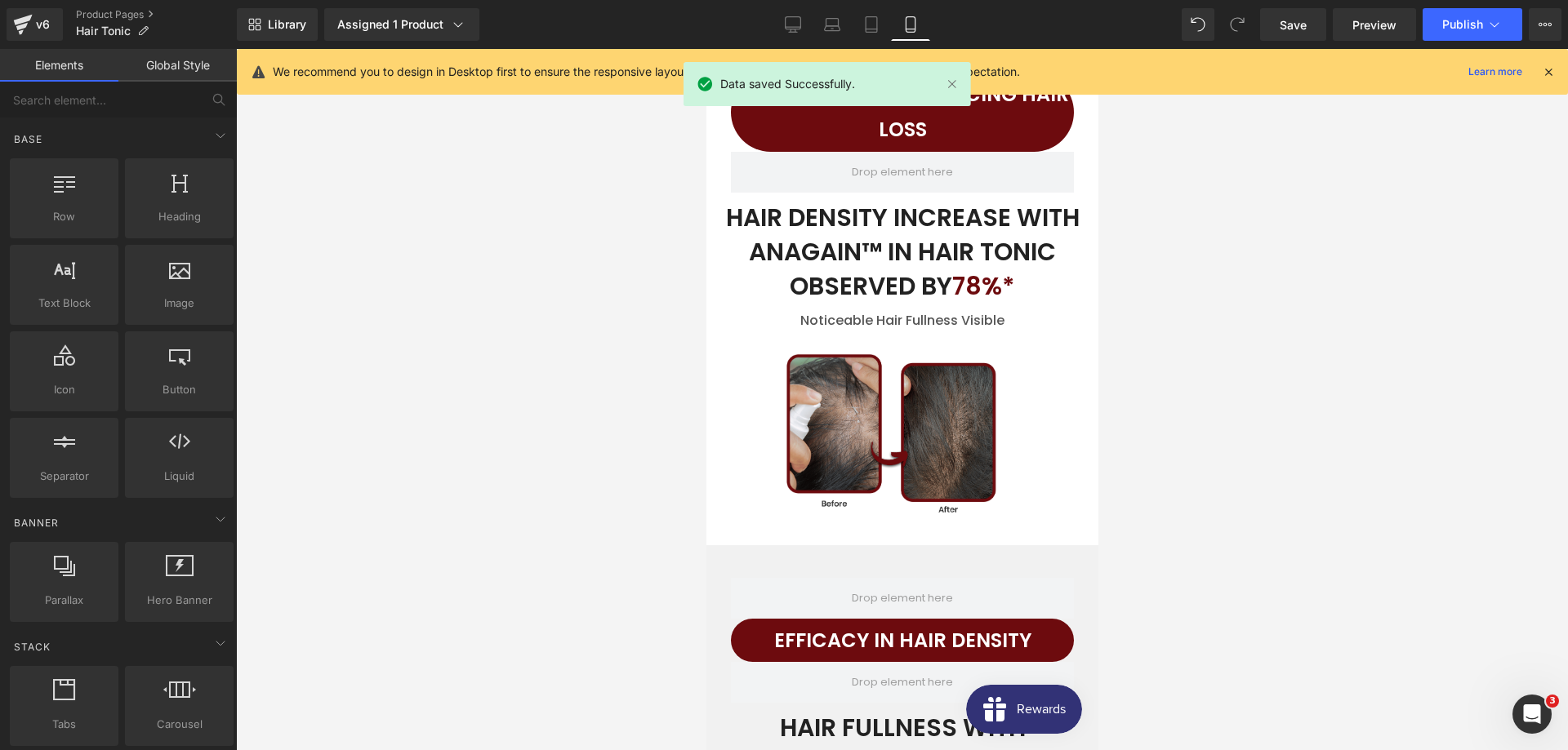
click at [1223, 367] on div at bounding box center [901, 399] width 1331 height 701
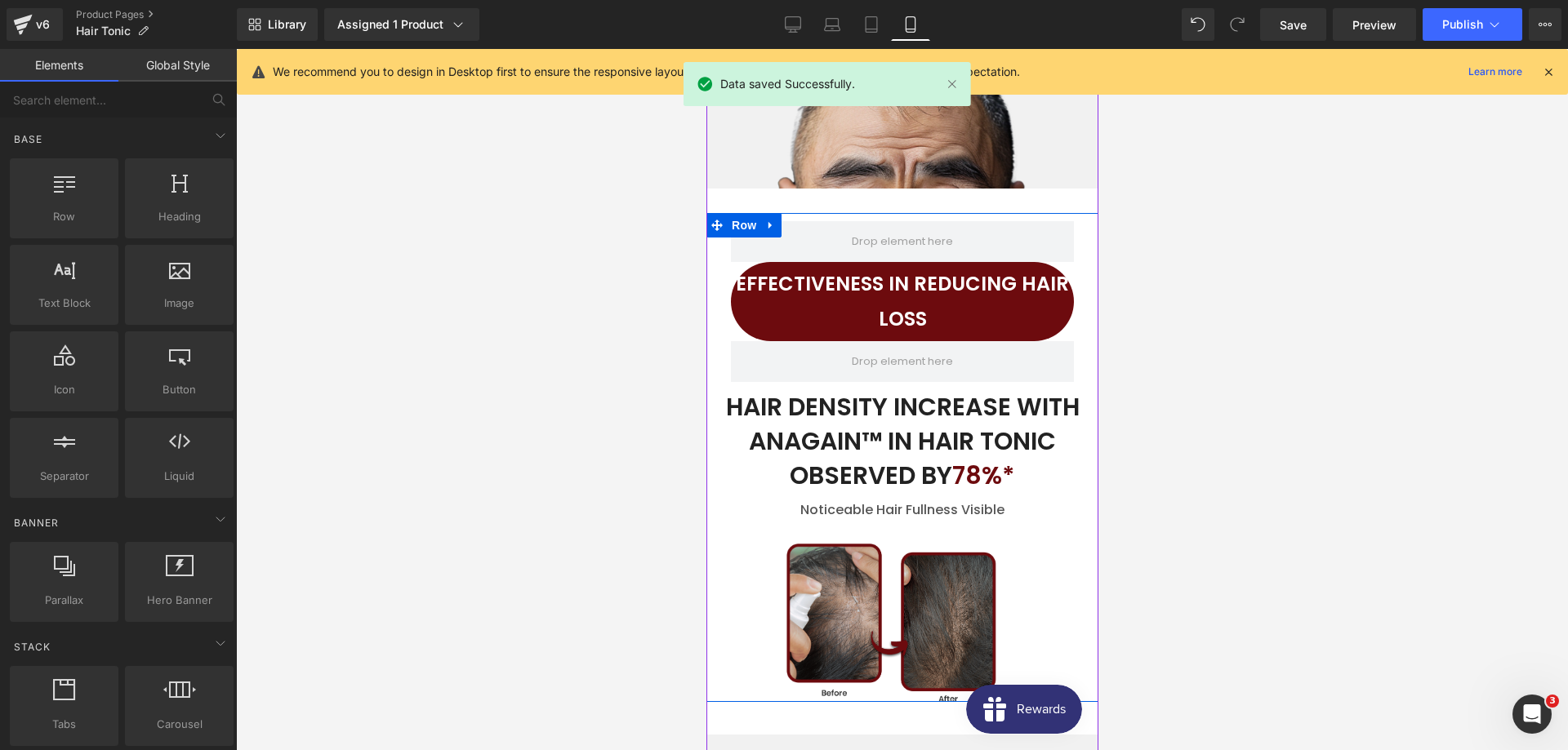
scroll to position [3640, 0]
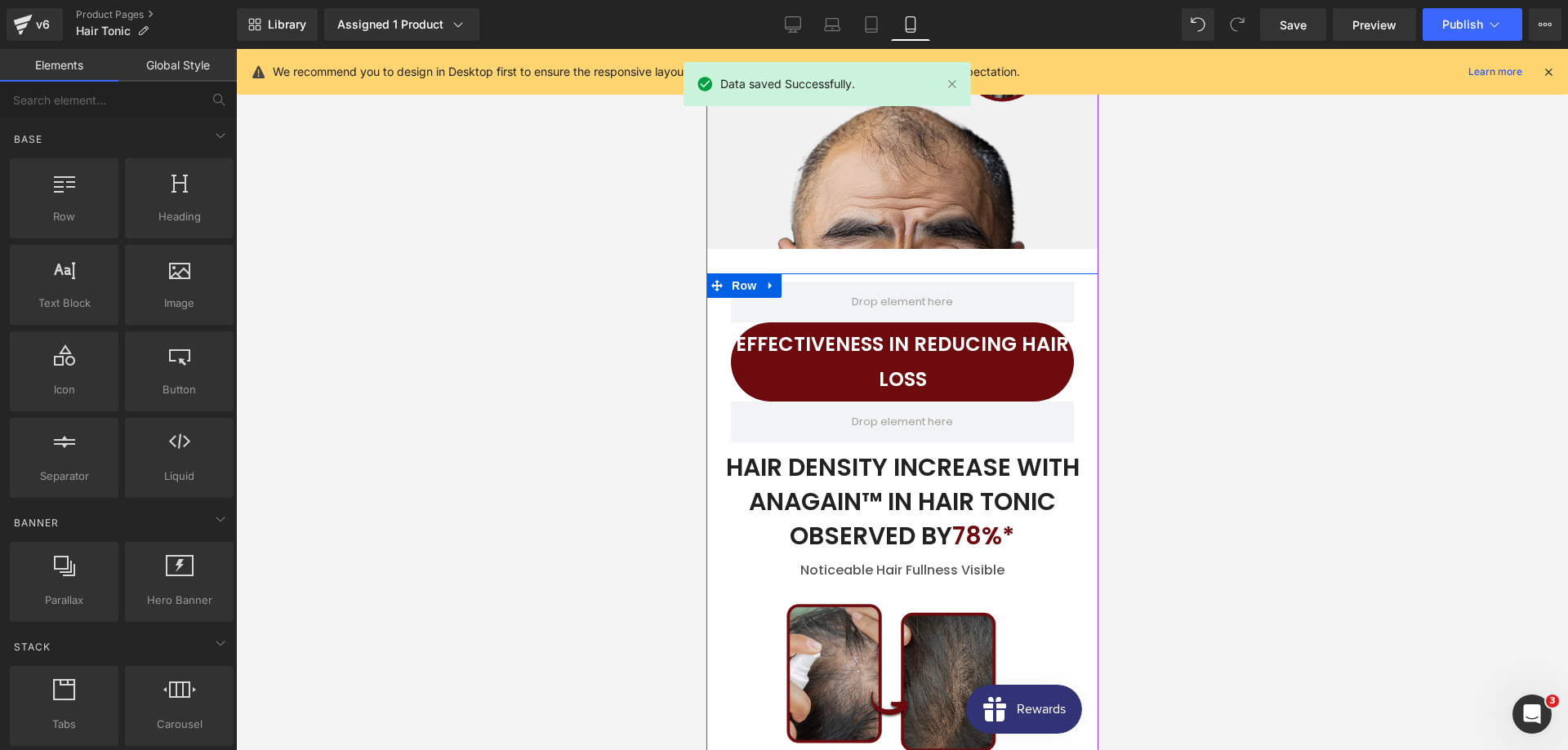
click at [893, 330] on h2 "EFFECTIVENESS IN REDUCING HAIR LOSS" at bounding box center [901, 362] width 343 height 70
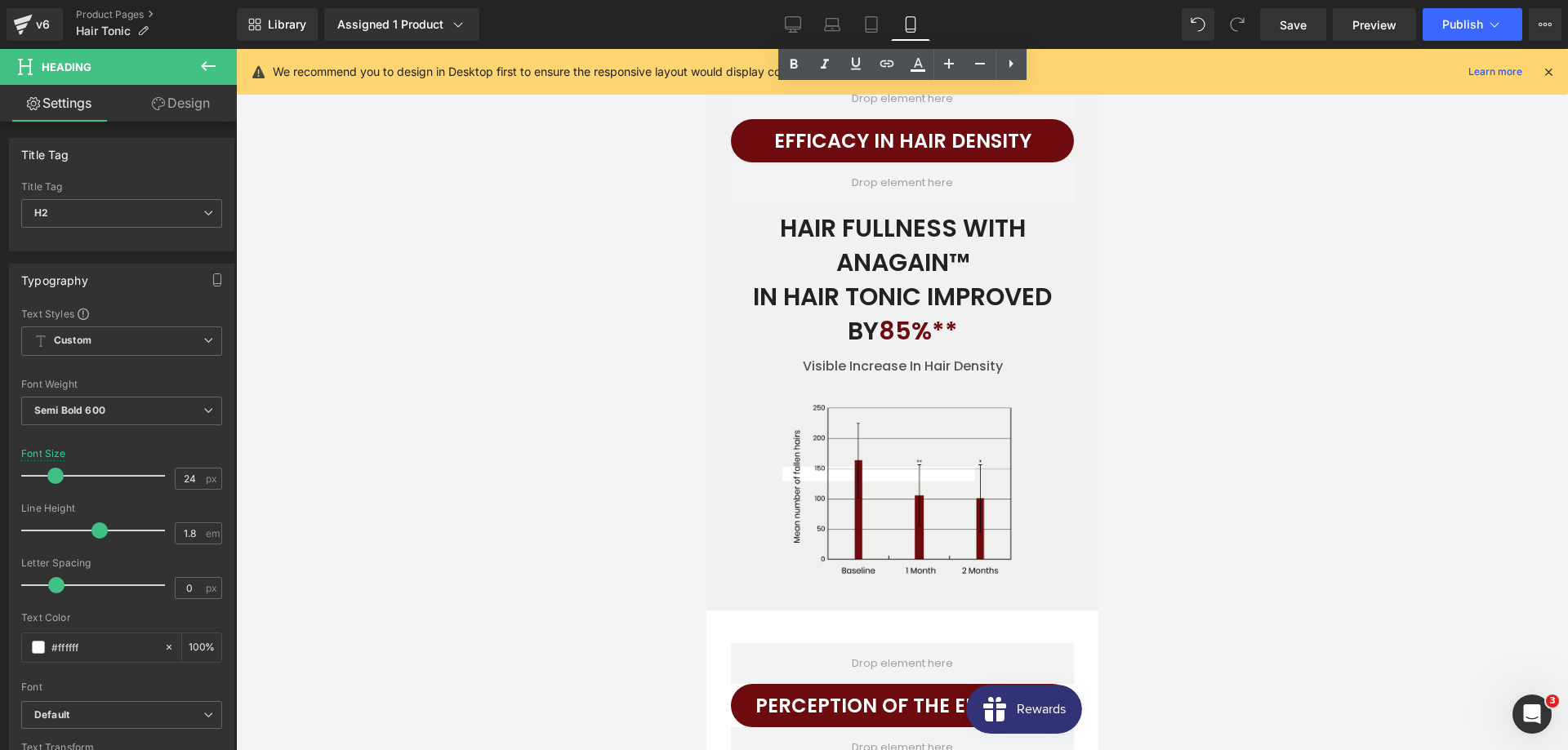
scroll to position [4722, 0]
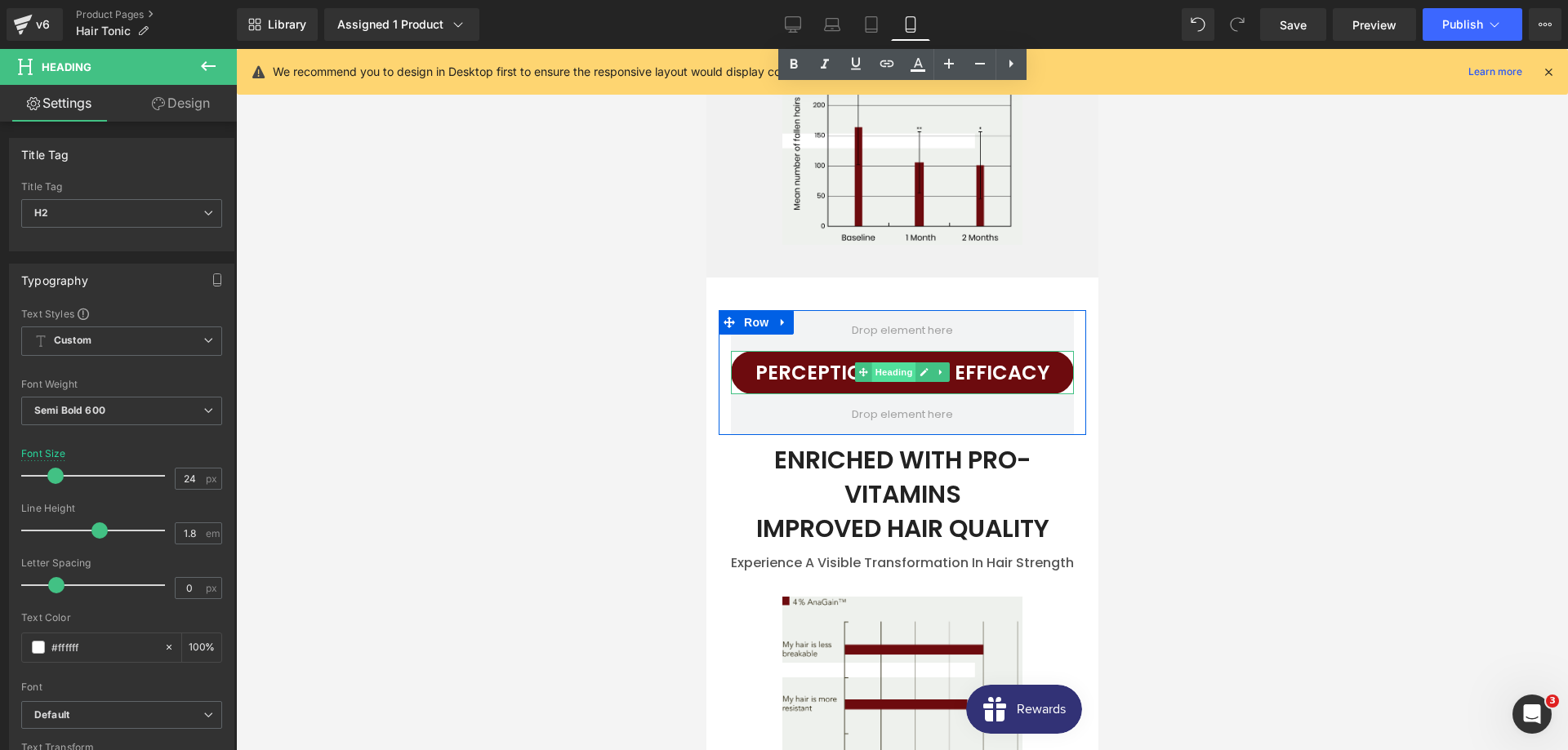
click at [903, 362] on span "Heading" at bounding box center [894, 372] width 44 height 20
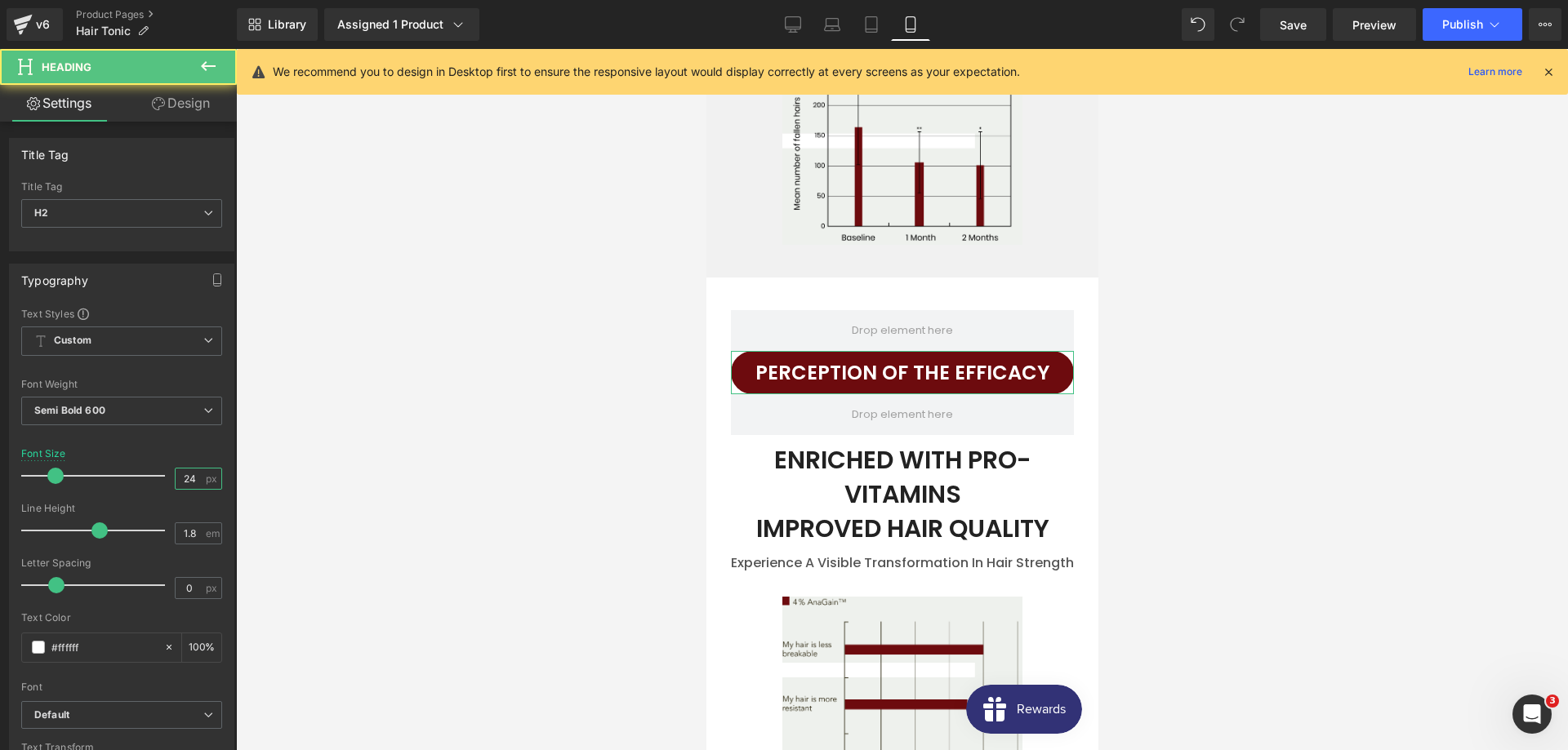
click at [195, 489] on input "24" at bounding box center [190, 478] width 29 height 20
type input "22"
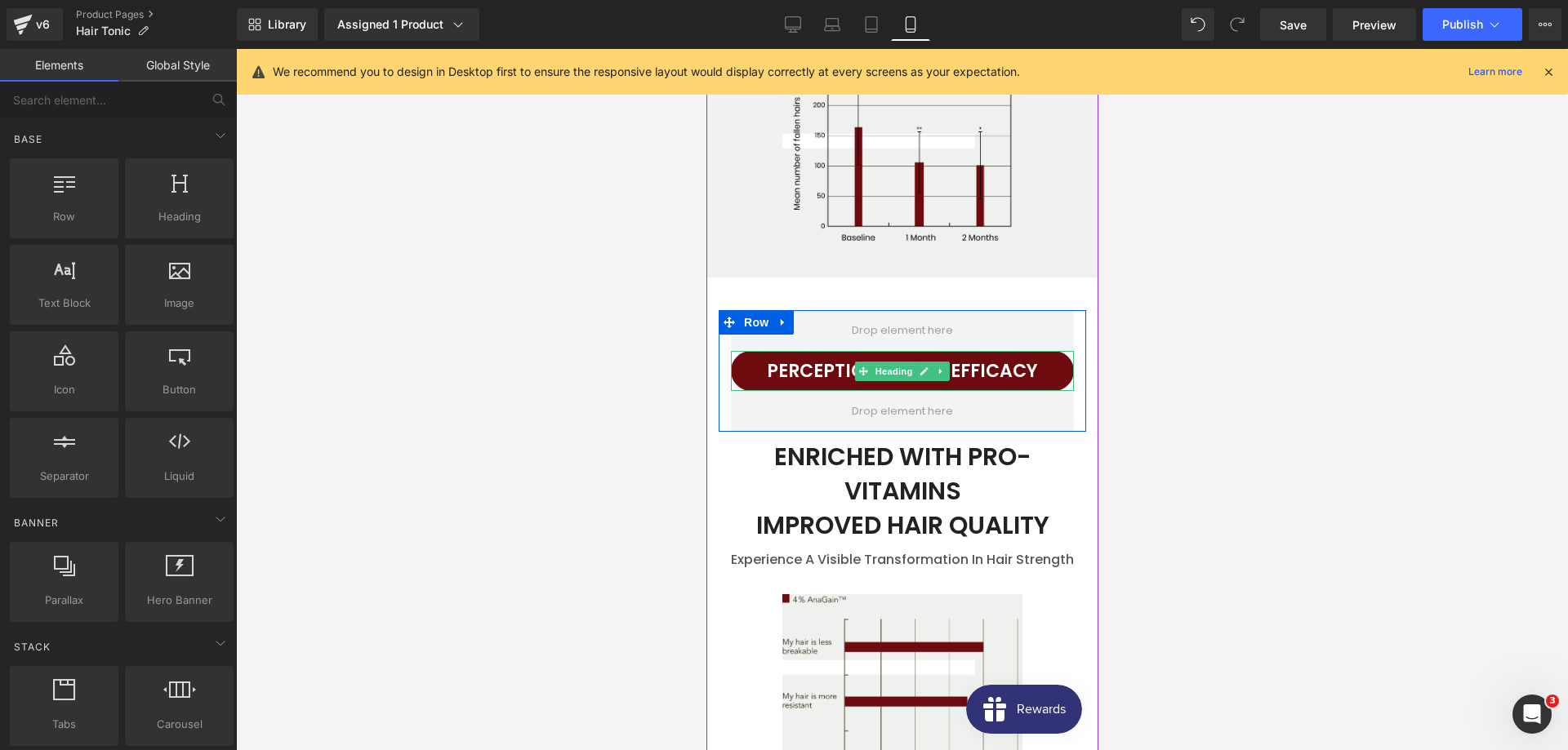
click at [597, 381] on div at bounding box center [901, 399] width 1331 height 701
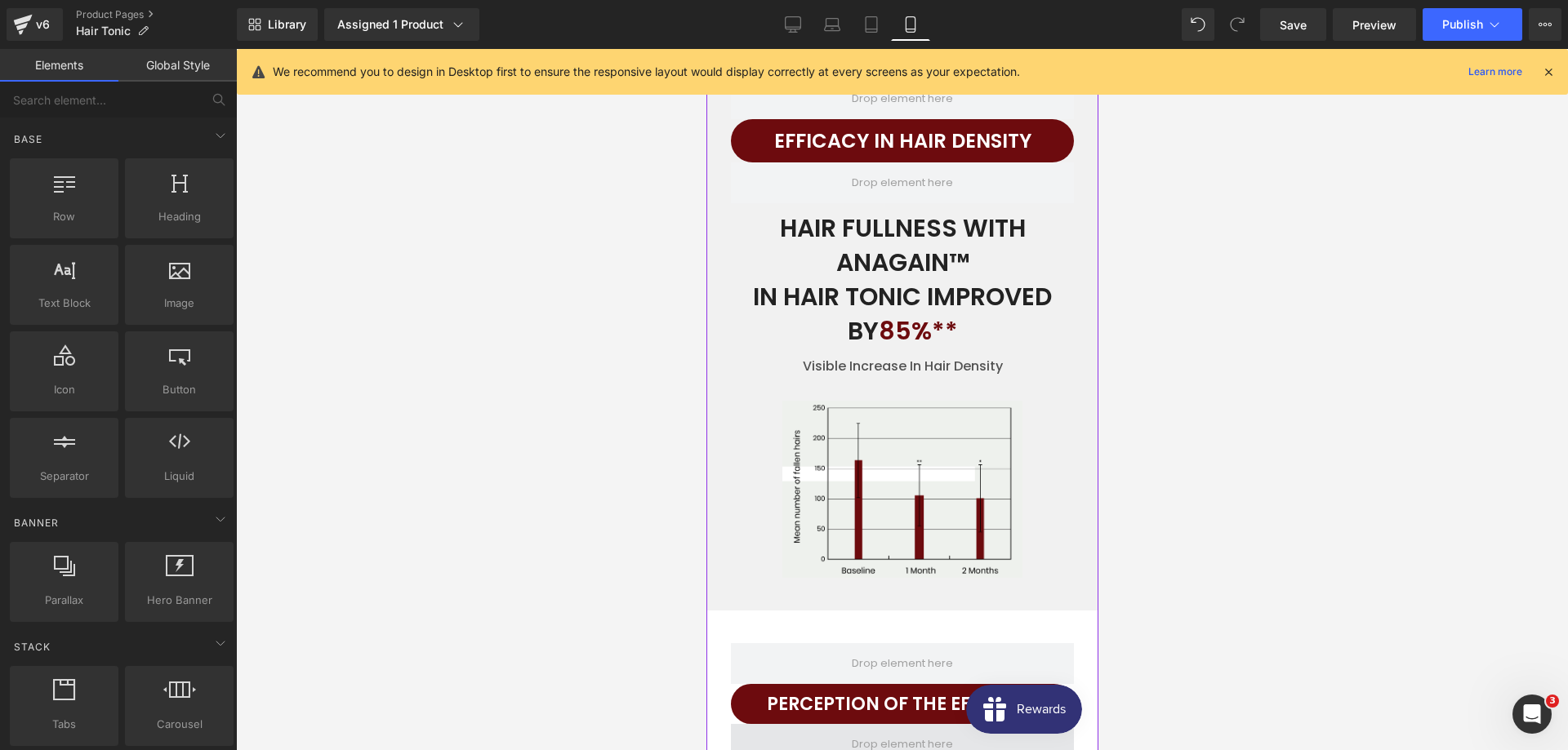
scroll to position [4139, 0]
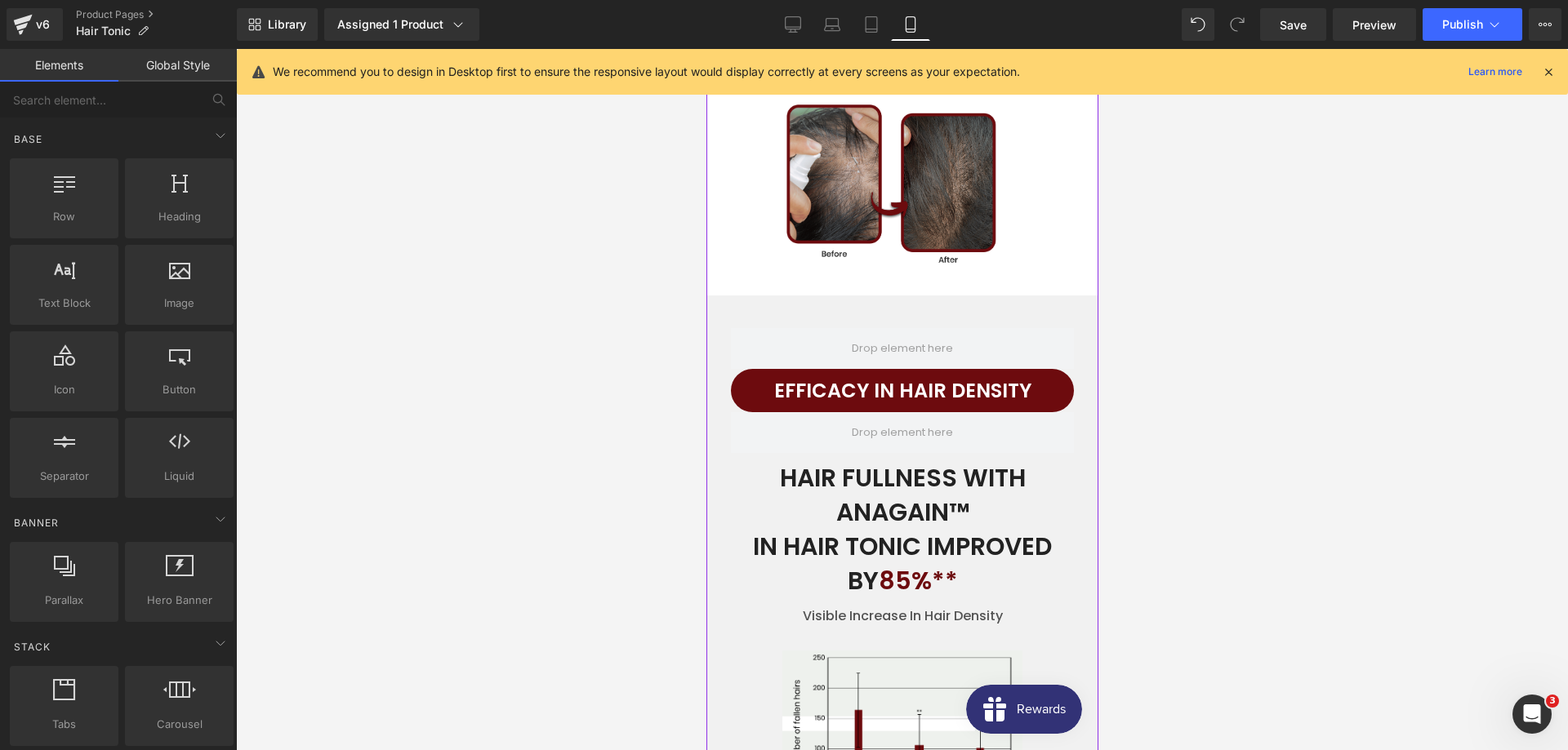
click at [879, 385] on h2 "EFFICACY IN HAIR DENSITY" at bounding box center [901, 390] width 343 height 35
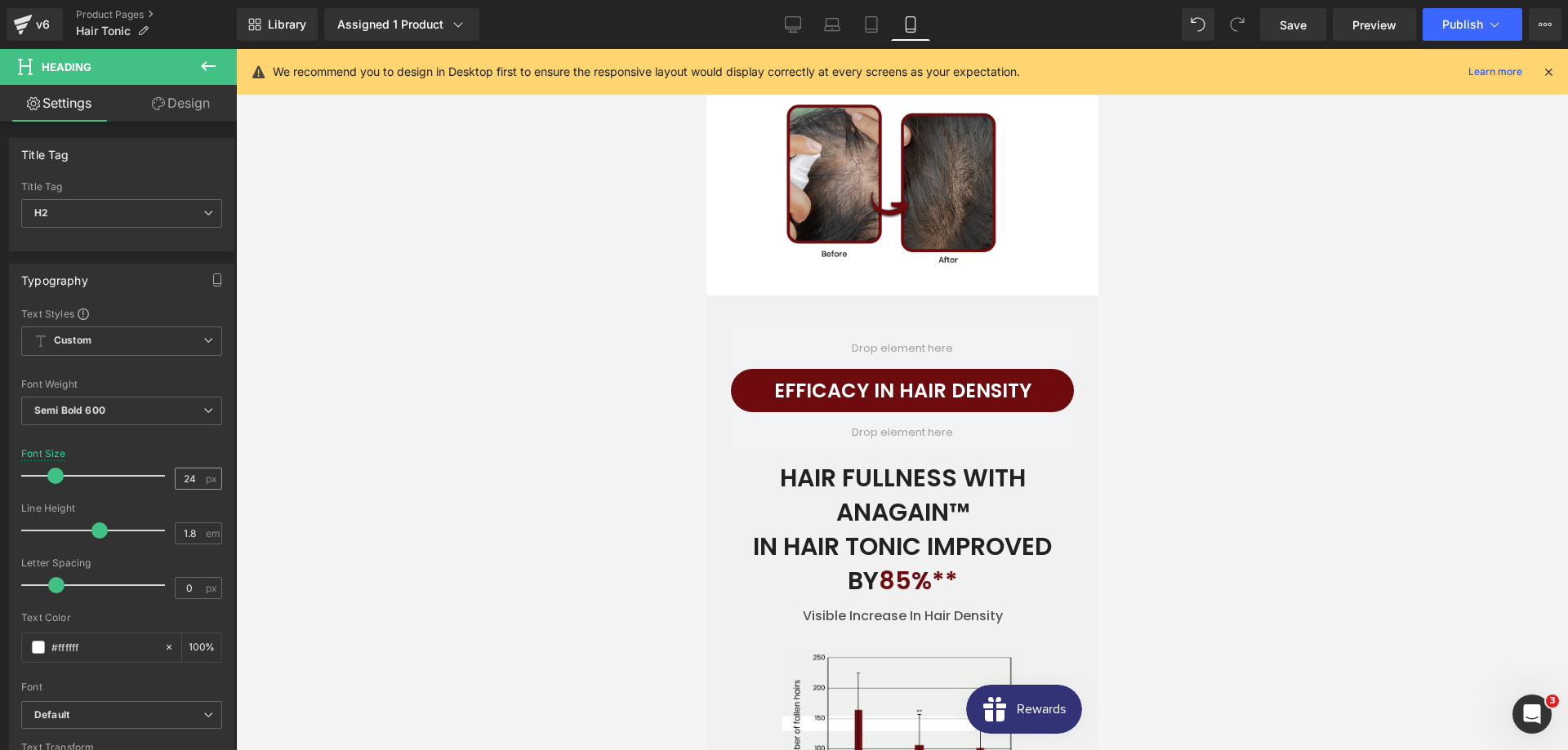
click at [201, 480] on input "24" at bounding box center [190, 478] width 29 height 20
type input "22"
click at [518, 480] on div at bounding box center [901, 399] width 1331 height 701
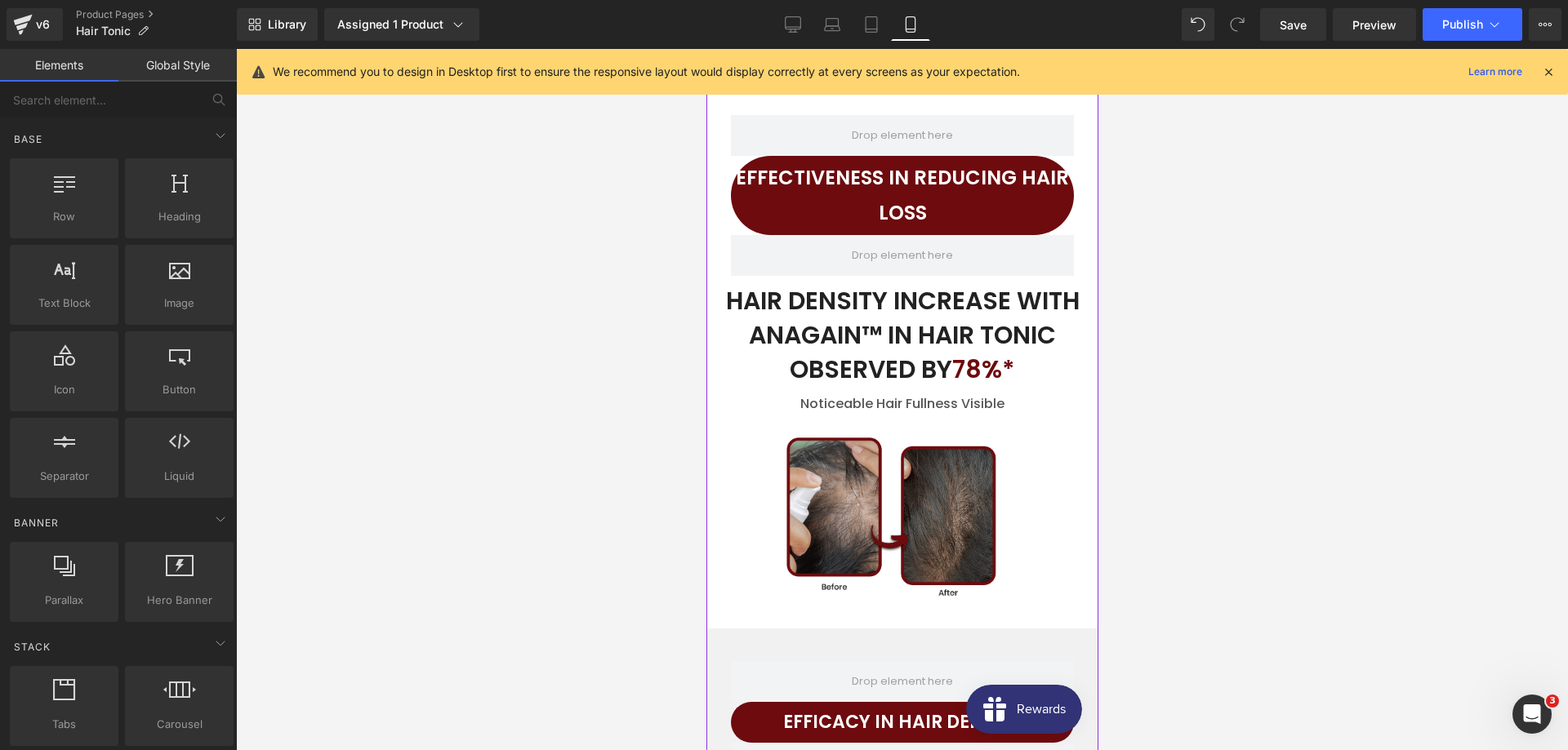
scroll to position [3474, 0]
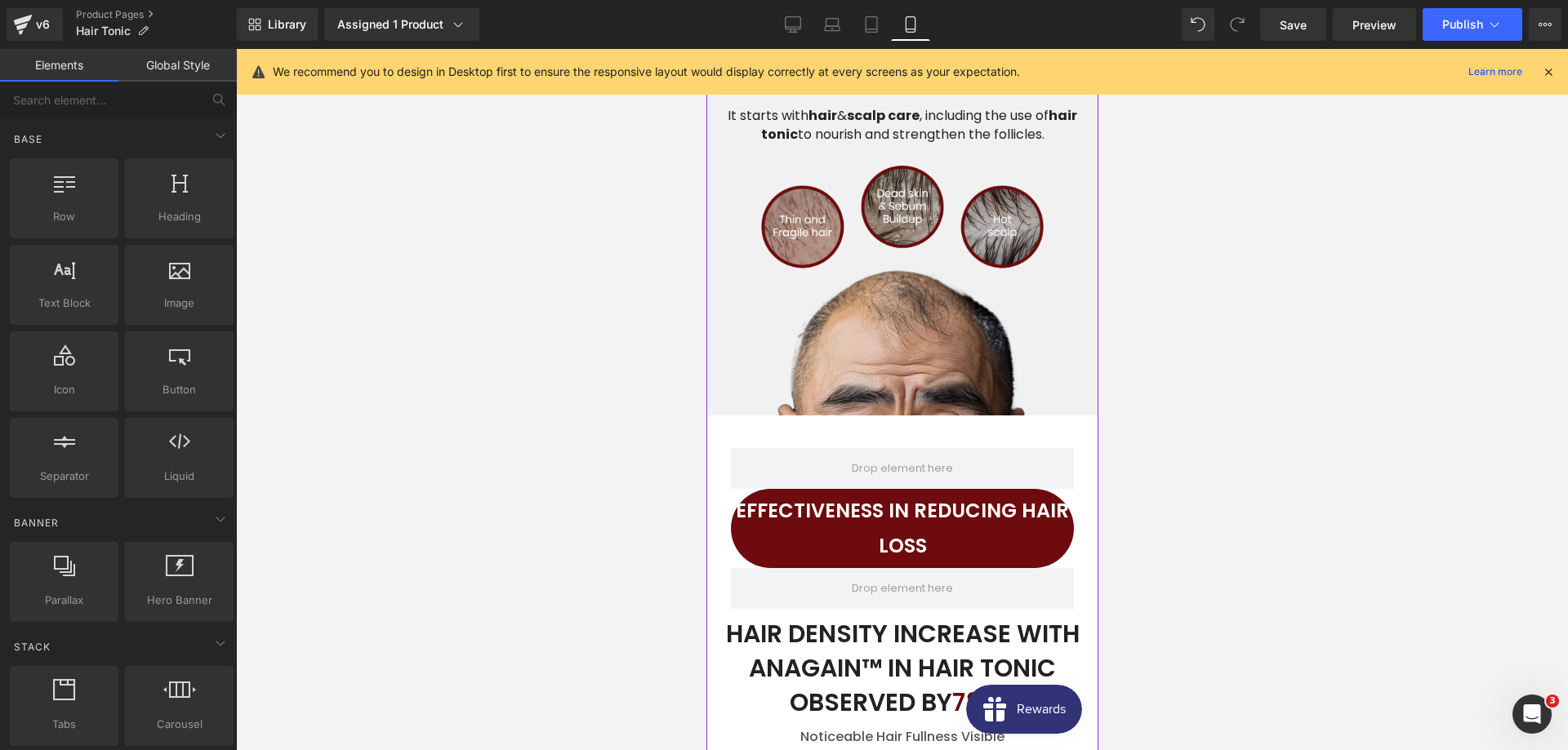
click at [839, 508] on h2 "EFFECTIVENESS IN REDUCING HAIR LOSS" at bounding box center [901, 528] width 343 height 70
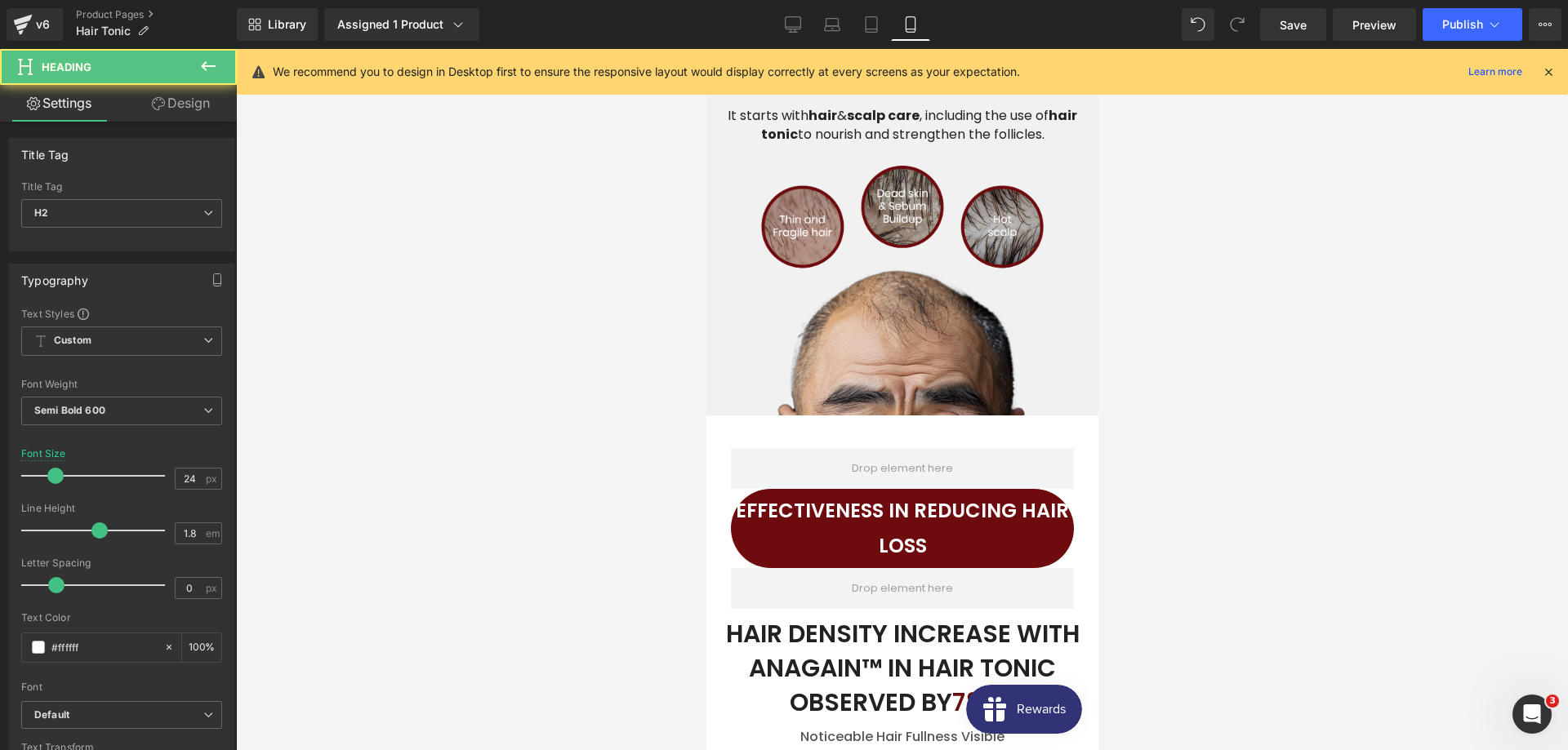
drag, startPoint x: 190, startPoint y: 487, endPoint x: 244, endPoint y: 477, distance: 54.9
click at [189, 487] on input "24" at bounding box center [190, 478] width 29 height 20
type input "22"
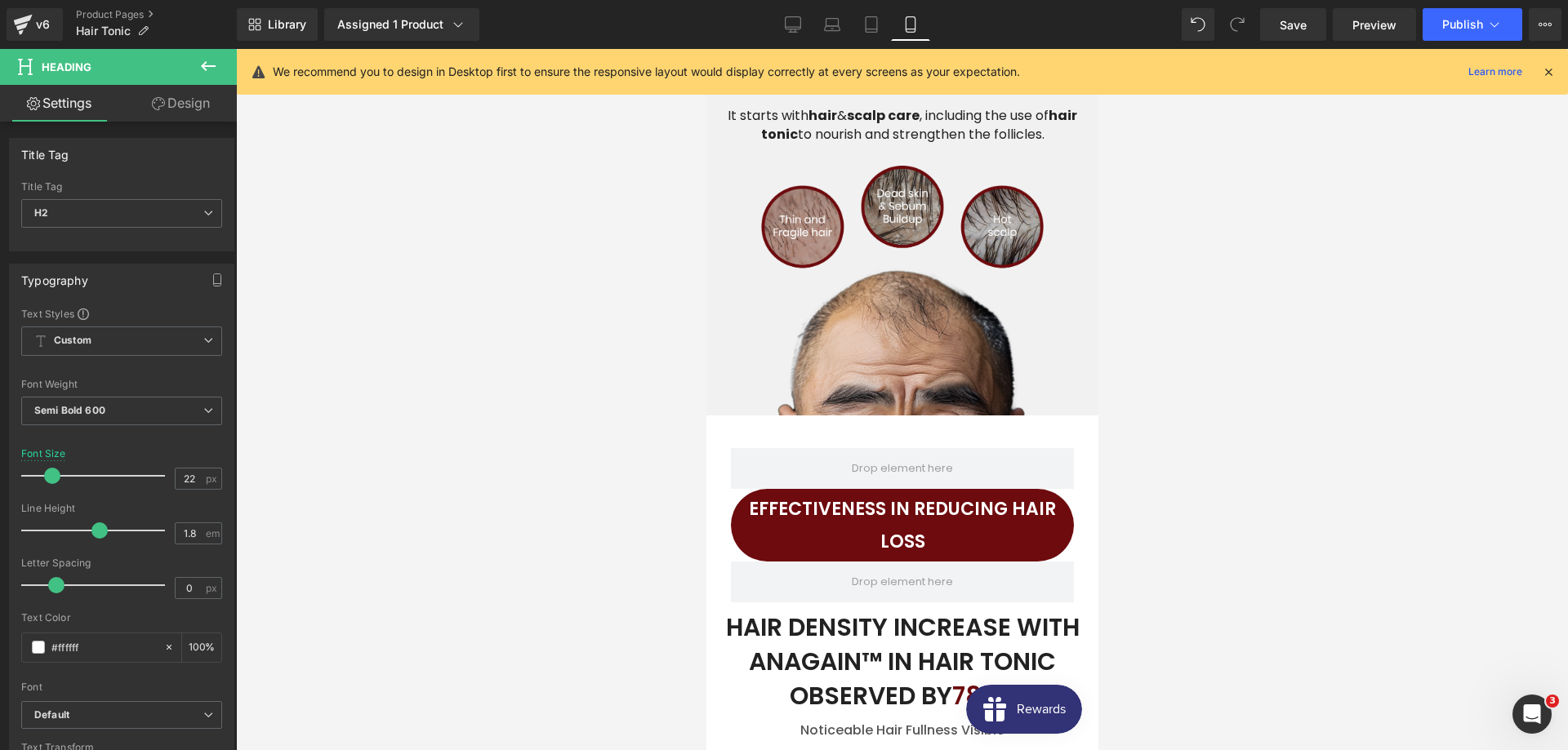
click at [620, 525] on div at bounding box center [901, 399] width 1331 height 701
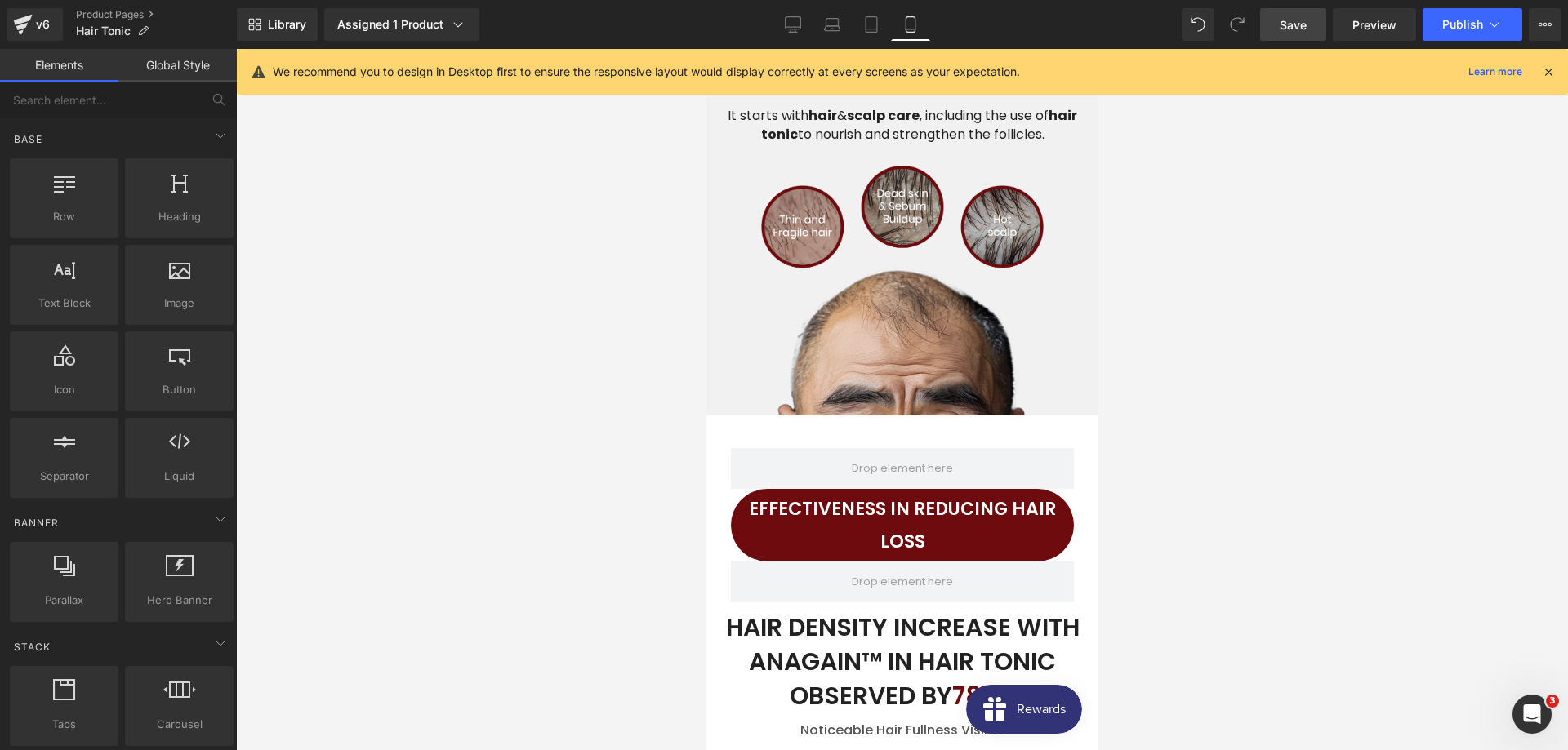
click at [1310, 20] on link "Save" at bounding box center [1293, 25] width 66 height 33
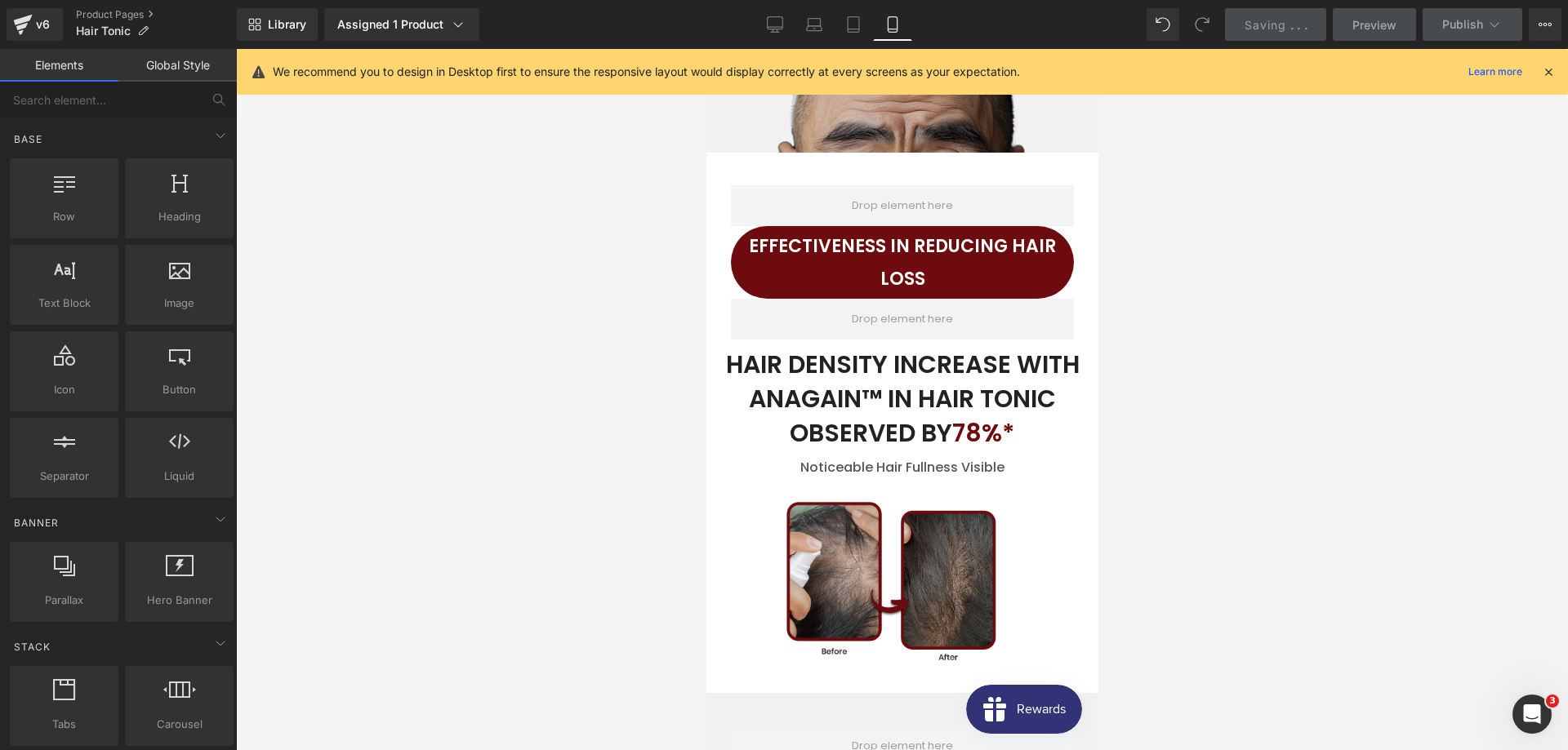
scroll to position [3806, 0]
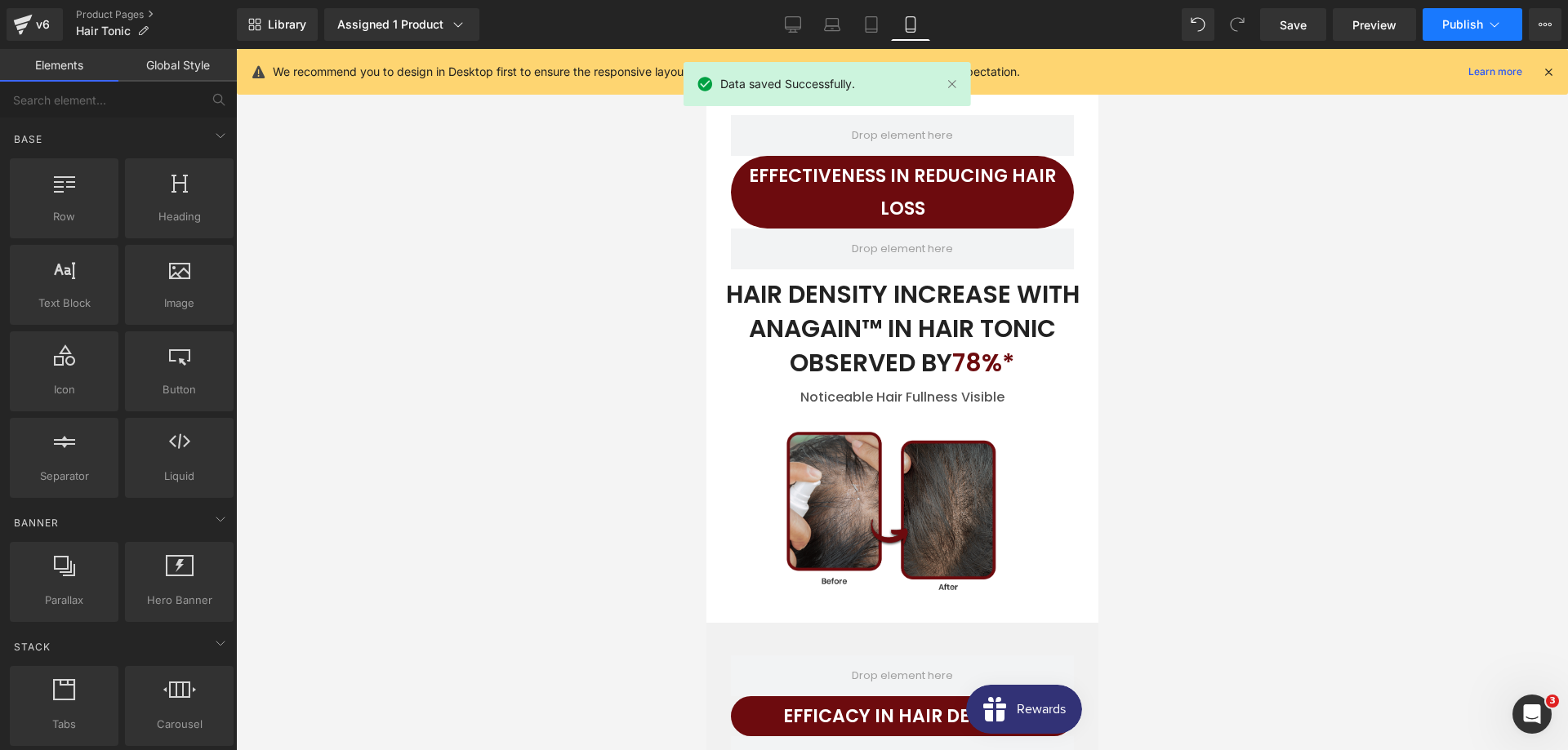
click at [1462, 28] on span "Publish" at bounding box center [1462, 25] width 41 height 13
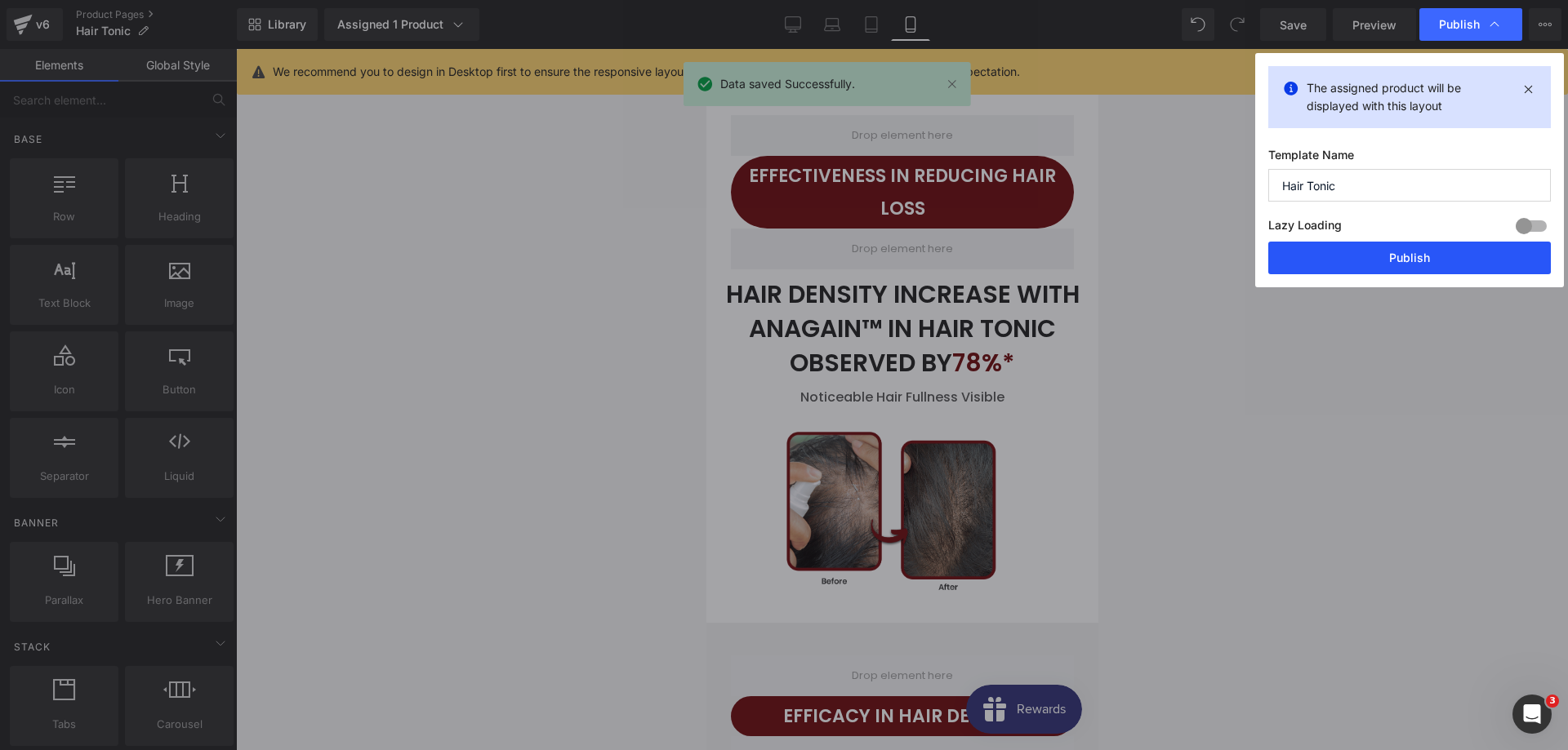
click at [1363, 246] on button "Publish" at bounding box center [1409, 258] width 282 height 33
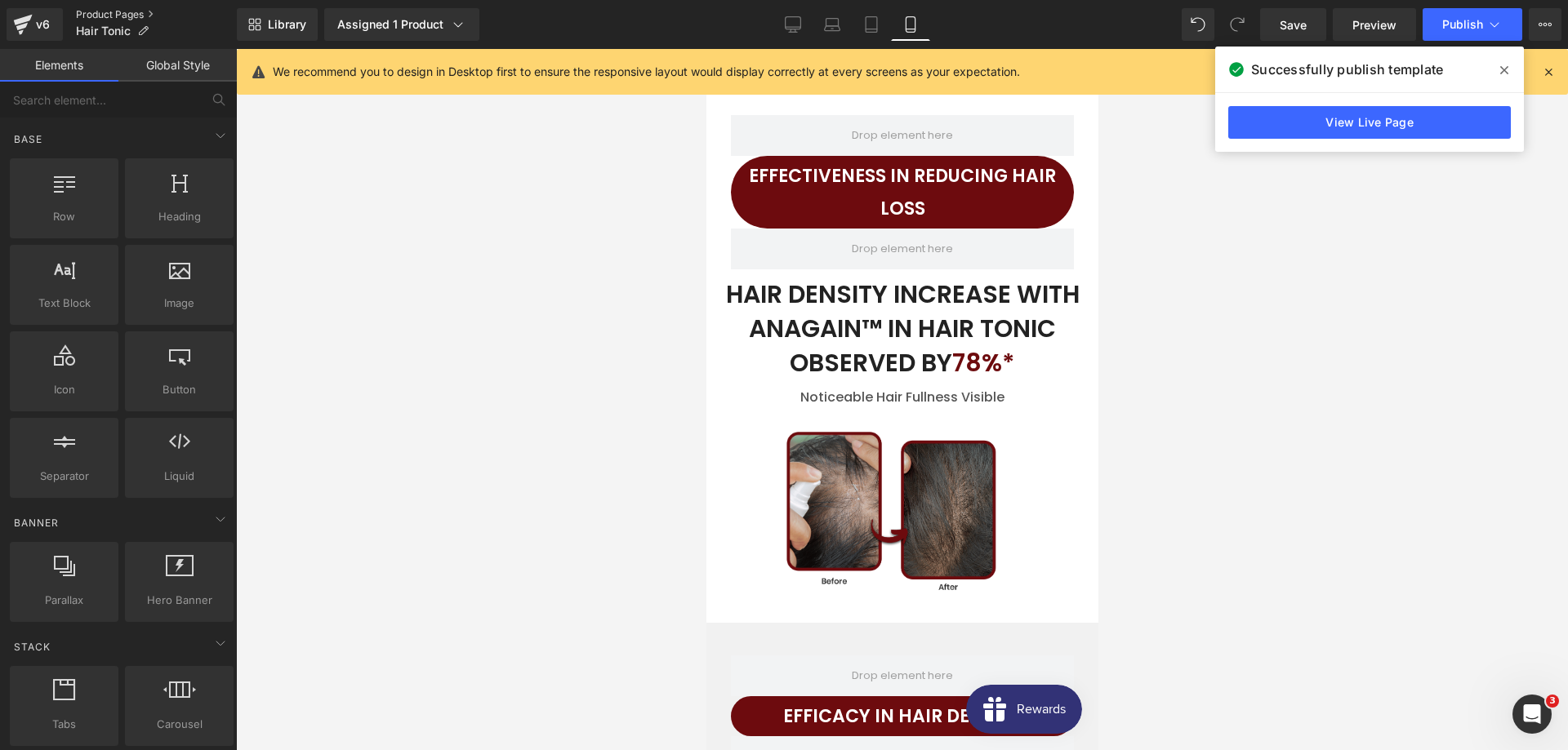
click at [118, 11] on link "Product Pages" at bounding box center [156, 15] width 161 height 13
